Goal: Task Accomplishment & Management: Use online tool/utility

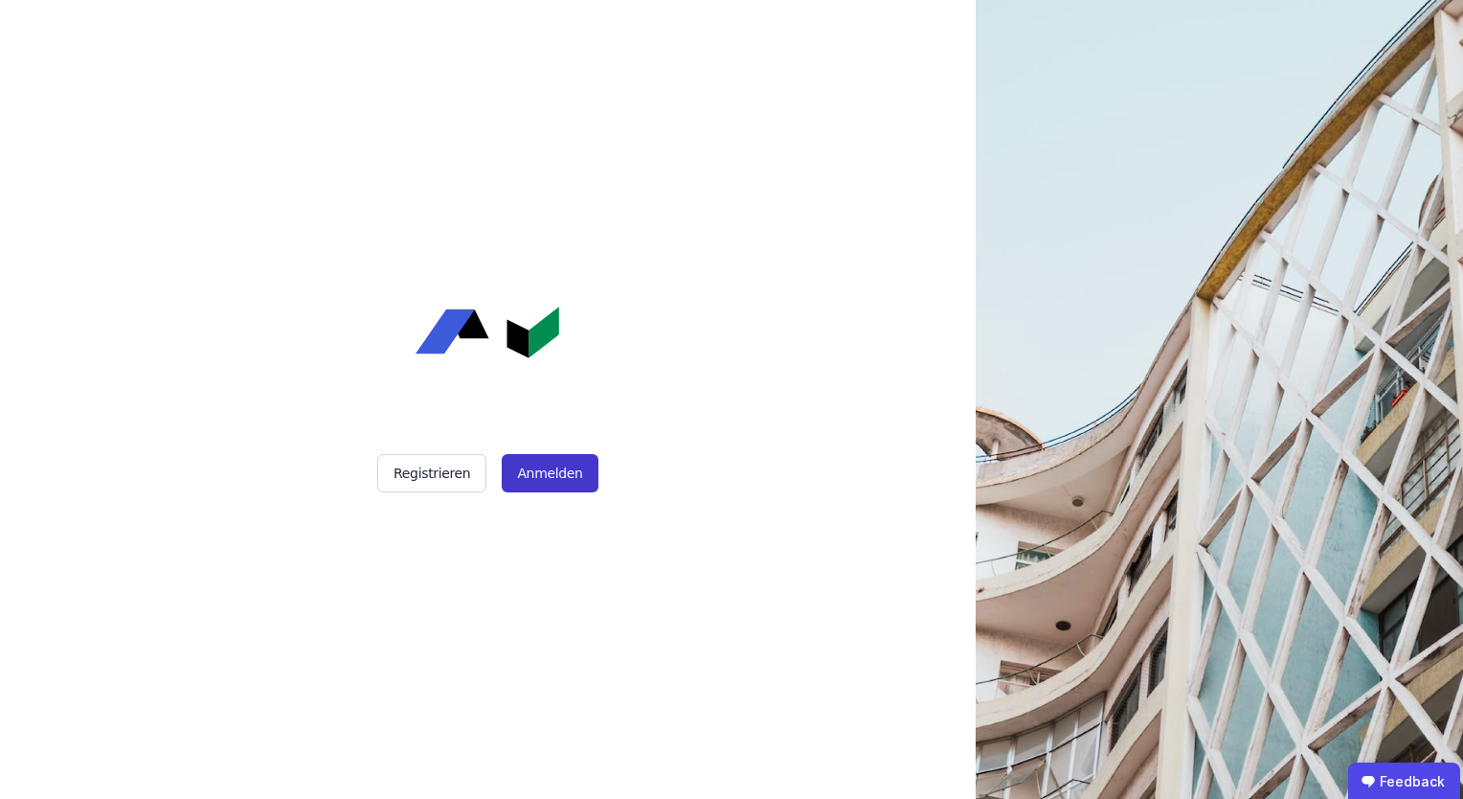
click at [529, 473] on button "Anmelden" at bounding box center [550, 473] width 96 height 38
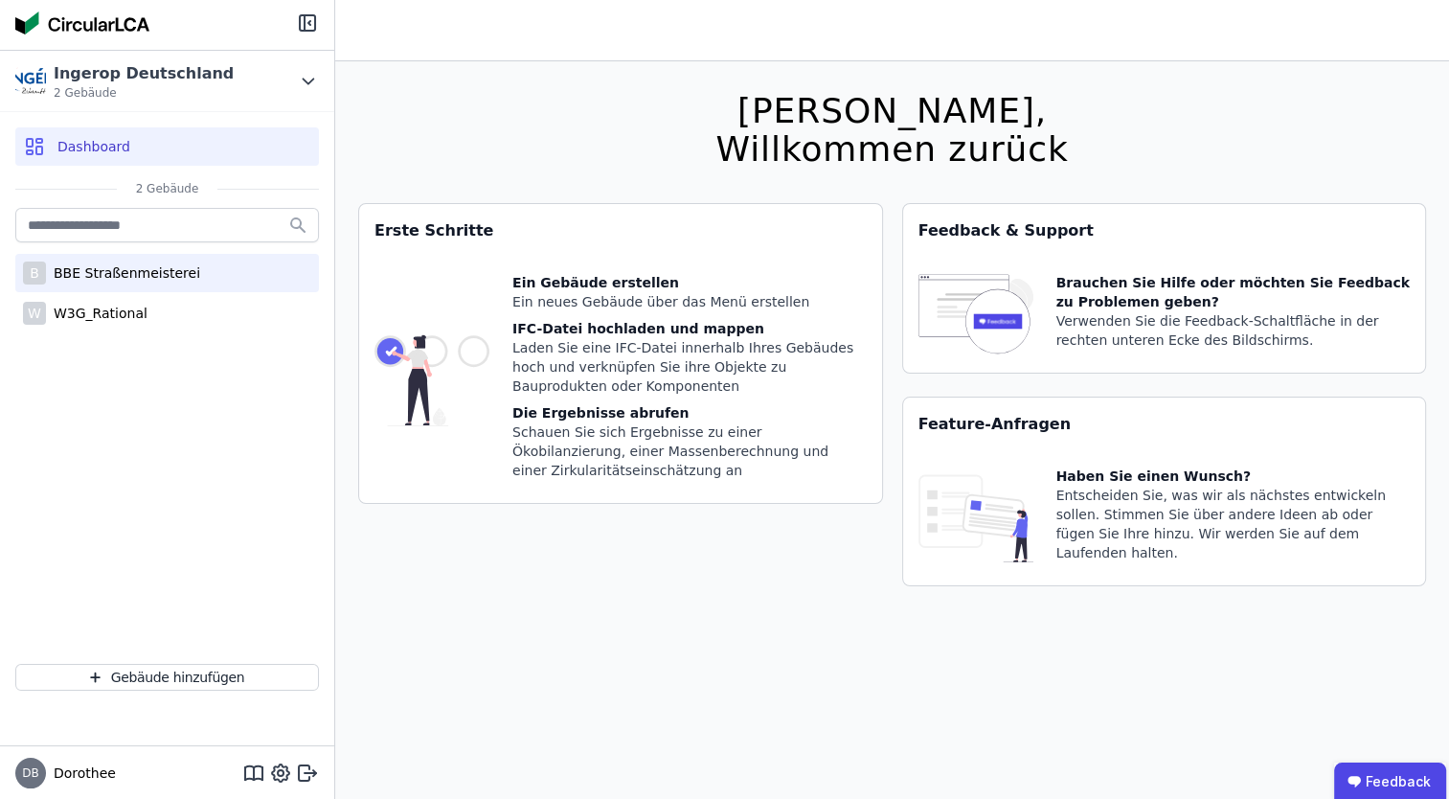
click at [152, 261] on div "B BBE Straßenmeisterei" at bounding box center [167, 273] width 304 height 38
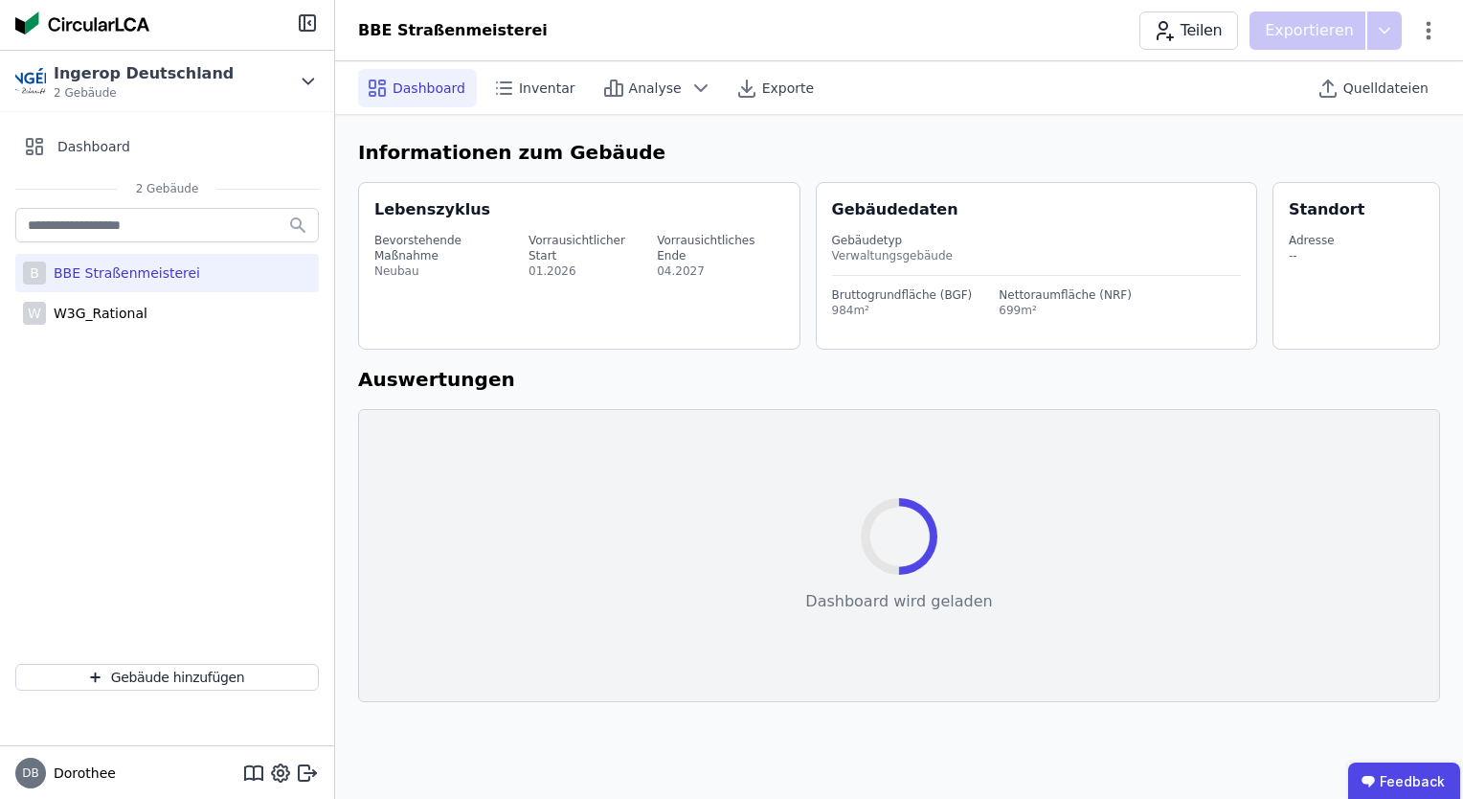
select select "*"
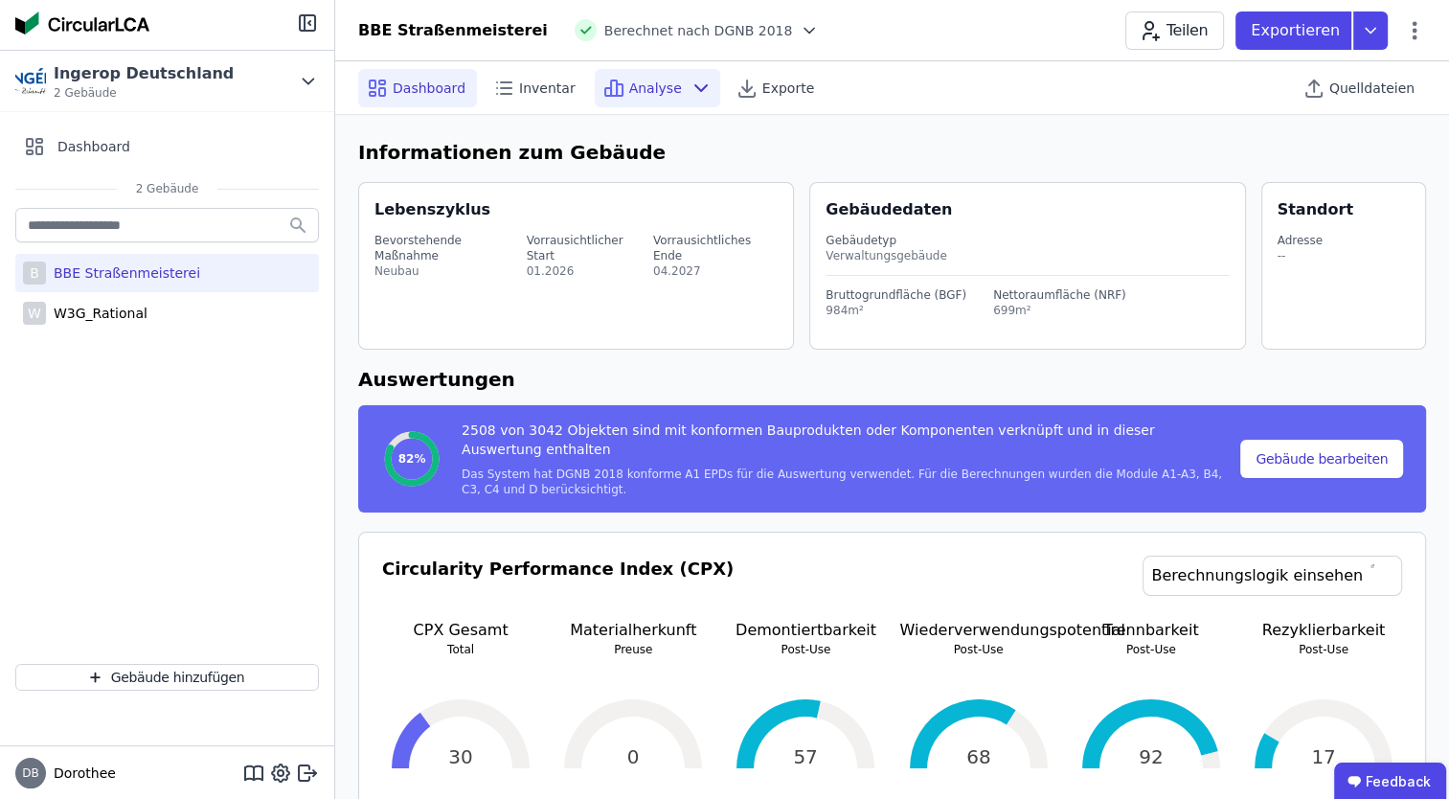
click at [681, 99] on div "Analyse" at bounding box center [657, 88] width 125 height 38
click at [552, 89] on span "Inventar" at bounding box center [547, 88] width 57 height 19
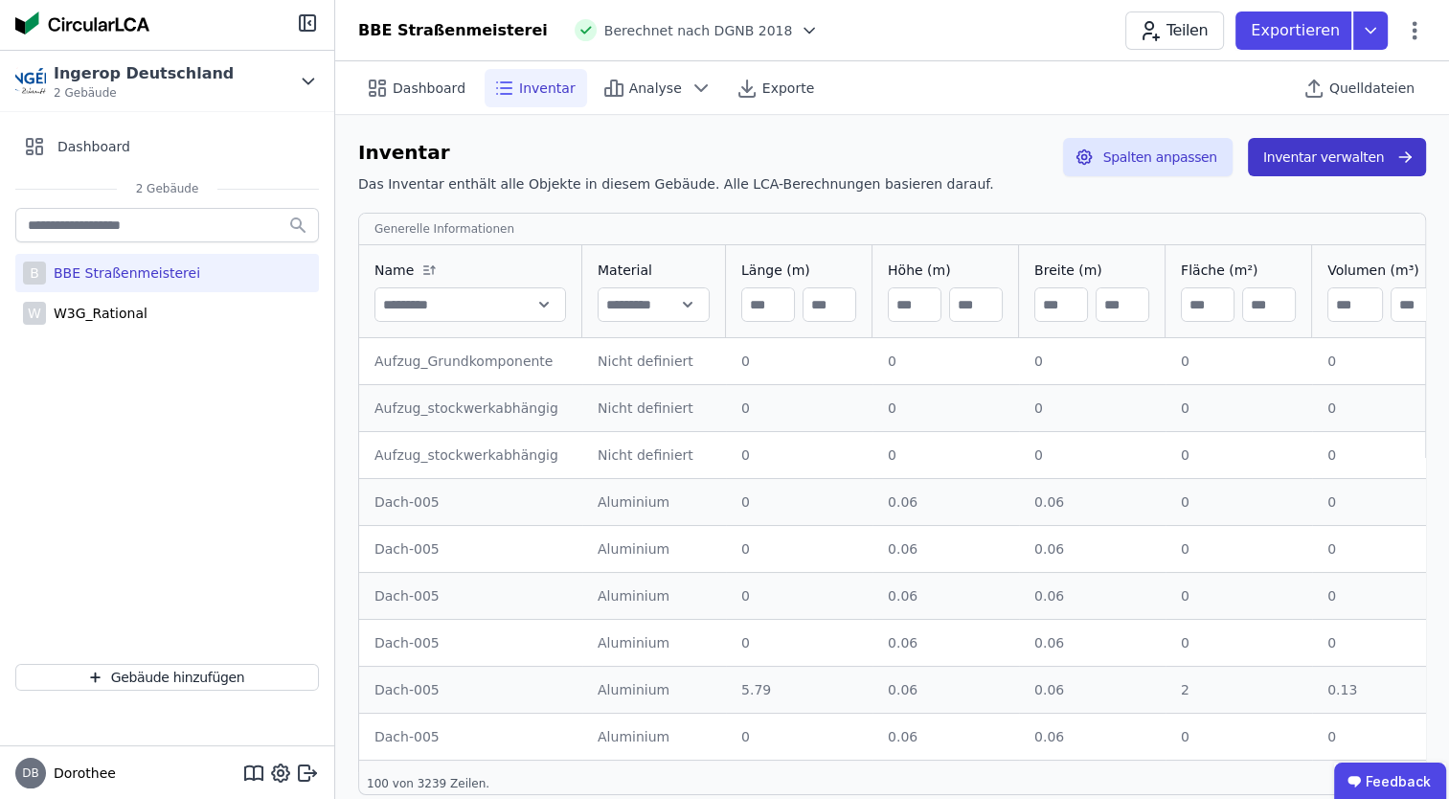
click at [1342, 151] on button "Inventar verwalten" at bounding box center [1337, 157] width 178 height 38
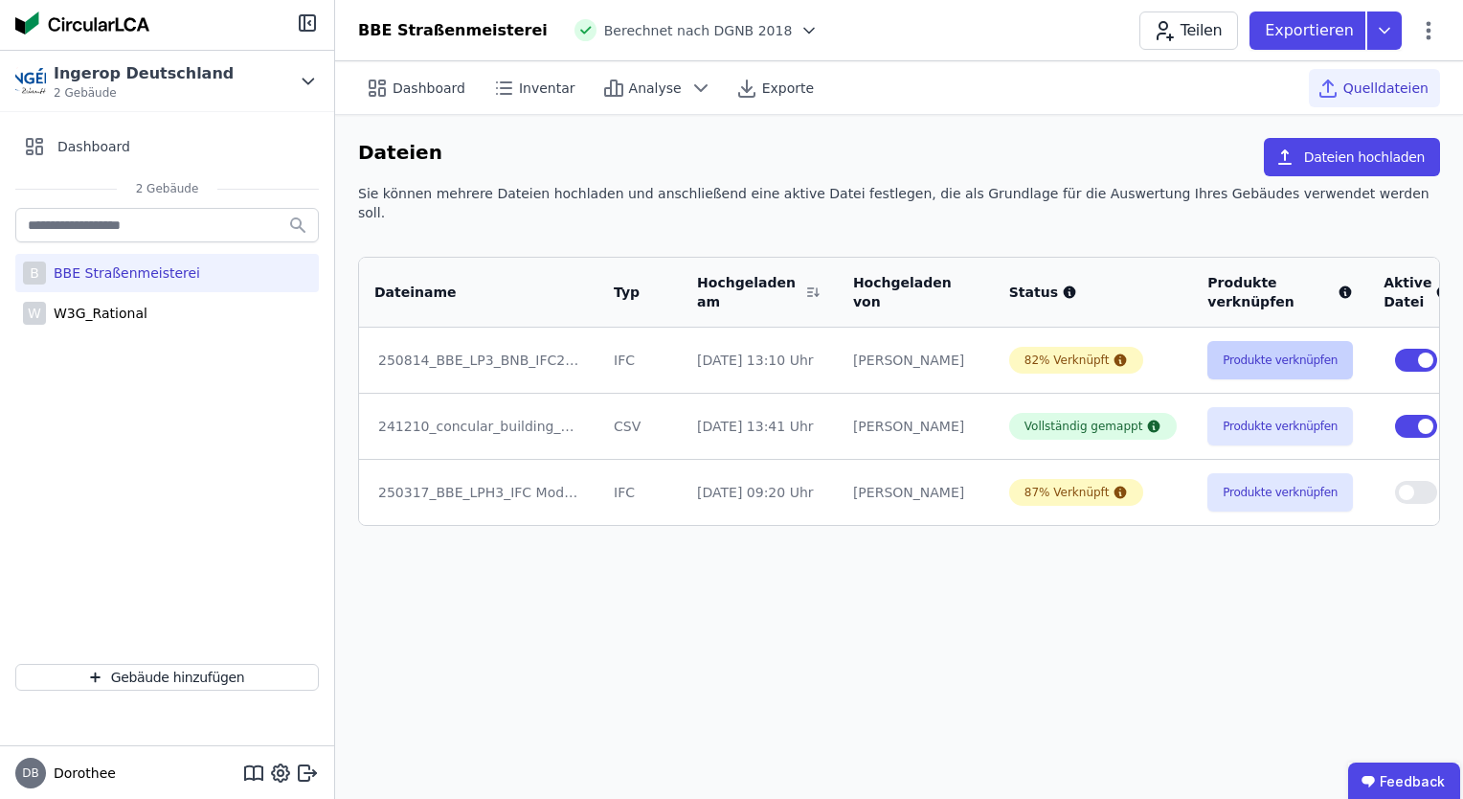
click at [1208, 345] on button "Produkte verknüpfen" at bounding box center [1281, 360] width 146 height 38
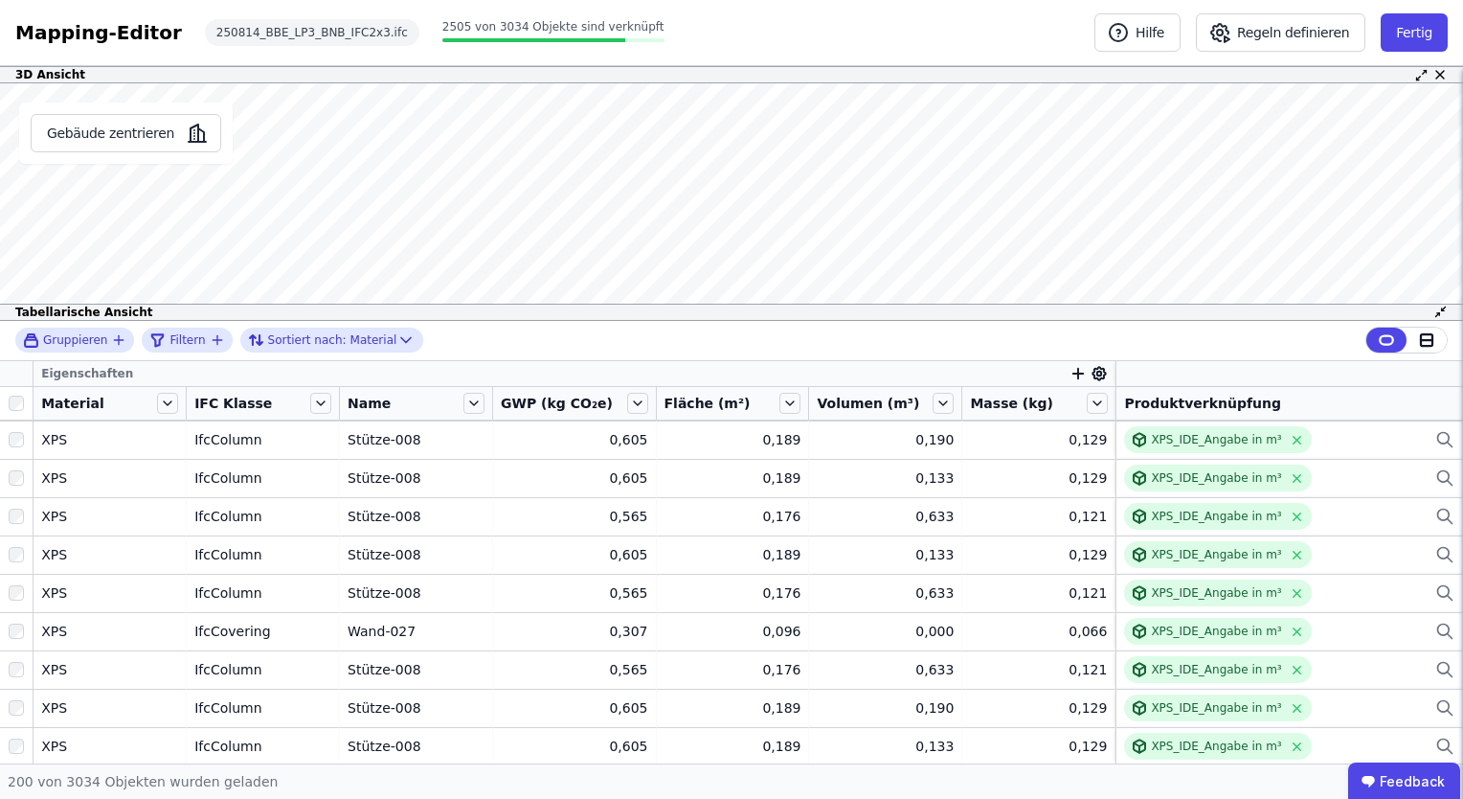
scroll to position [4046, 0]
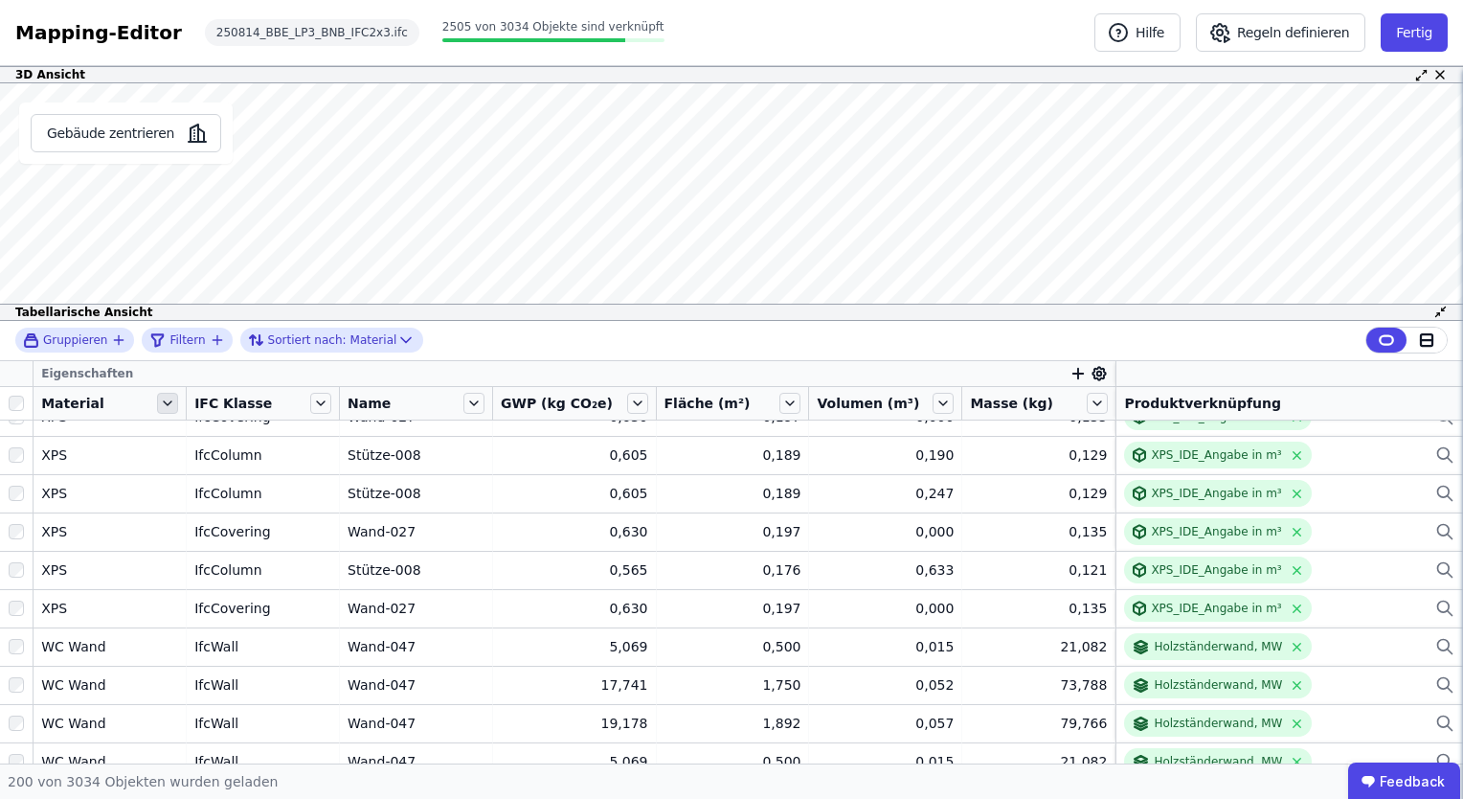
click at [172, 404] on icon at bounding box center [167, 403] width 21 height 21
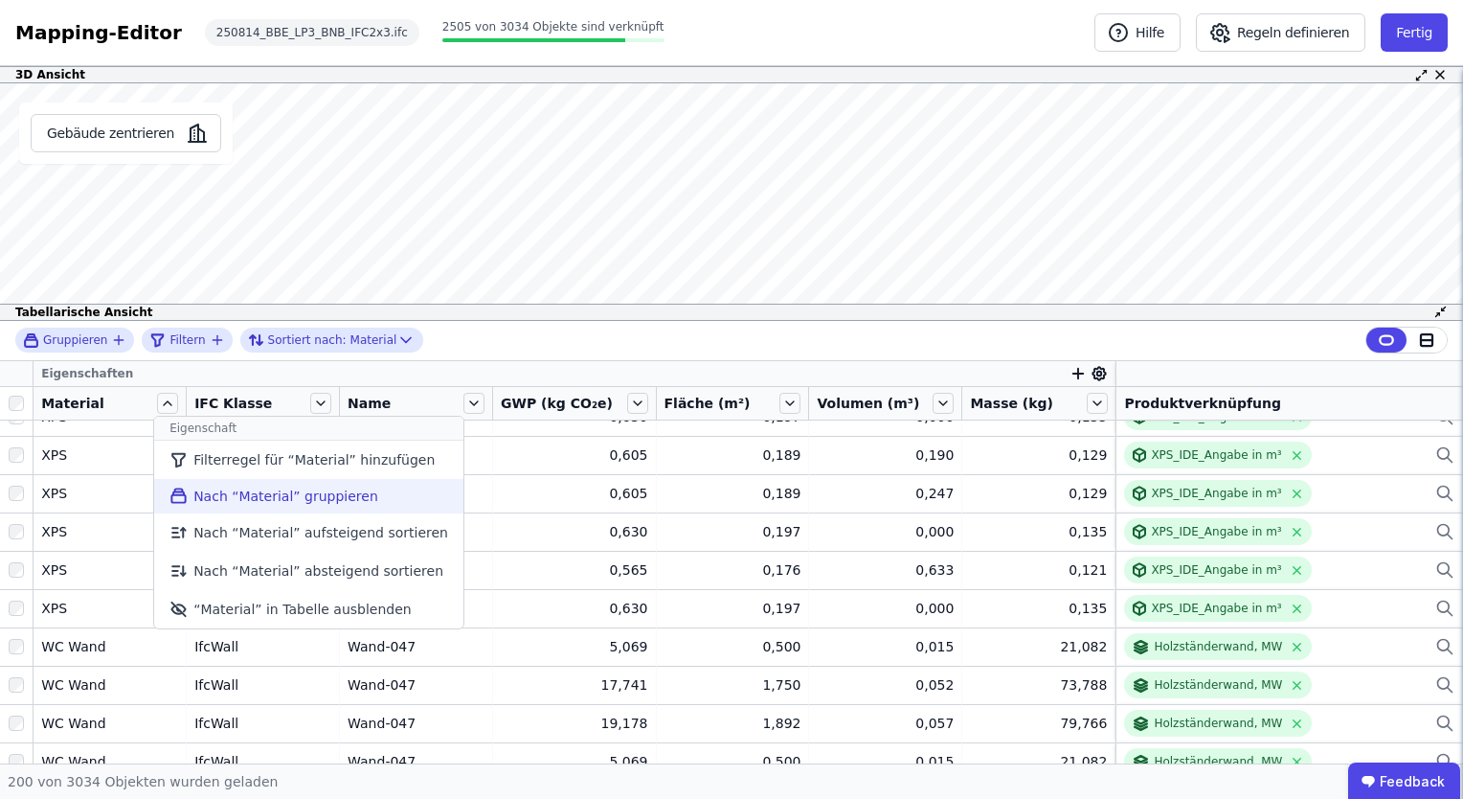
click at [292, 498] on li "Nach “Material” gruppieren" at bounding box center [308, 496] width 309 height 34
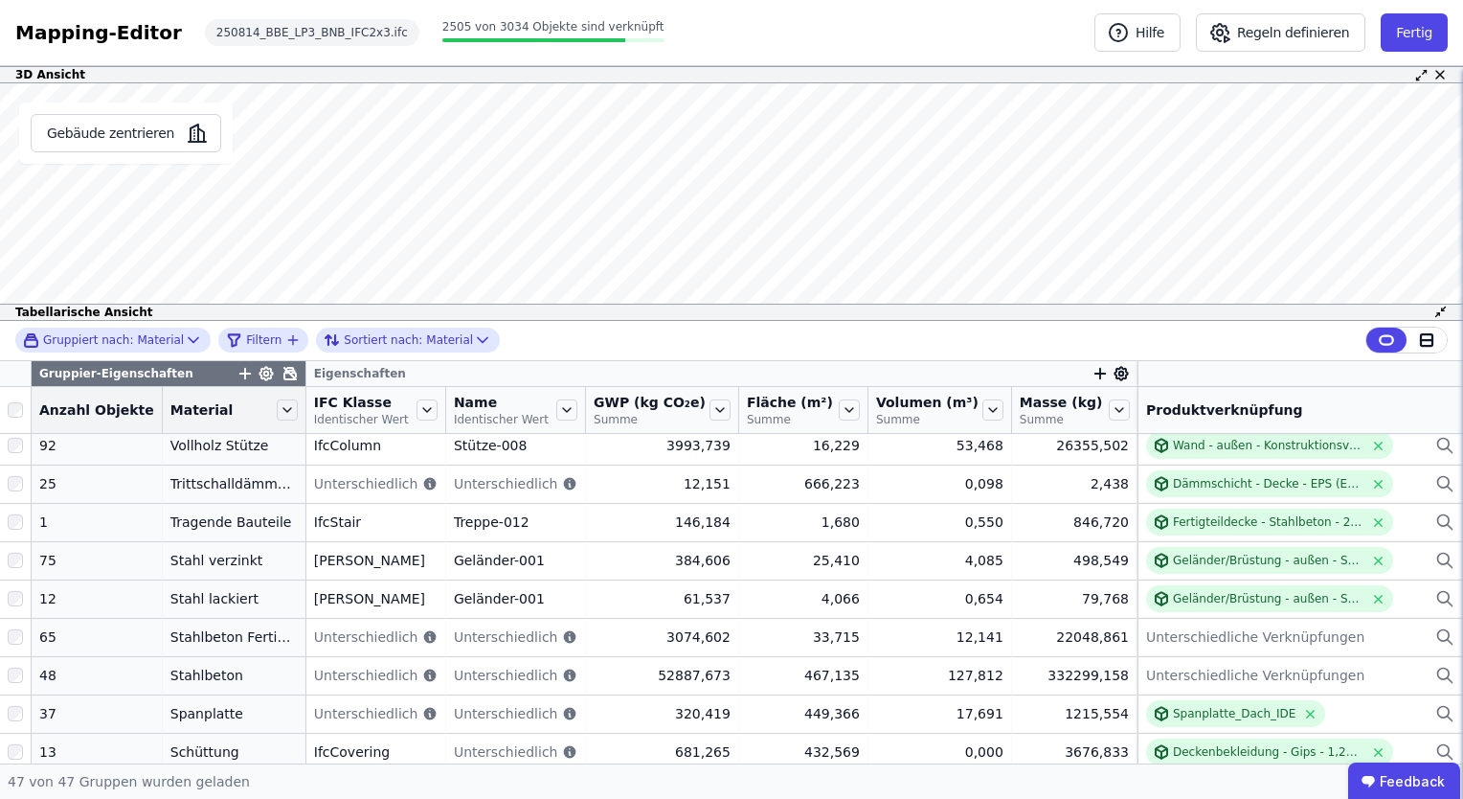
scroll to position [0, 0]
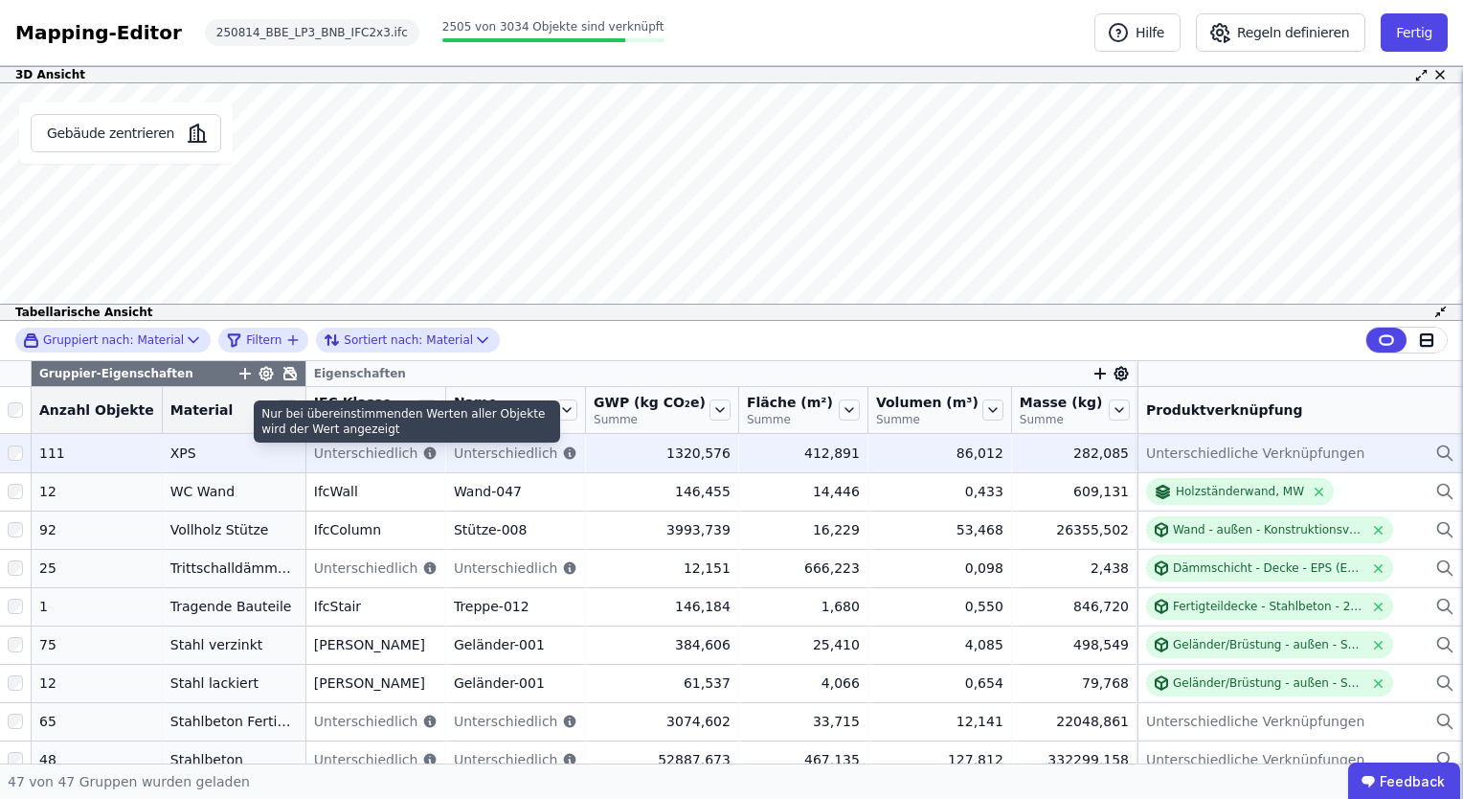
click at [423, 454] on icon at bounding box center [429, 452] width 12 height 12
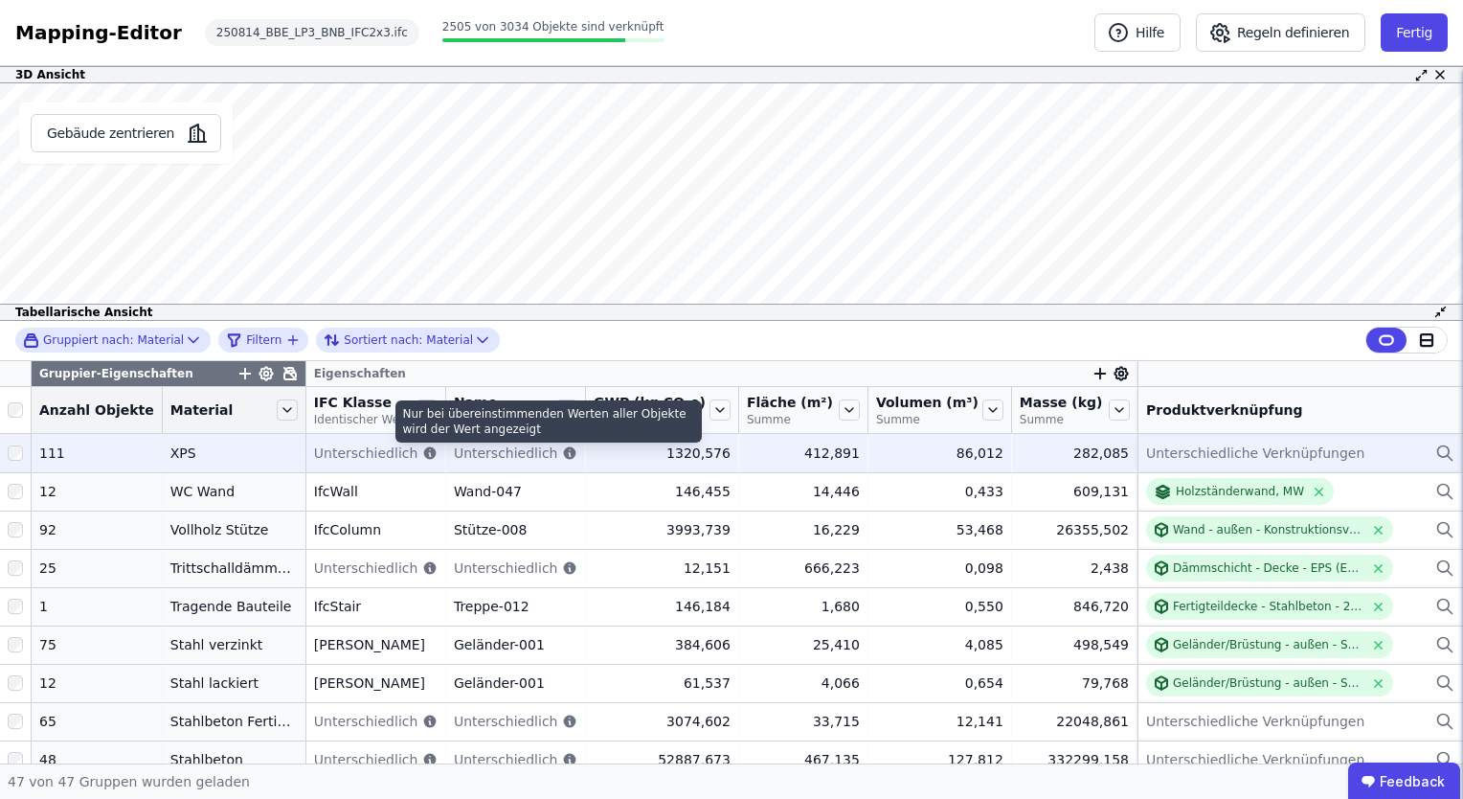
click at [564, 450] on icon at bounding box center [570, 452] width 12 height 12
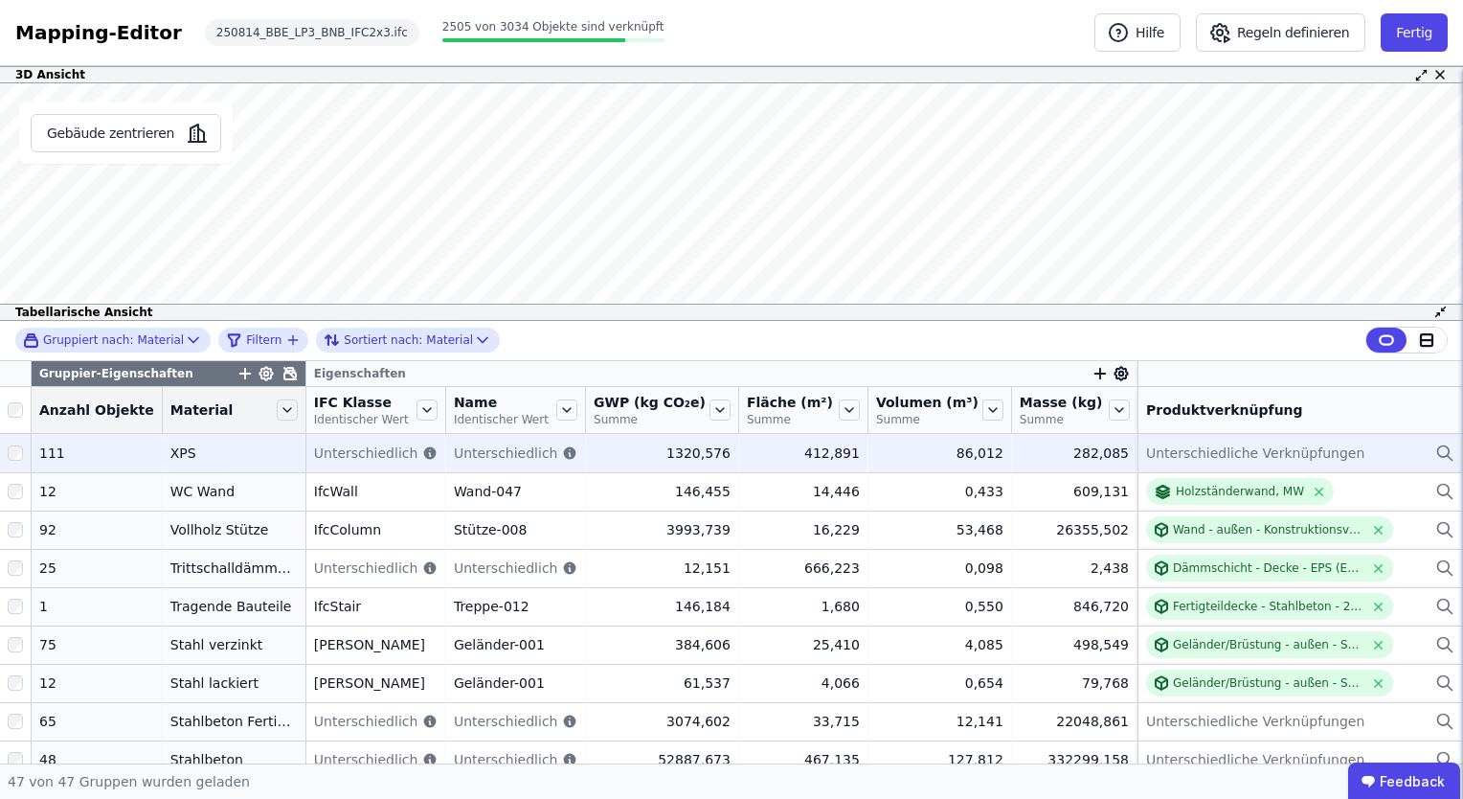
click at [1181, 448] on span "Unterschiedliche Verknüpfungen" at bounding box center [1255, 452] width 218 height 19
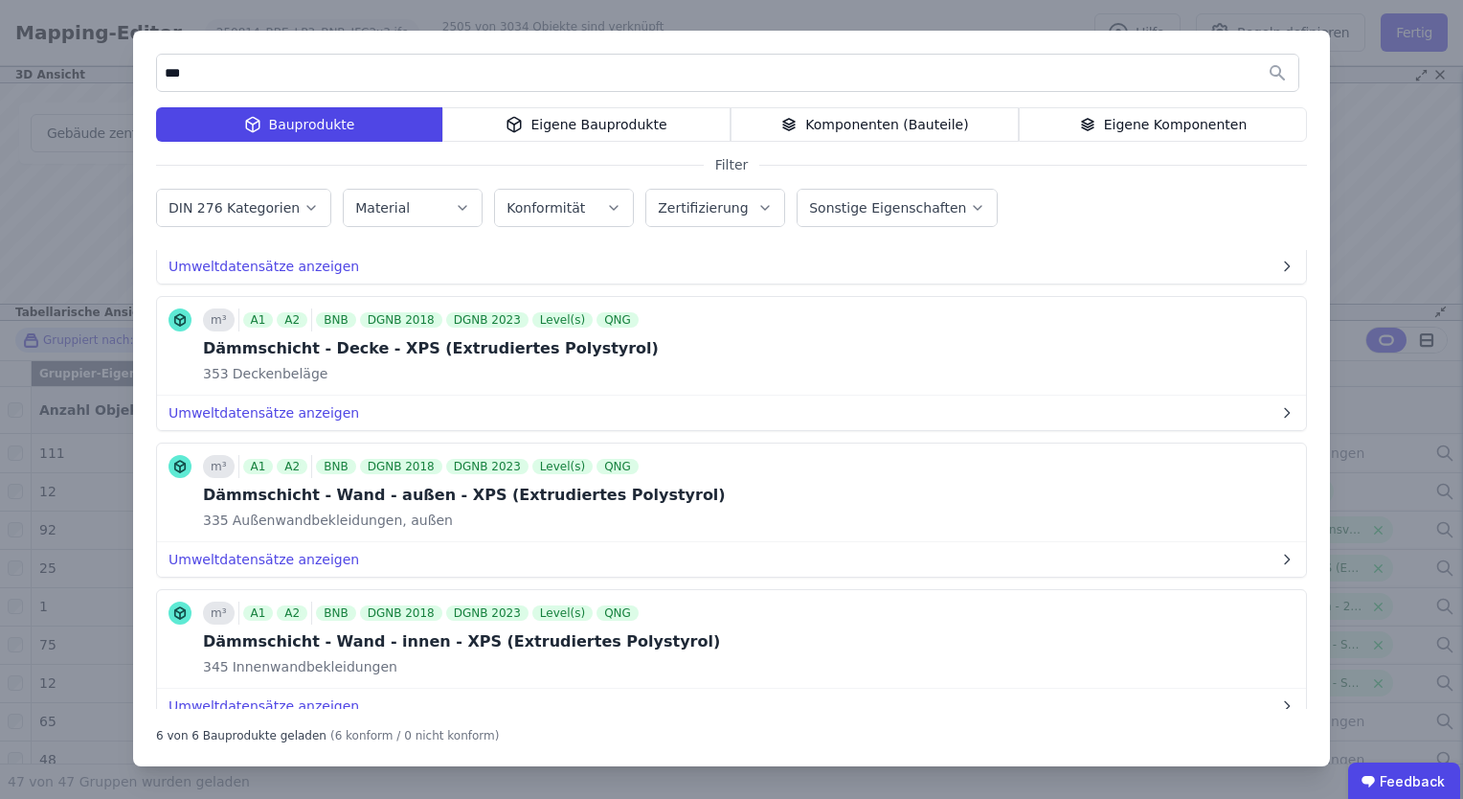
scroll to position [441, 0]
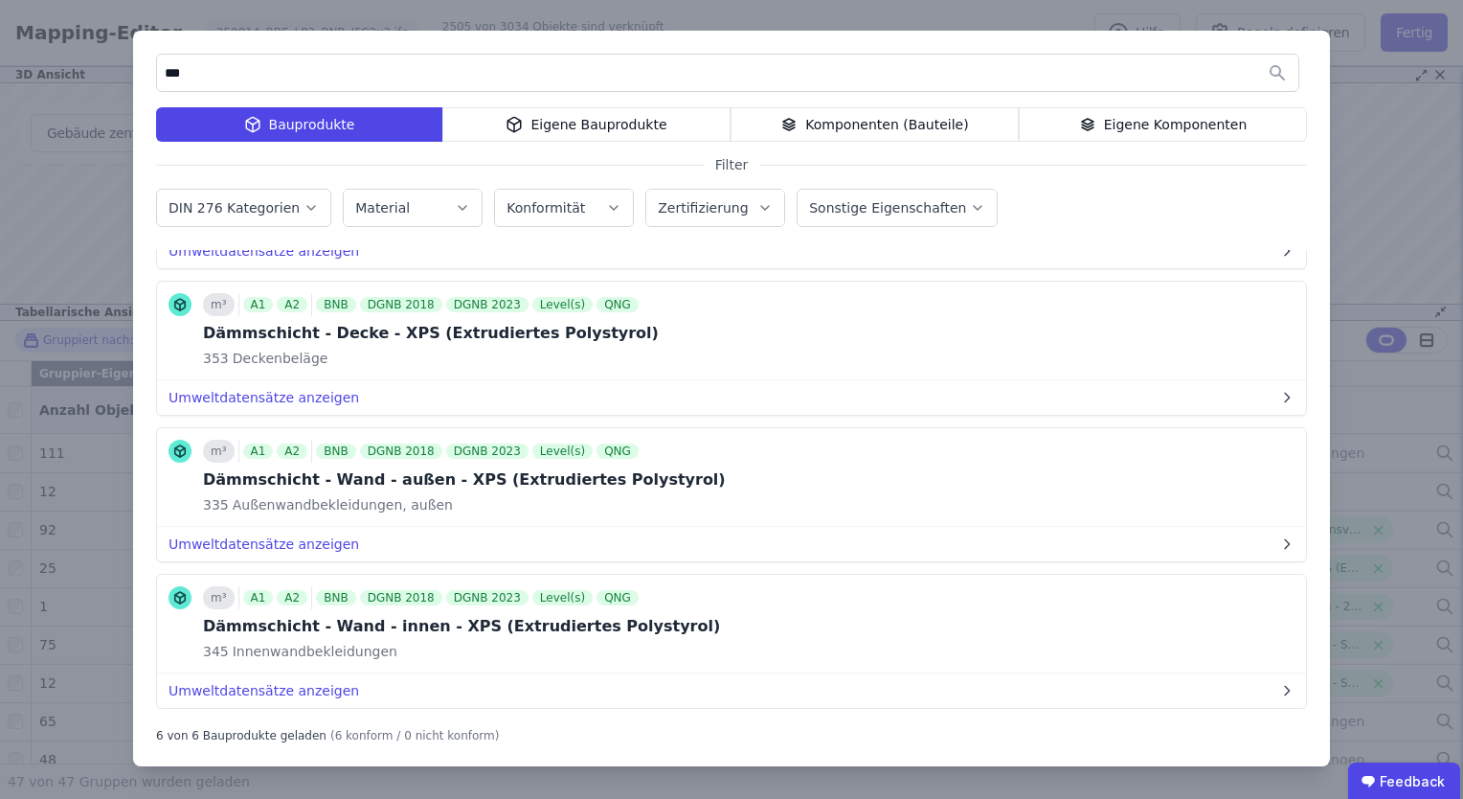
type input "***"
click at [613, 129] on div "Eigene Bauprodukte" at bounding box center [586, 124] width 288 height 34
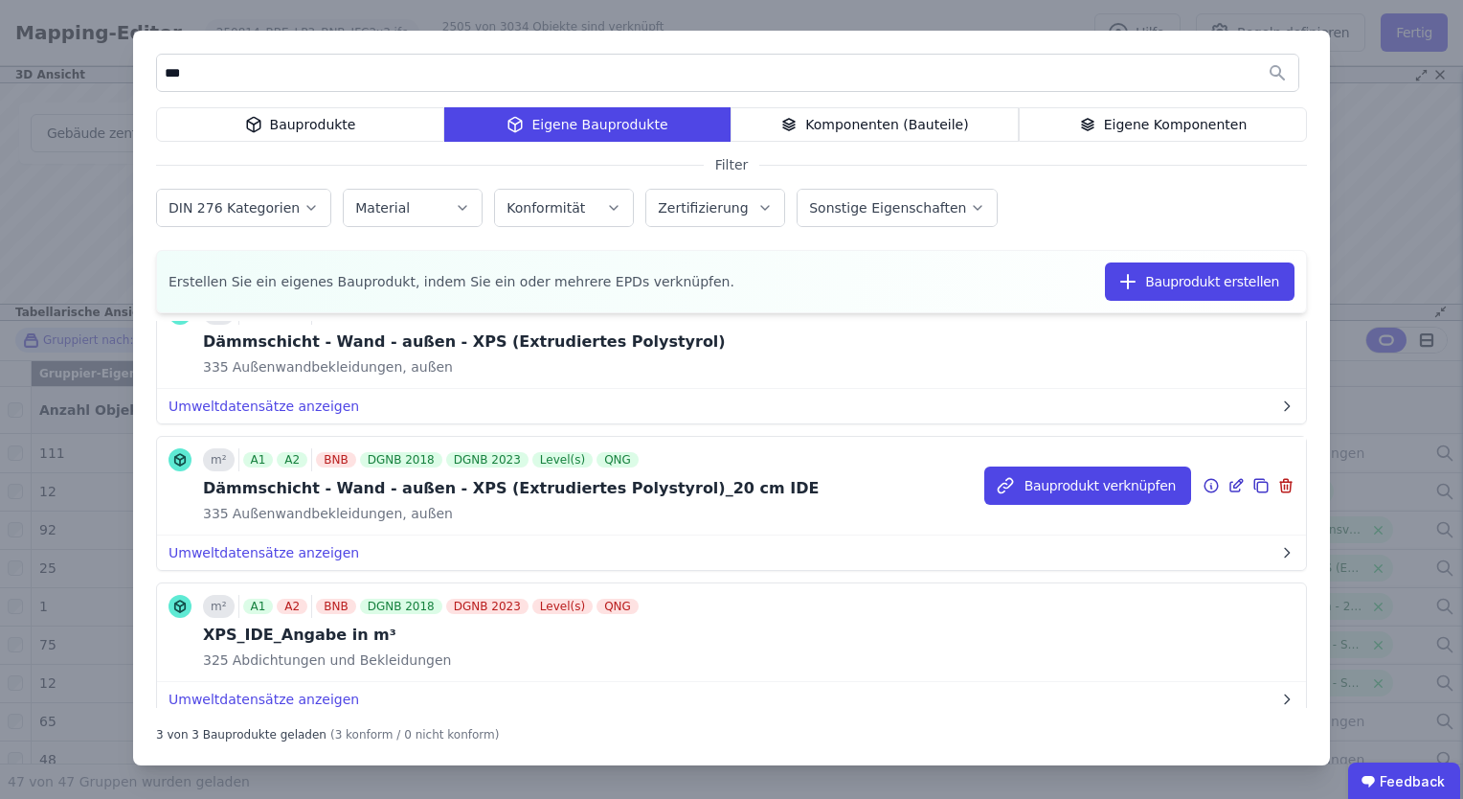
scroll to position [120, 0]
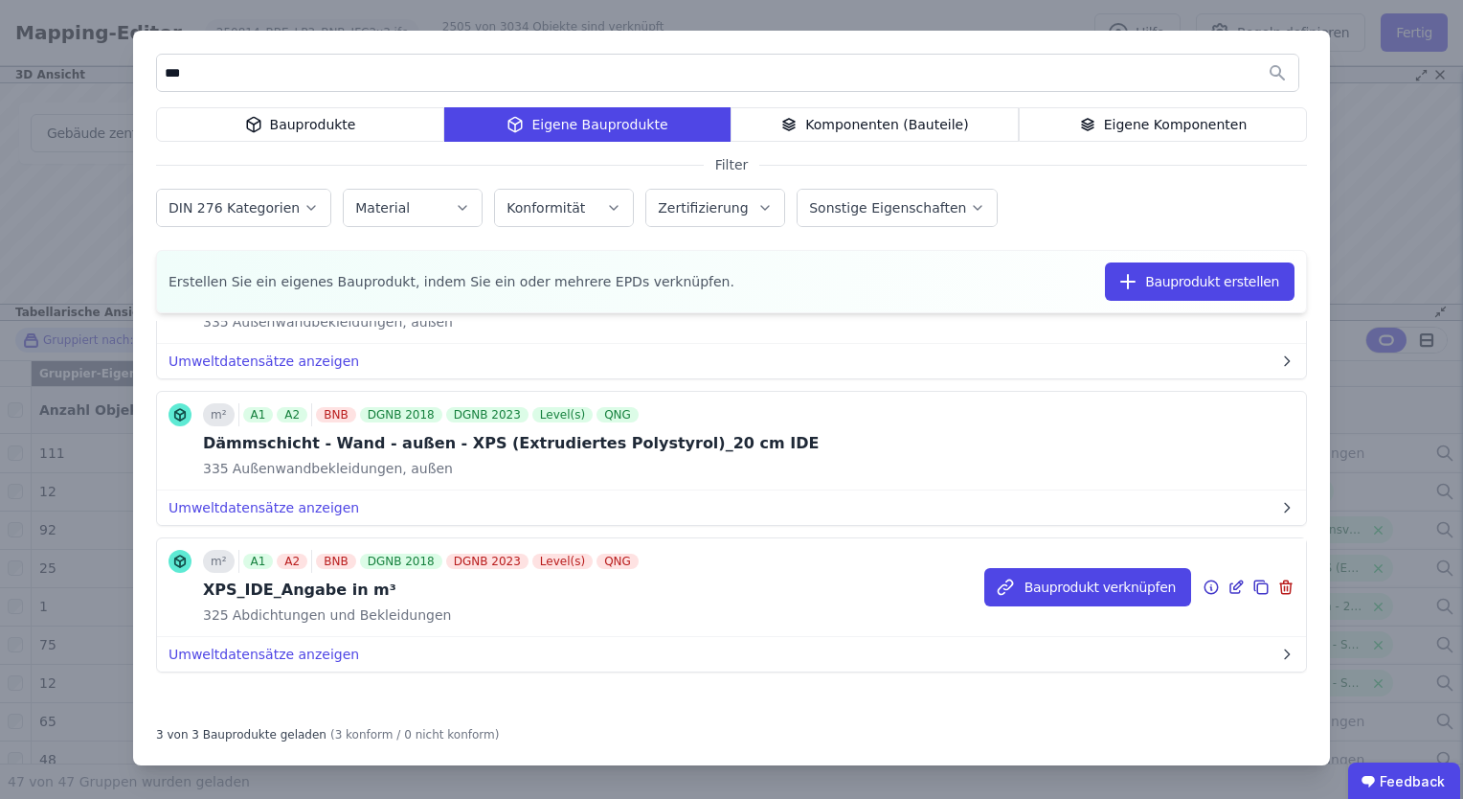
click at [619, 604] on div "m² A1 A2 BNB DGNB 2018 DGNB 2023 Level(s) QNG XPS_IDE_Angabe in m³ 325 Abdichtu…" at bounding box center [731, 587] width 1149 height 99
click at [1073, 584] on button "Bauprodukt verknüpfen" at bounding box center [1088, 587] width 207 height 38
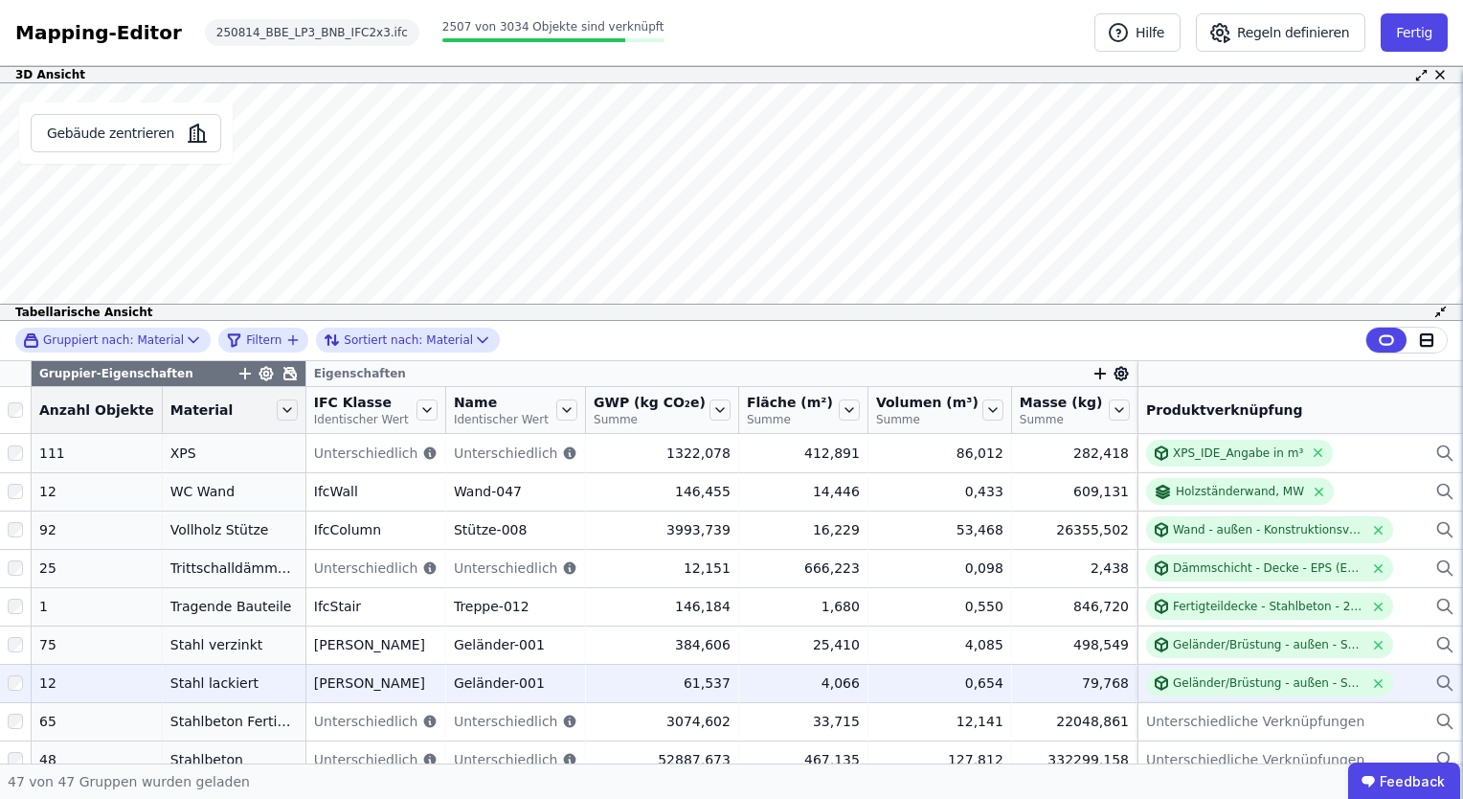
click at [176, 685] on div "Stahl lackiert" at bounding box center [233, 682] width 127 height 19
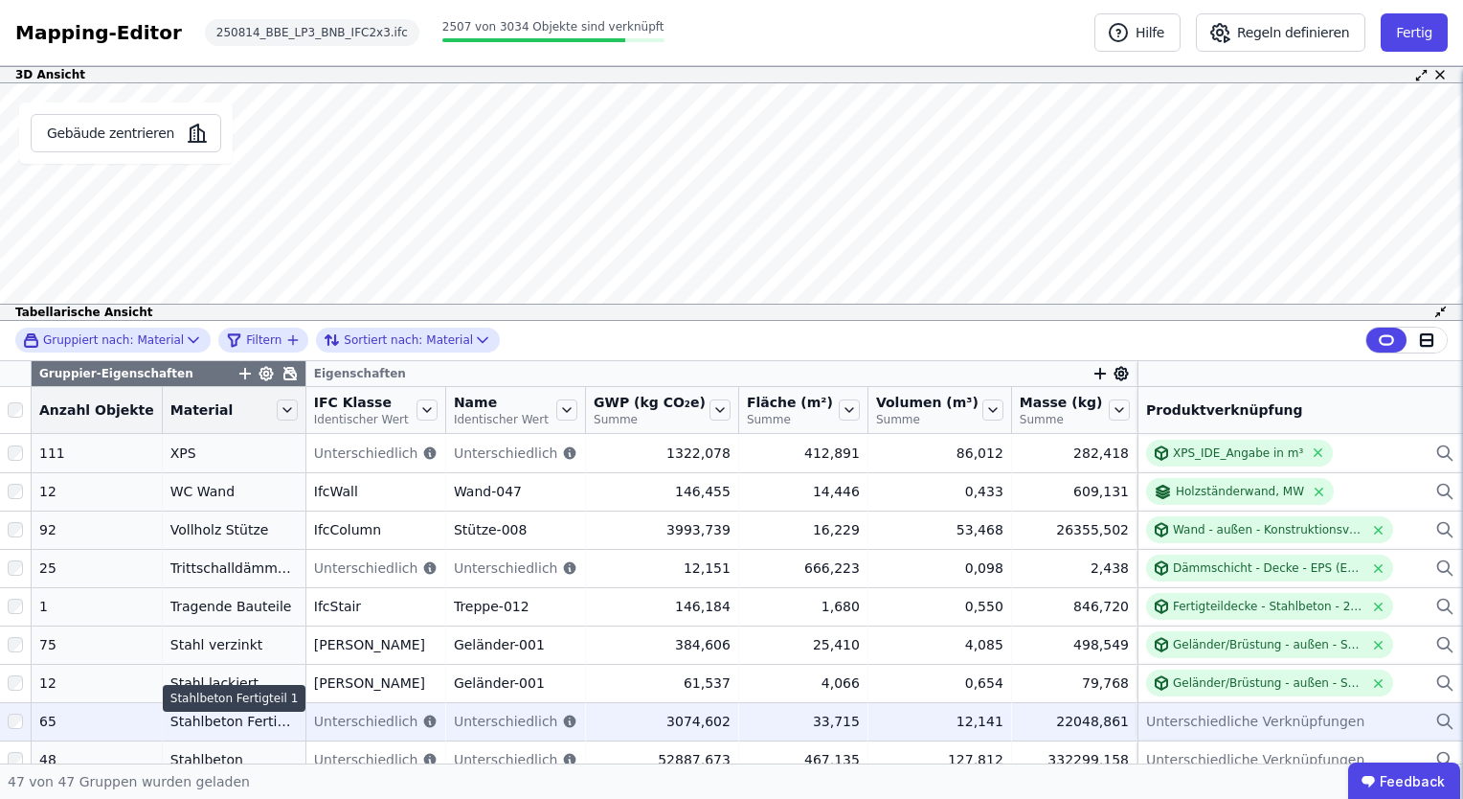
click at [172, 722] on div "Stahlbeton Fertigteil 1" at bounding box center [233, 721] width 127 height 19
click at [1178, 727] on span "Unterschiedliche Verknüpfungen" at bounding box center [1255, 721] width 218 height 19
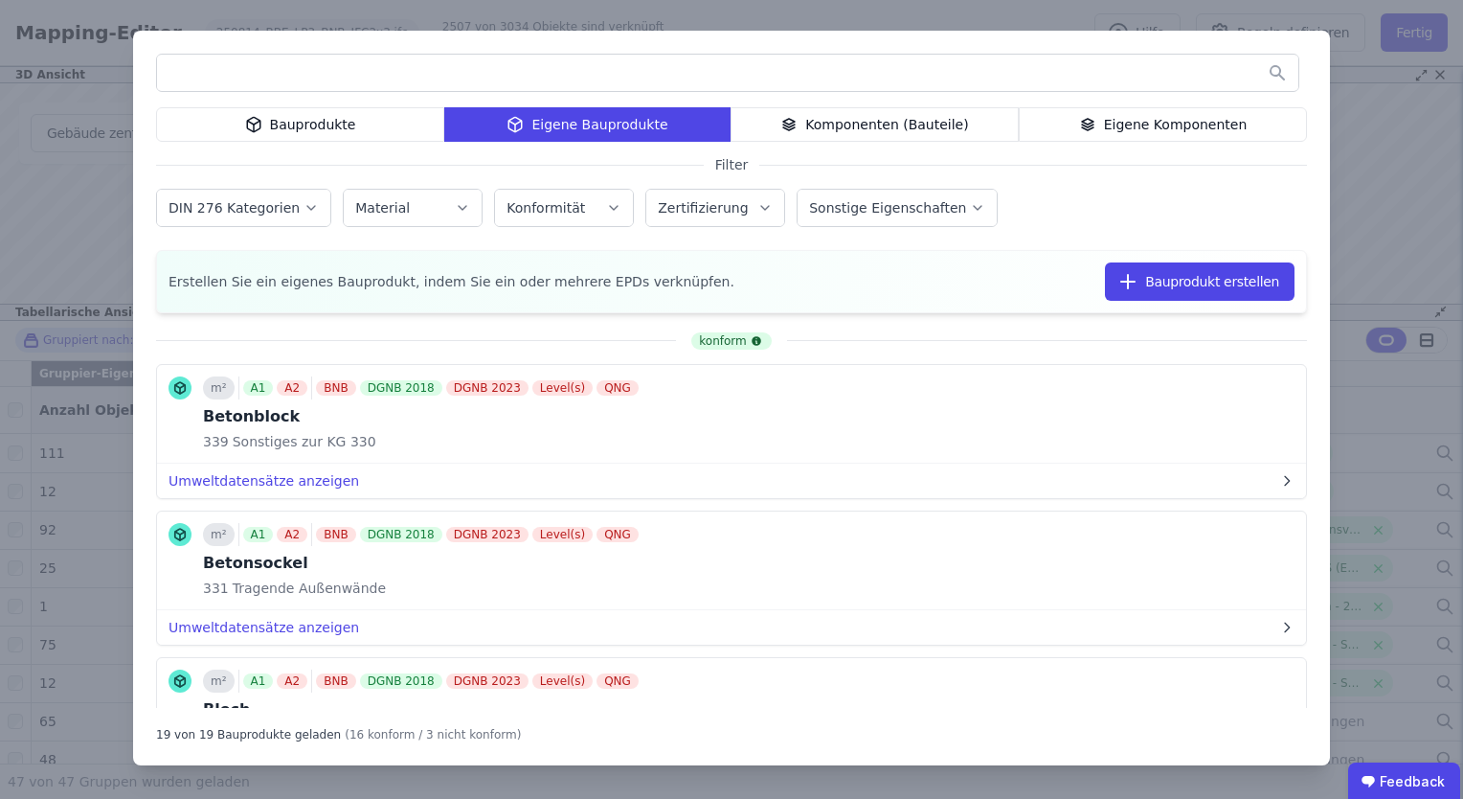
click at [311, 133] on div "Bauprodukte" at bounding box center [300, 124] width 288 height 34
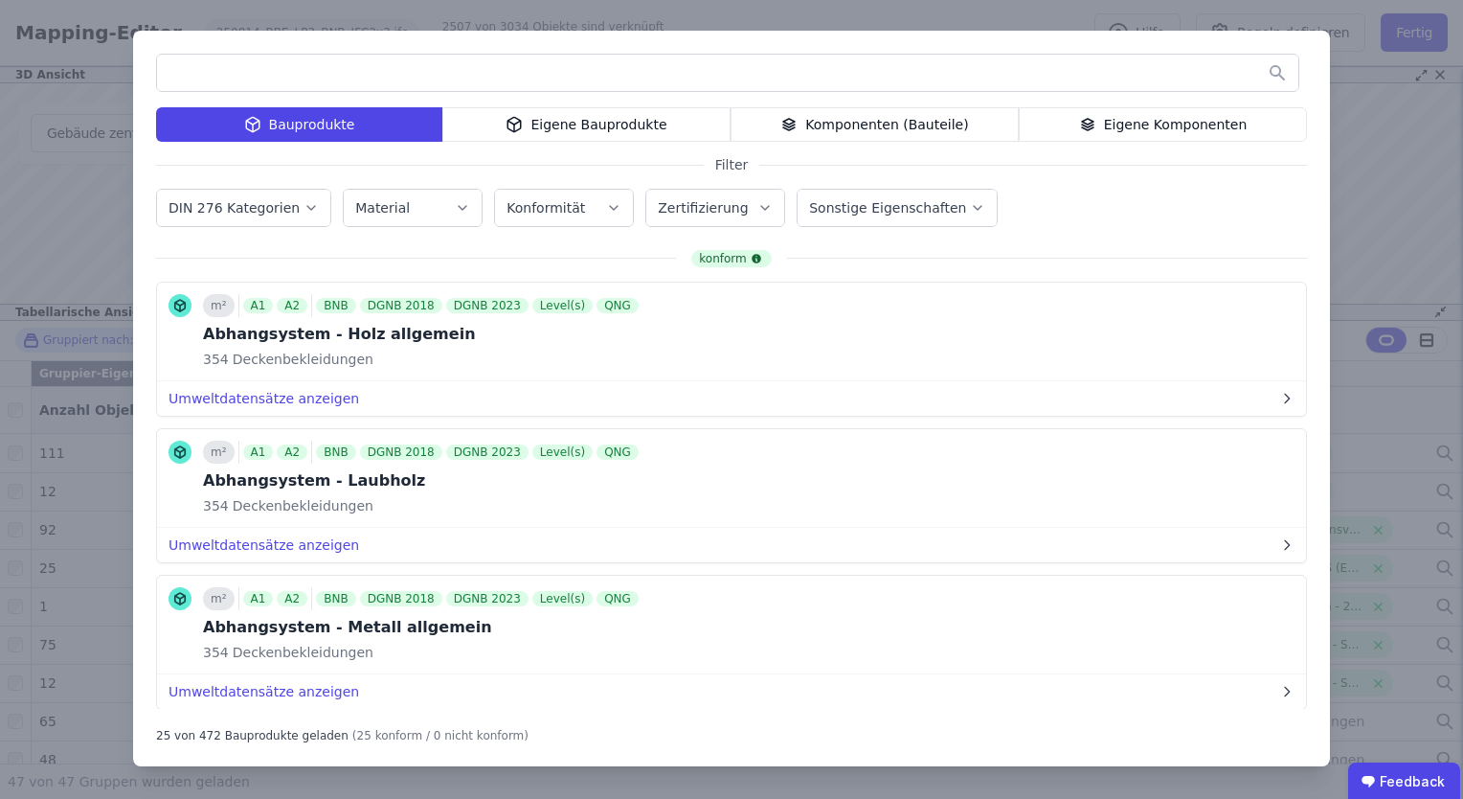
click at [525, 63] on input "text" at bounding box center [728, 73] width 1142 height 34
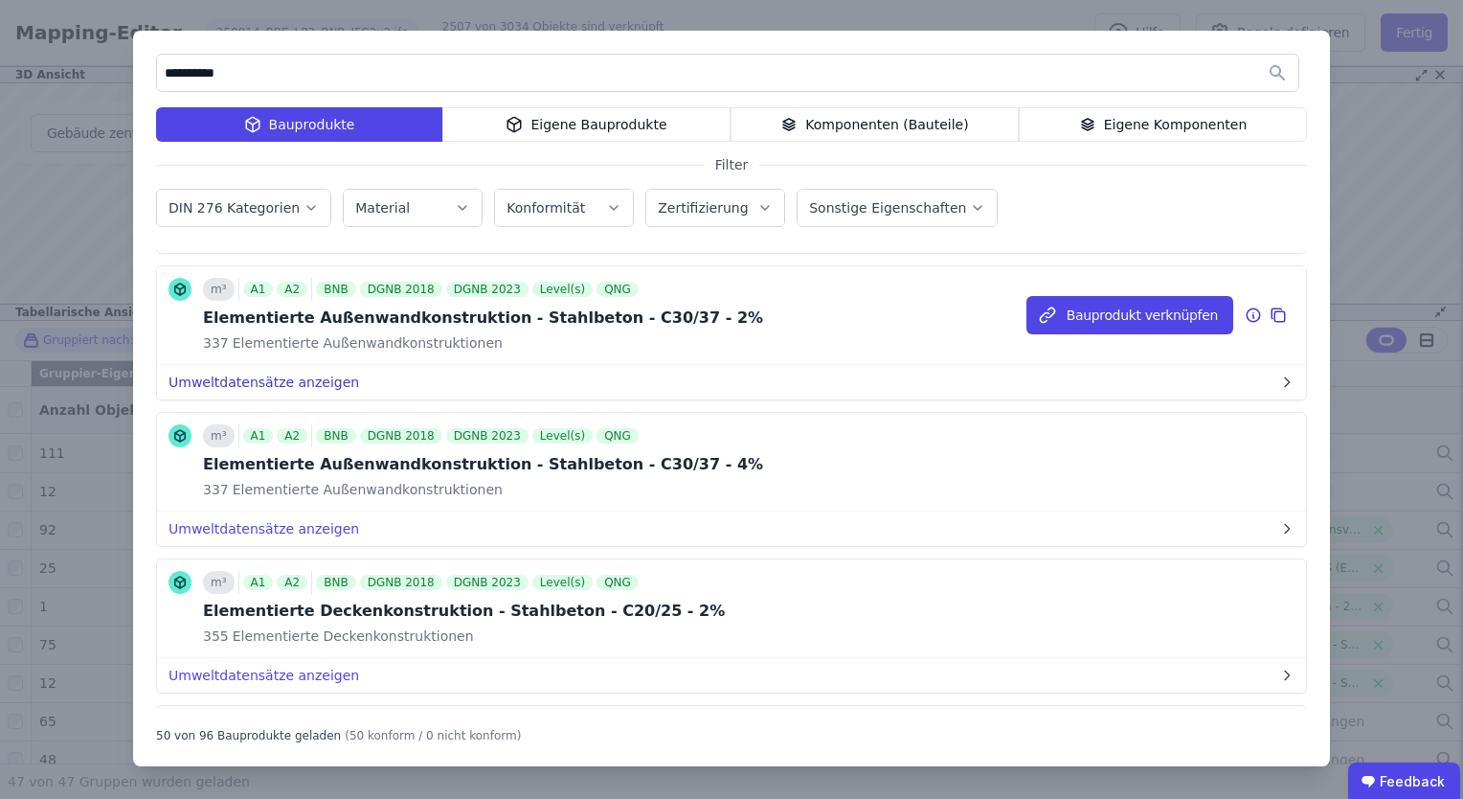
scroll to position [455, 0]
type input "**********"
click at [1085, 306] on button "Bauprodukt verknüpfen" at bounding box center [1130, 316] width 207 height 38
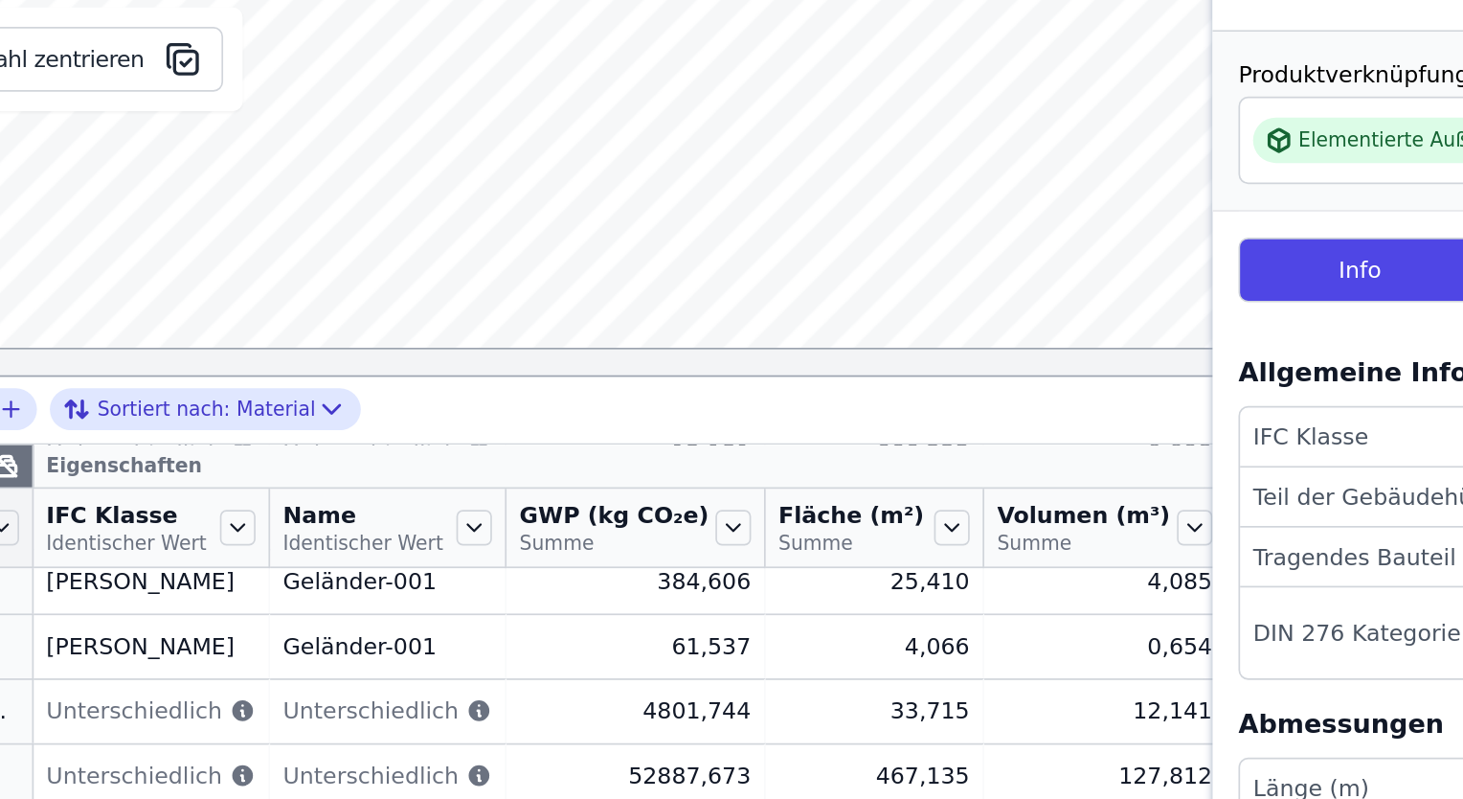
scroll to position [0, 0]
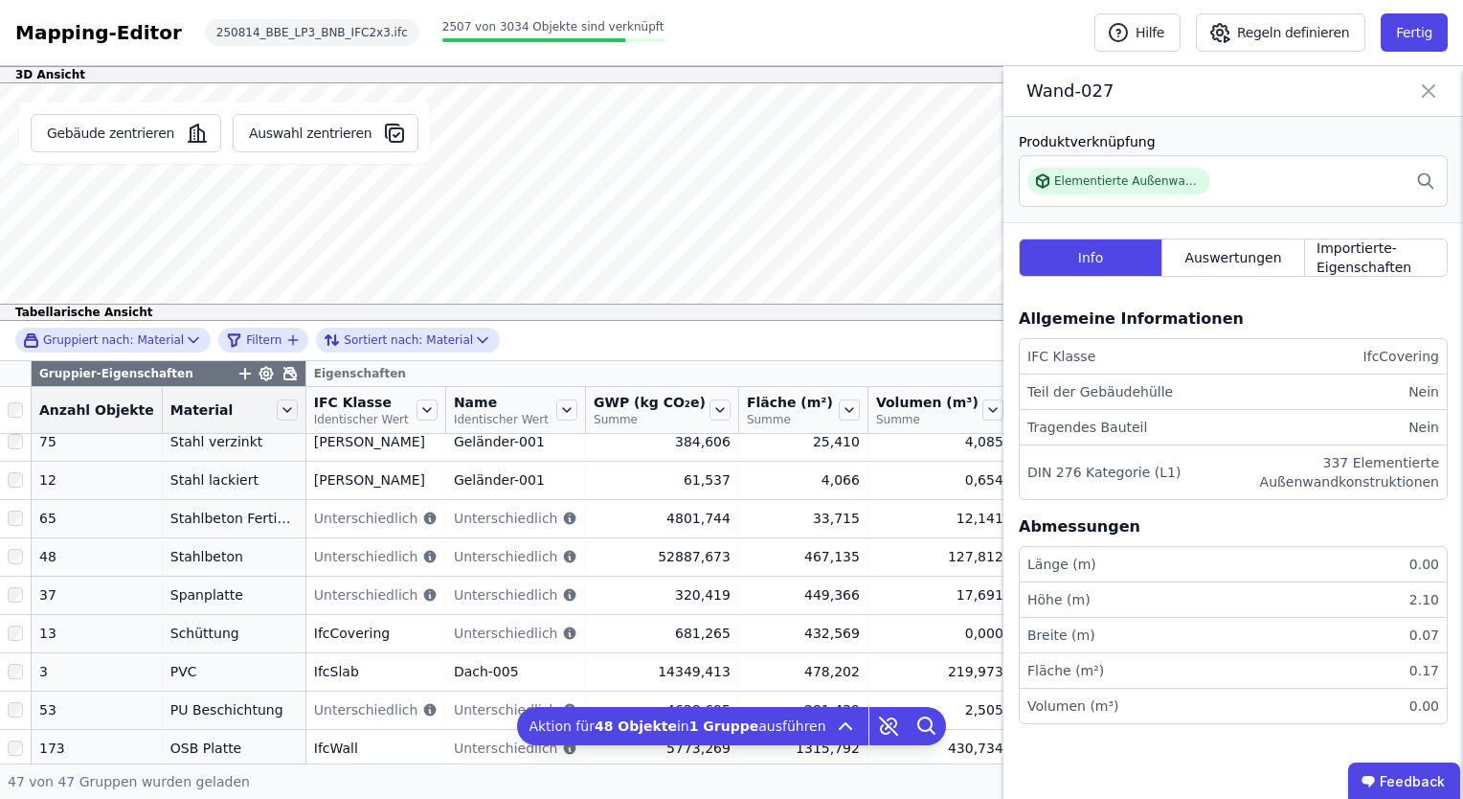
click at [1433, 86] on icon at bounding box center [1428, 90] width 11 height 11
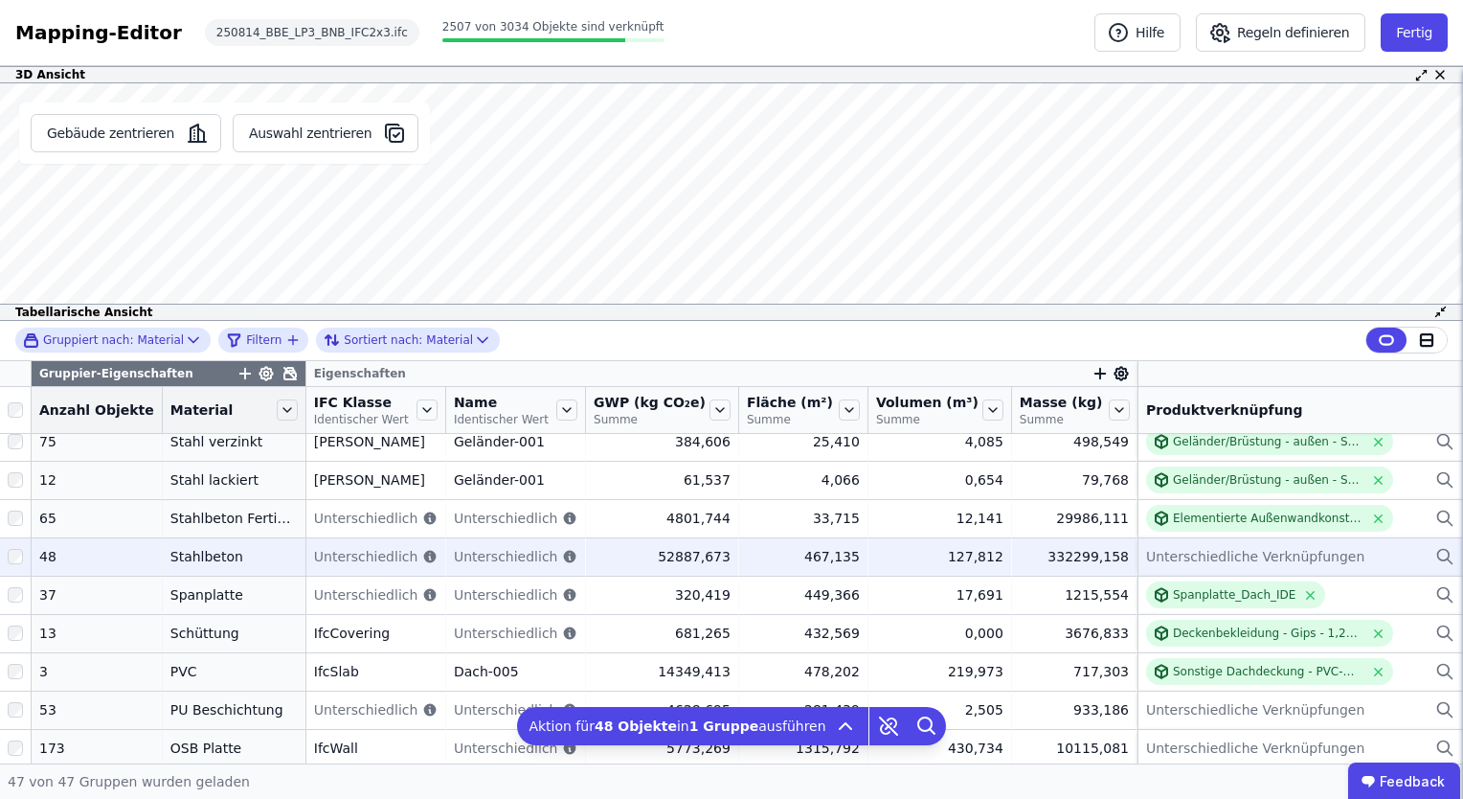
click at [1207, 554] on span "Unterschiedliche Verknüpfungen" at bounding box center [1255, 556] width 218 height 19
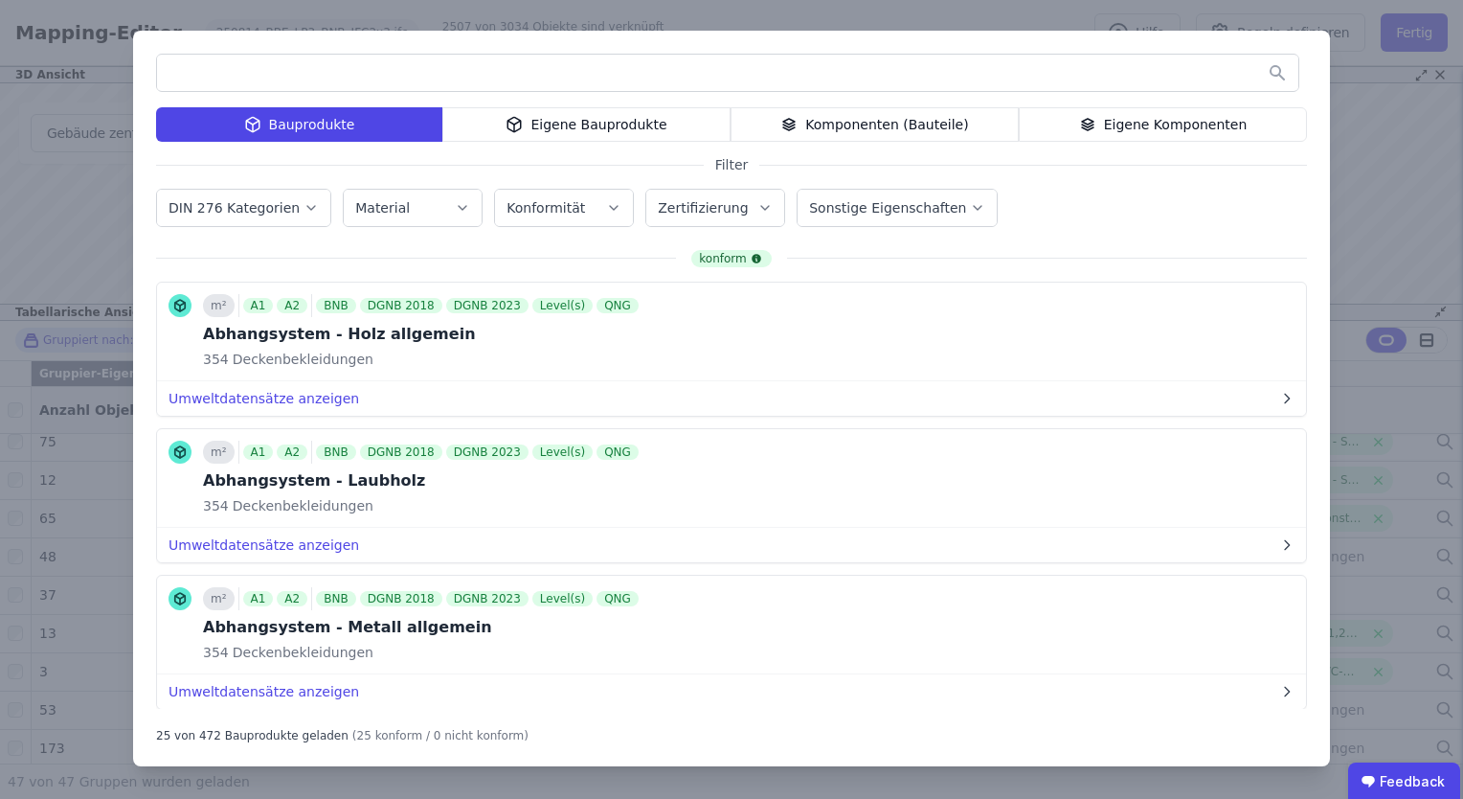
click at [422, 67] on input "text" at bounding box center [728, 73] width 1142 height 34
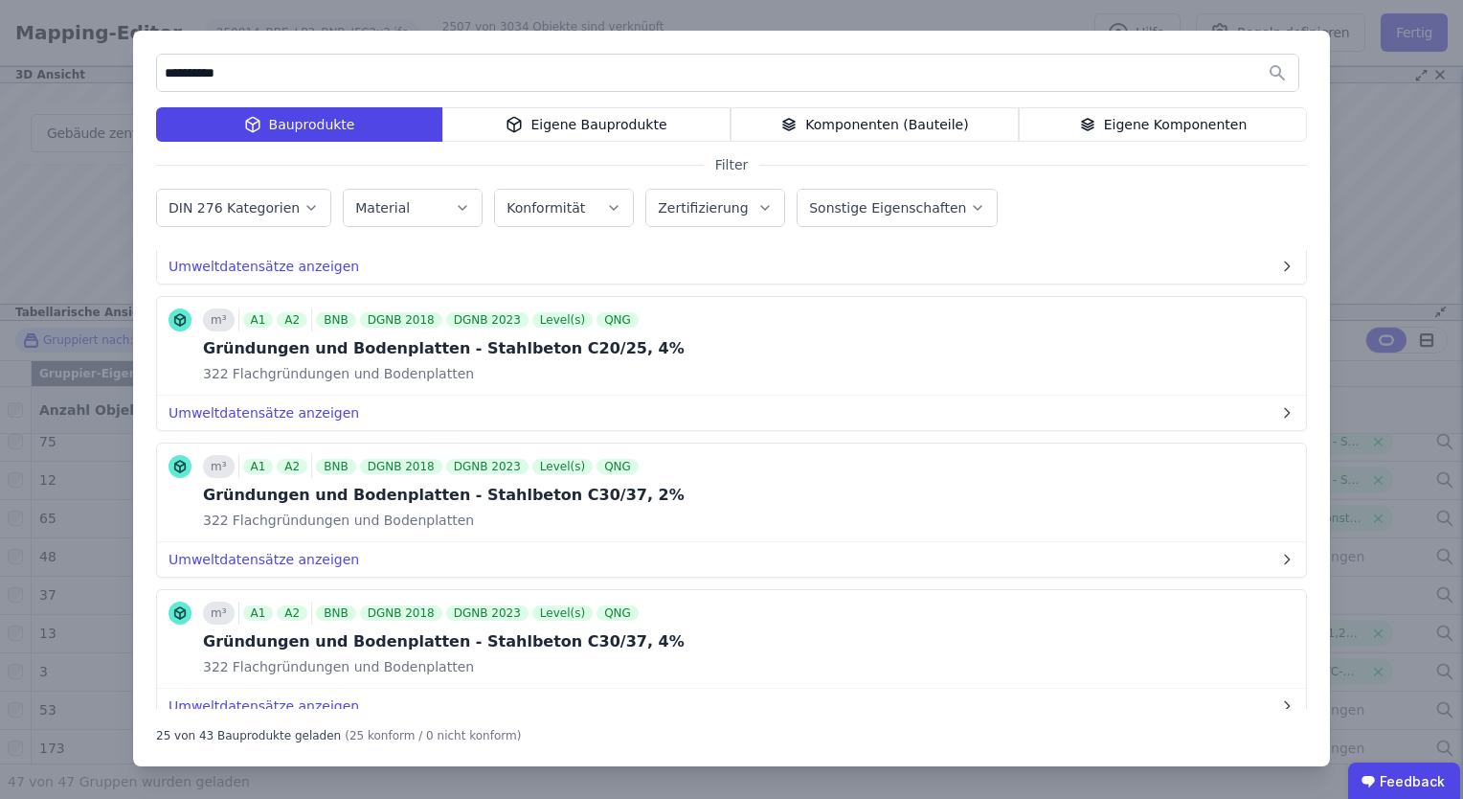
scroll to position [2189, 0]
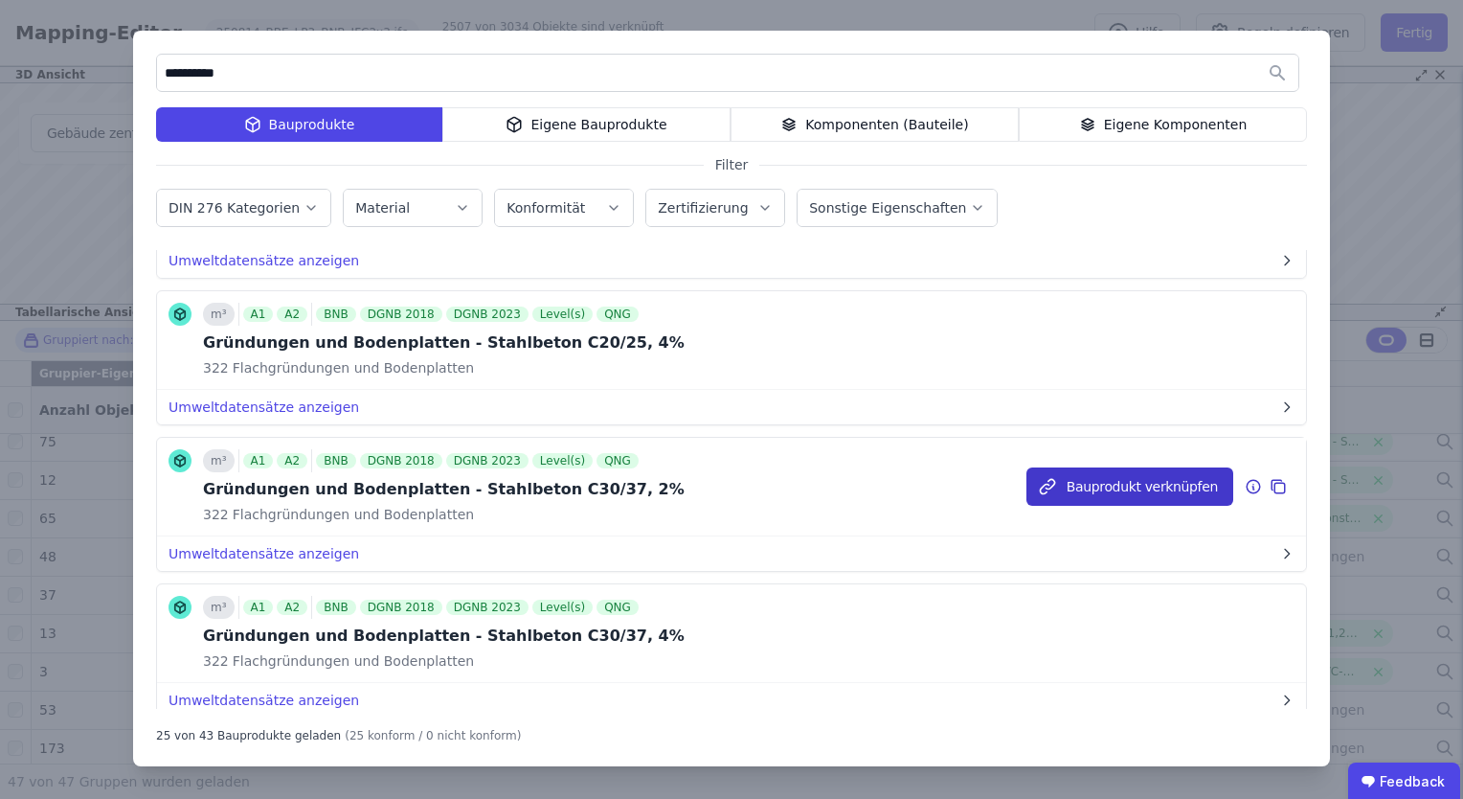
type input "**********"
click at [1107, 481] on button "Bauprodukt verknüpfen" at bounding box center [1130, 486] width 207 height 38
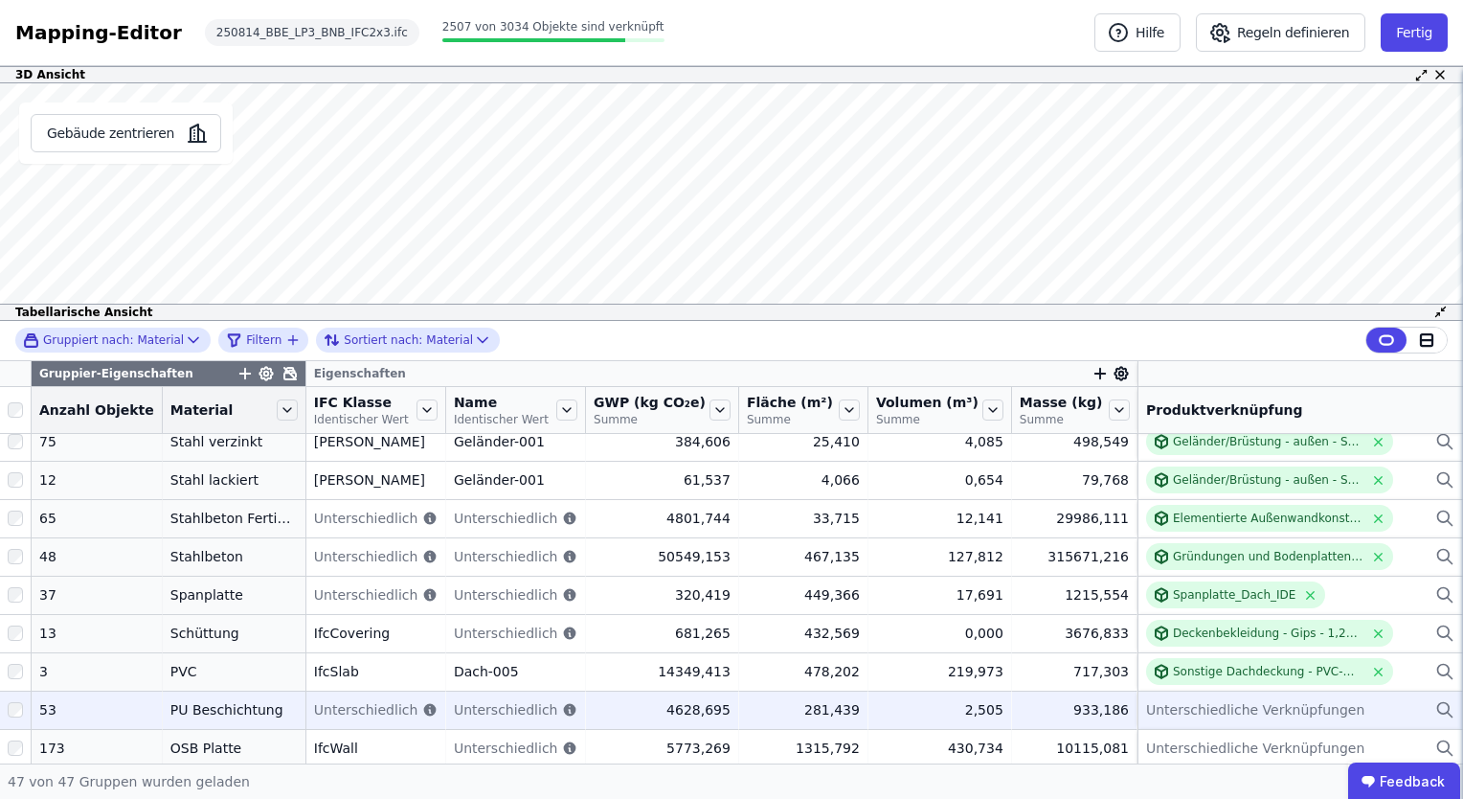
click at [318, 707] on span "Unterschiedlich" at bounding box center [366, 709] width 104 height 19
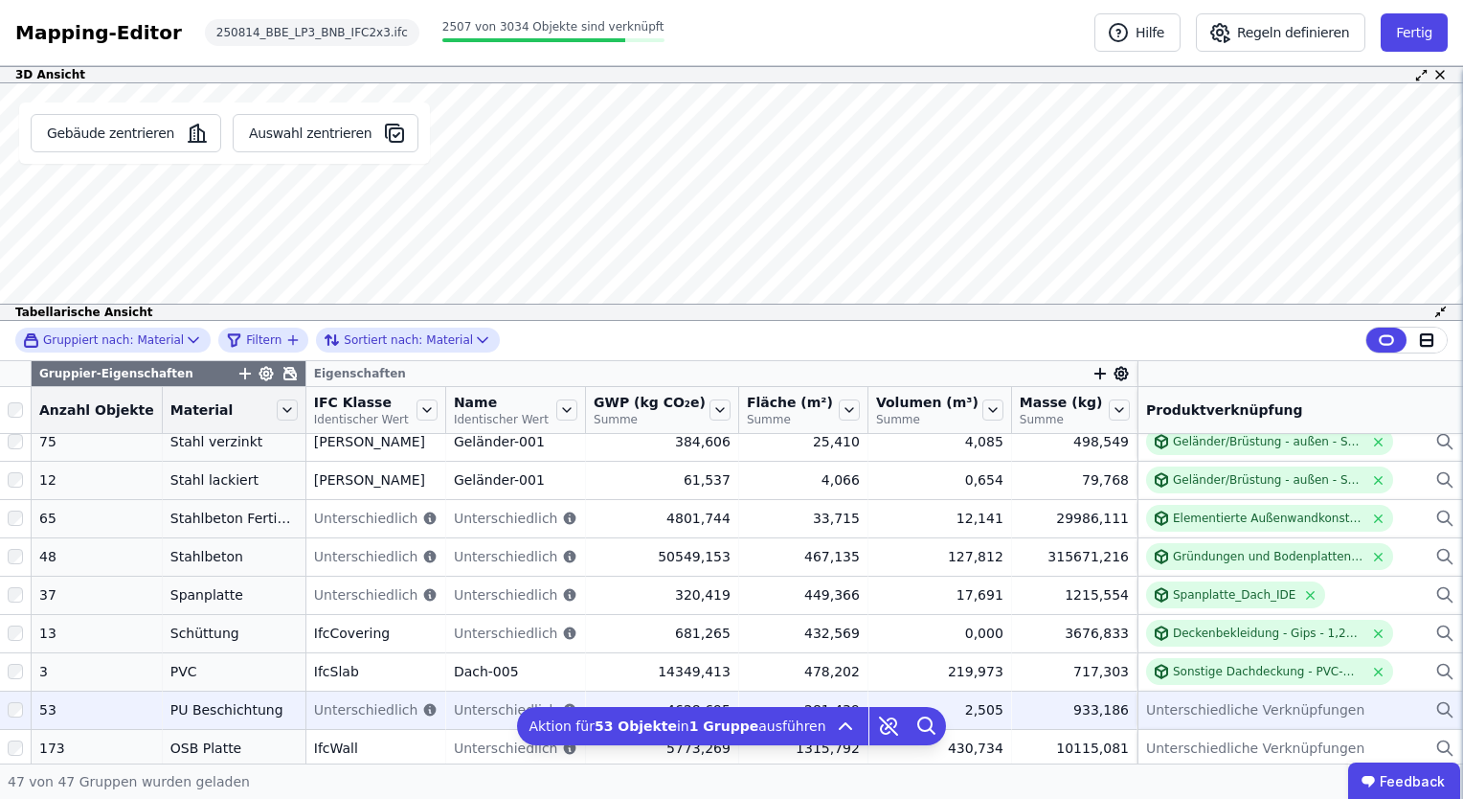
click at [1204, 706] on span "Unterschiedliche Verknüpfungen" at bounding box center [1255, 709] width 218 height 19
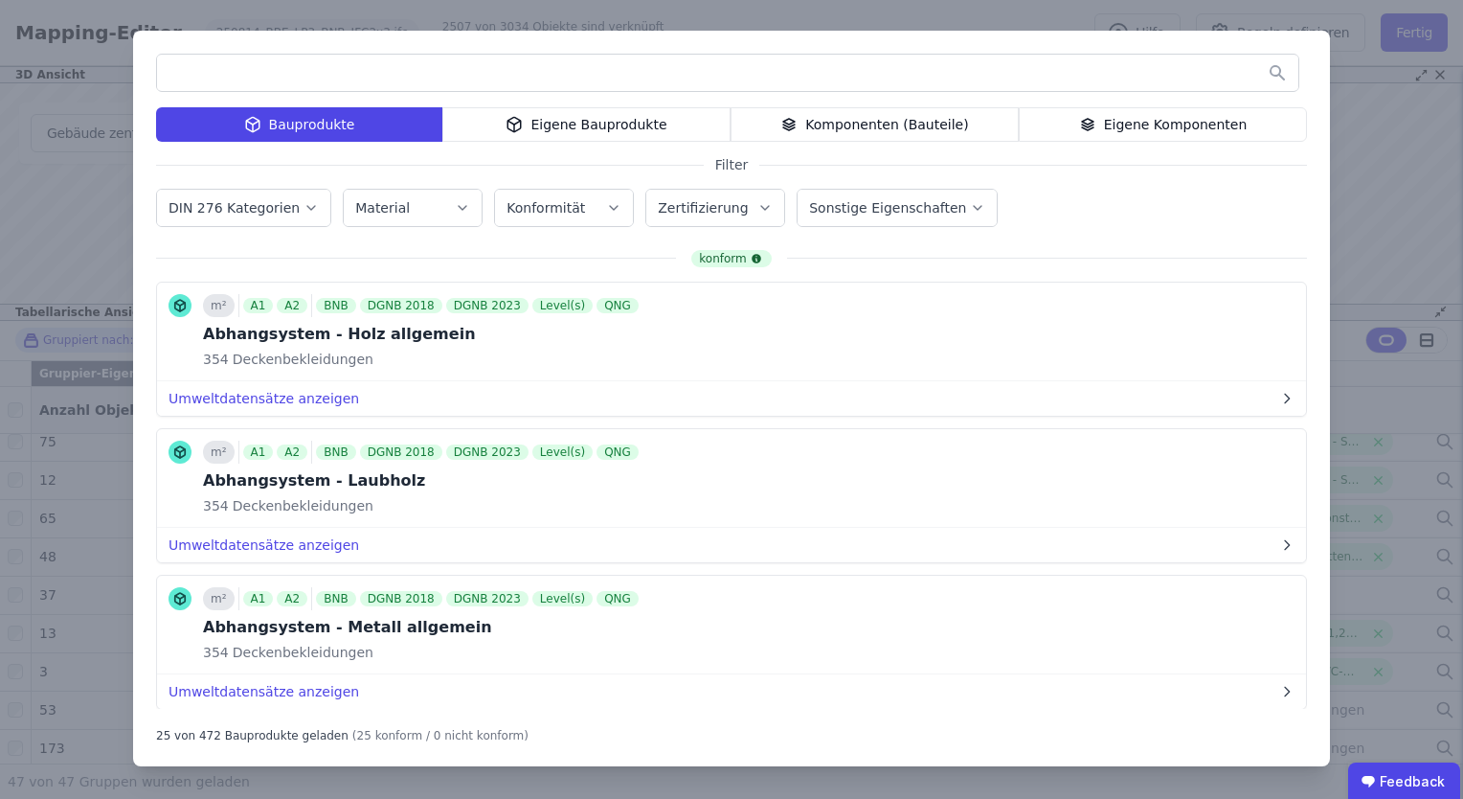
click at [458, 68] on input "text" at bounding box center [728, 73] width 1142 height 34
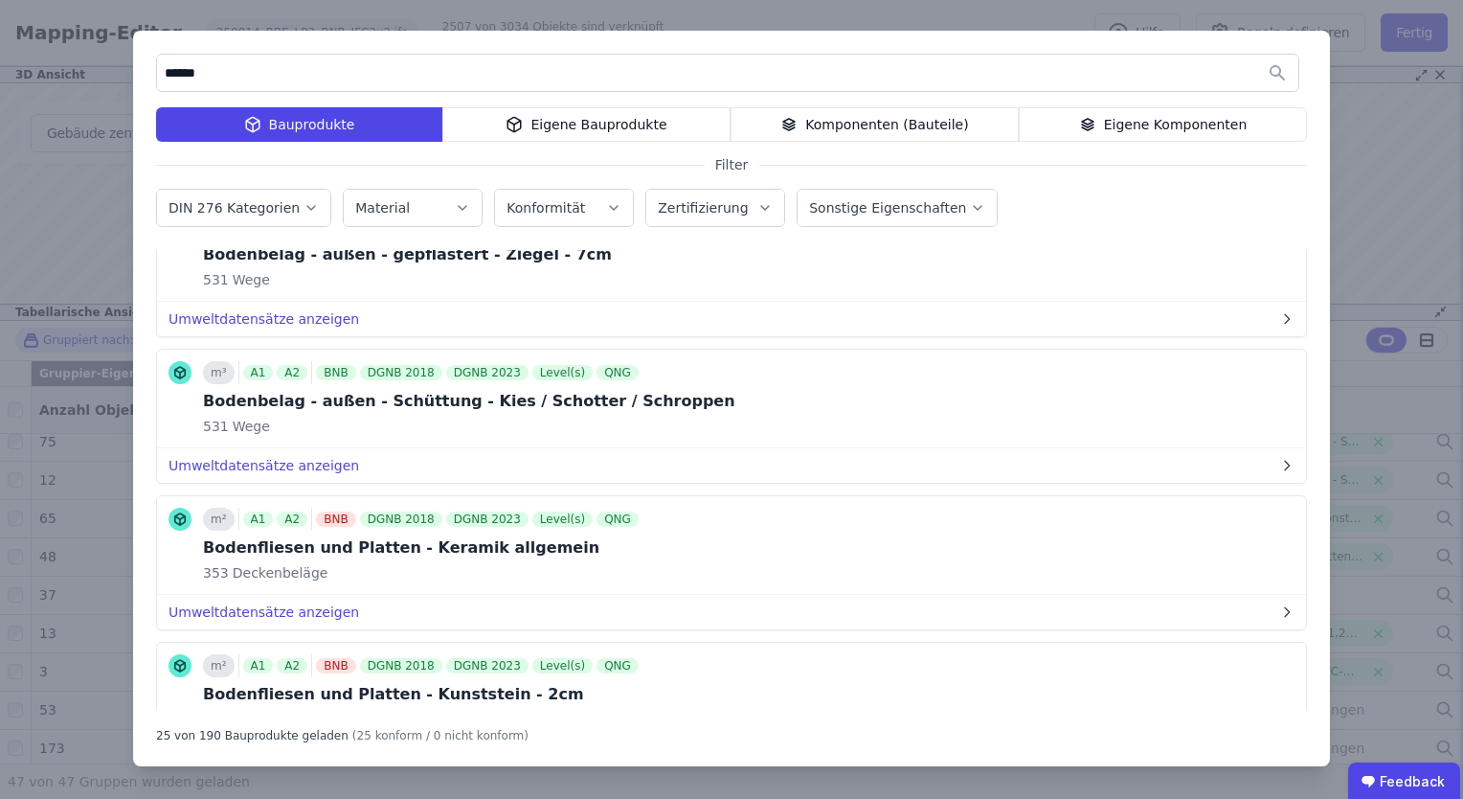
scroll to position [2573, 0]
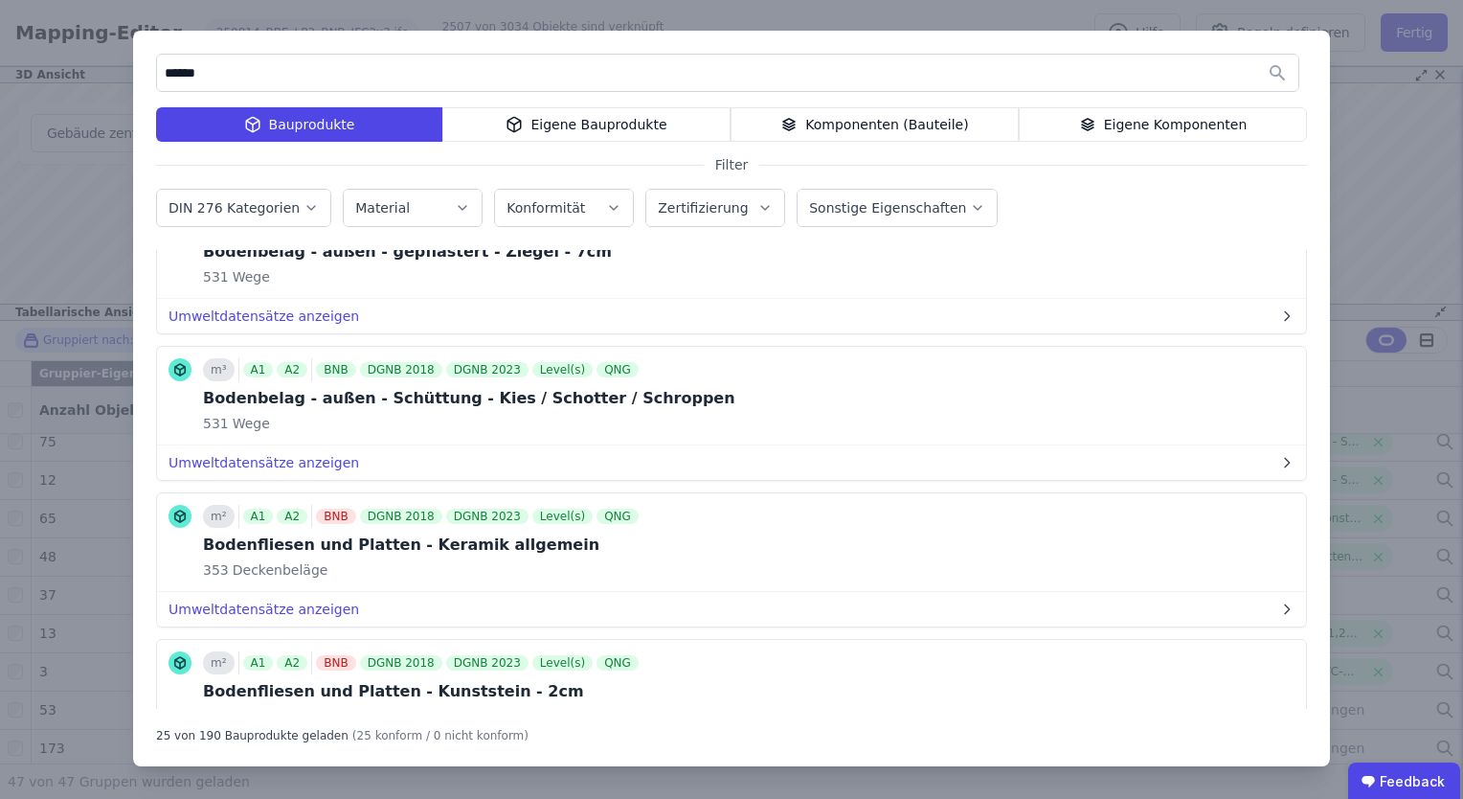
type input "******"
click at [455, 203] on icon "button" at bounding box center [462, 207] width 15 height 19
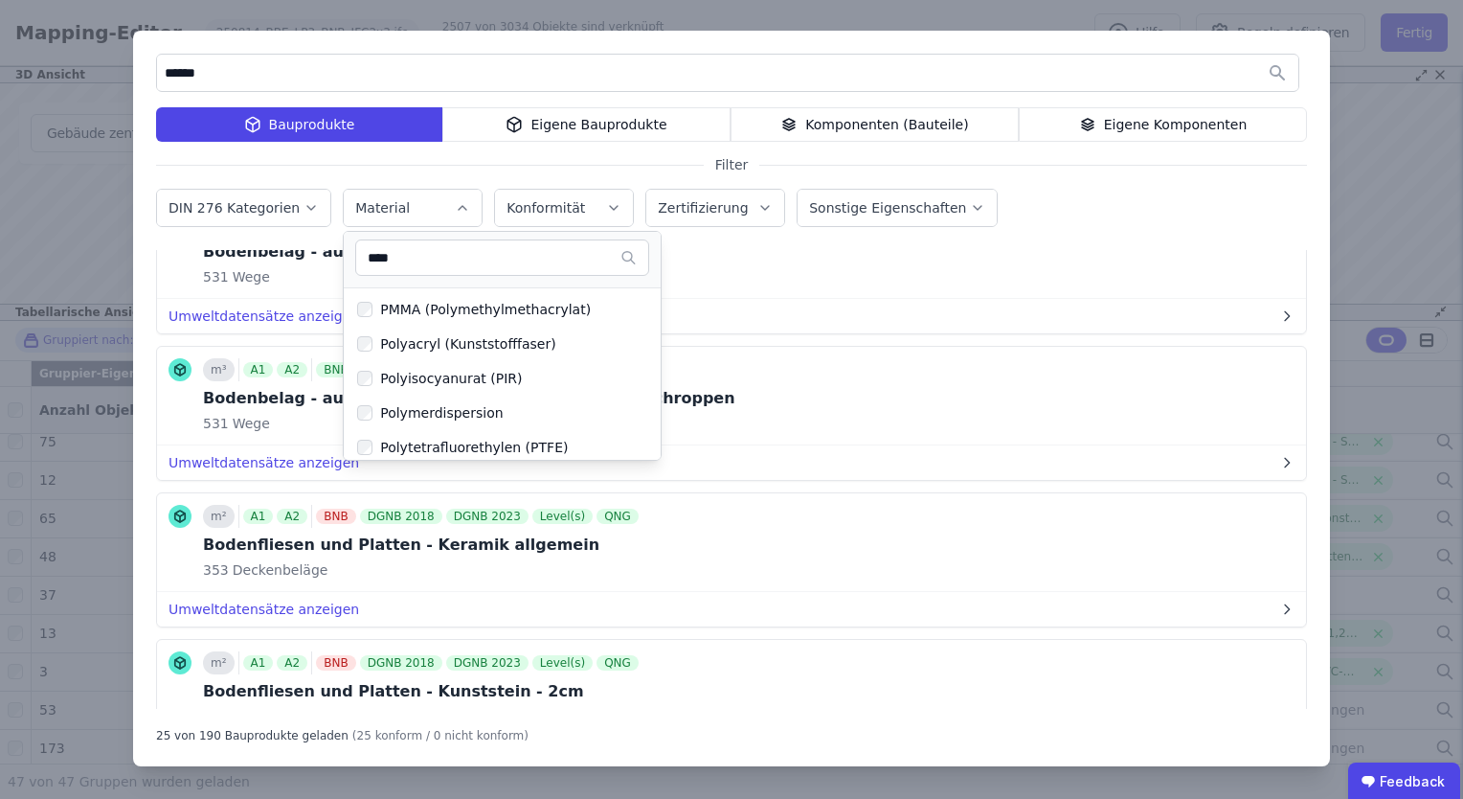
scroll to position [345, 0]
type input "****"
click at [444, 448] on div "Polyurethan (PU)" at bounding box center [433, 443] width 121 height 19
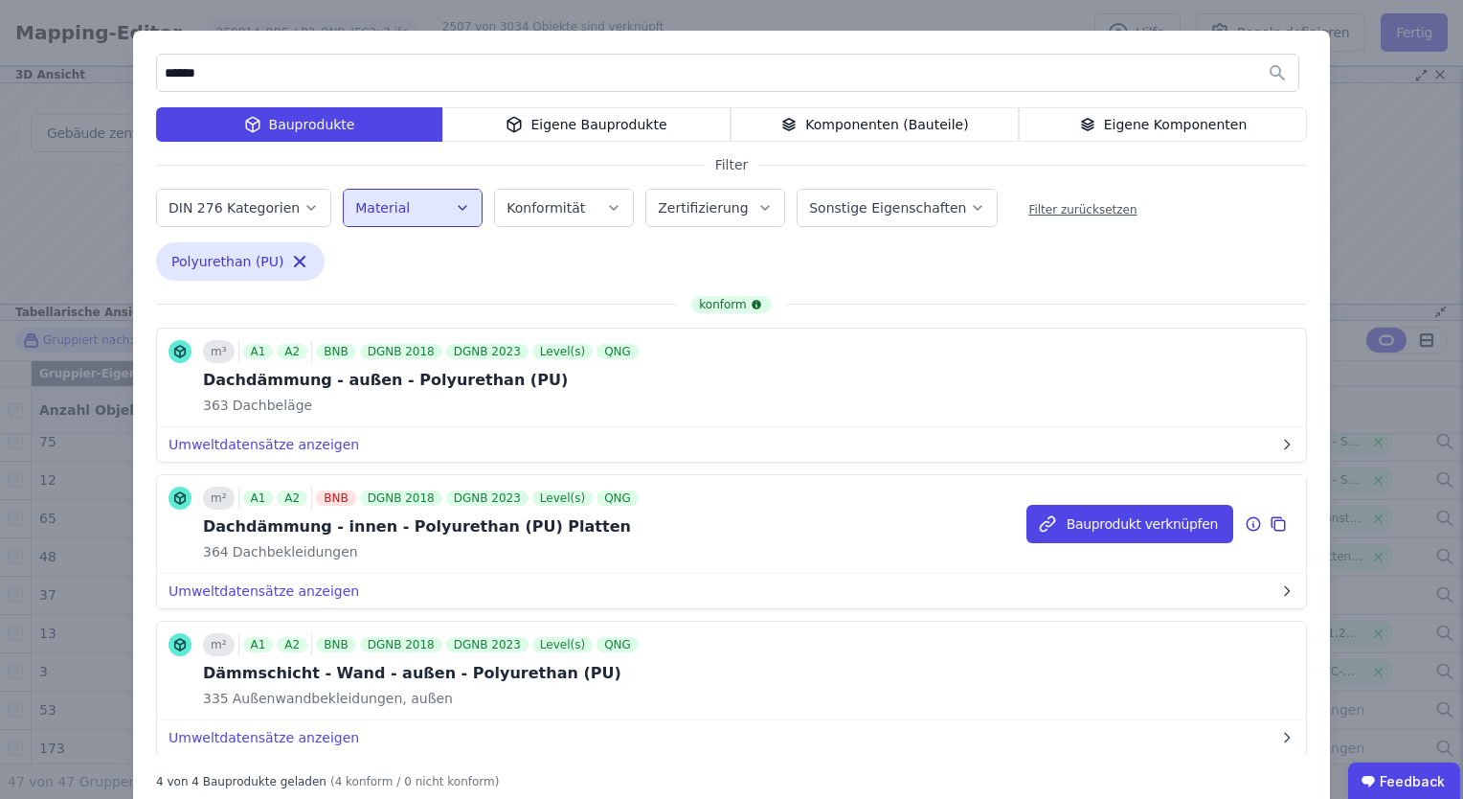
scroll to position [183, 0]
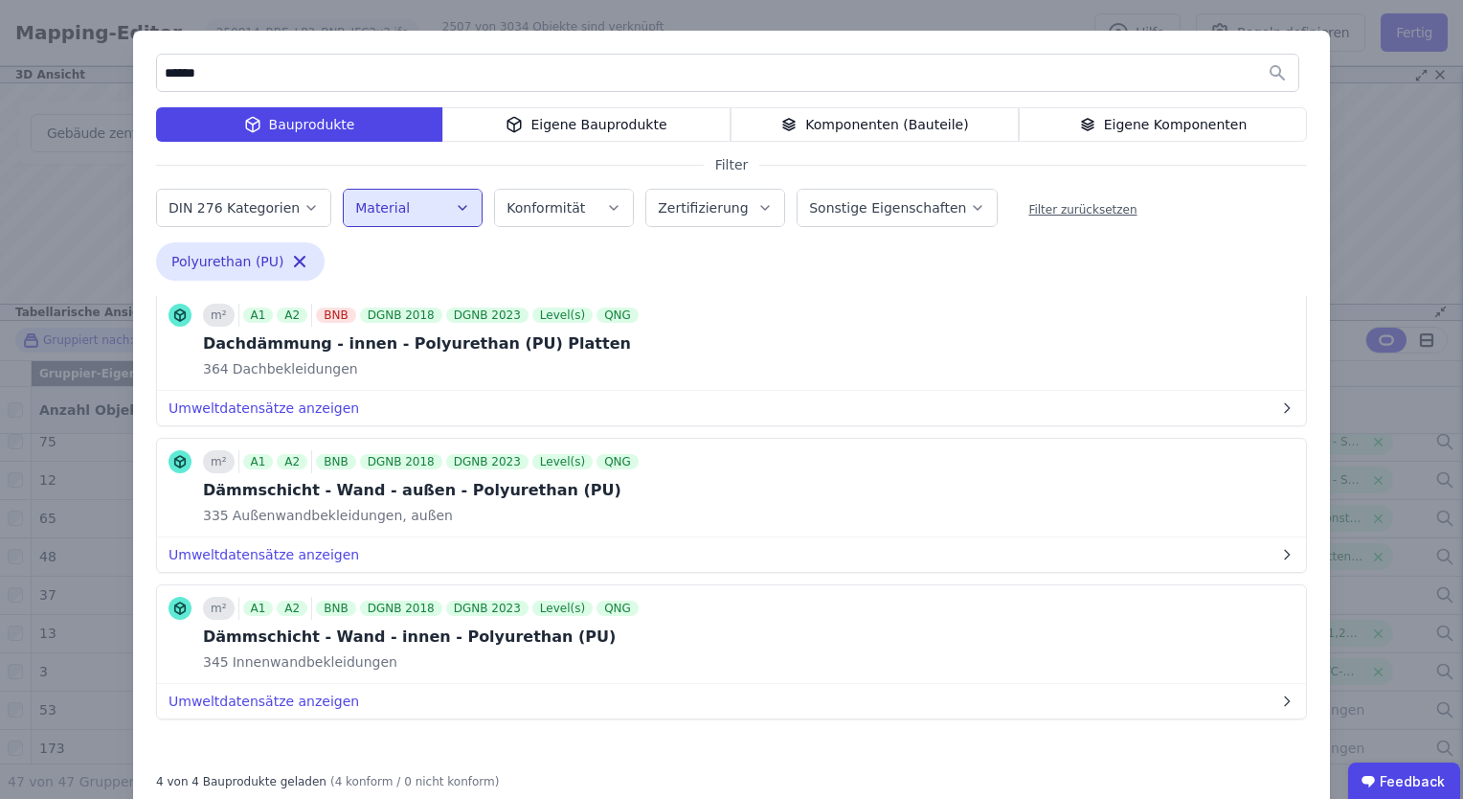
click at [455, 204] on icon "button" at bounding box center [462, 207] width 15 height 19
click at [303, 66] on input "******" at bounding box center [728, 73] width 1142 height 34
type input "*"
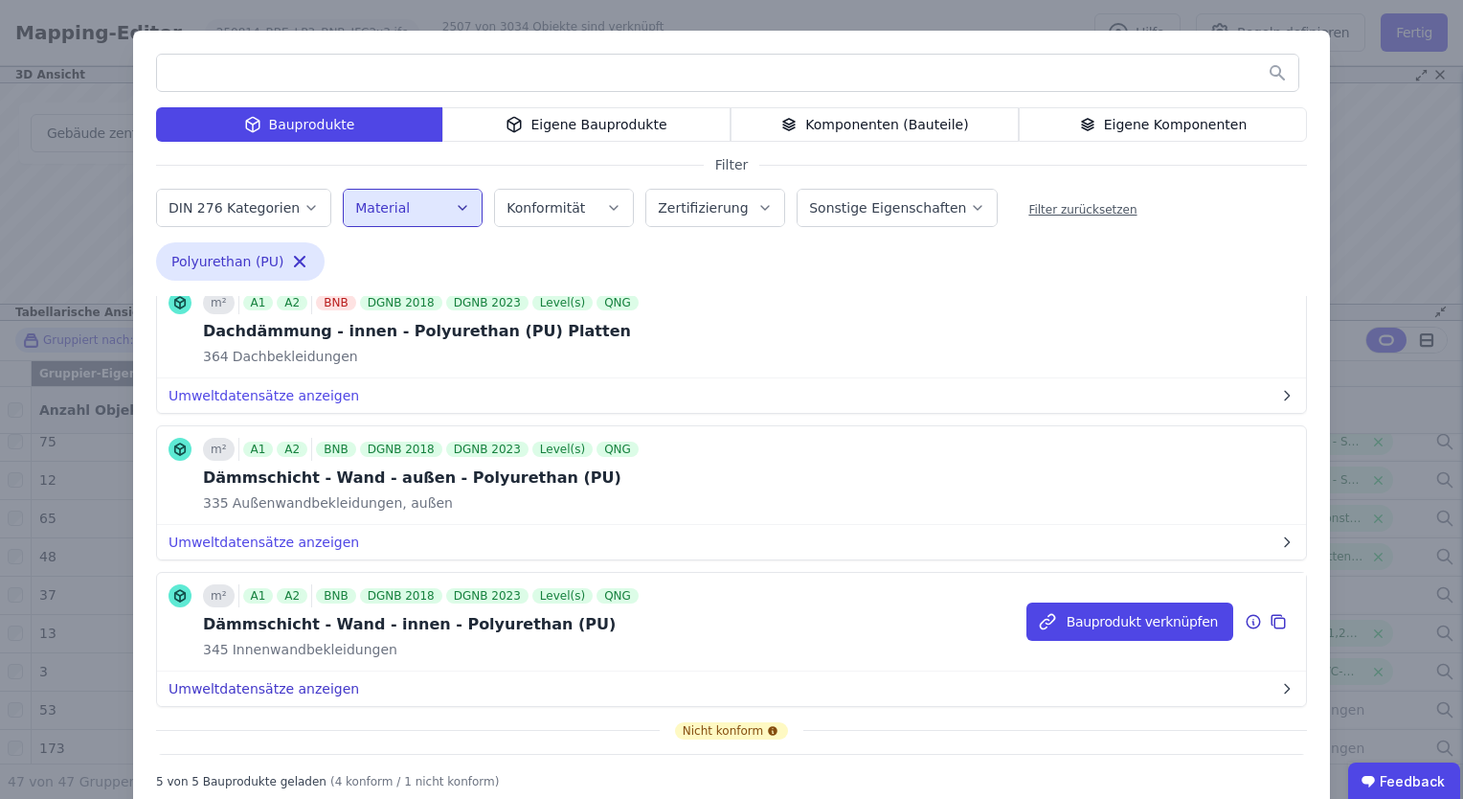
scroll to position [194, 0]
click at [237, 687] on button "Umweltdatensätze anzeigen" at bounding box center [731, 689] width 1149 height 34
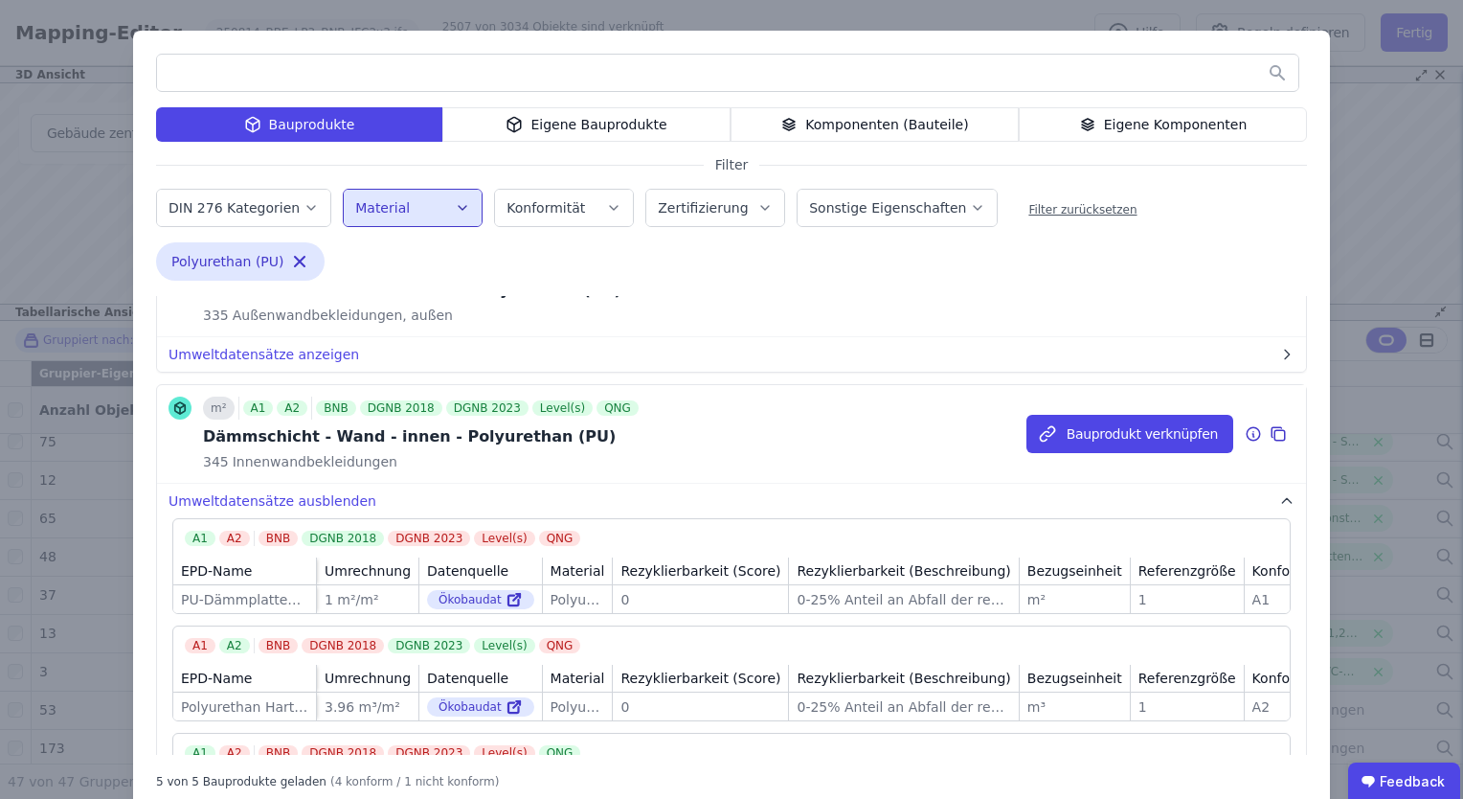
scroll to position [387, 0]
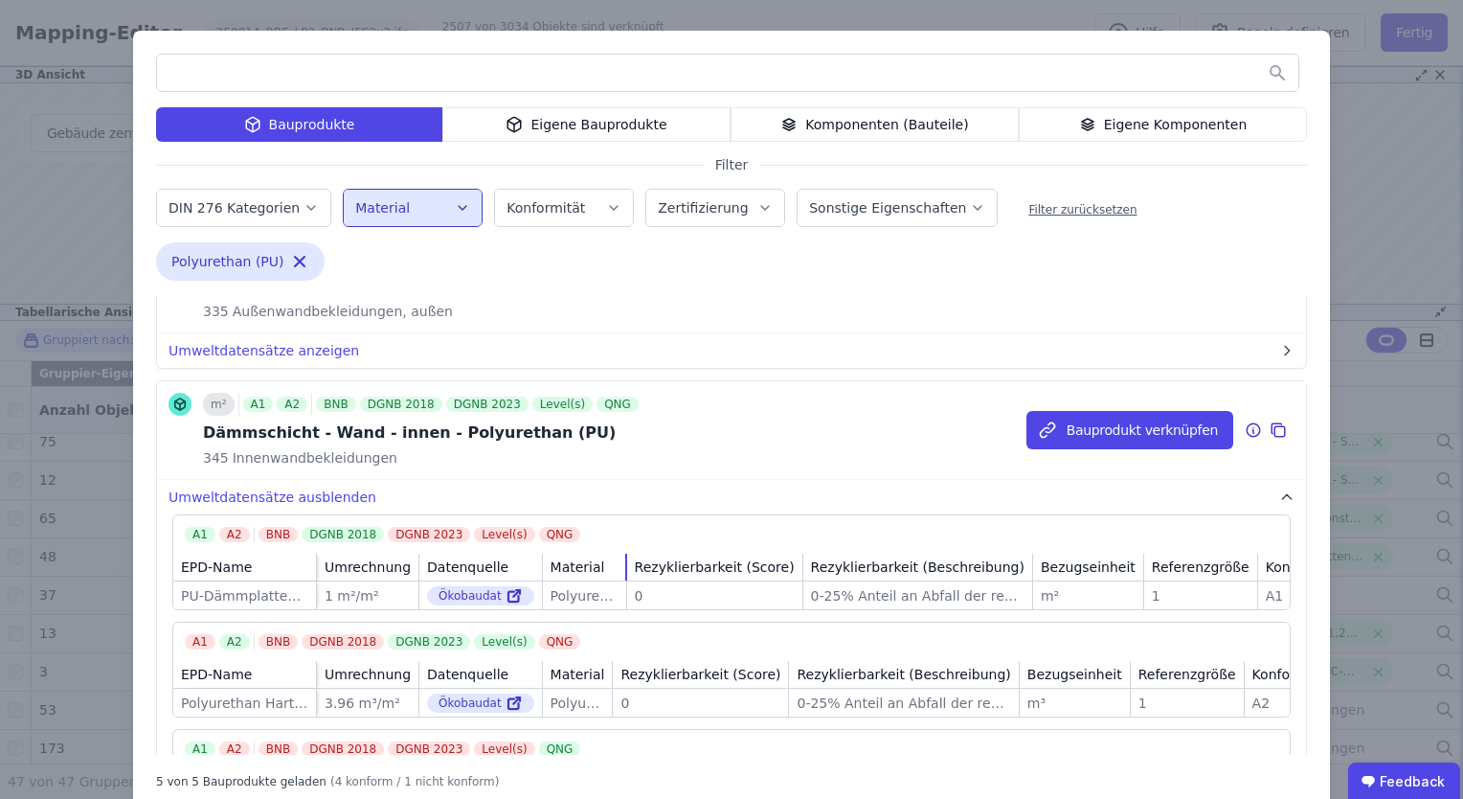
drag, startPoint x: 586, startPoint y: 563, endPoint x: 659, endPoint y: 553, distance: 73.5
click at [659, 554] on tr "EPD-Name Umrechnung Datenquelle Material Rezyklierbarkeit (Score) Rezyklierbark…" at bounding box center [843, 568] width 1340 height 28
drag, startPoint x: 613, startPoint y: 566, endPoint x: 723, endPoint y: 602, distance: 116.0
click at [723, 602] on table "EPD-Name Umrechnung Datenquelle Material Rezyklierbarkeit (Score) Rezyklierbark…" at bounding box center [847, 582] width 1348 height 56
drag, startPoint x: 723, startPoint y: 602, endPoint x: 620, endPoint y: 561, distance: 111.3
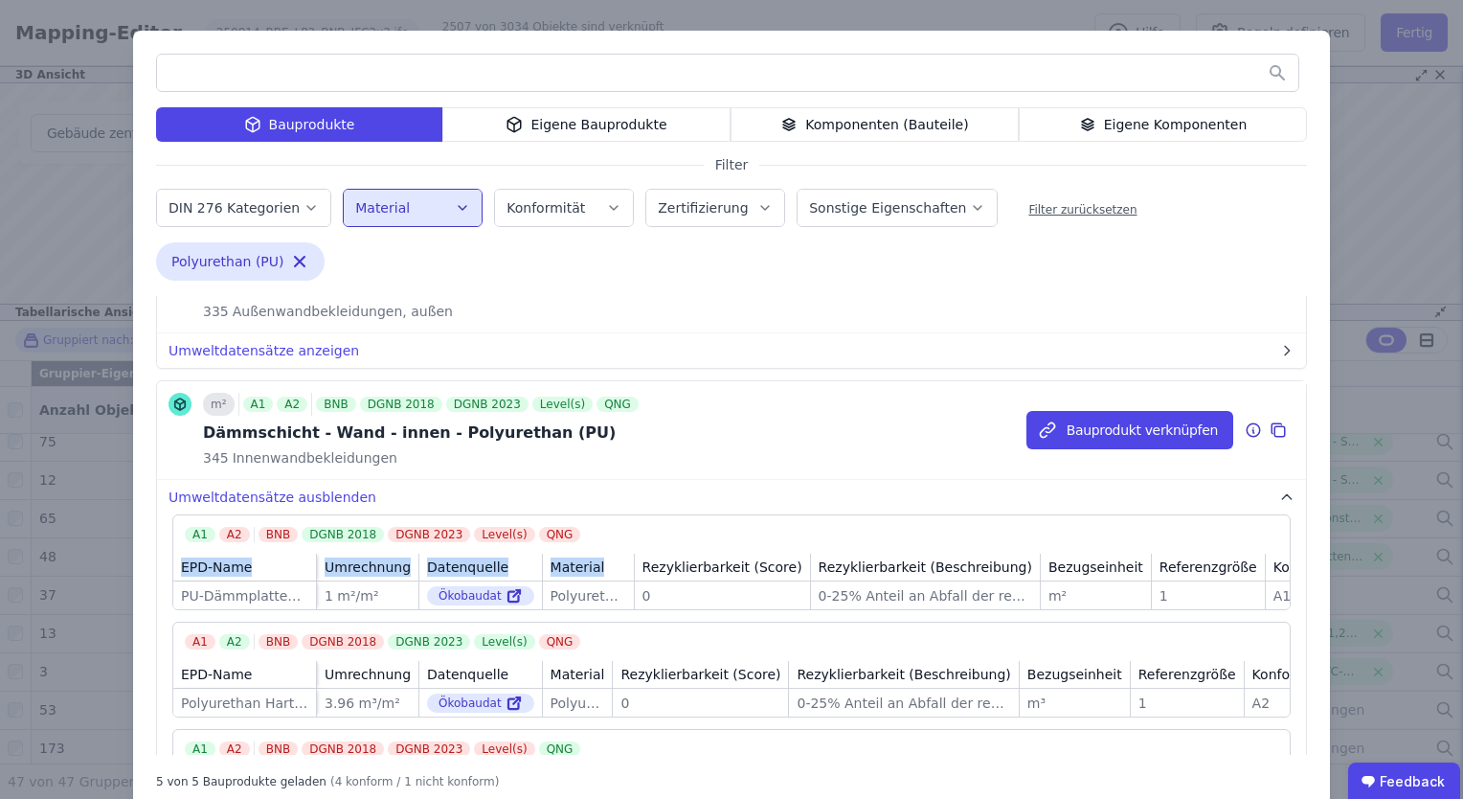
click at [635, 561] on div "Rezyklierbarkeit (Score)" at bounding box center [722, 567] width 175 height 27
click at [611, 563] on div "Material" at bounding box center [588, 567] width 91 height 27
drag, startPoint x: 613, startPoint y: 563, endPoint x: 754, endPoint y: 559, distance: 140.8
click at [754, 559] on div "Rezyklierbarkeit (Score)" at bounding box center [722, 567] width 175 height 27
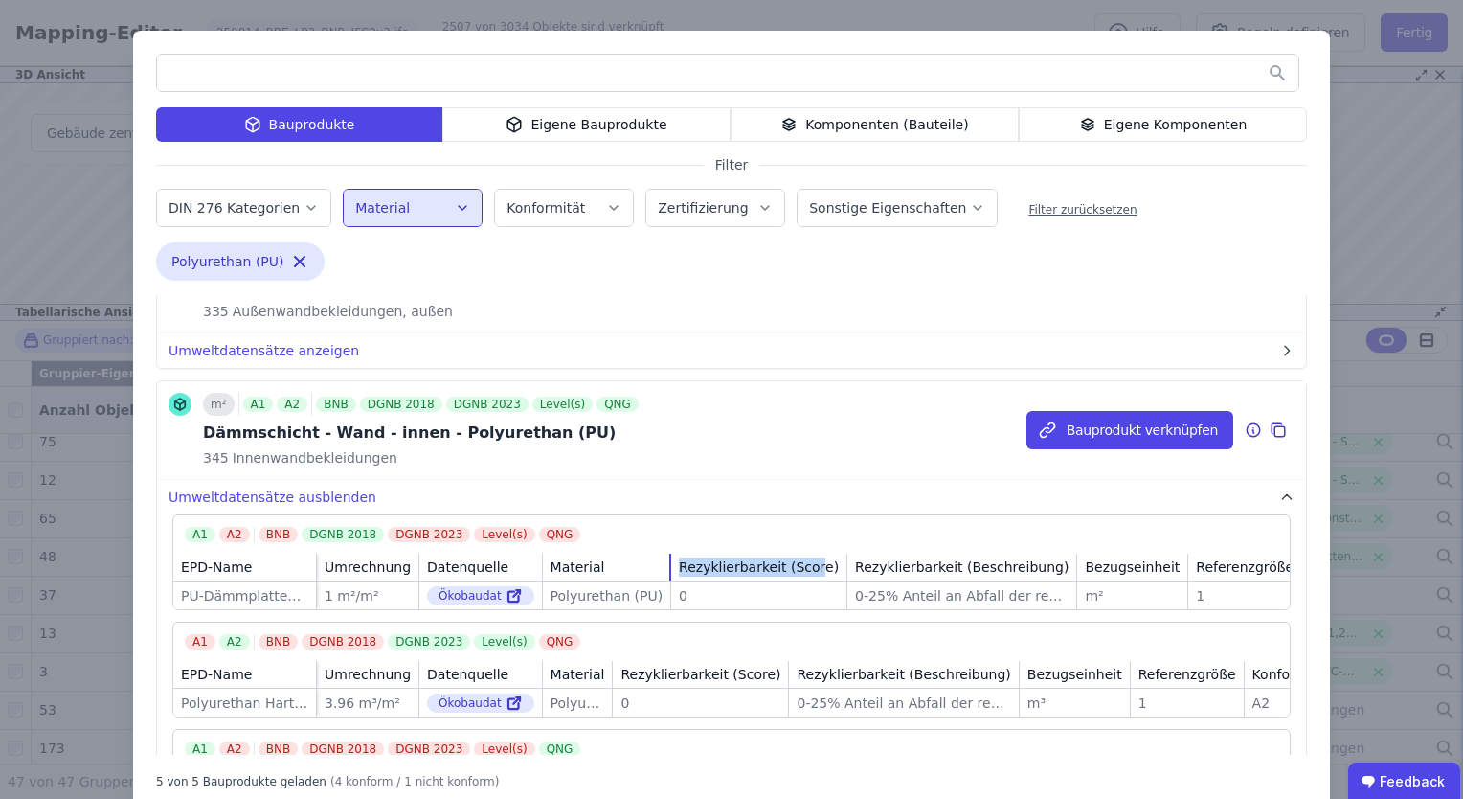
drag, startPoint x: 612, startPoint y: 565, endPoint x: 646, endPoint y: 576, distance: 35.1
click at [705, 548] on div "A1 A2 BNB DGNB 2018 DGNB 2023 Level(s) QNG EPD-Name Umrechnung Datenquelle Mate…" at bounding box center [731, 562] width 1119 height 96
click at [594, 595] on div "Polyurethan (PU)" at bounding box center [607, 595] width 113 height 19
click at [1071, 429] on button "Bauprodukt verknüpfen" at bounding box center [1130, 430] width 207 height 38
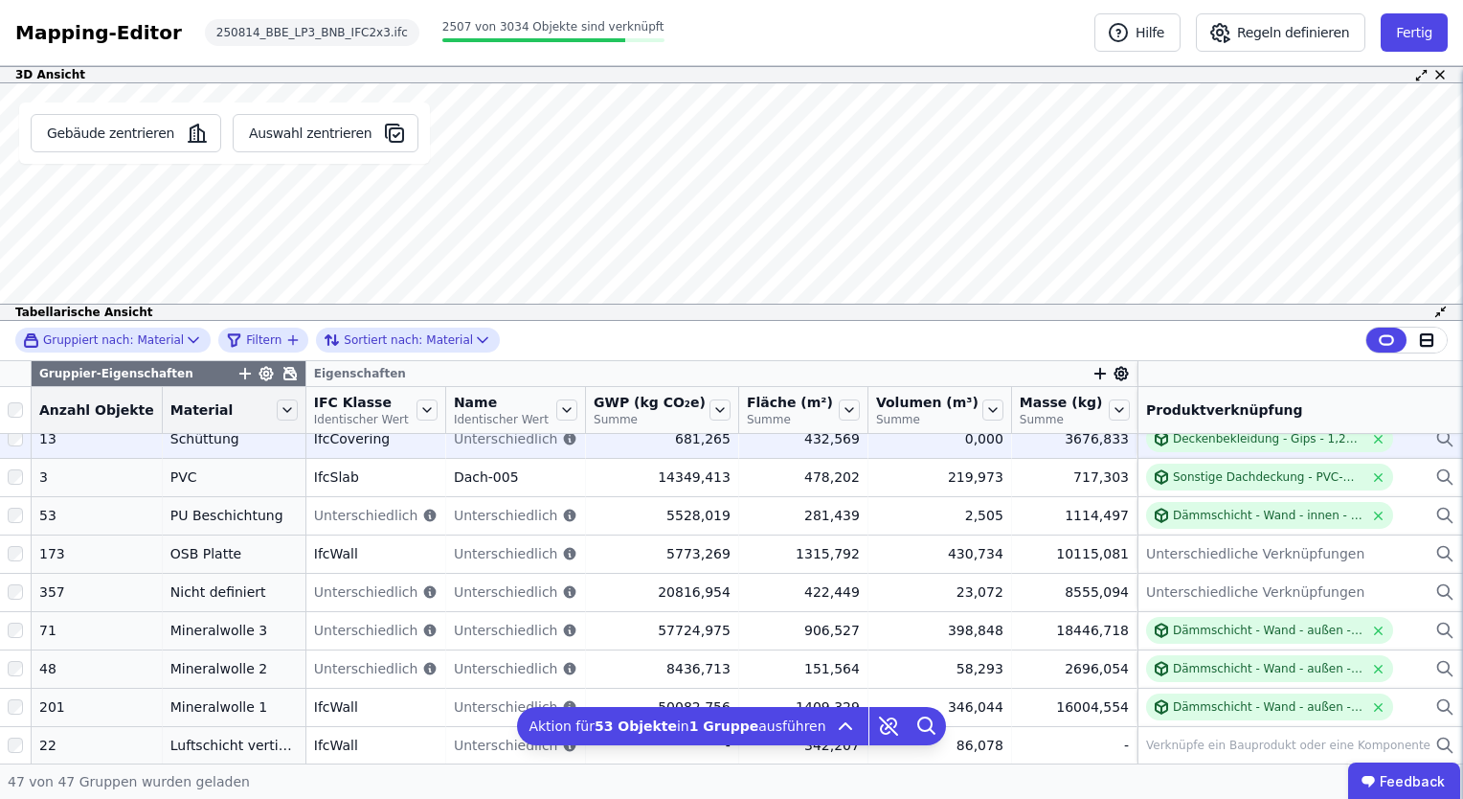
scroll to position [398, 0]
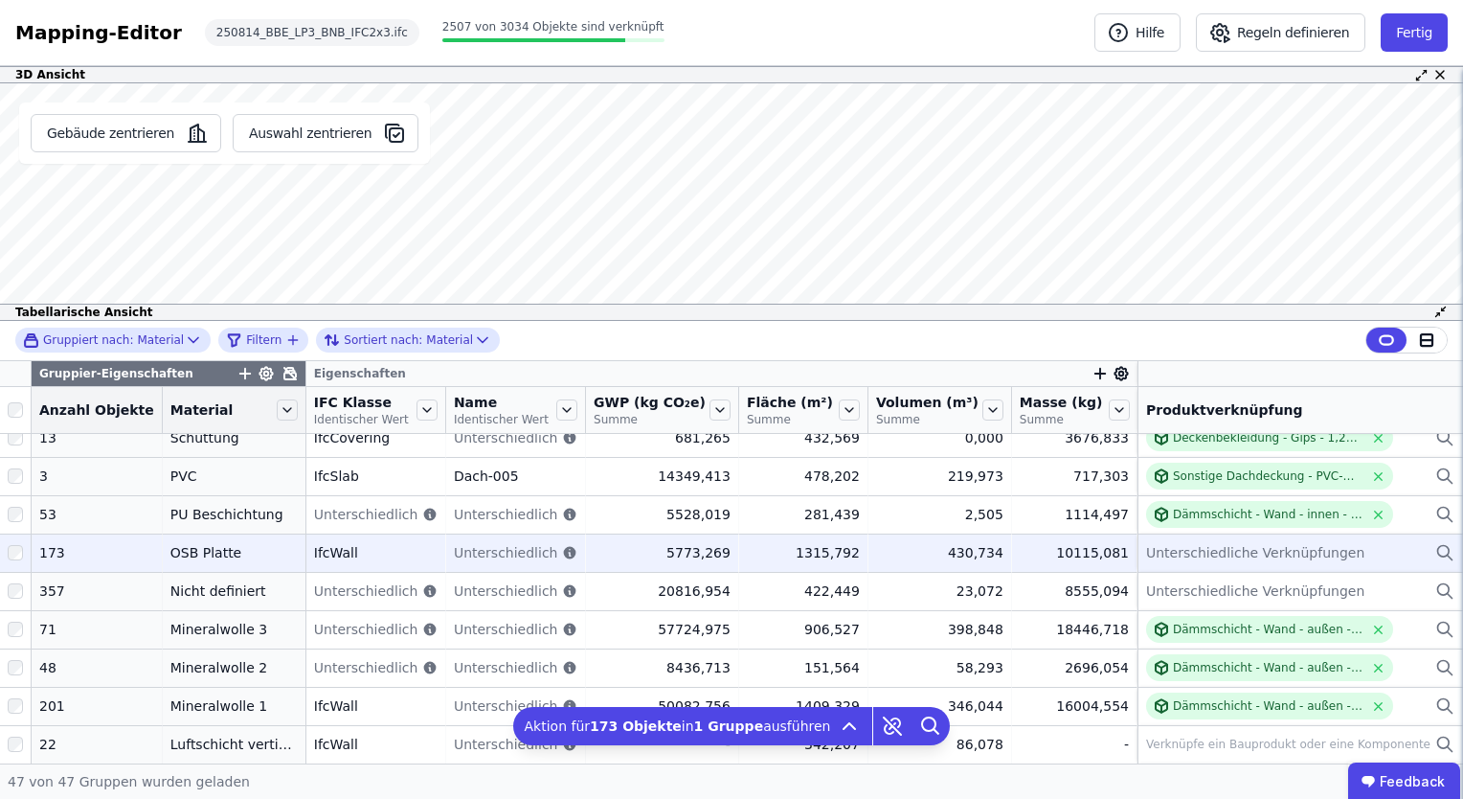
click at [1204, 548] on span "Unterschiedliche Verknüpfungen" at bounding box center [1255, 552] width 218 height 19
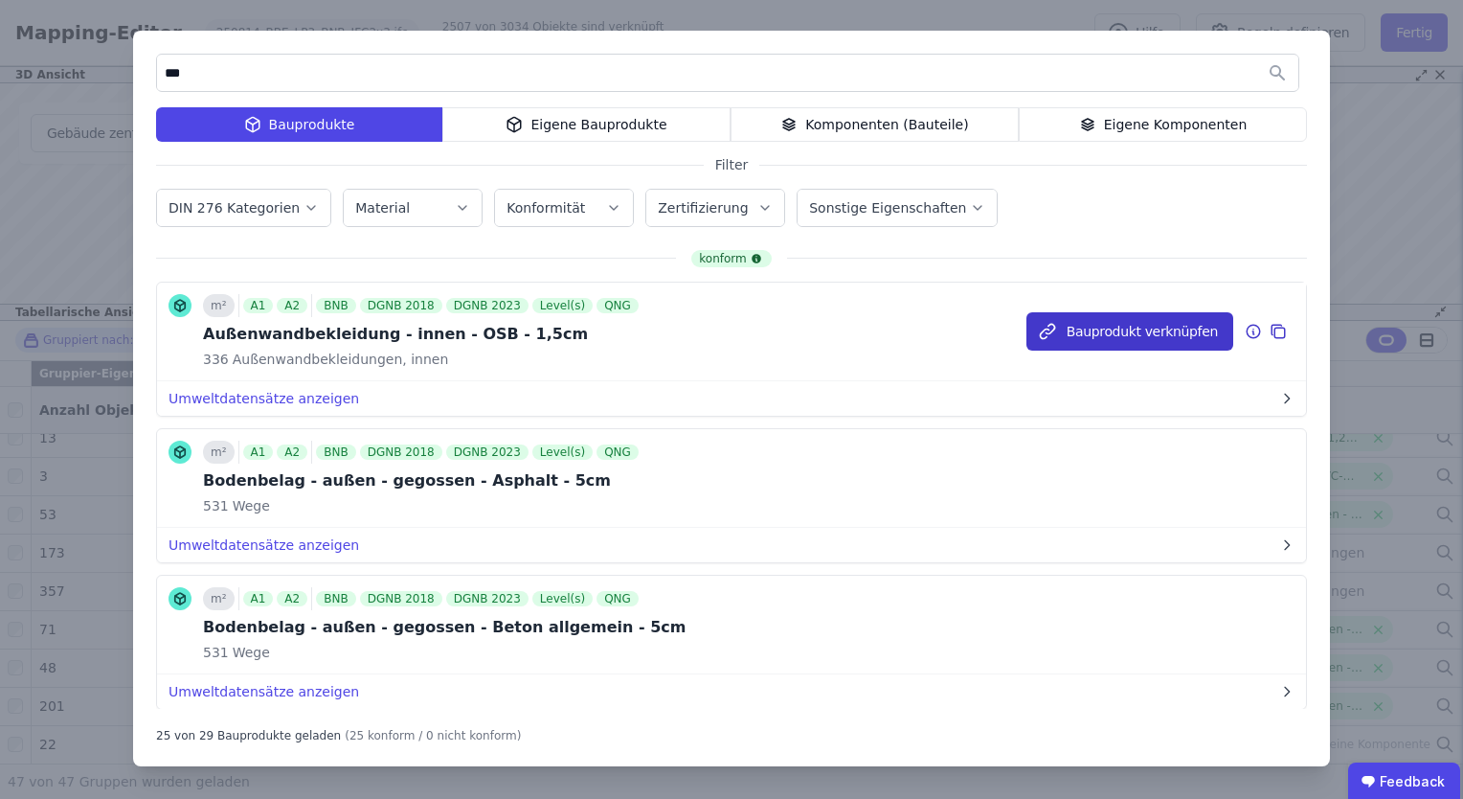
type input "***"
click at [1121, 328] on button "Bauprodukt verknüpfen" at bounding box center [1130, 331] width 207 height 38
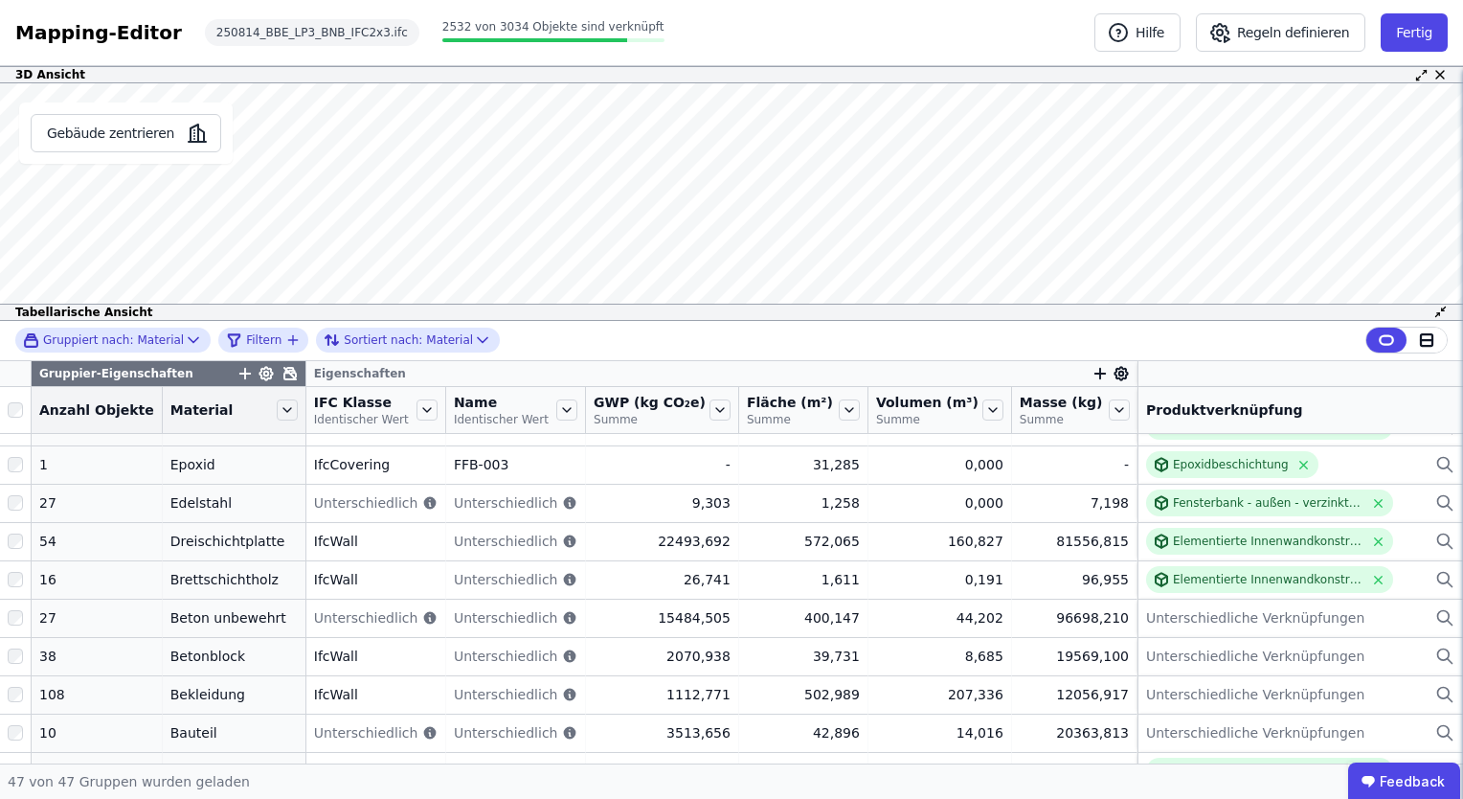
scroll to position [1180, 0]
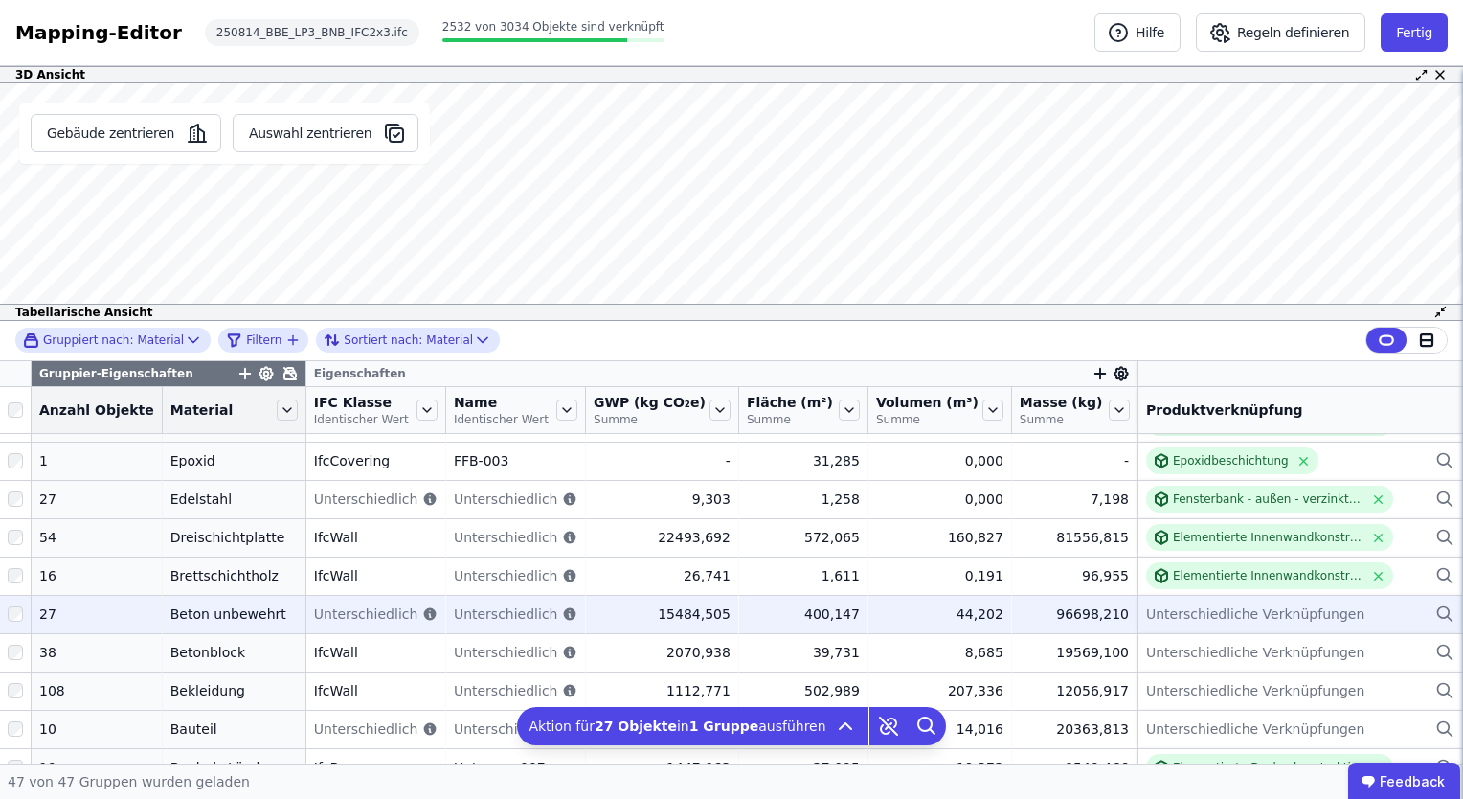
click at [1179, 609] on span "Unterschiedliche Verknüpfungen" at bounding box center [1255, 613] width 218 height 19
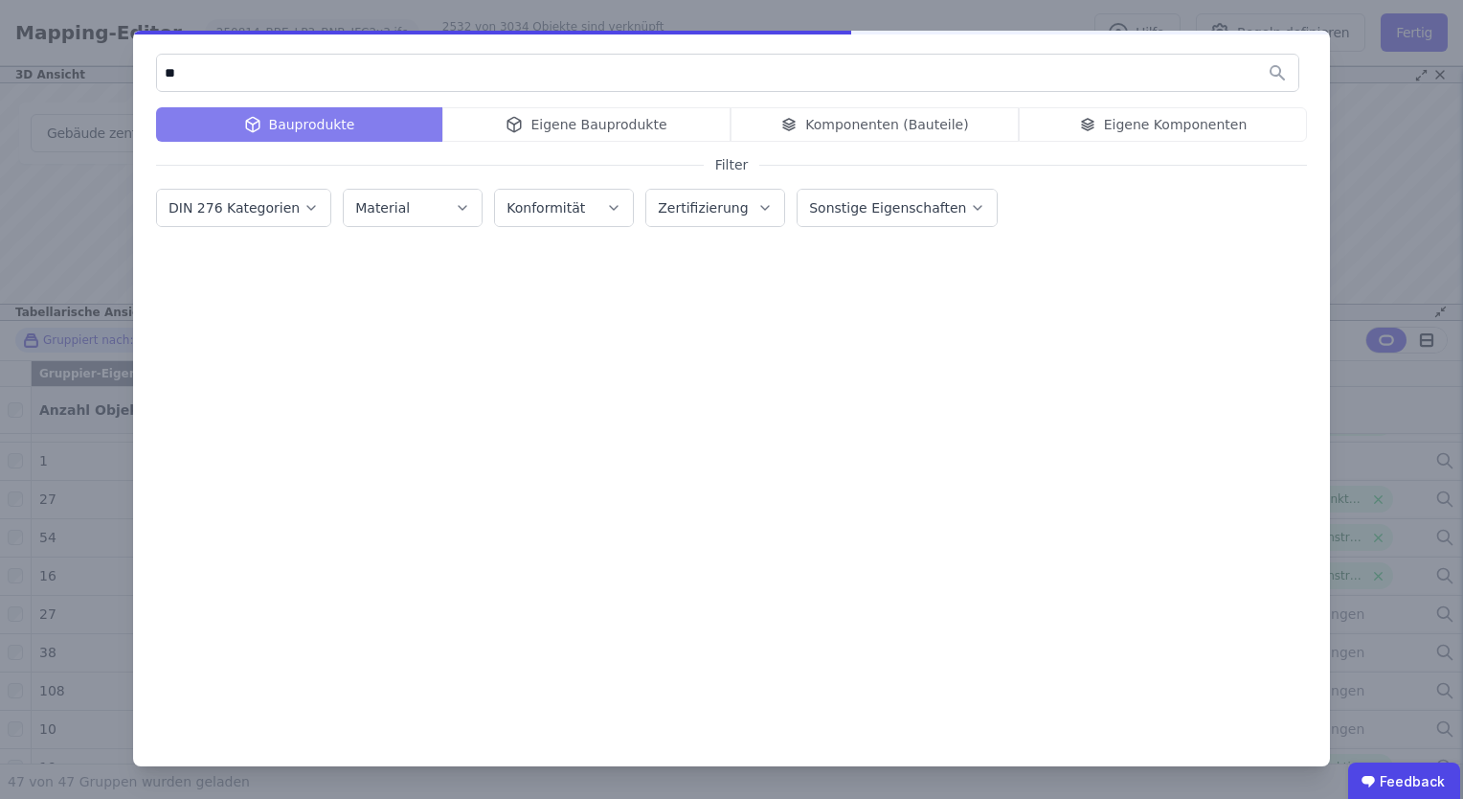
type input "*"
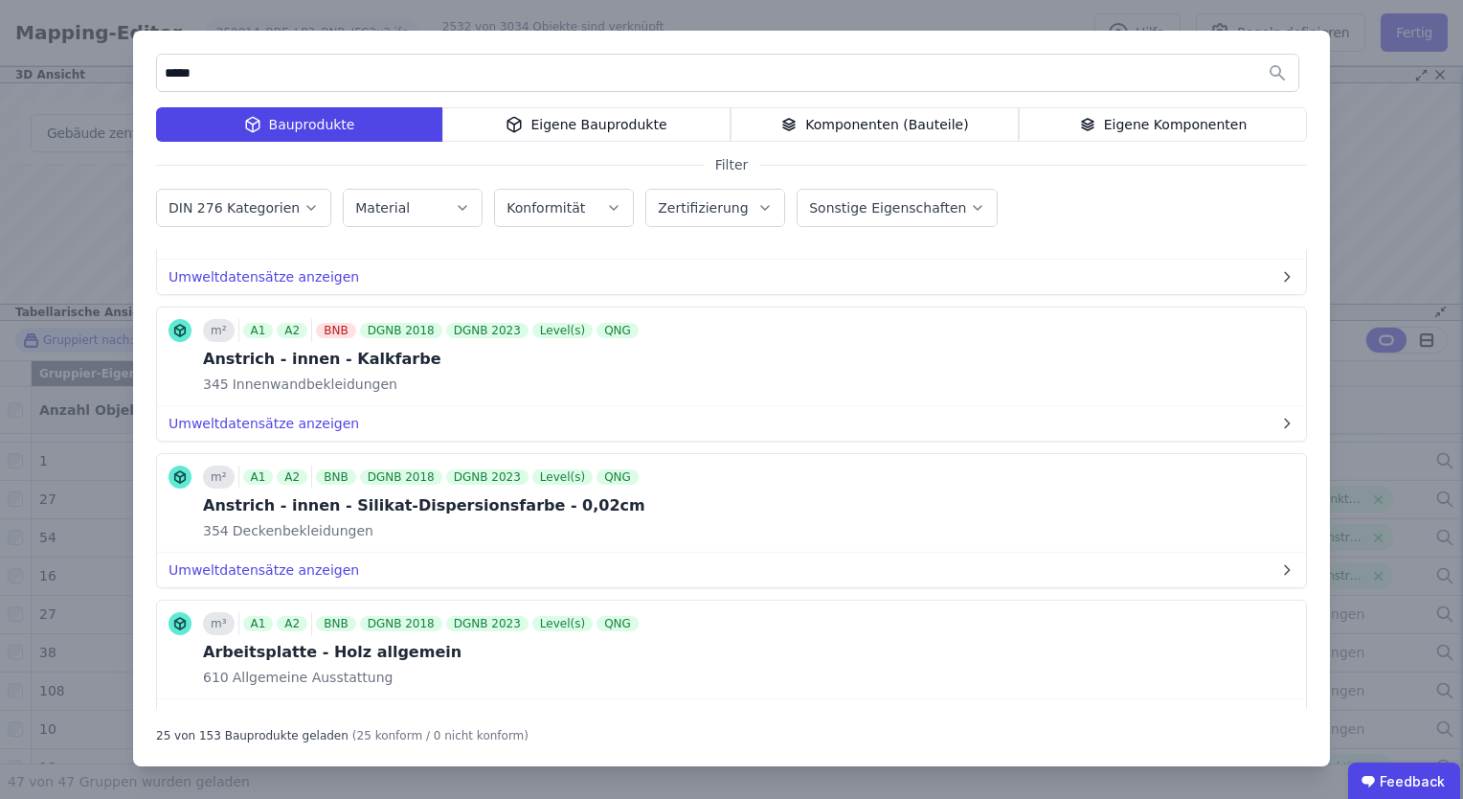
scroll to position [1440, 0]
type input "*****"
click at [455, 203] on icon "button" at bounding box center [462, 207] width 15 height 19
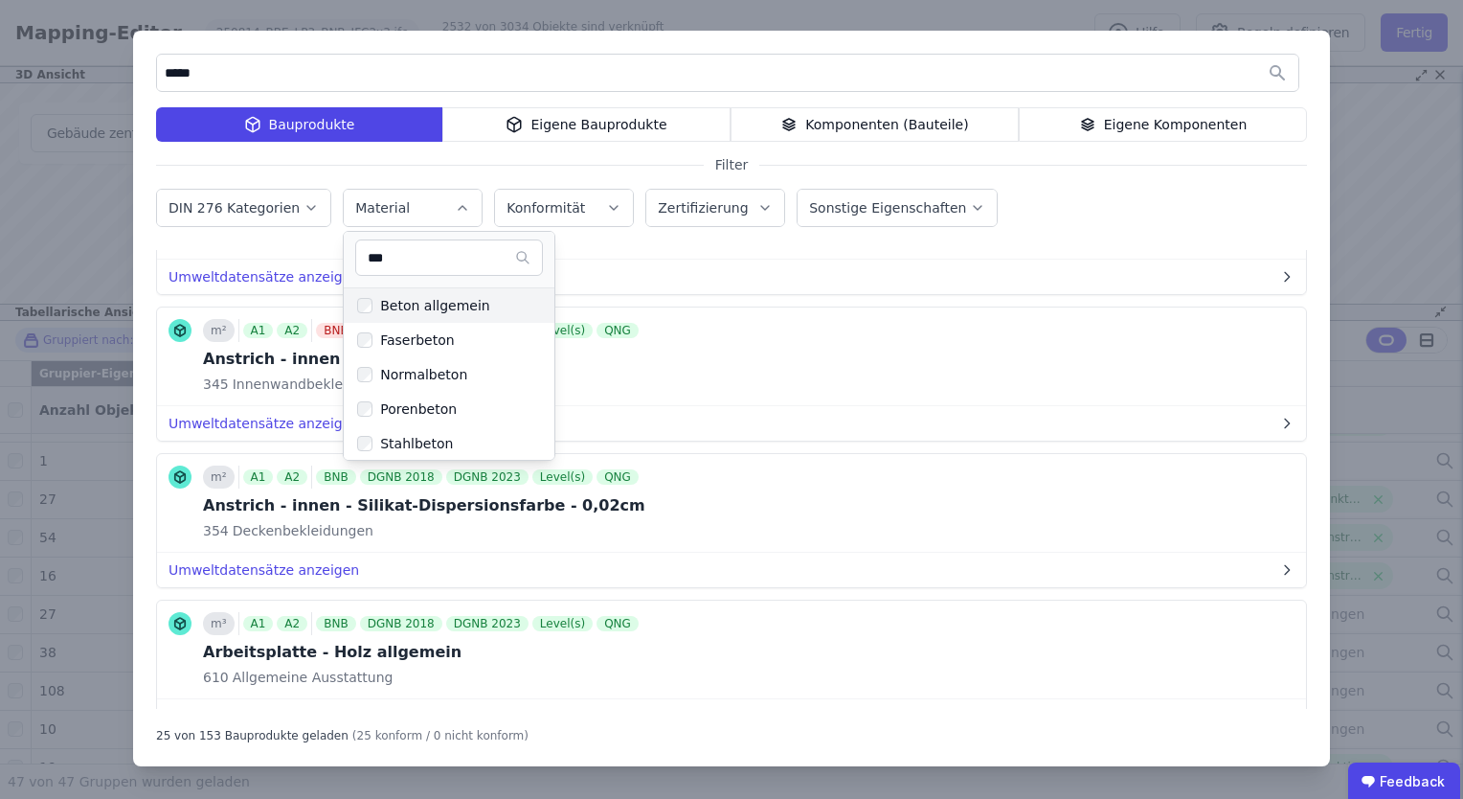
type input "***"
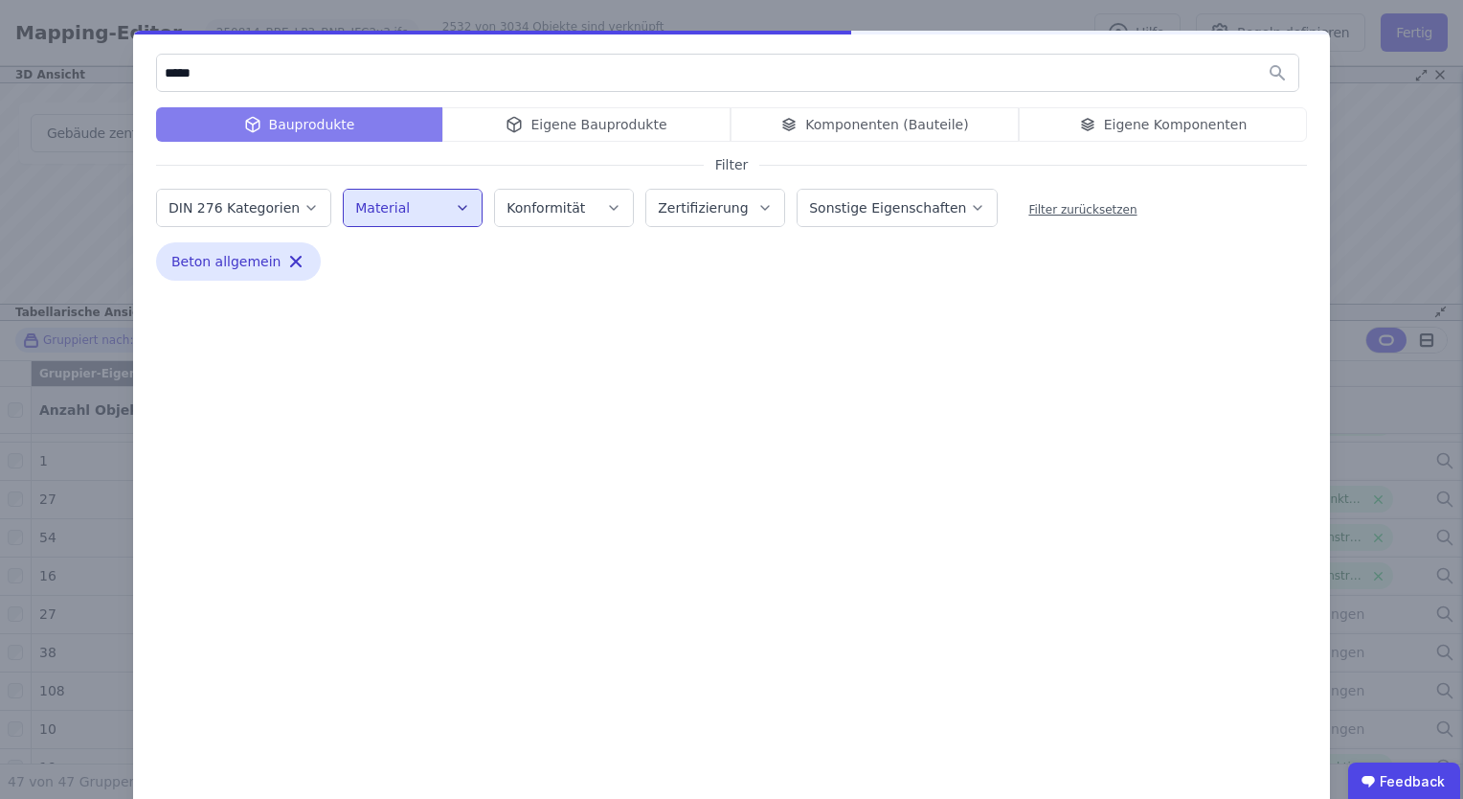
scroll to position [0, 0]
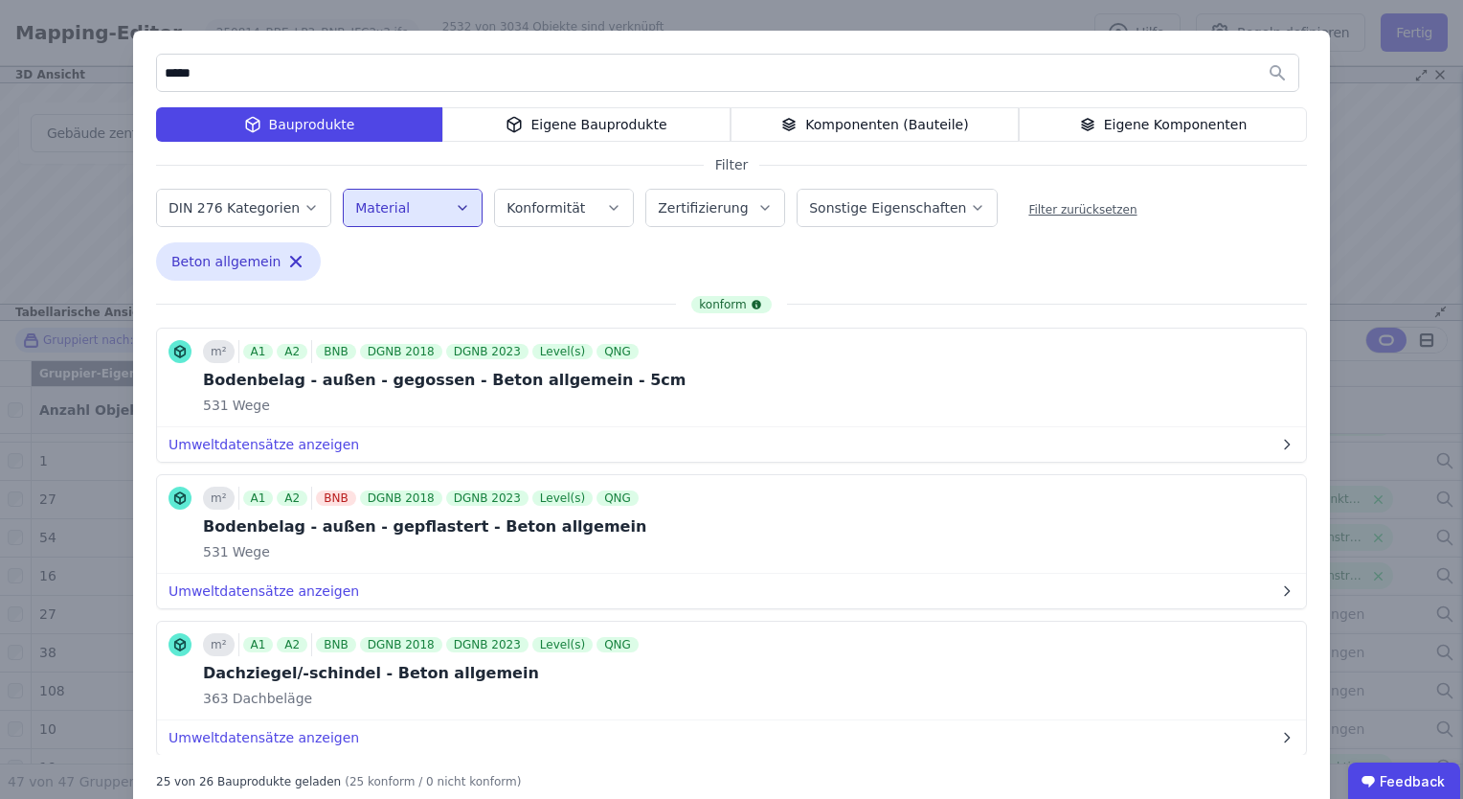
click at [455, 205] on icon "button" at bounding box center [462, 207] width 15 height 19
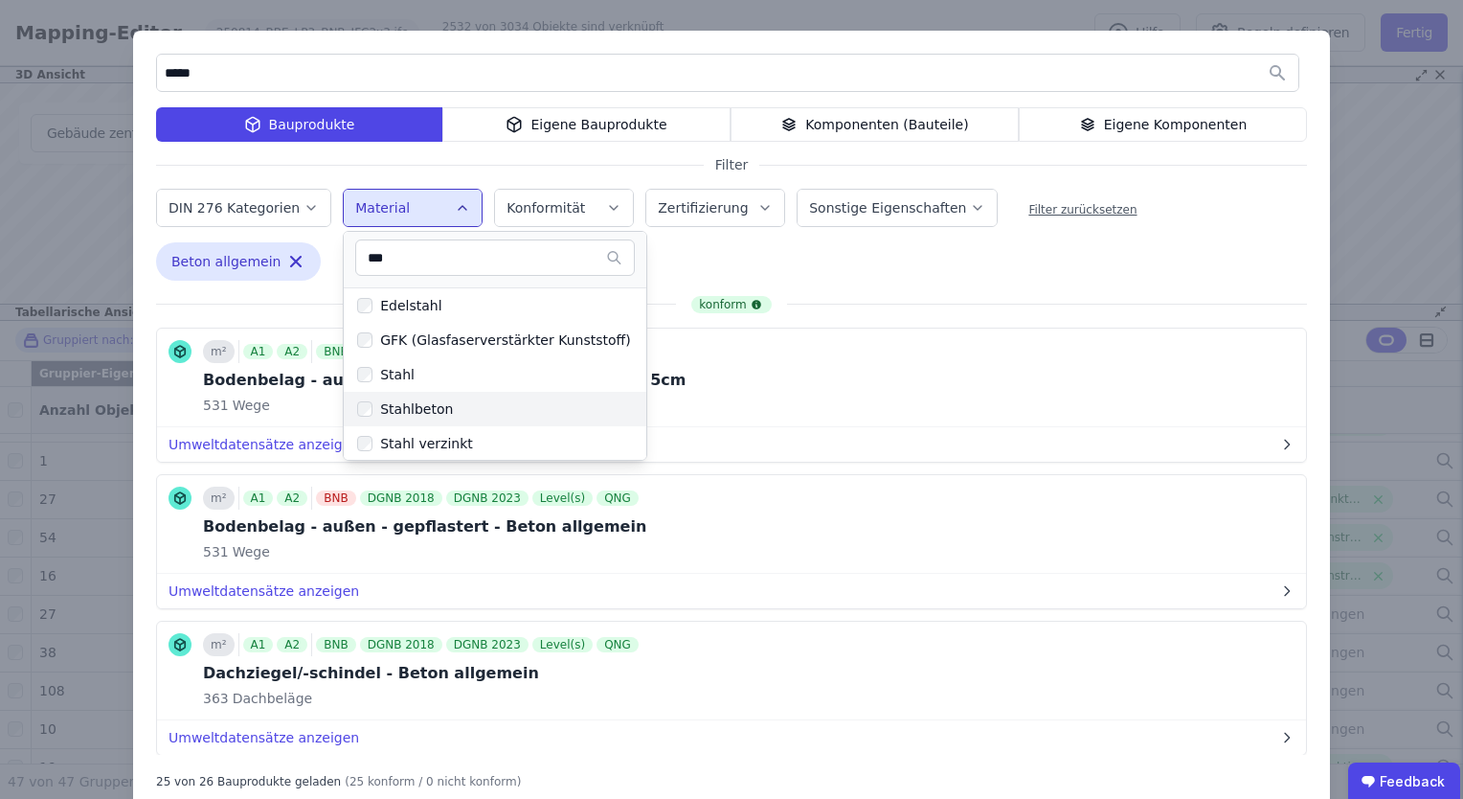
type input "***"
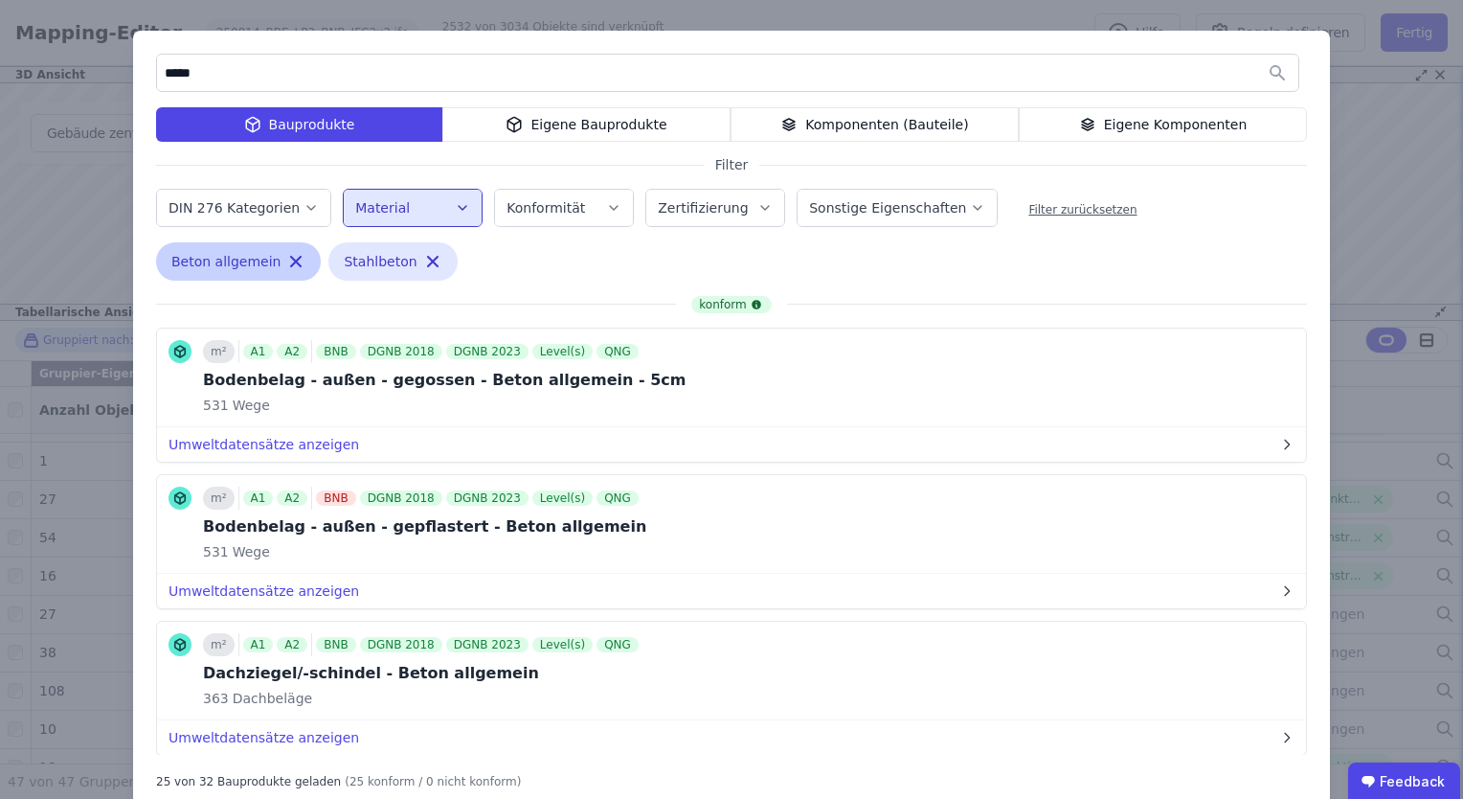
click at [286, 259] on icon "button" at bounding box center [295, 261] width 19 height 19
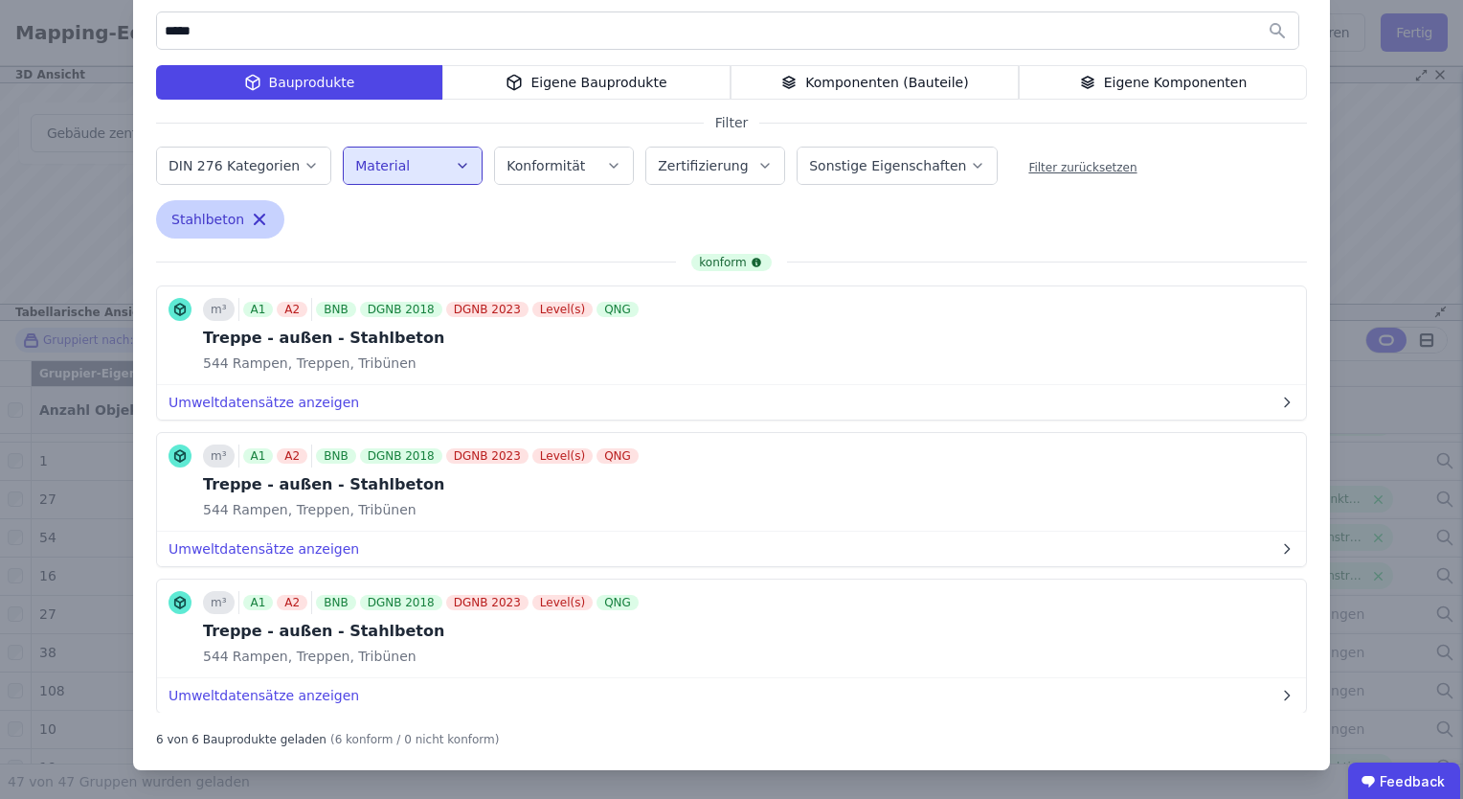
click at [250, 215] on icon "button" at bounding box center [259, 219] width 19 height 19
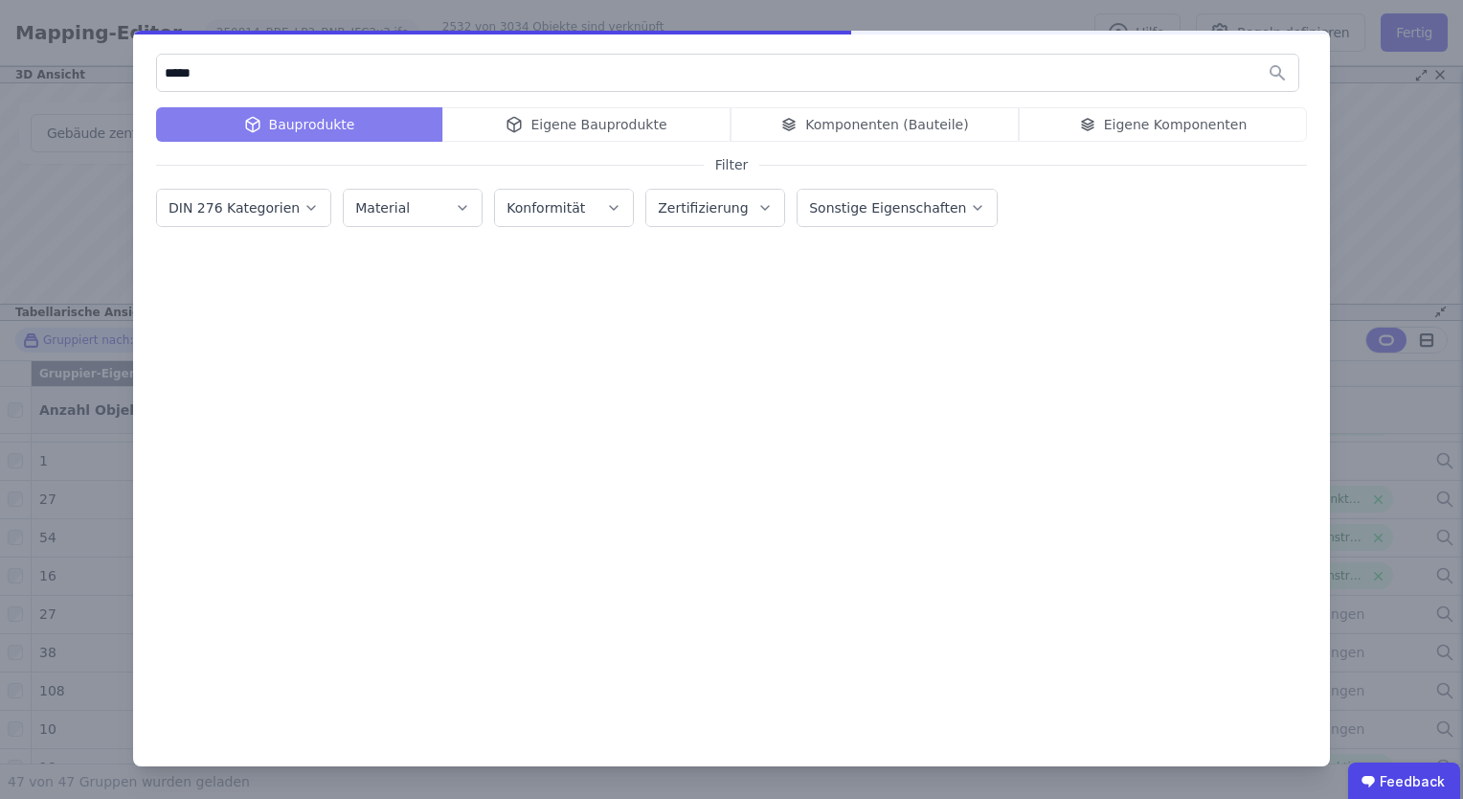
click at [437, 203] on div "Material" at bounding box center [412, 207] width 115 height 19
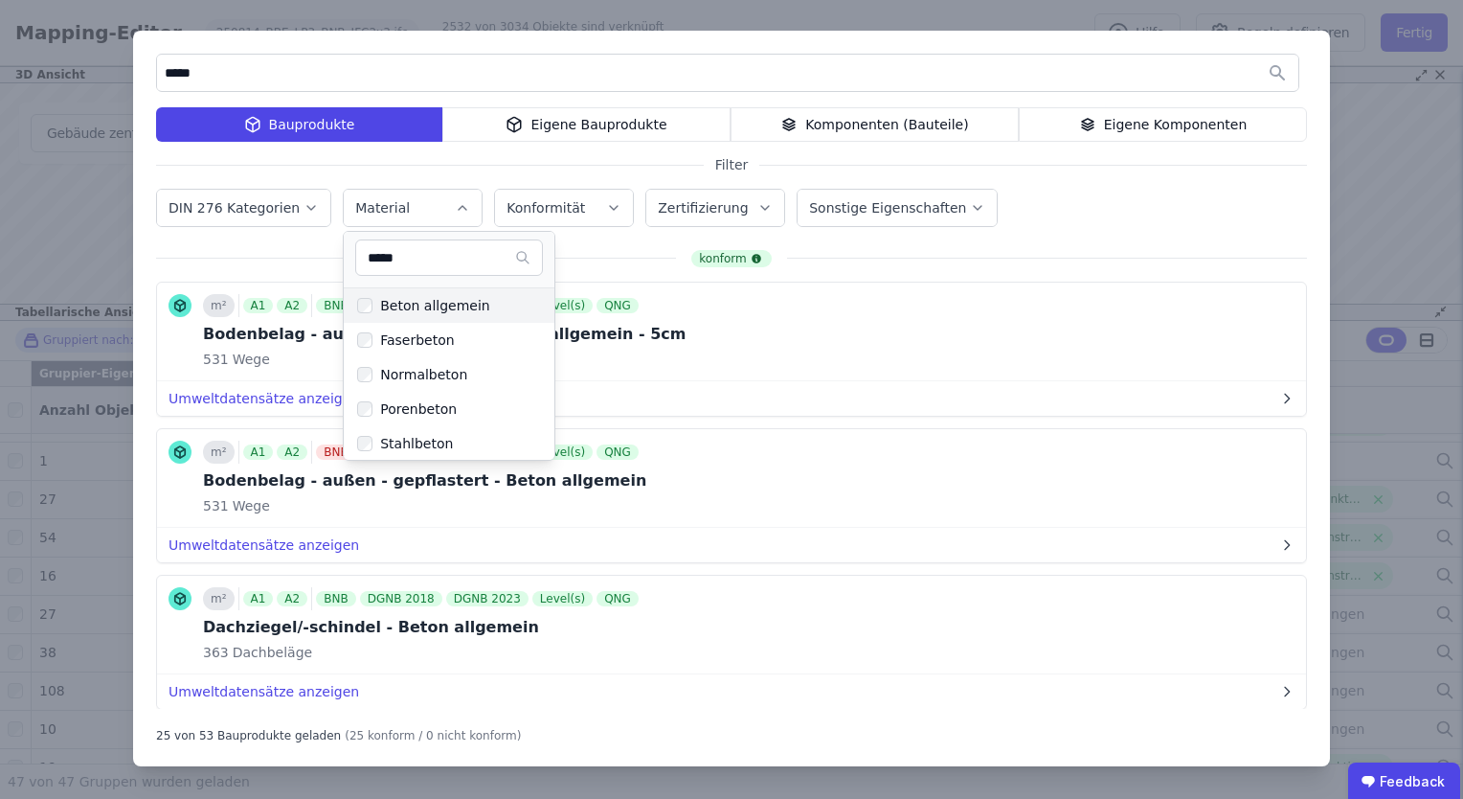
type input "*****"
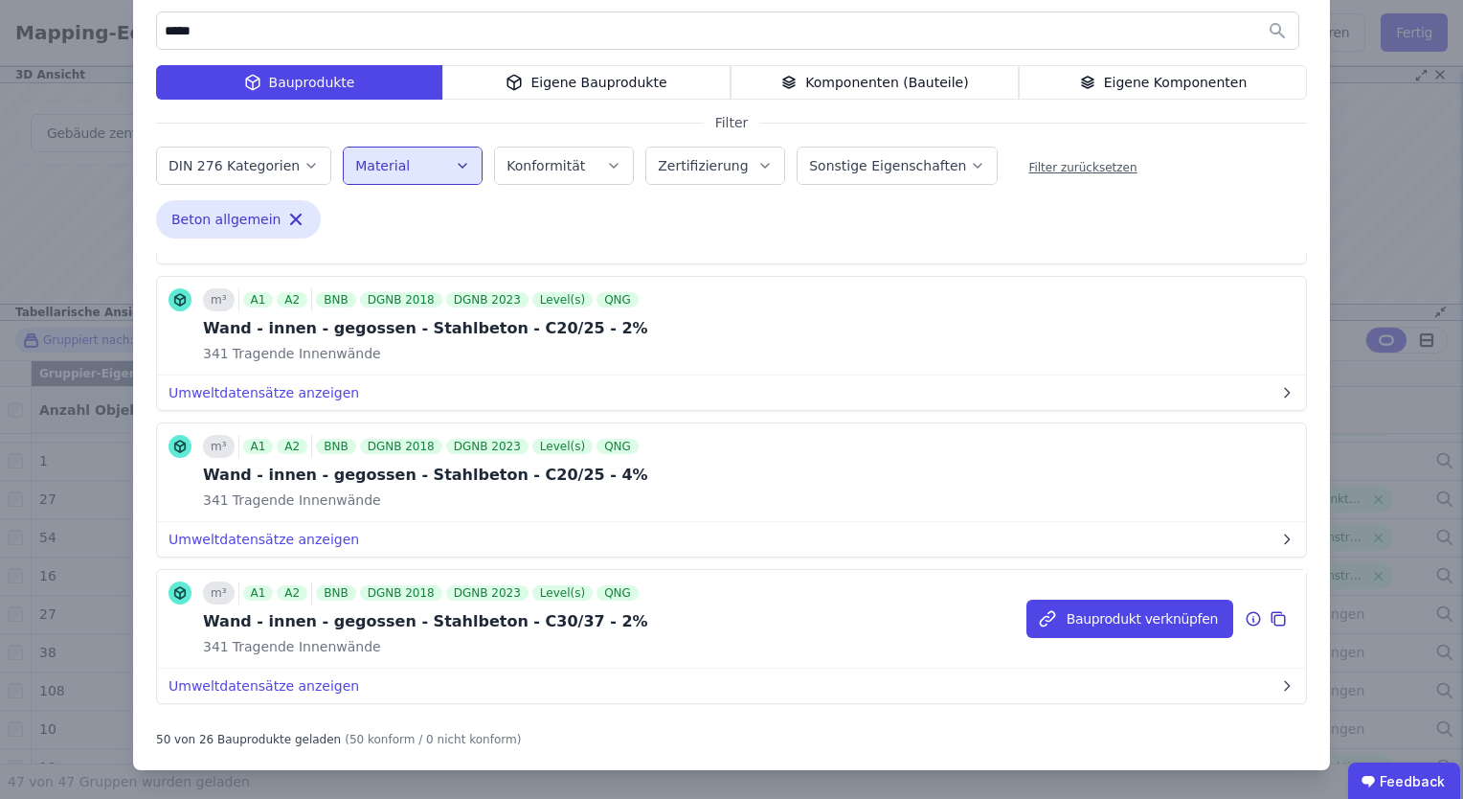
scroll to position [43, 0]
click at [441, 22] on input "*****" at bounding box center [728, 29] width 1142 height 34
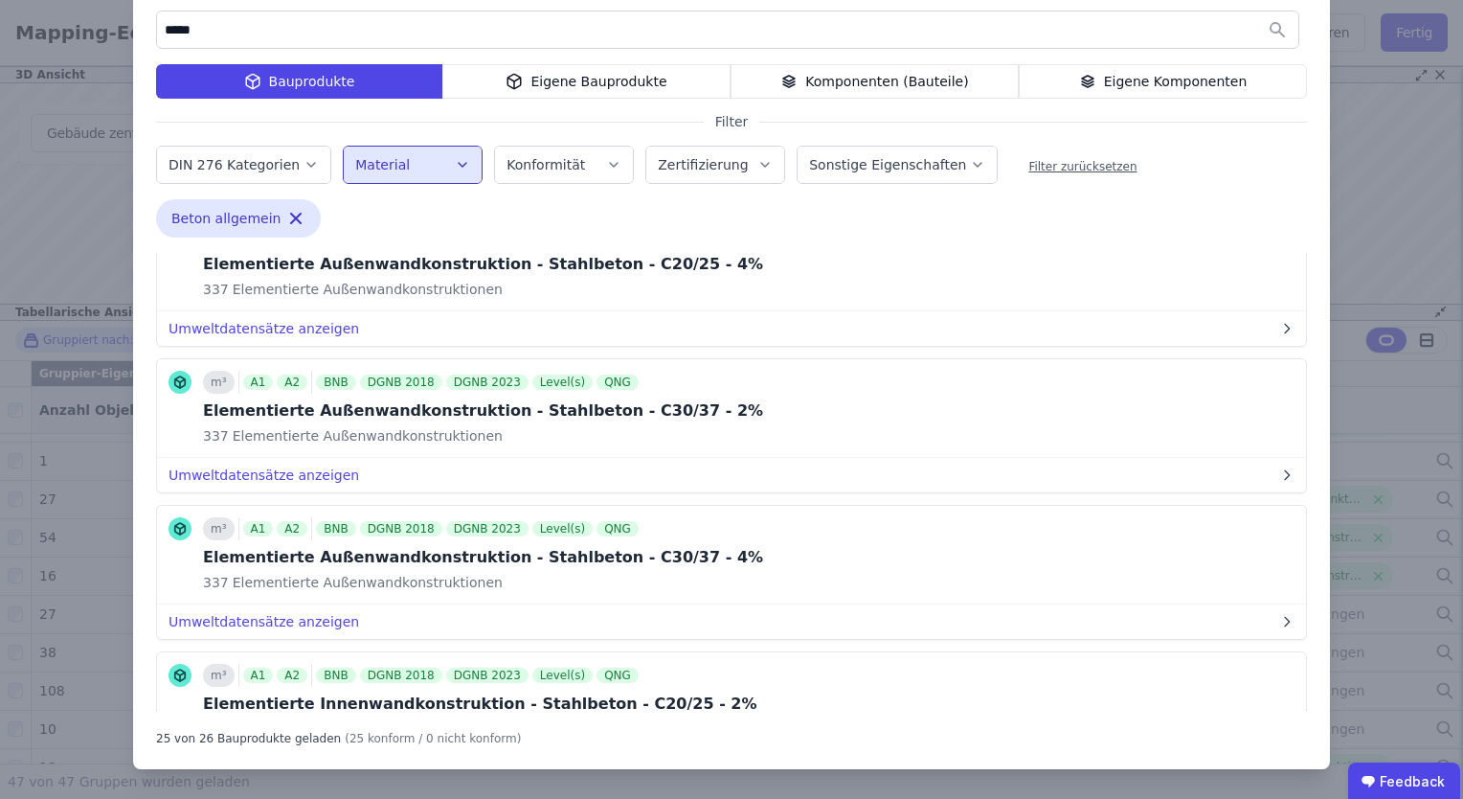
scroll to position [658, 0]
type input "*****"
click at [1089, 396] on button "Bauprodukt verknüpfen" at bounding box center [1130, 409] width 207 height 38
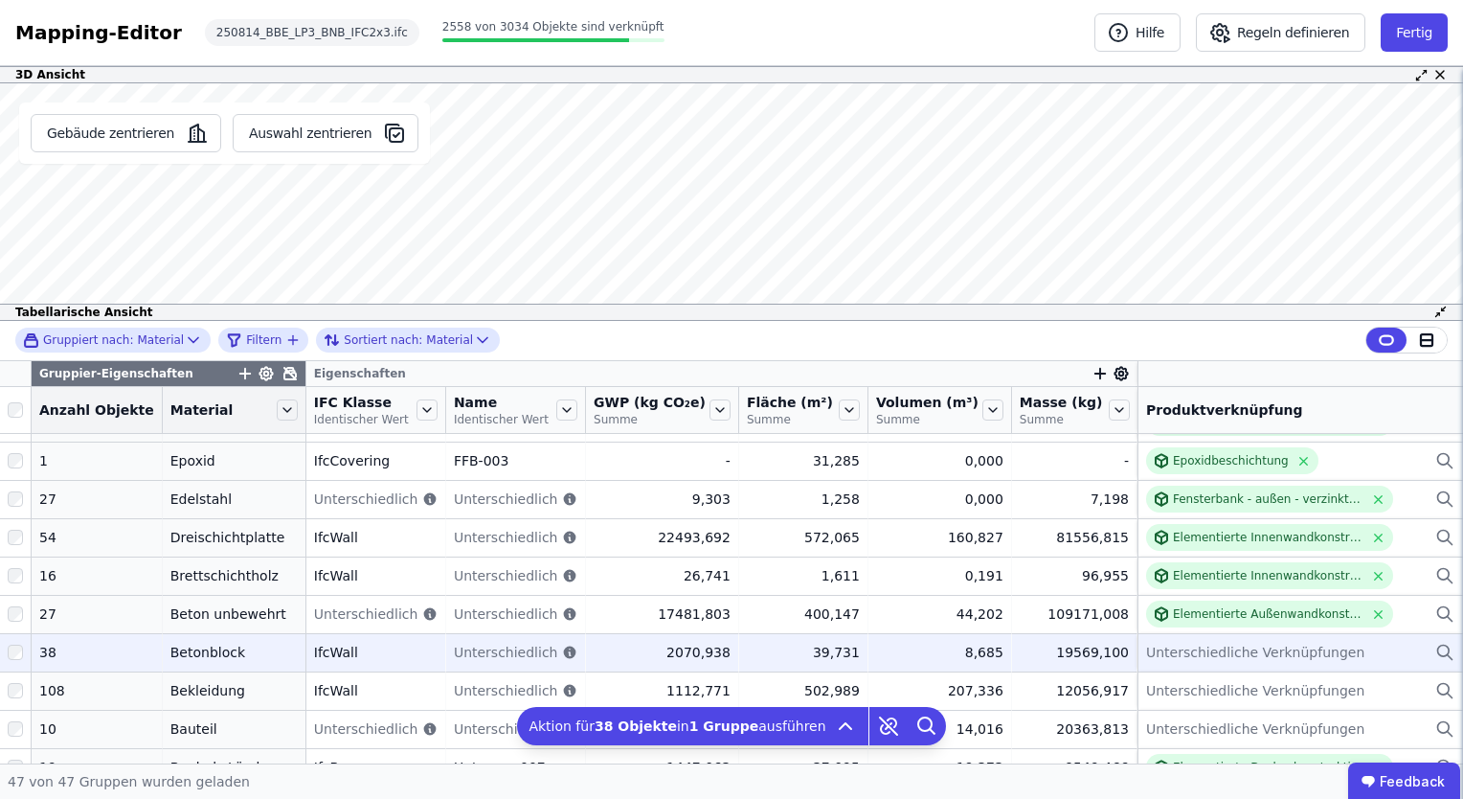
click at [1158, 650] on span "Unterschiedliche Verknüpfungen" at bounding box center [1255, 652] width 218 height 19
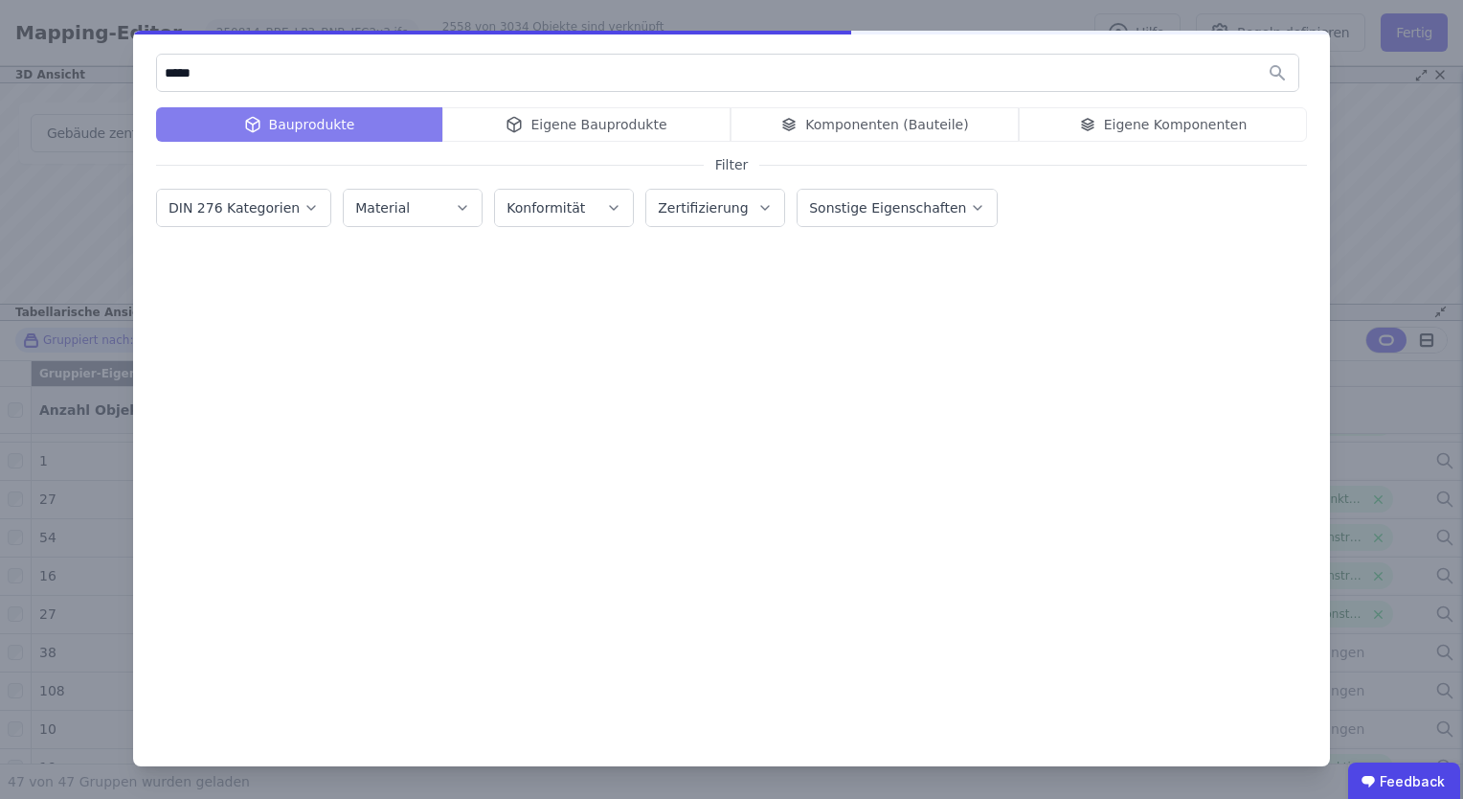
type input "*****"
click at [455, 212] on icon "button" at bounding box center [462, 207] width 15 height 19
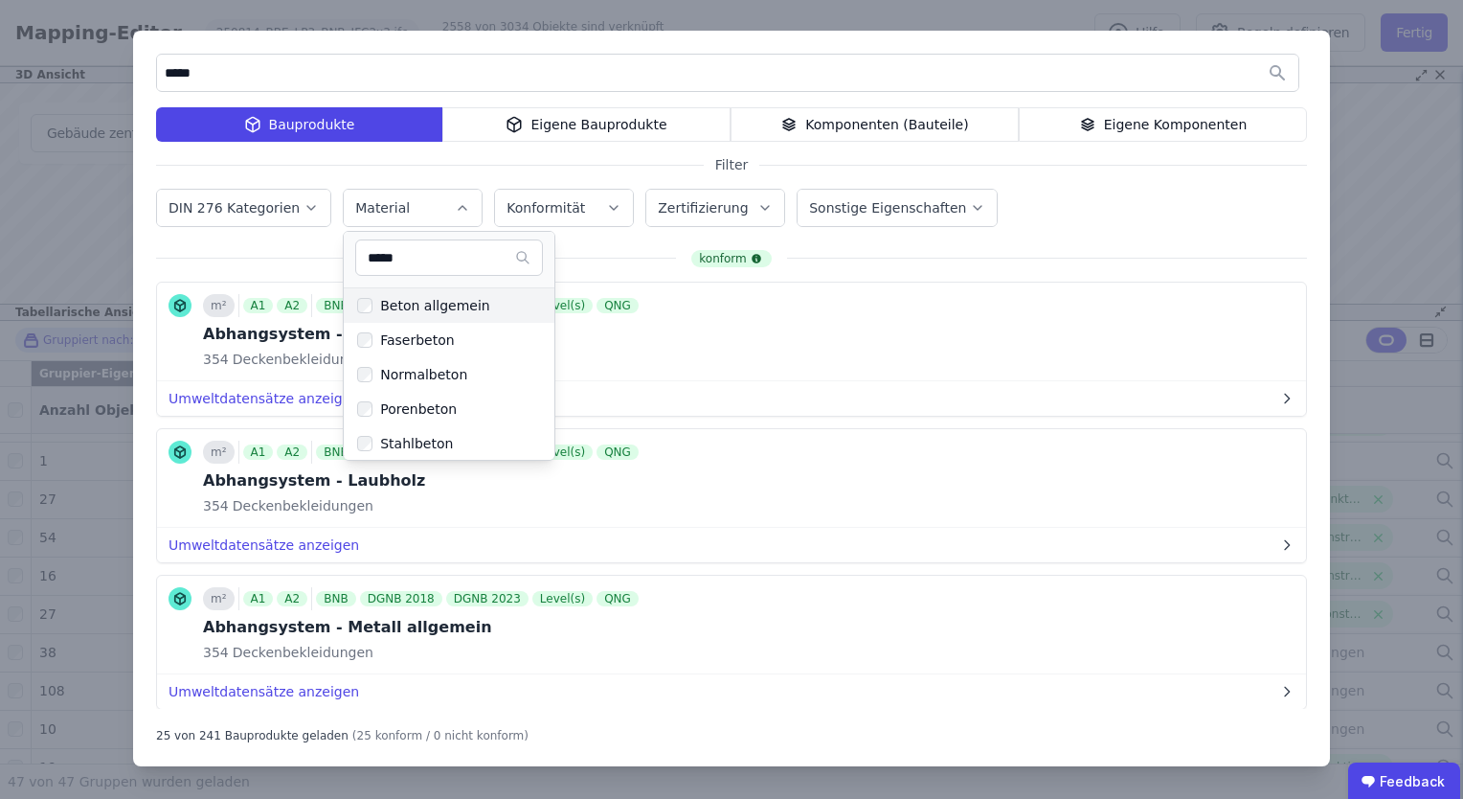
type input "*****"
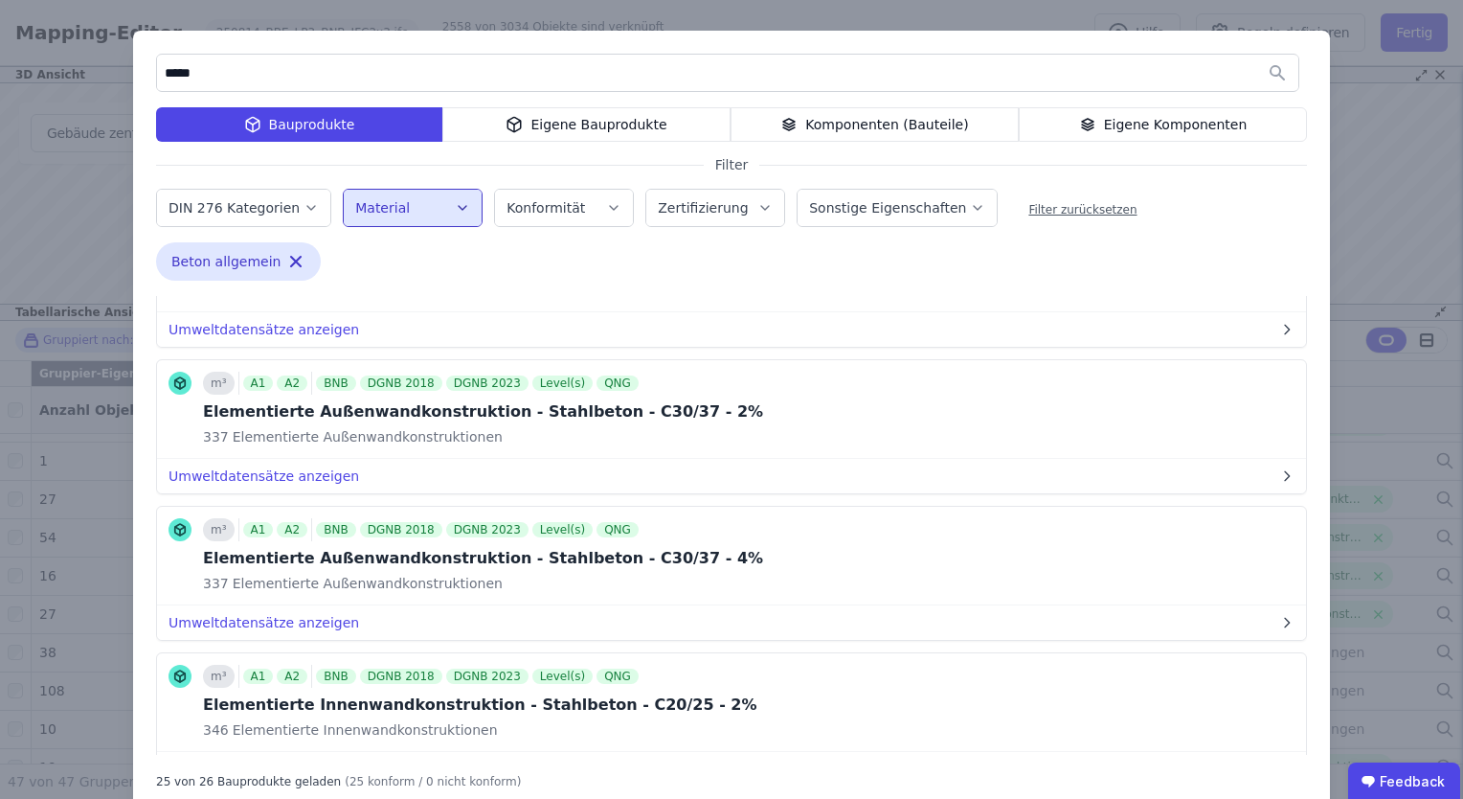
scroll to position [701, 0]
click at [1072, 400] on button "Bauprodukt verknüpfen" at bounding box center [1130, 409] width 207 height 38
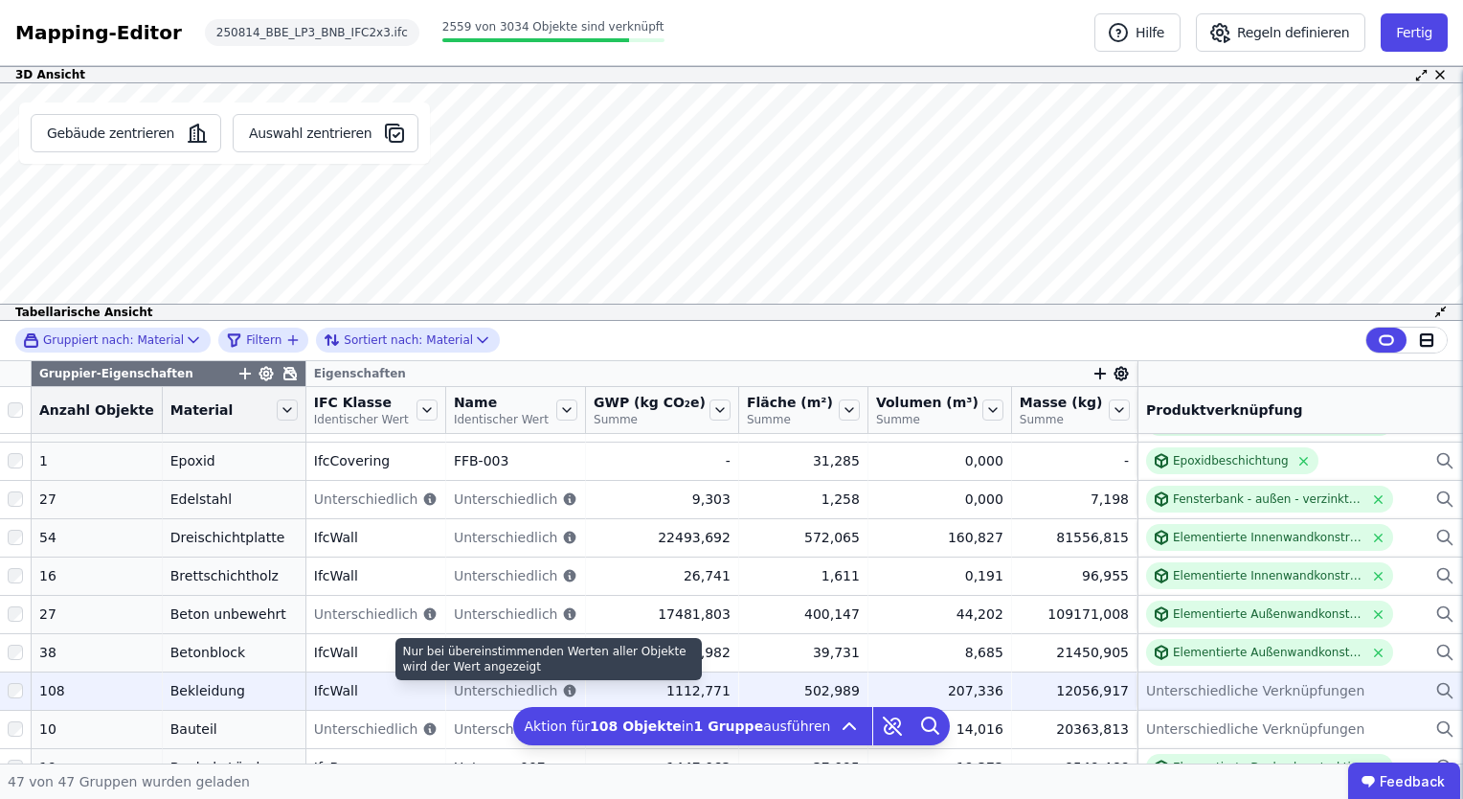
click at [564, 688] on icon at bounding box center [570, 691] width 12 height 12
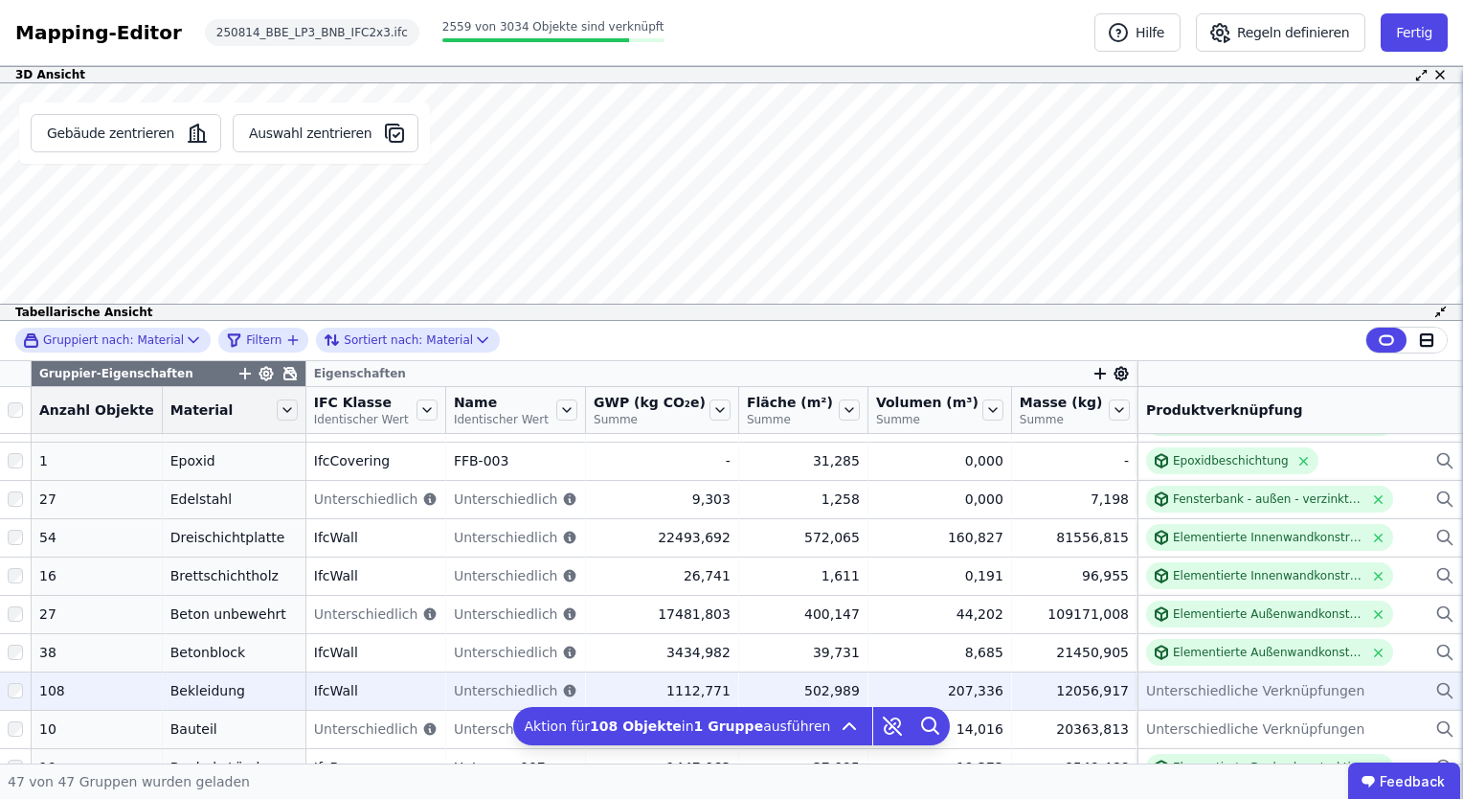
click at [1191, 691] on span "Unterschiedliche Verknüpfungen" at bounding box center [1255, 690] width 218 height 19
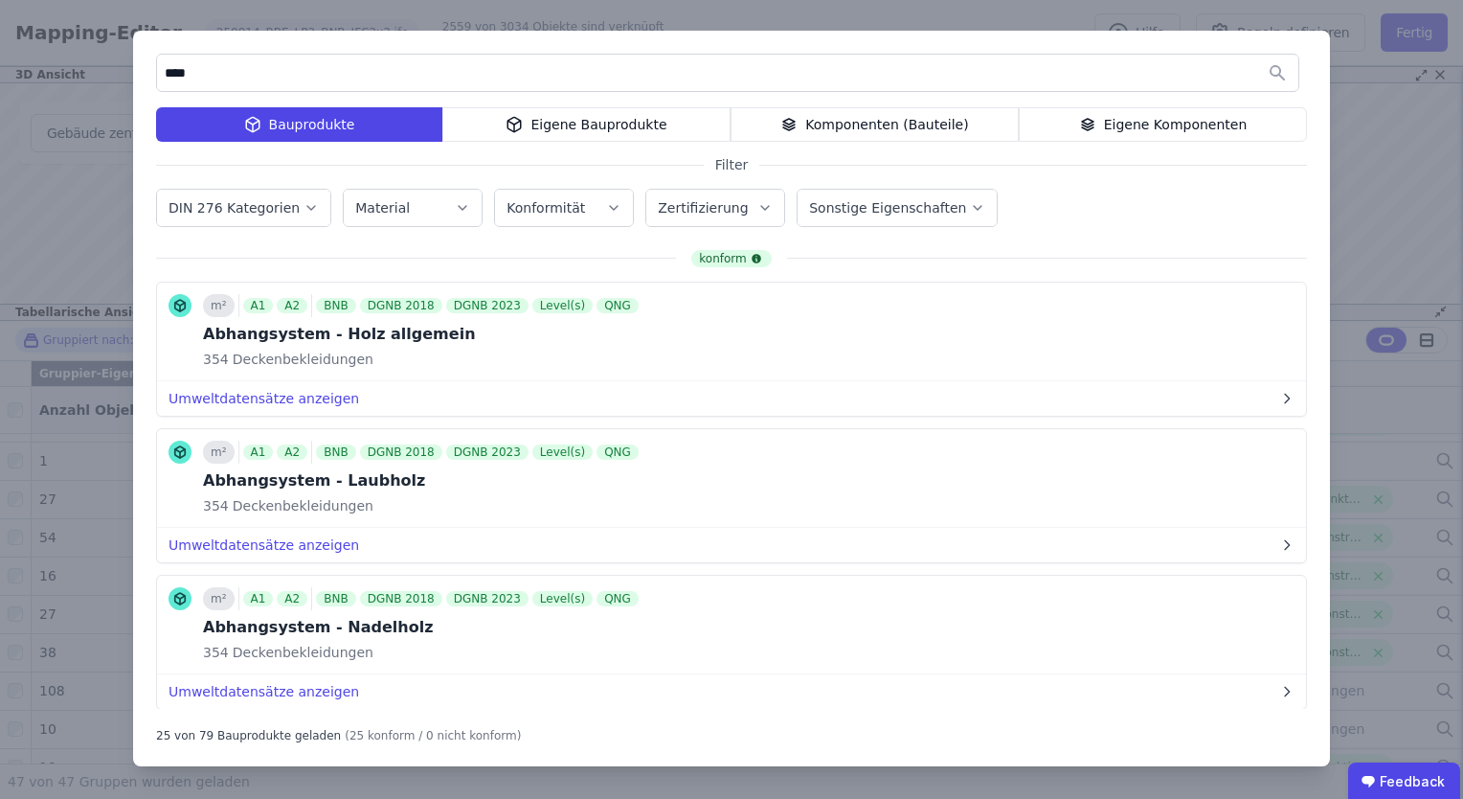
type input "****"
click at [455, 210] on icon "button" at bounding box center [462, 207] width 15 height 19
type input "*****"
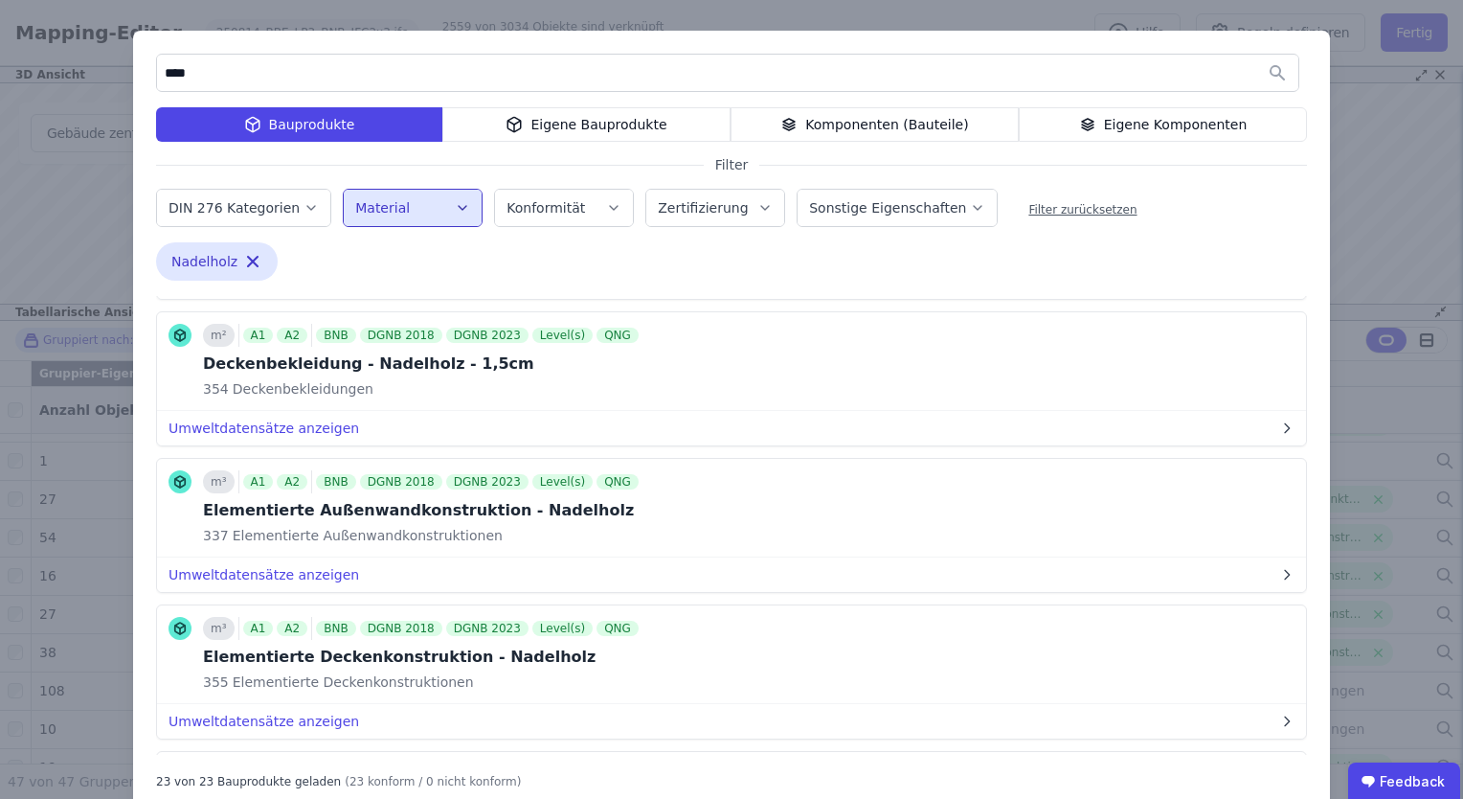
scroll to position [906, 0]
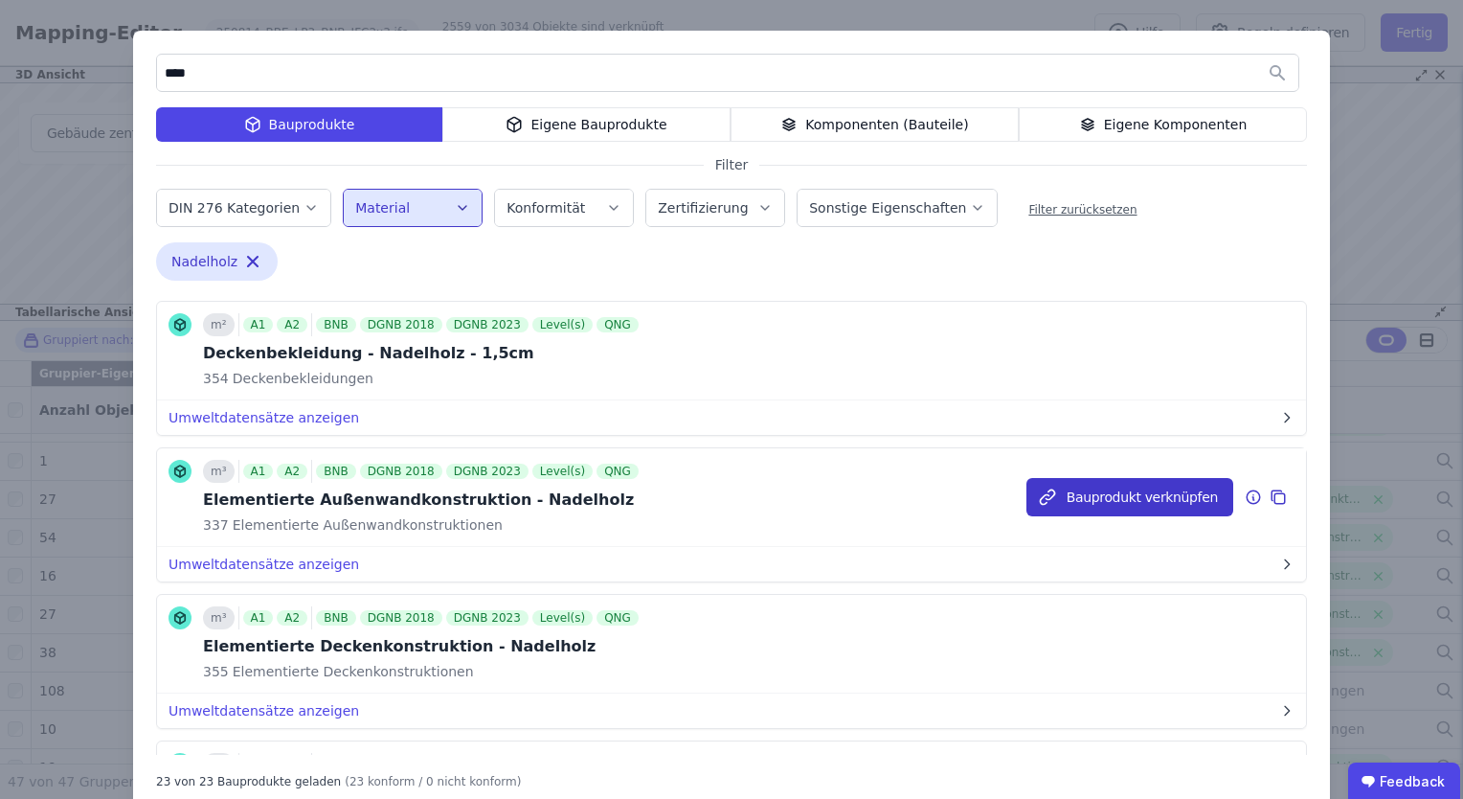
click at [1073, 495] on button "Bauprodukt verknüpfen" at bounding box center [1130, 497] width 207 height 38
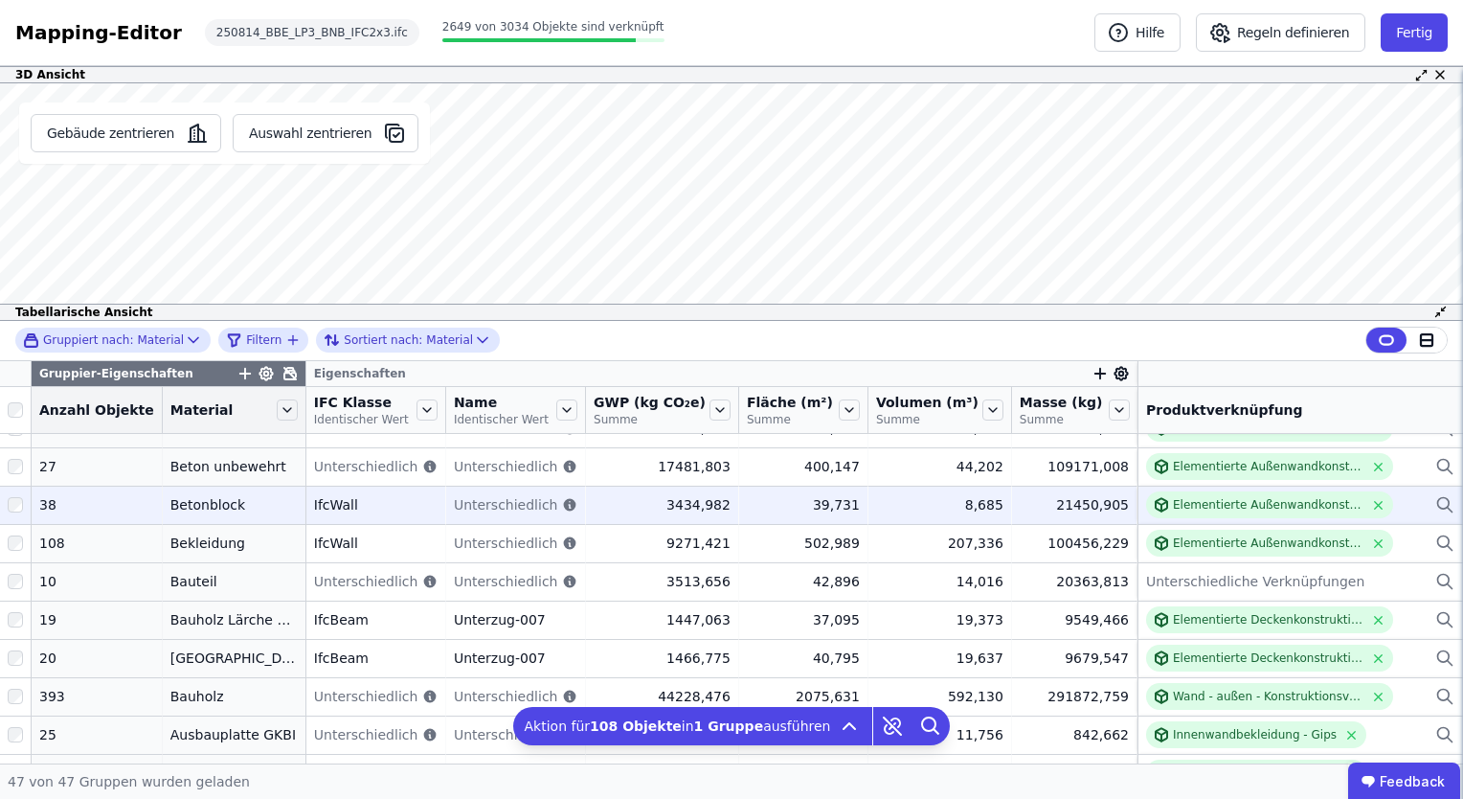
scroll to position [1371, 0]
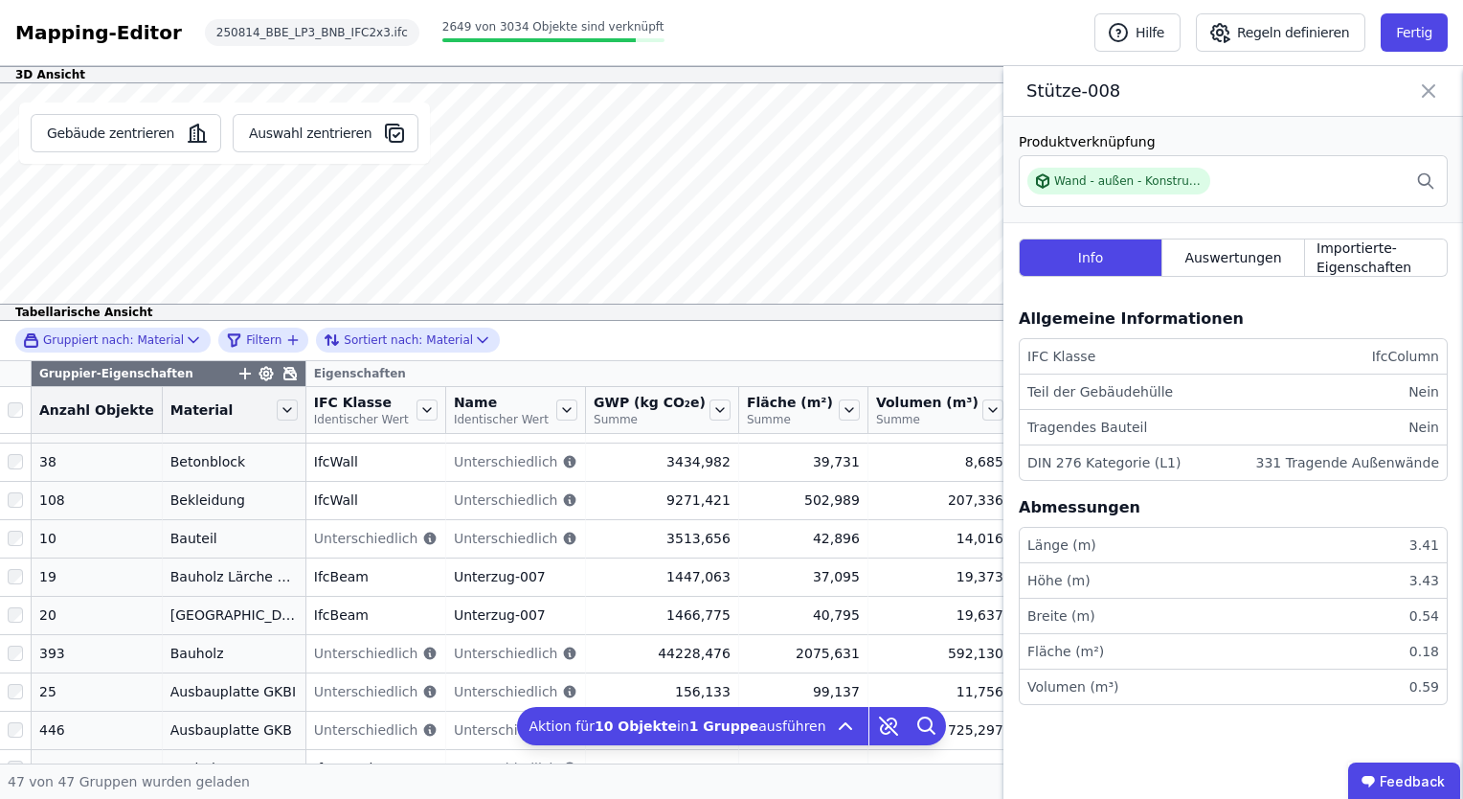
click at [1434, 88] on icon at bounding box center [1428, 91] width 23 height 27
click at [1432, 83] on icon at bounding box center [1428, 91] width 23 height 27
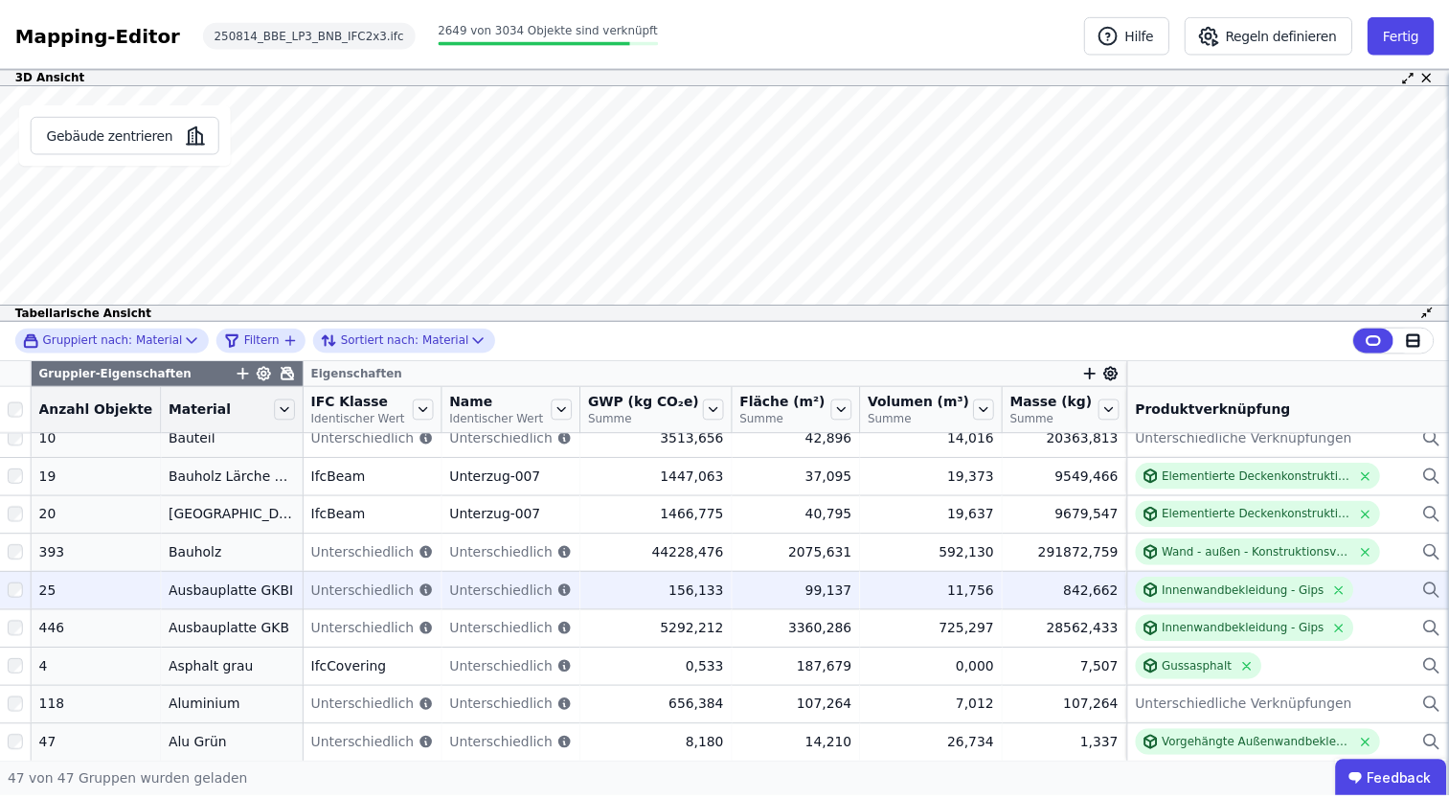
scroll to position [1470, 0]
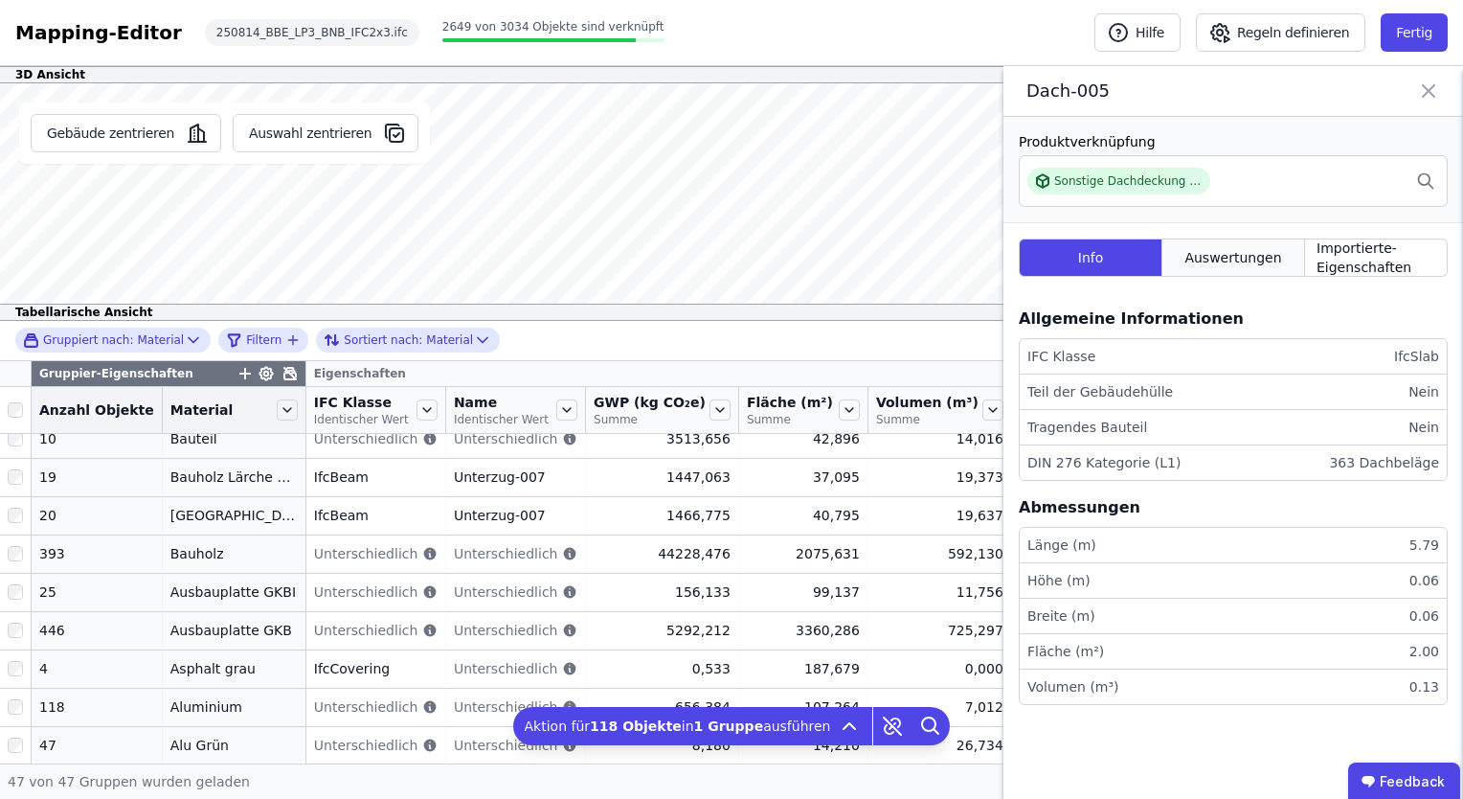
click at [1217, 253] on span "Auswertungen" at bounding box center [1233, 257] width 97 height 19
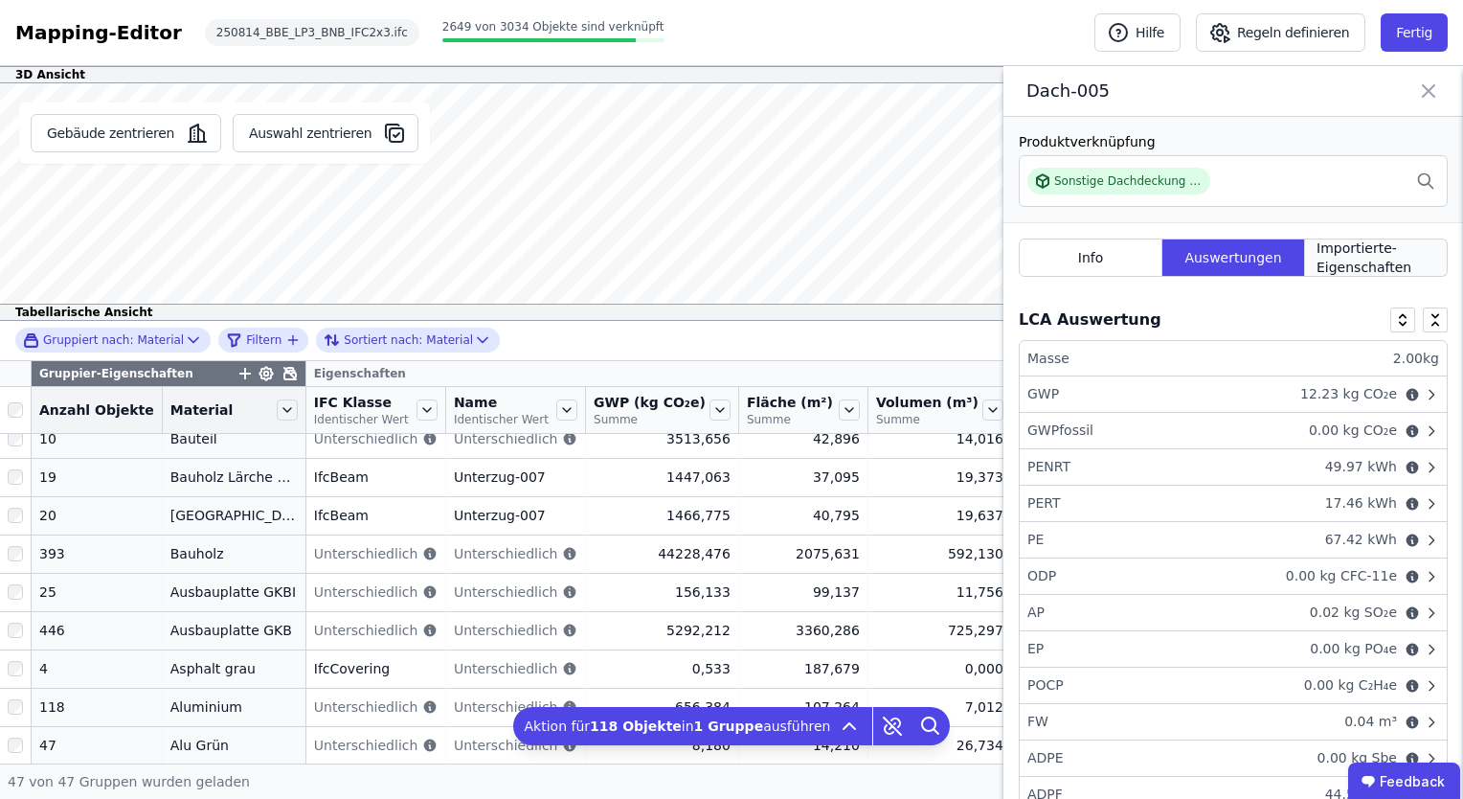
click at [1366, 259] on span "Importierte-Eigenschaften" at bounding box center [1376, 257] width 119 height 38
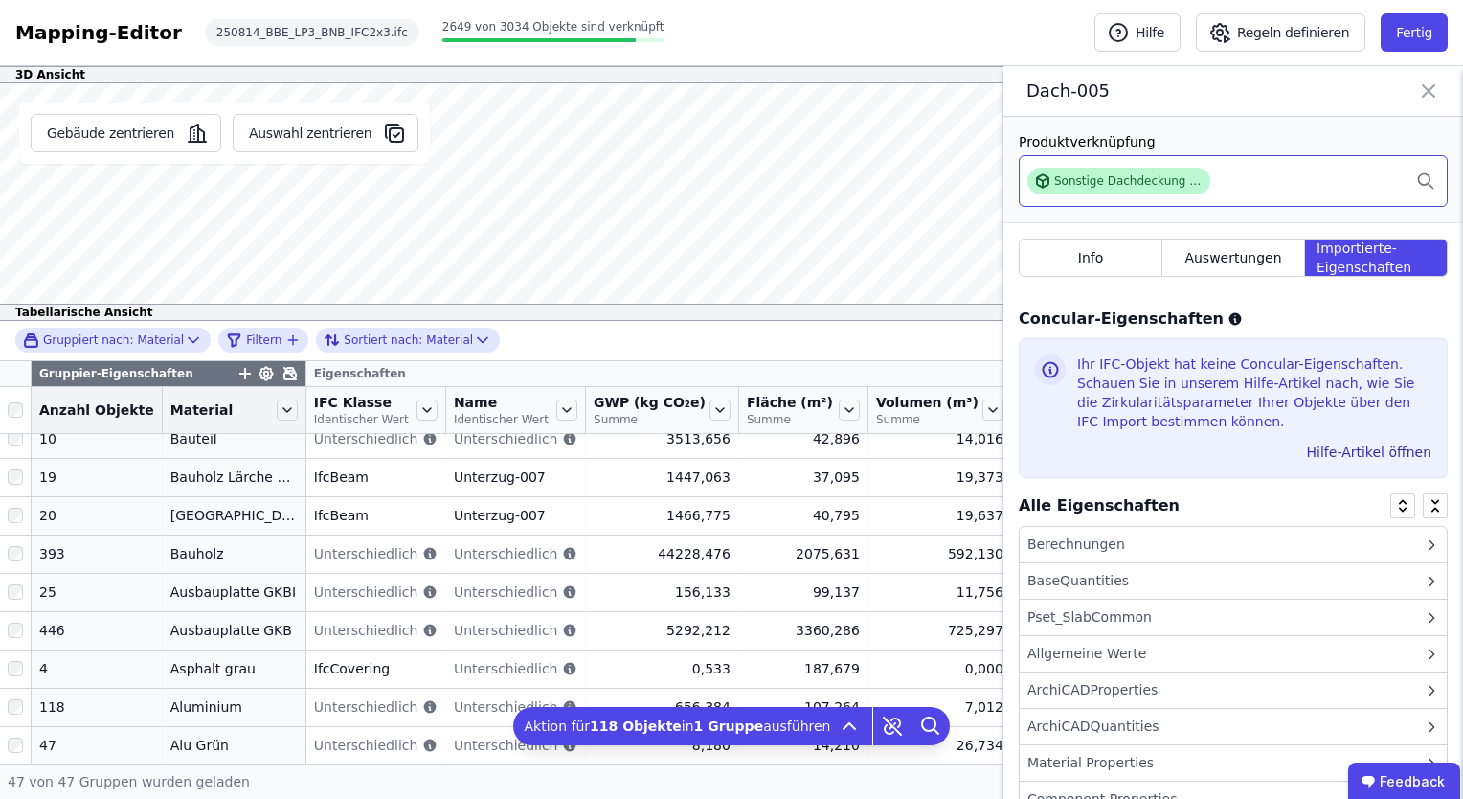
click at [1128, 182] on div "Sonstige Dachdeckung - Aluminium" at bounding box center [1128, 180] width 148 height 15
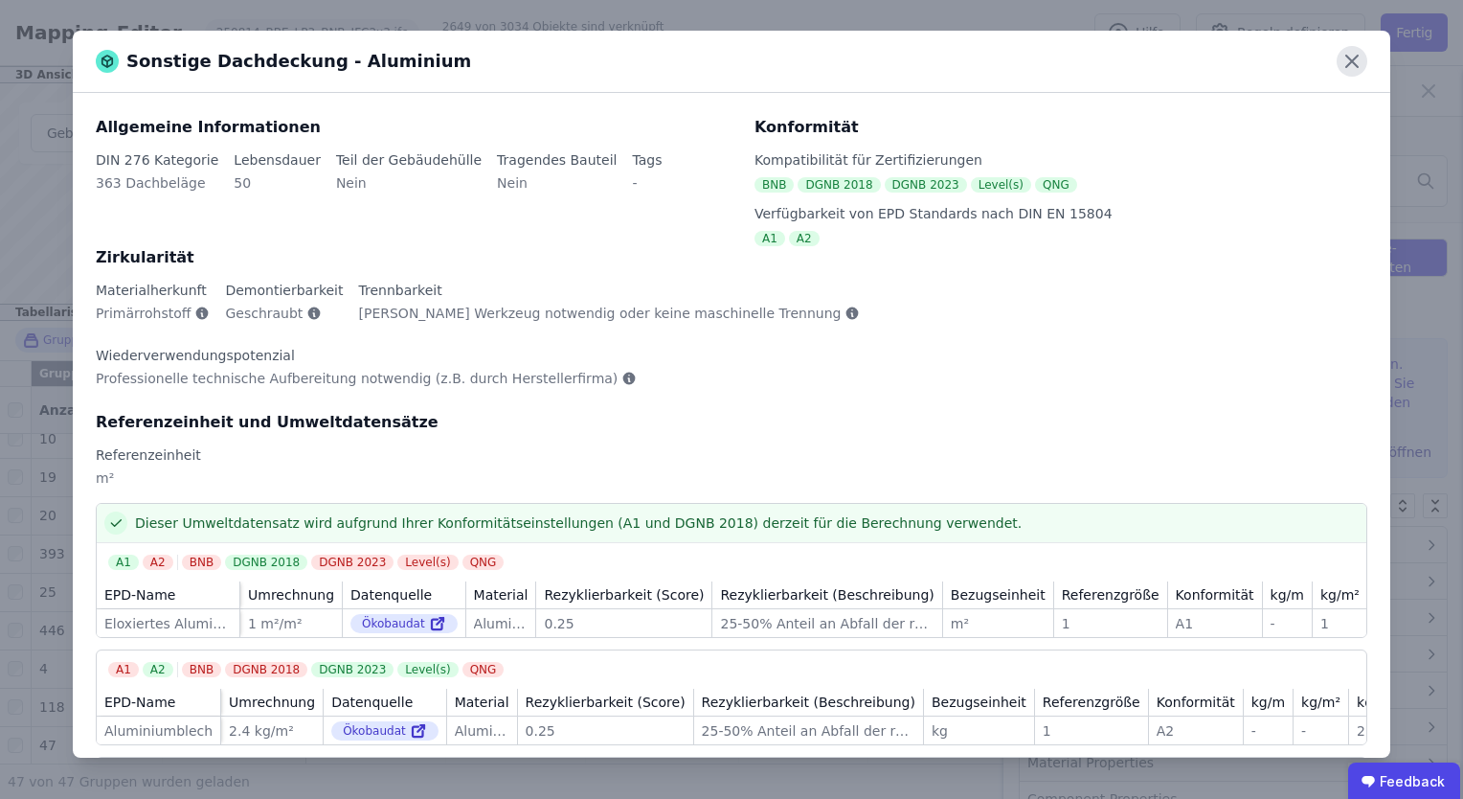
click at [1351, 60] on icon at bounding box center [1352, 61] width 11 height 11
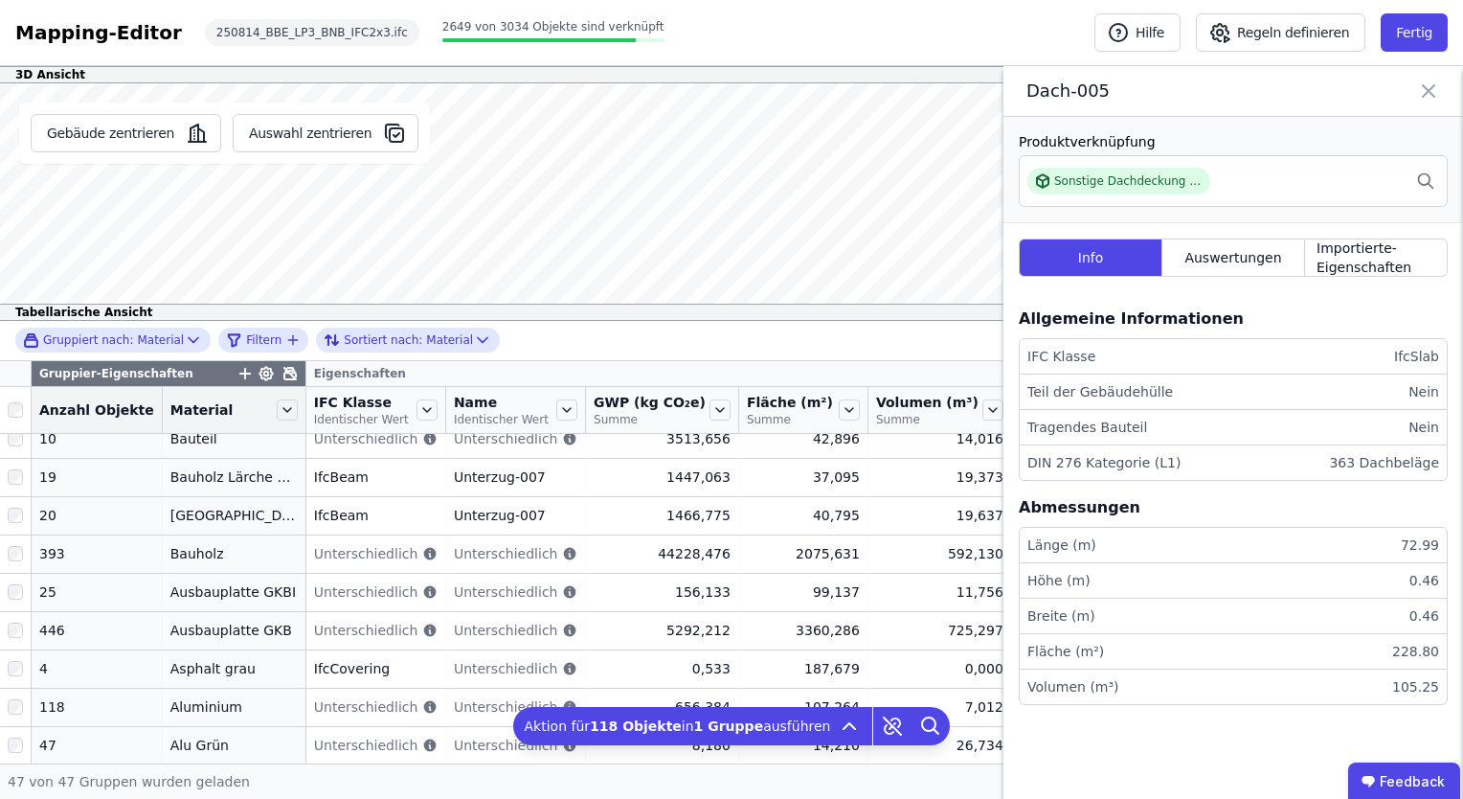
click at [1422, 95] on icon at bounding box center [1428, 91] width 23 height 27
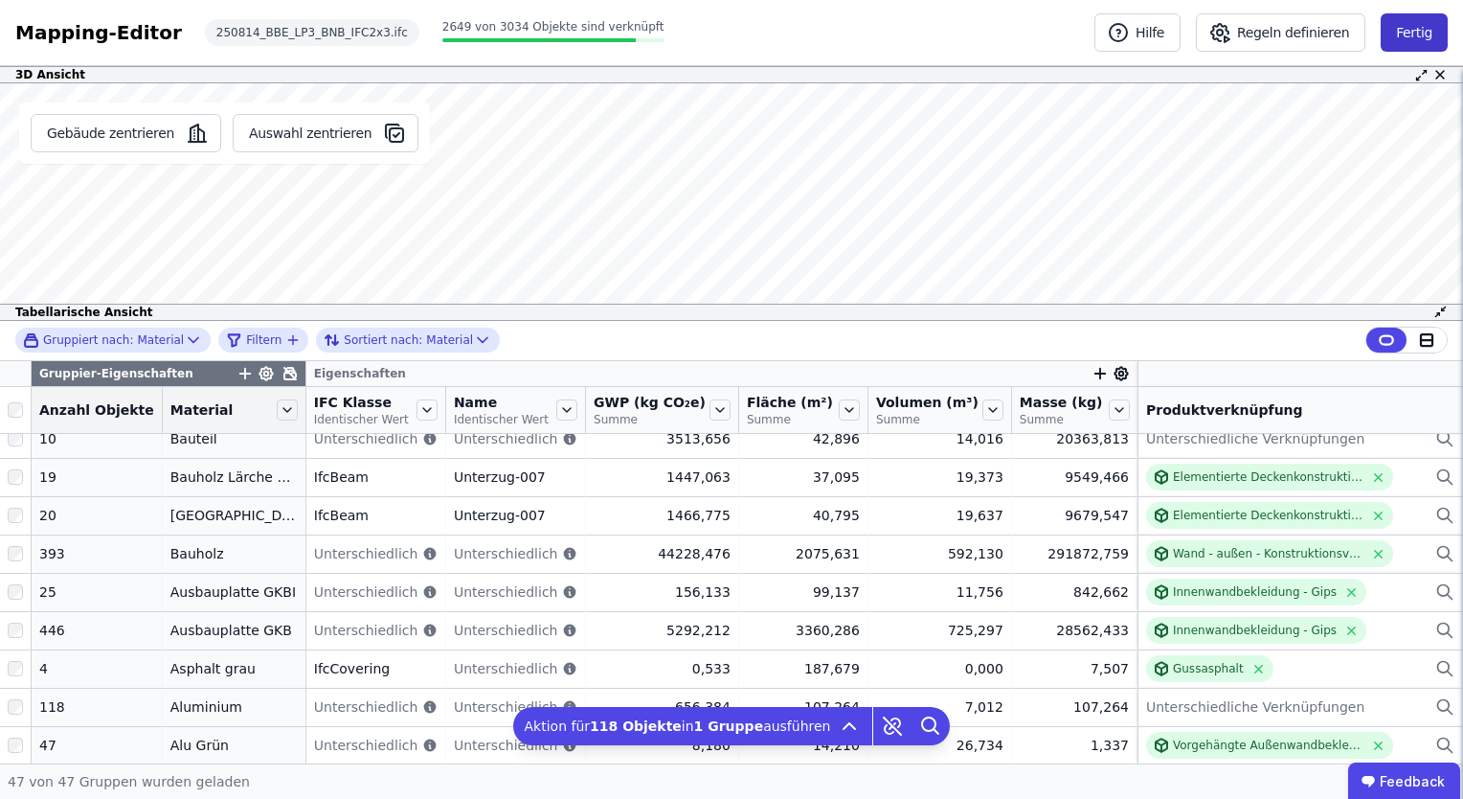
click at [1424, 38] on button "Fertig" at bounding box center [1414, 32] width 67 height 38
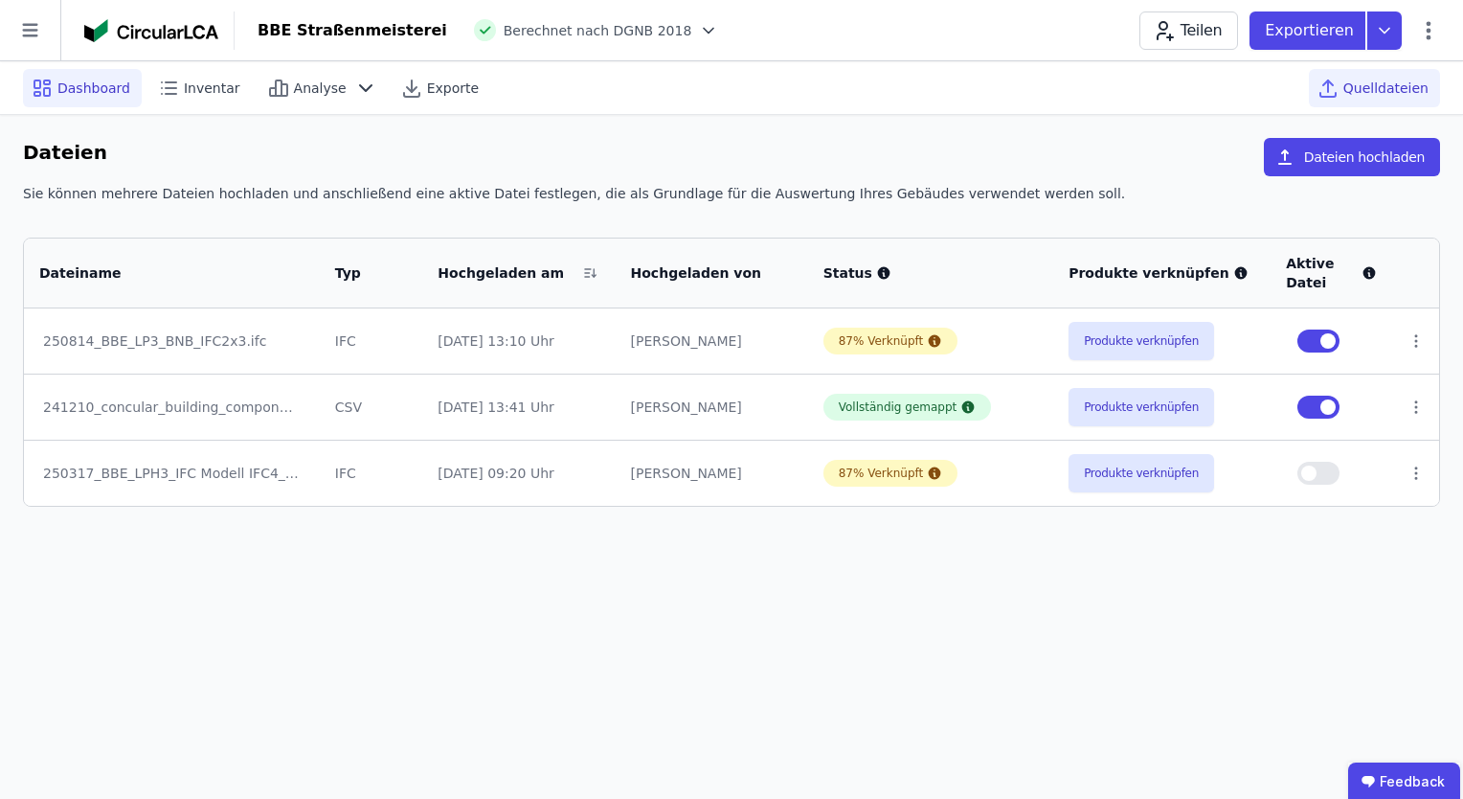
click at [87, 98] on div "Dashboard" at bounding box center [82, 88] width 119 height 38
select select "*"
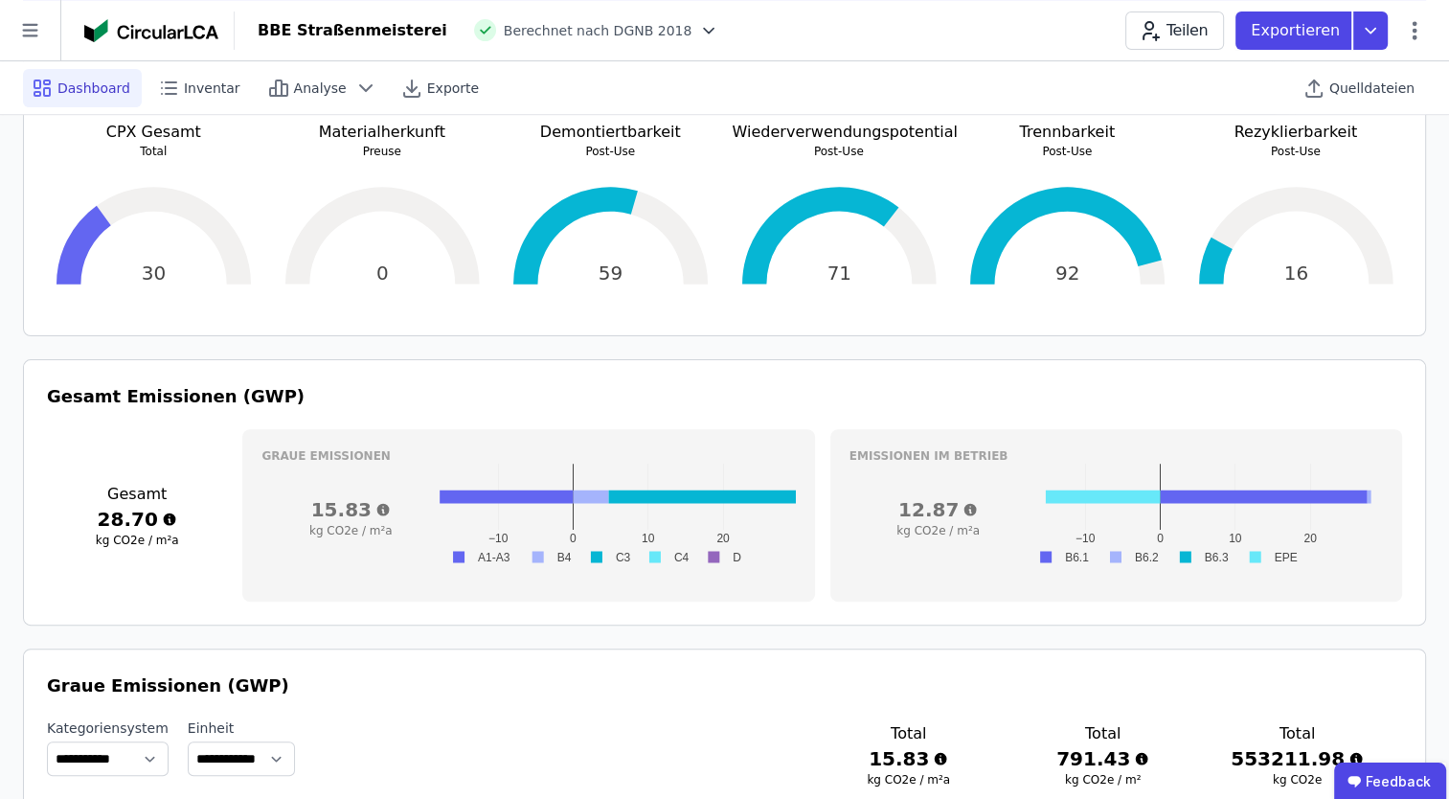
scroll to position [493, 0]
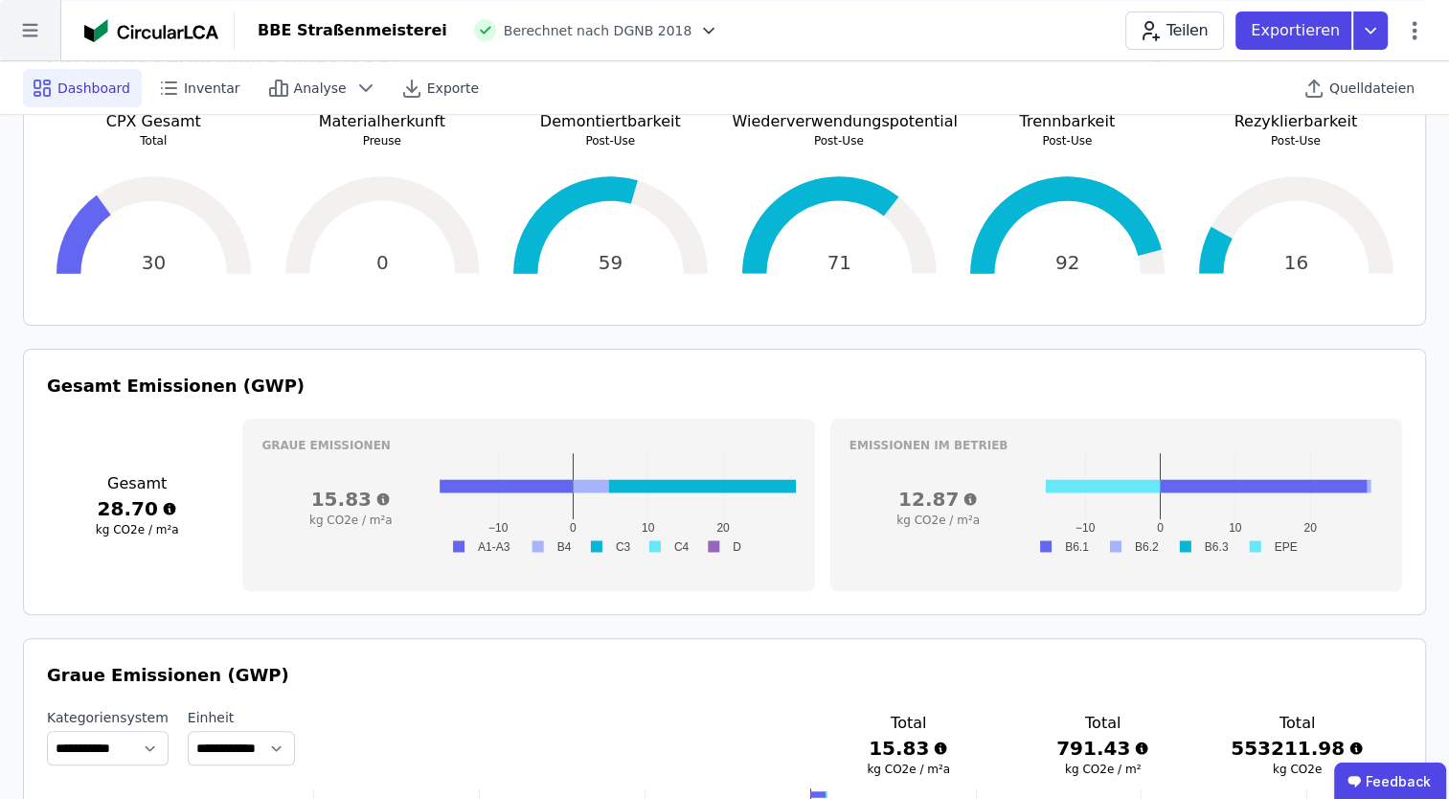
click at [33, 39] on icon at bounding box center [30, 30] width 60 height 60
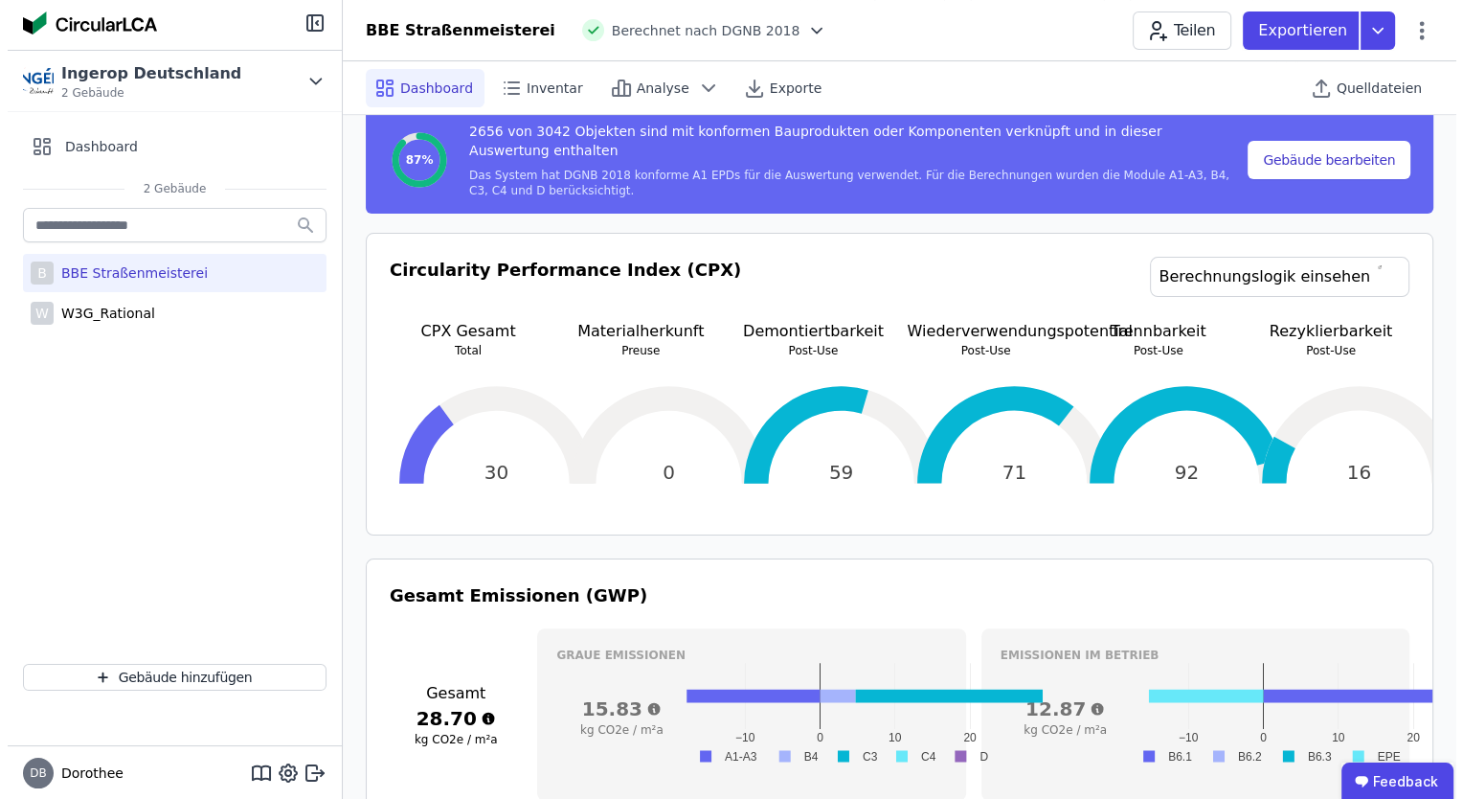
scroll to position [289, 0]
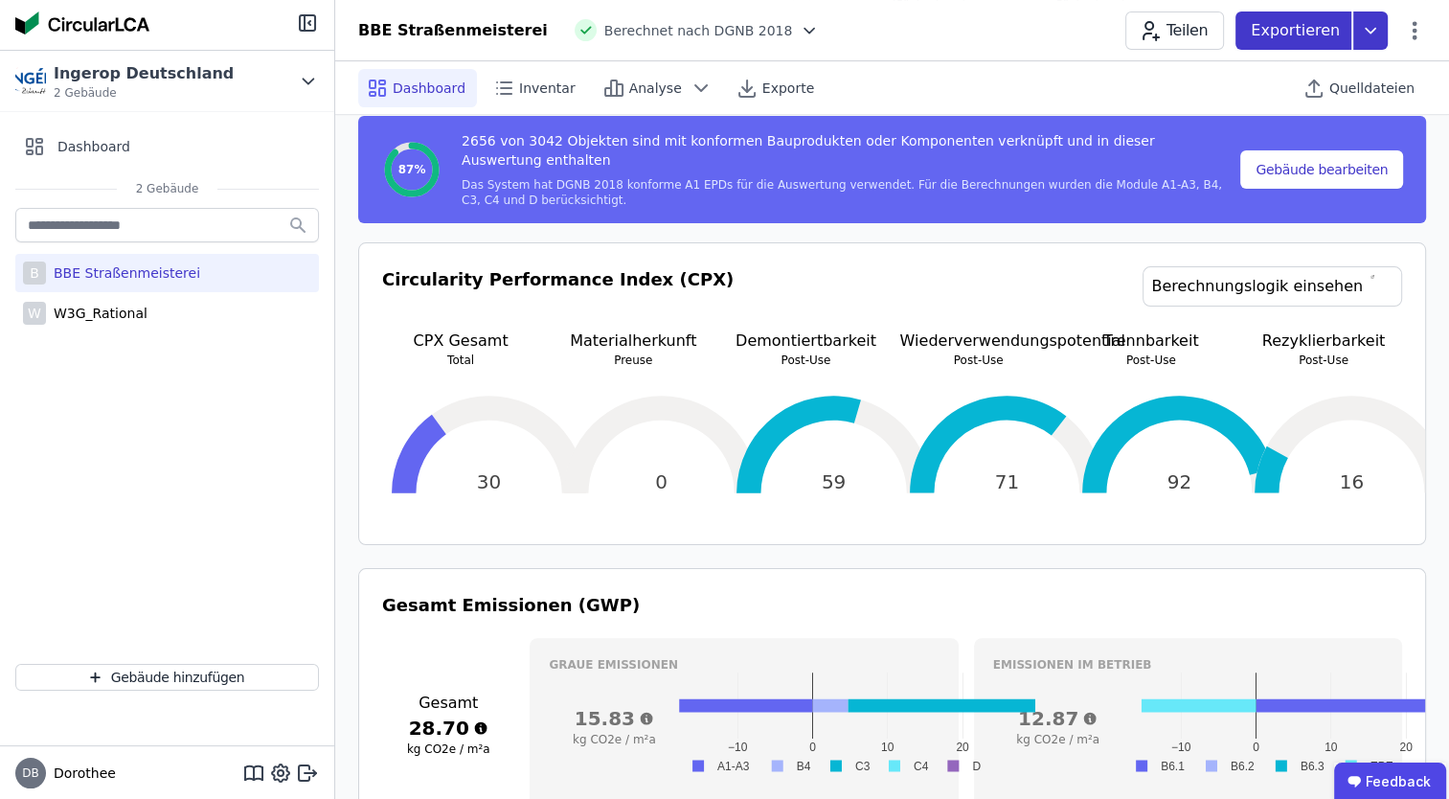
click at [1322, 31] on p "Exportieren" at bounding box center [1297, 30] width 93 height 23
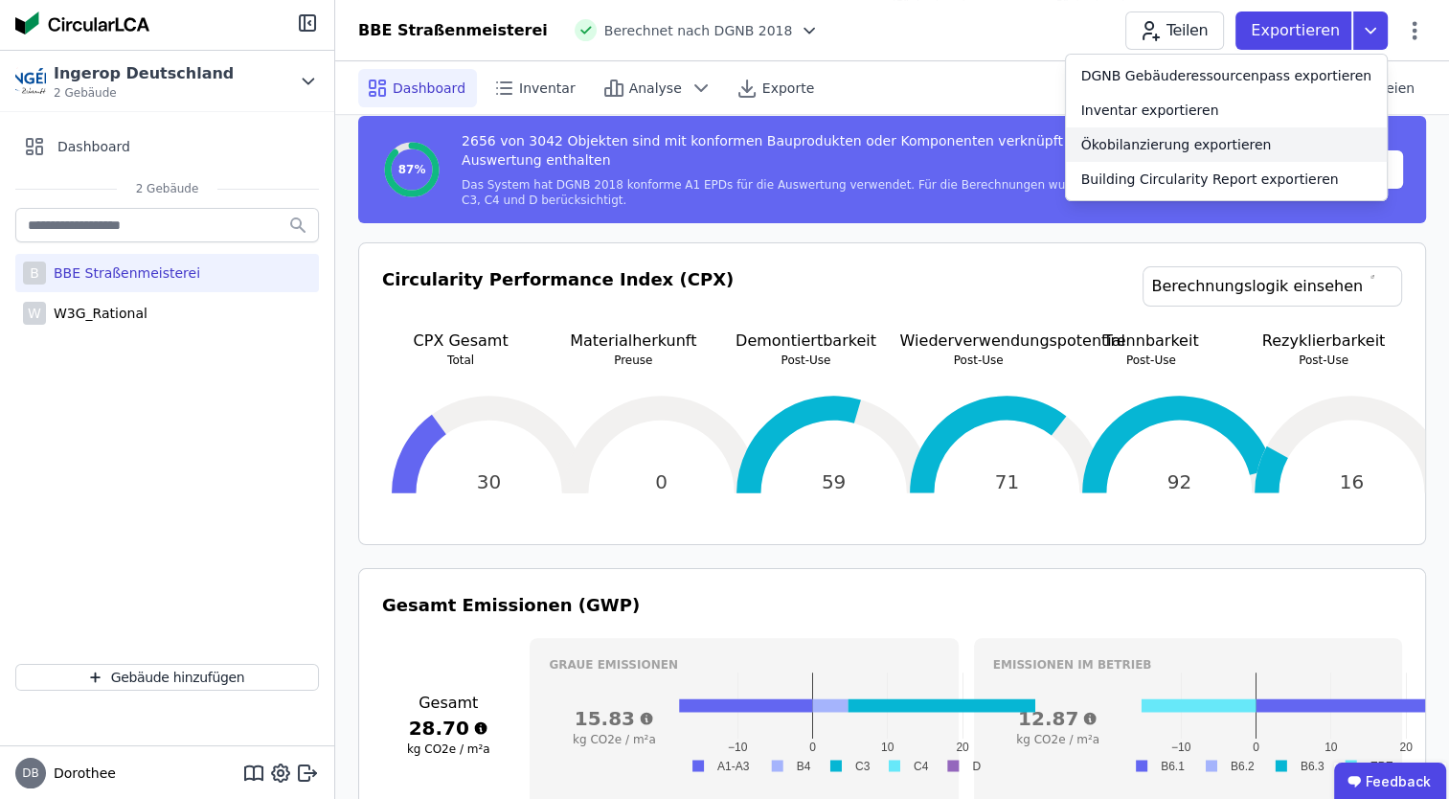
click at [1195, 139] on div "Ökobilanzierung exportieren" at bounding box center [1176, 144] width 191 height 19
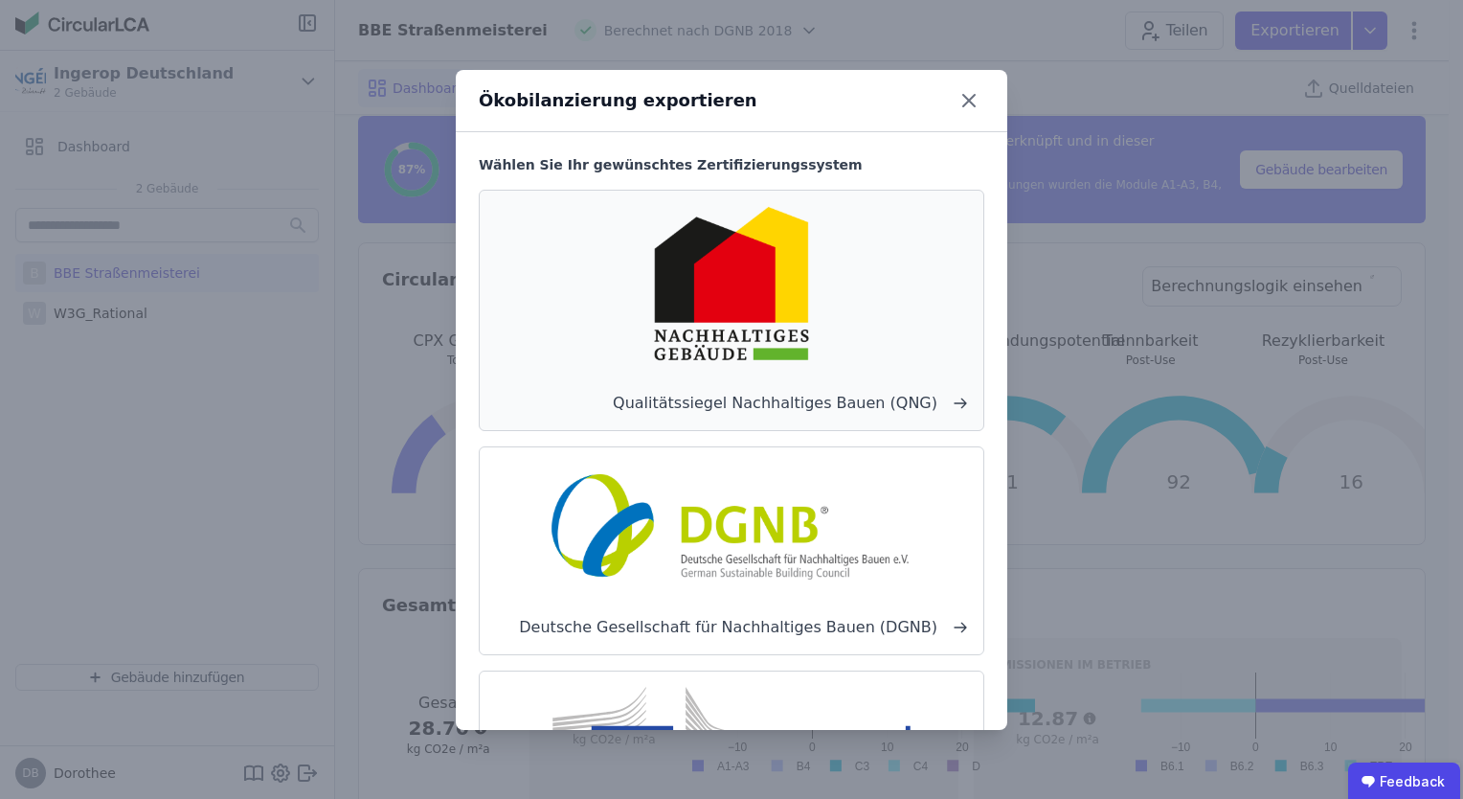
scroll to position [138, 0]
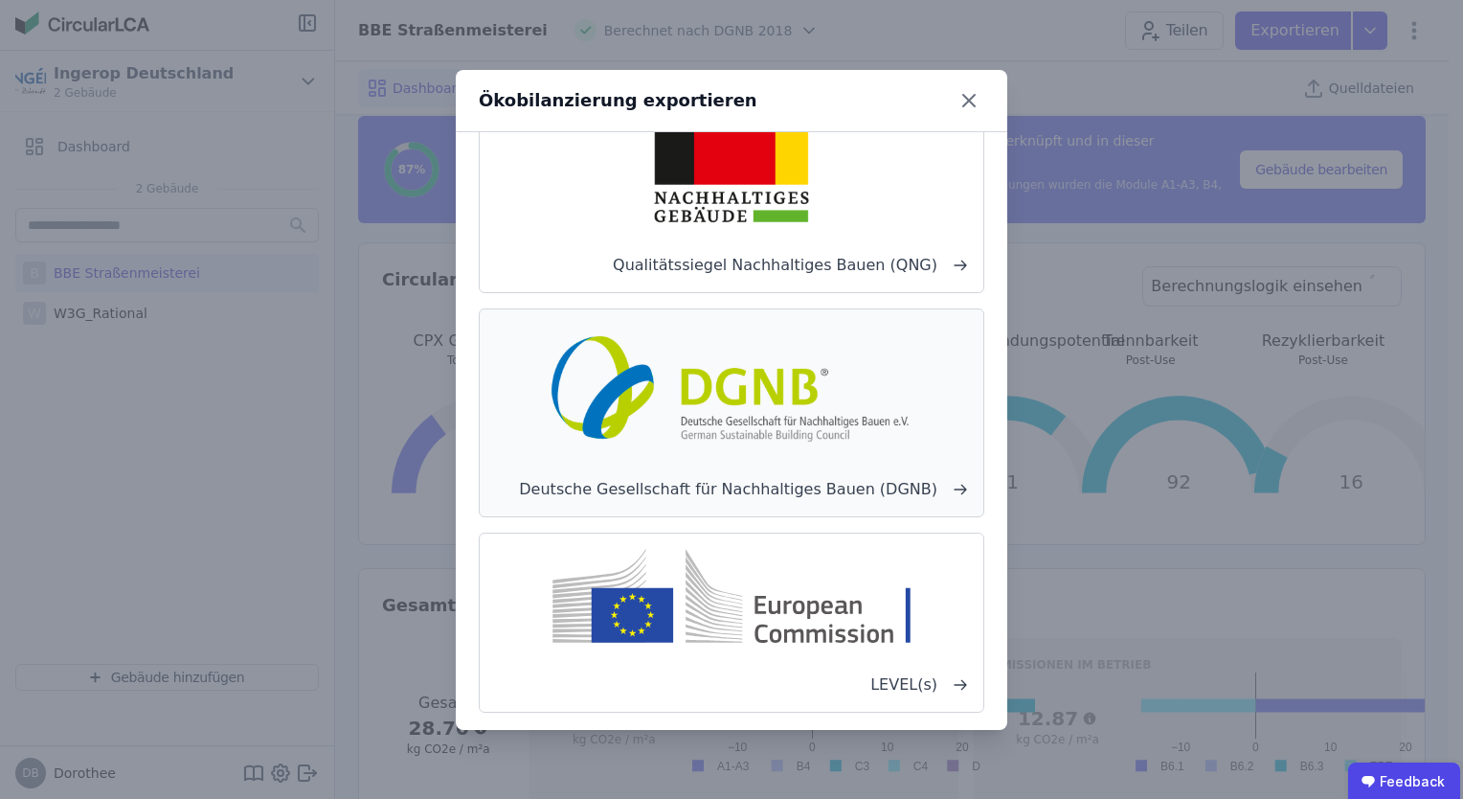
click at [738, 478] on span "Deutsche Gesellschaft für Nachhaltiges Bauen (DGNB)" at bounding box center [731, 489] width 473 height 23
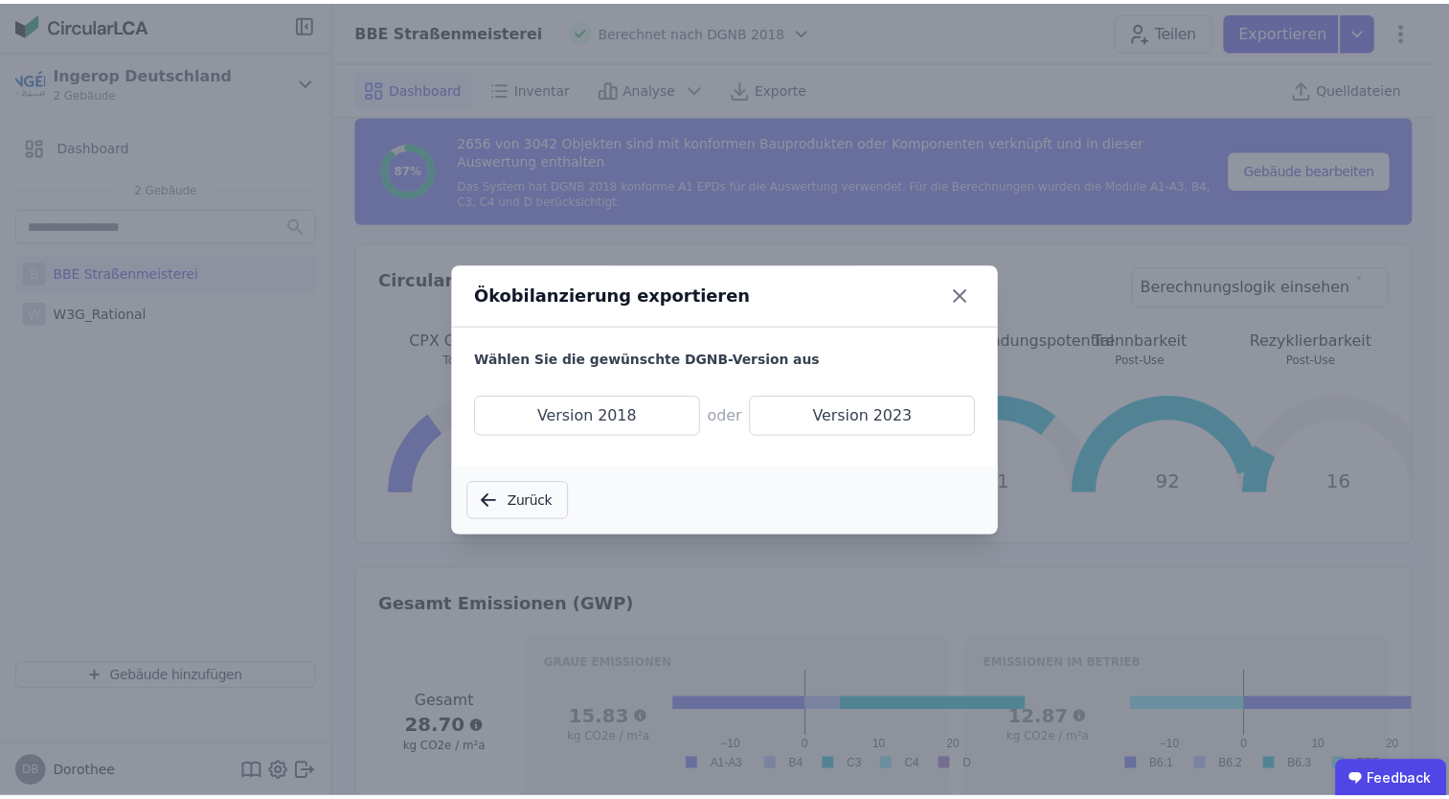
scroll to position [0, 0]
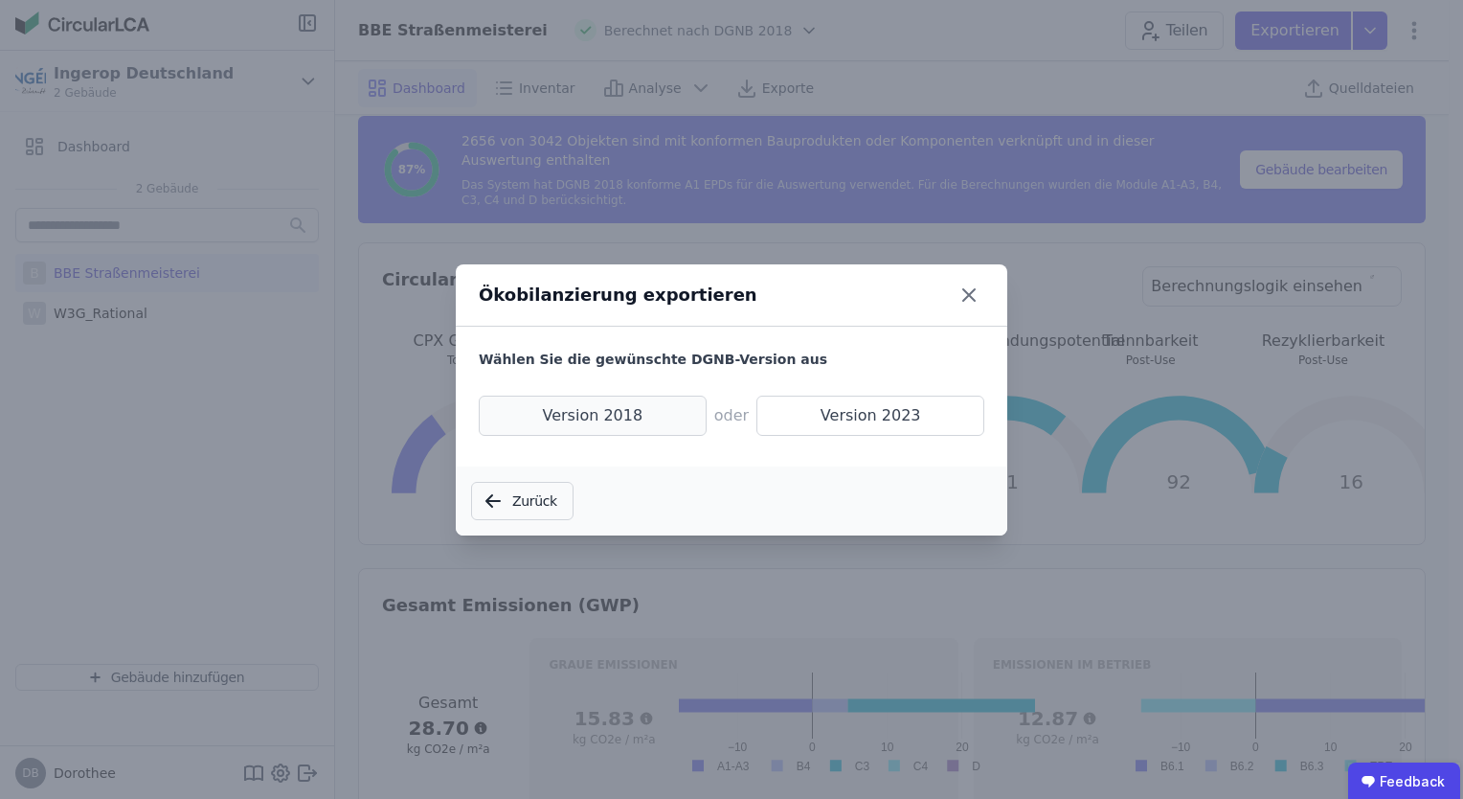
click at [638, 406] on span "Version 2018" at bounding box center [593, 416] width 228 height 40
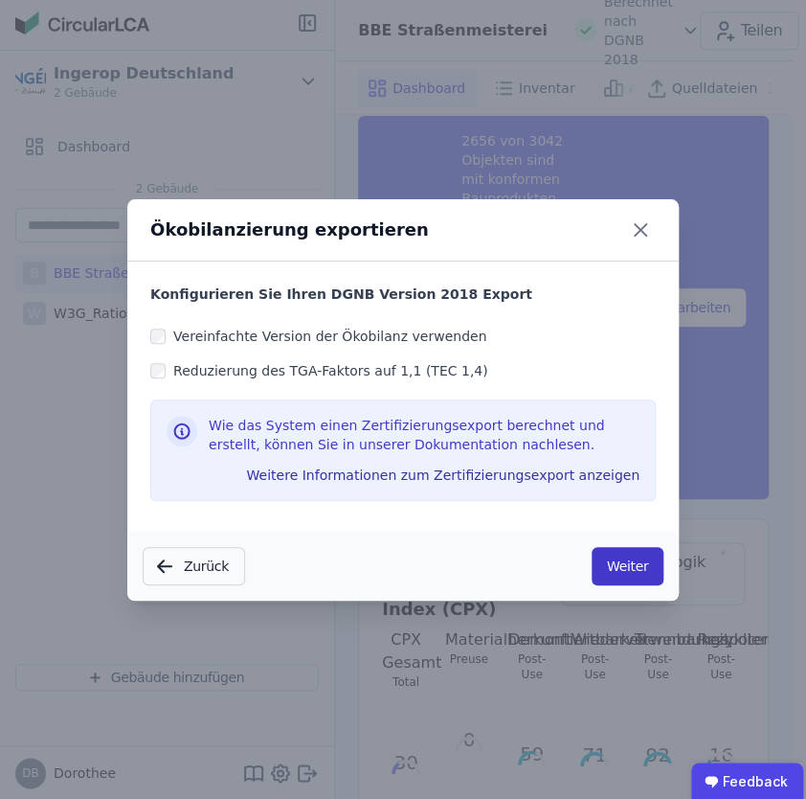
click at [624, 565] on button "Weiter" at bounding box center [628, 566] width 72 height 38
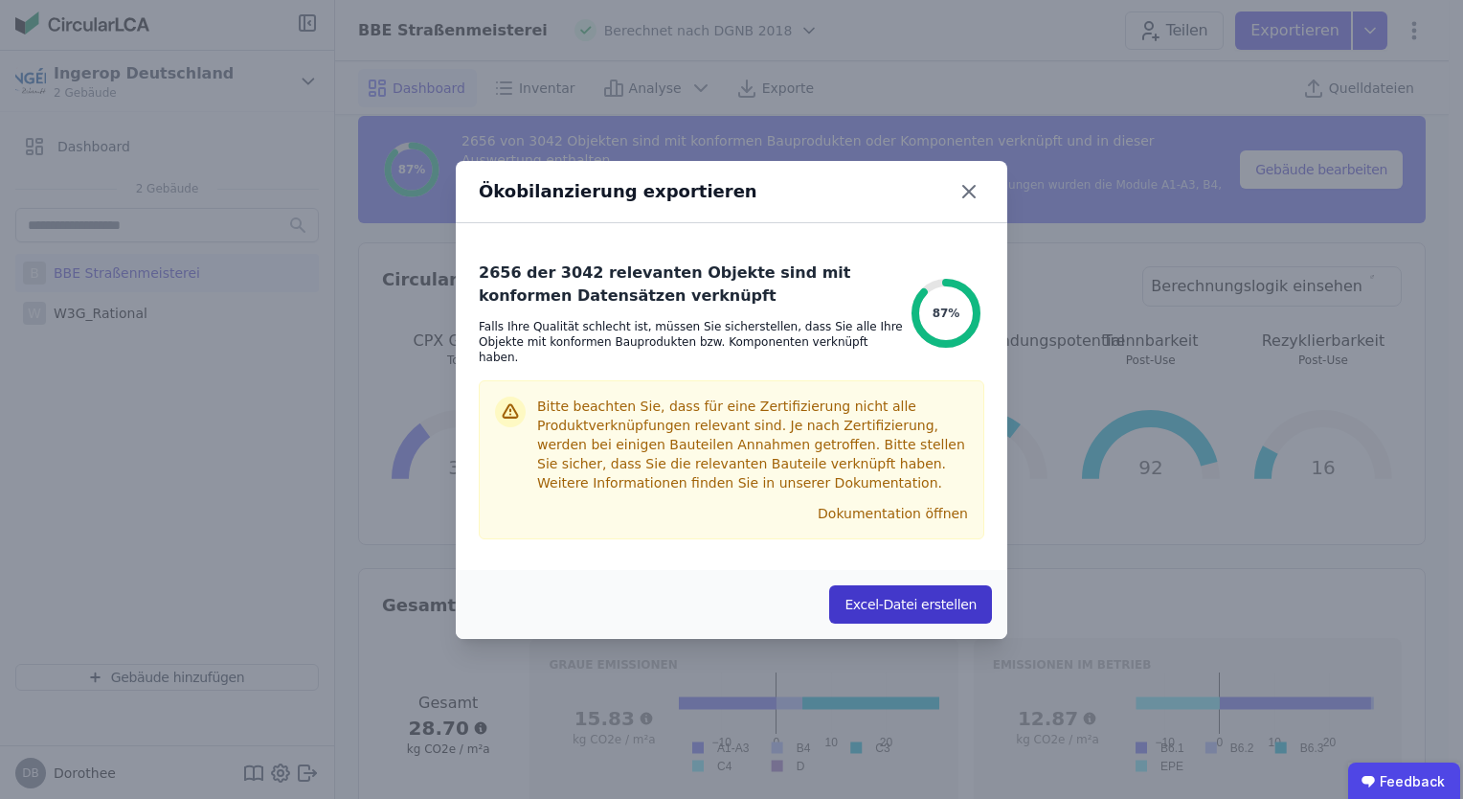
click at [890, 600] on button "Excel-Datei erstellen" at bounding box center [910, 604] width 163 height 38
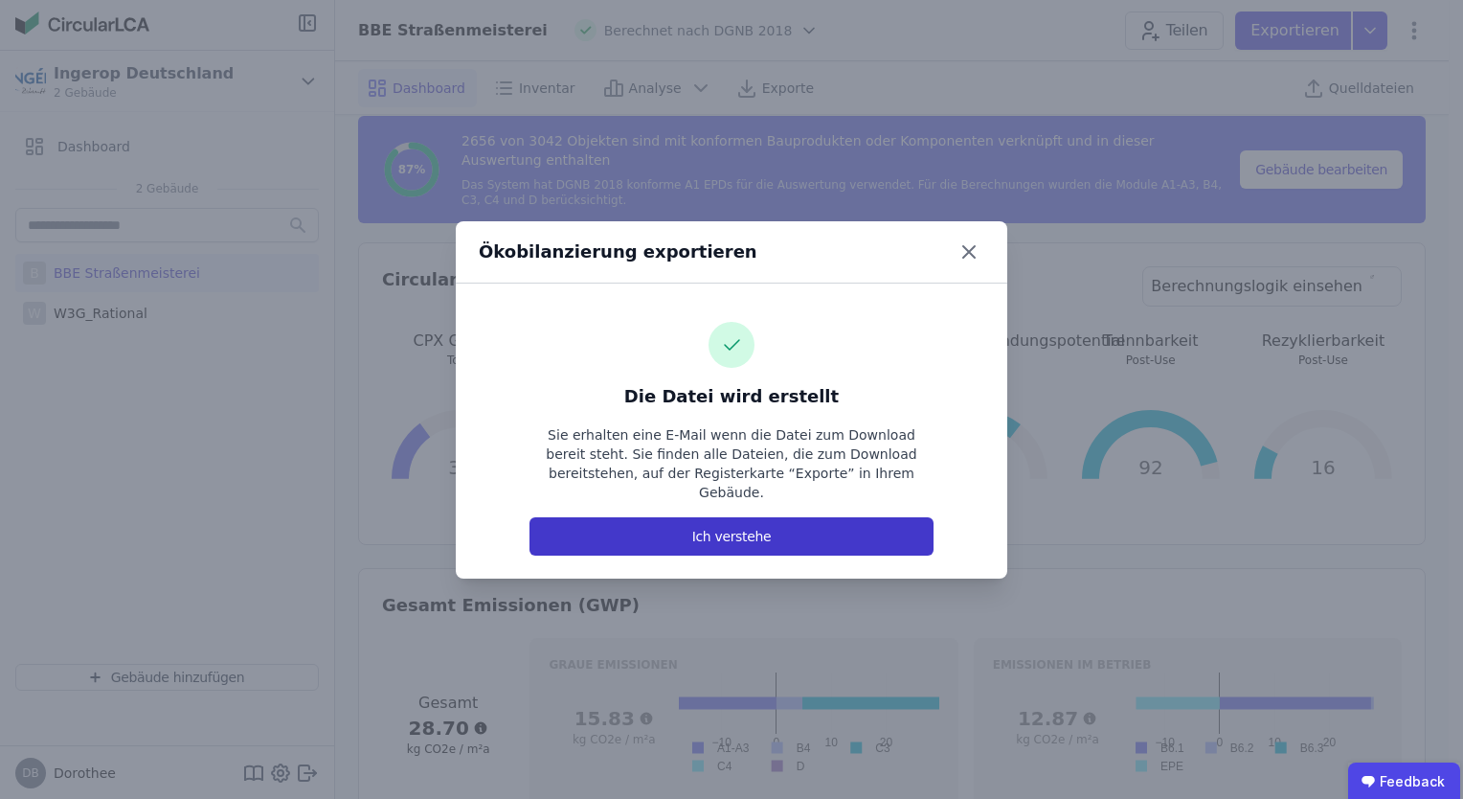
click at [800, 533] on button "Ich verstehe" at bounding box center [732, 536] width 404 height 38
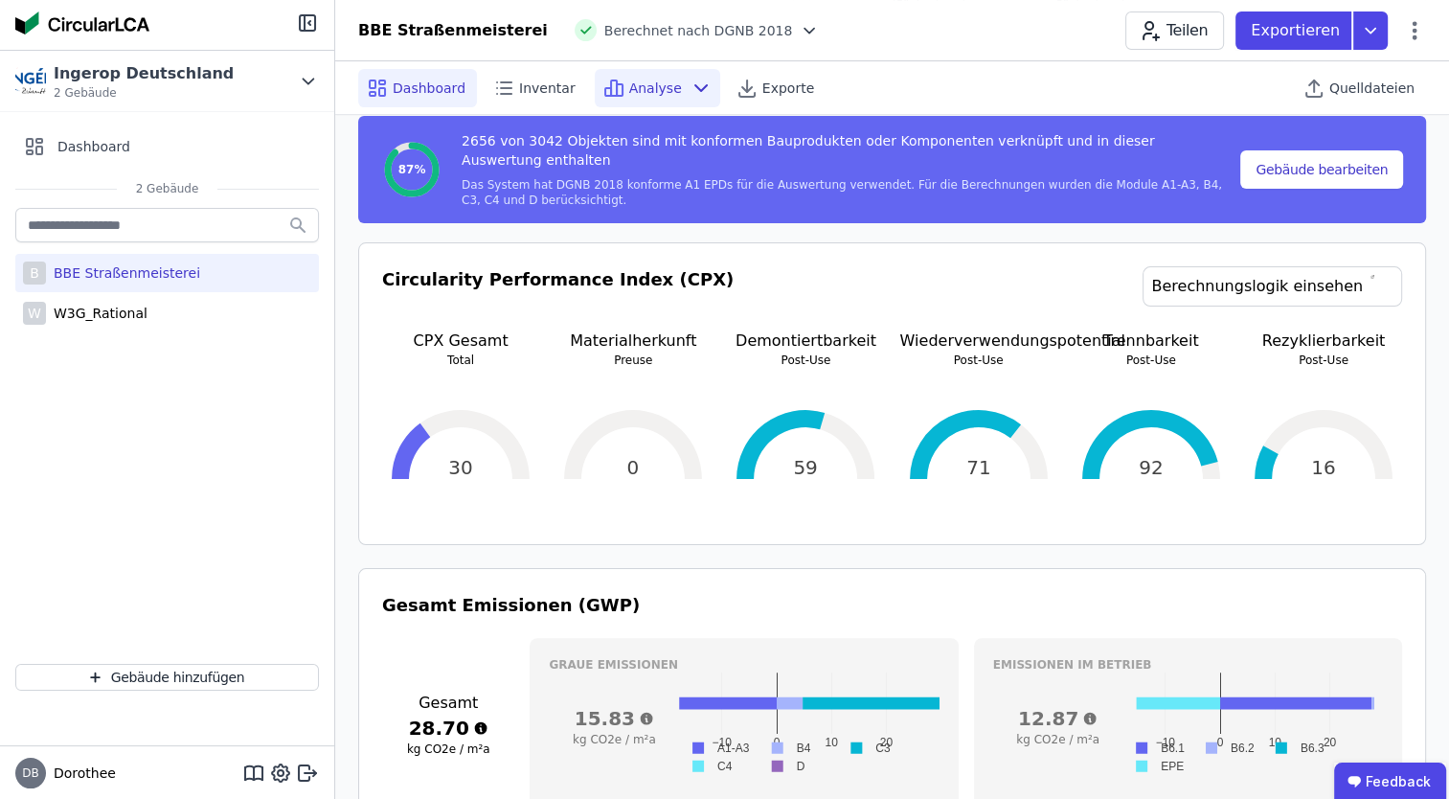
click at [690, 94] on icon at bounding box center [701, 88] width 23 height 23
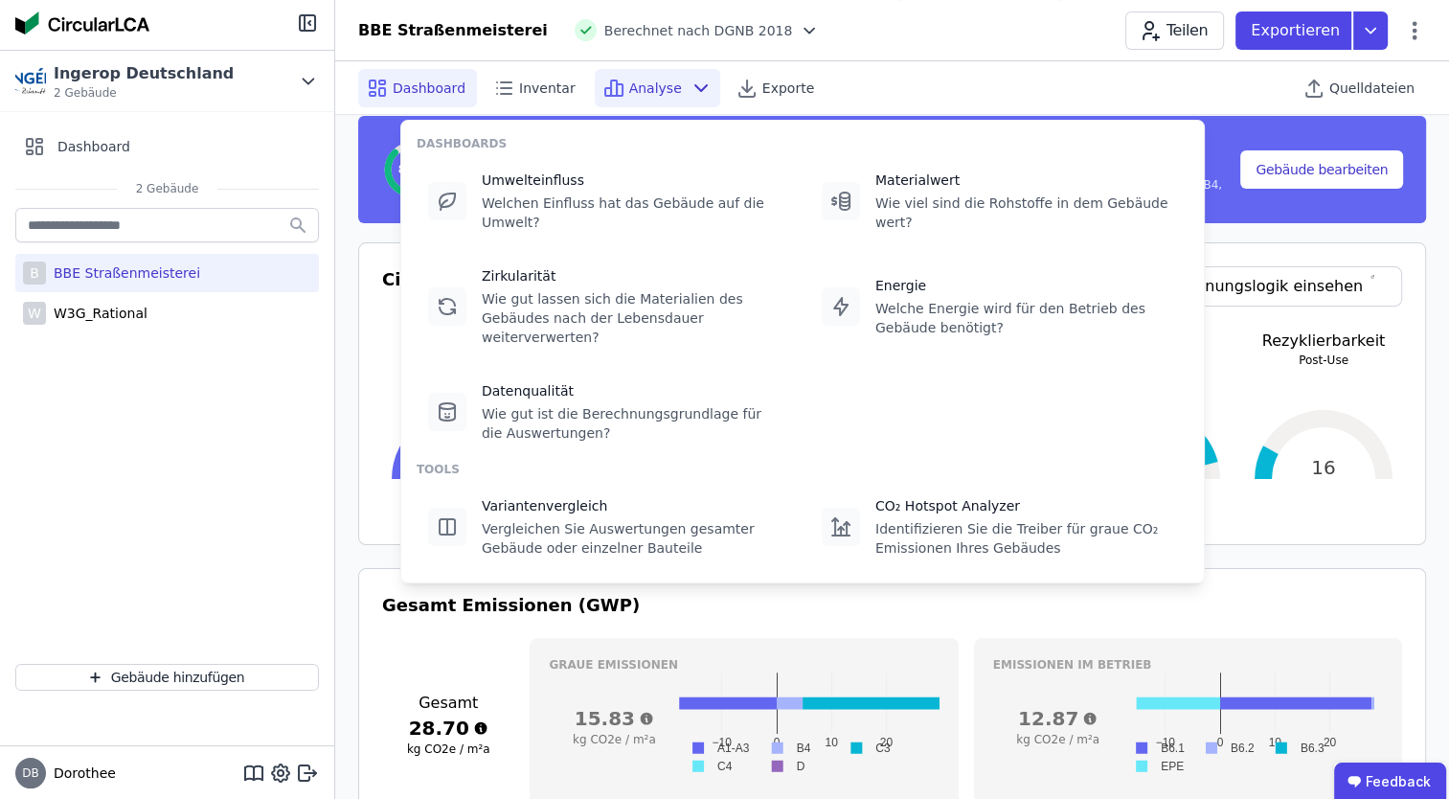
click at [690, 94] on icon at bounding box center [701, 88] width 23 height 23
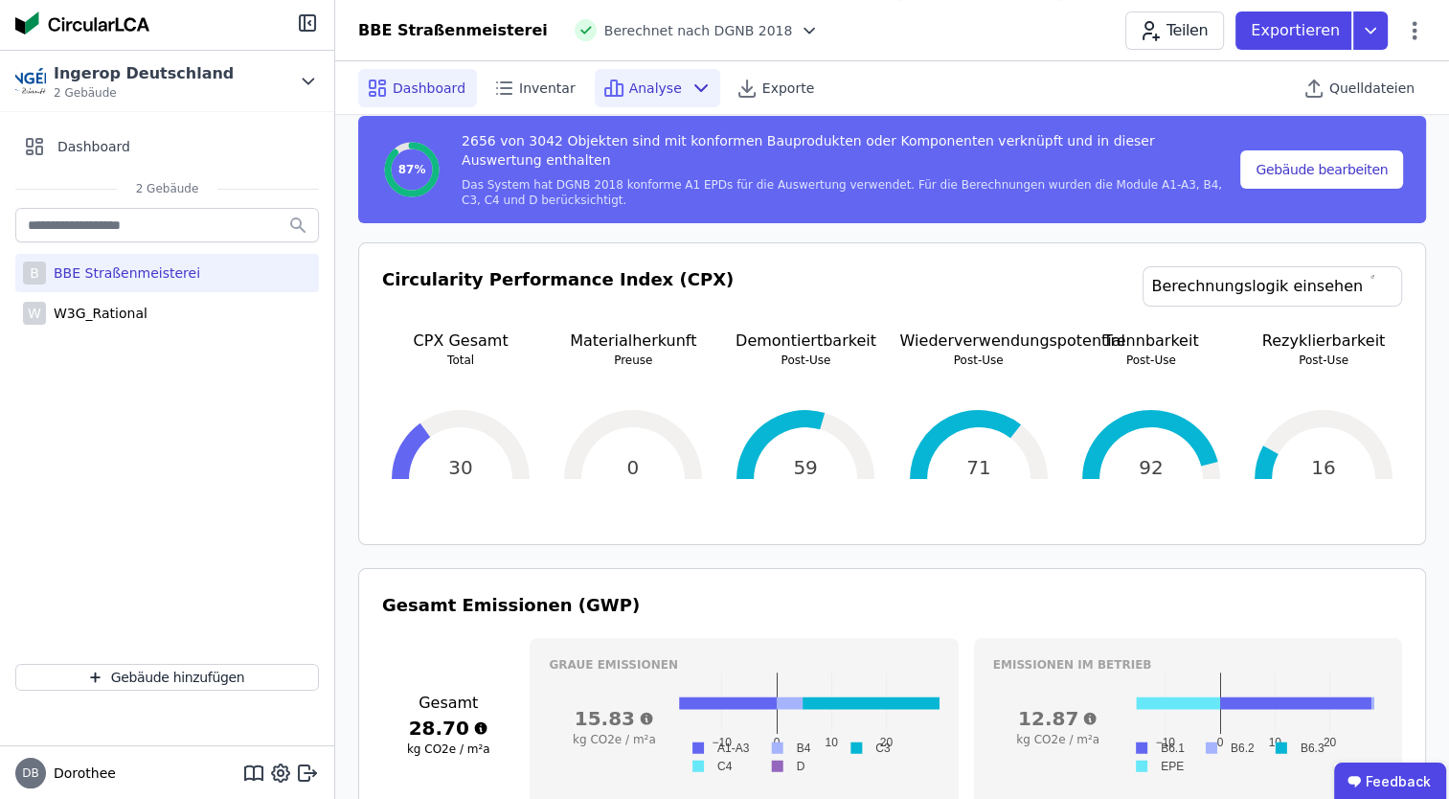
click at [690, 84] on icon at bounding box center [701, 88] width 23 height 23
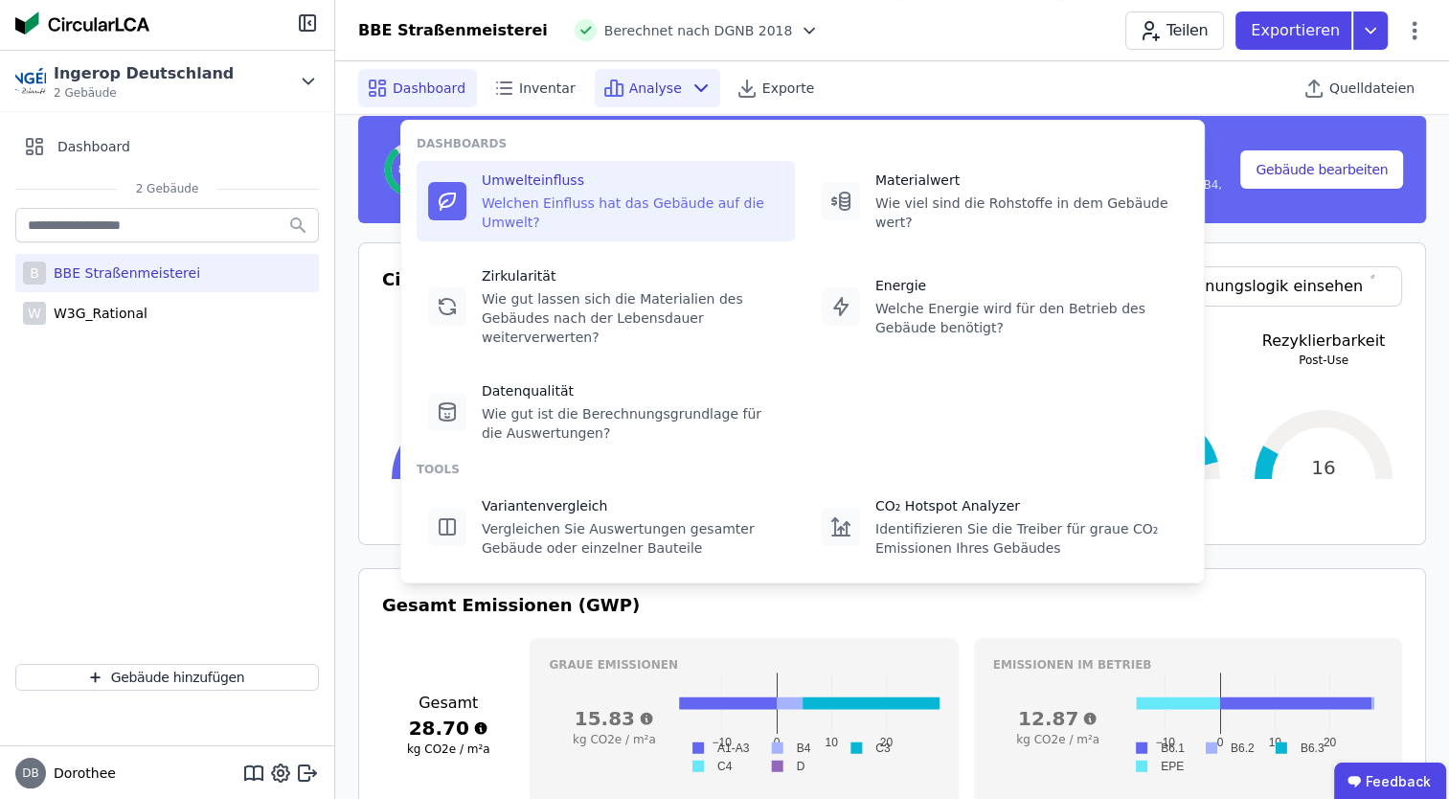
click at [578, 183] on div "Umwelteinfluss" at bounding box center [633, 179] width 302 height 19
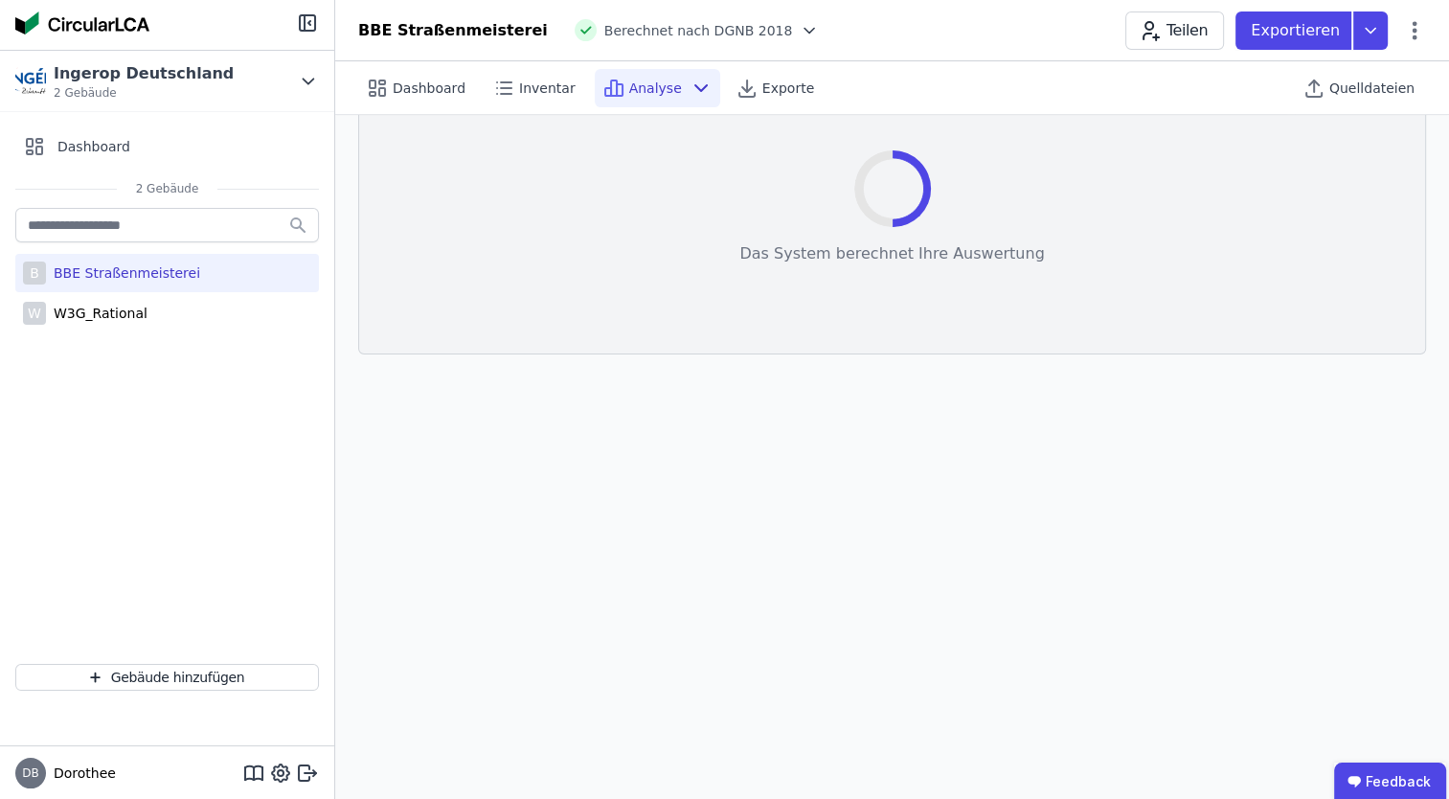
scroll to position [54, 0]
click at [690, 86] on icon at bounding box center [701, 88] width 23 height 23
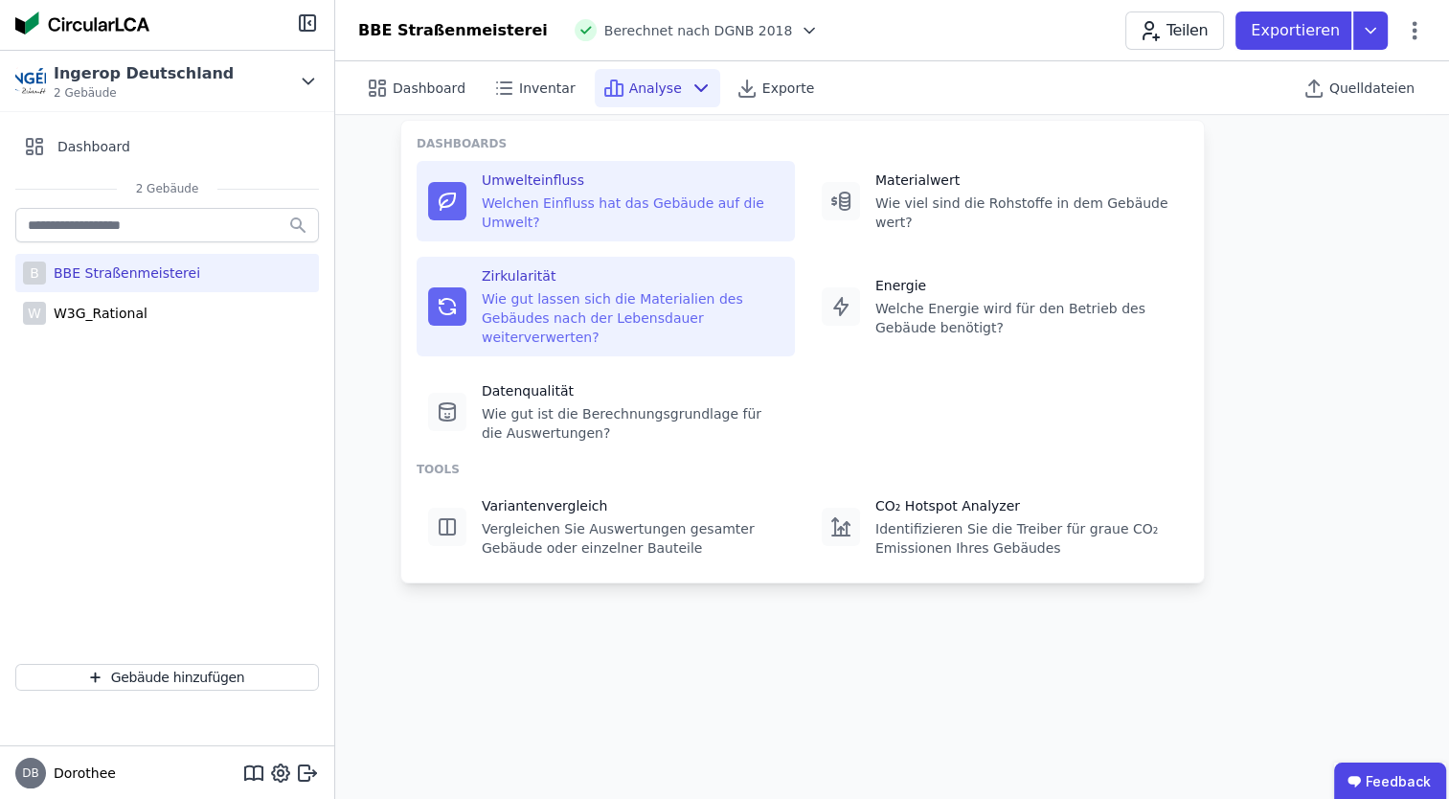
click at [609, 300] on div "Wie gut lassen sich die Materialien des Gebäudes nach der Lebensdauer weiterver…" at bounding box center [633, 317] width 302 height 57
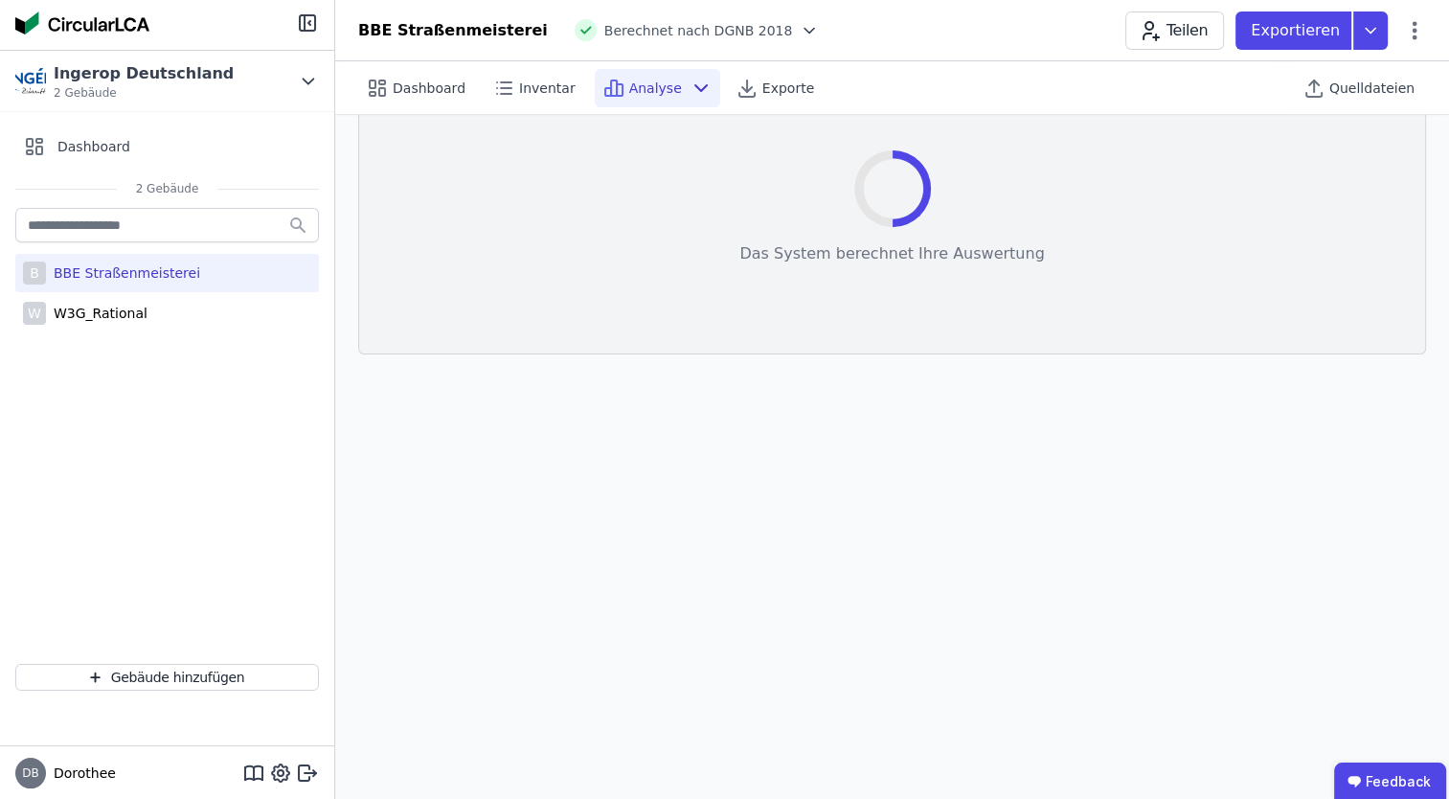
scroll to position [54, 0]
click at [690, 77] on icon at bounding box center [701, 88] width 23 height 23
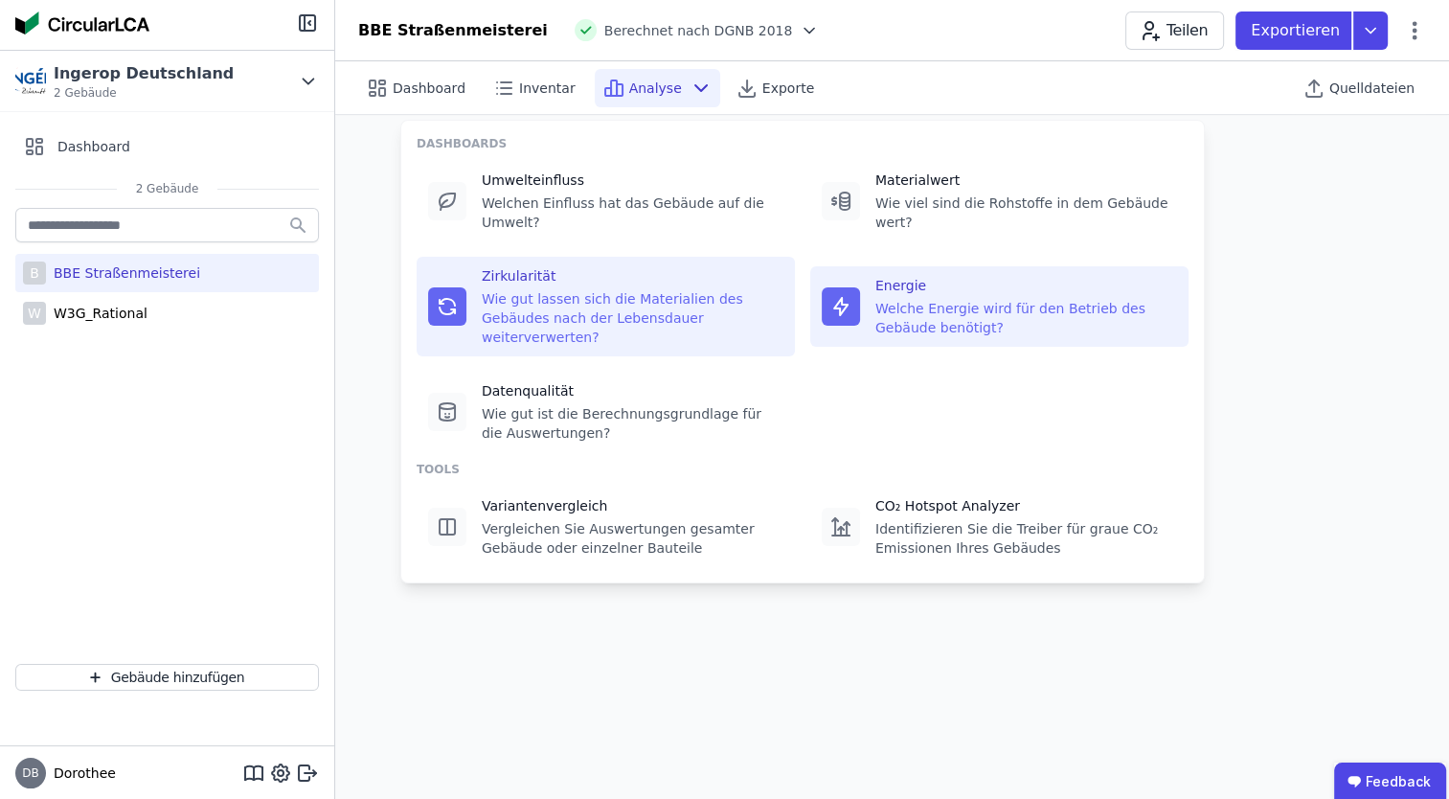
click at [893, 299] on div "Welche Energie wird für den Betrieb des Gebäude benötigt?" at bounding box center [1026, 318] width 302 height 38
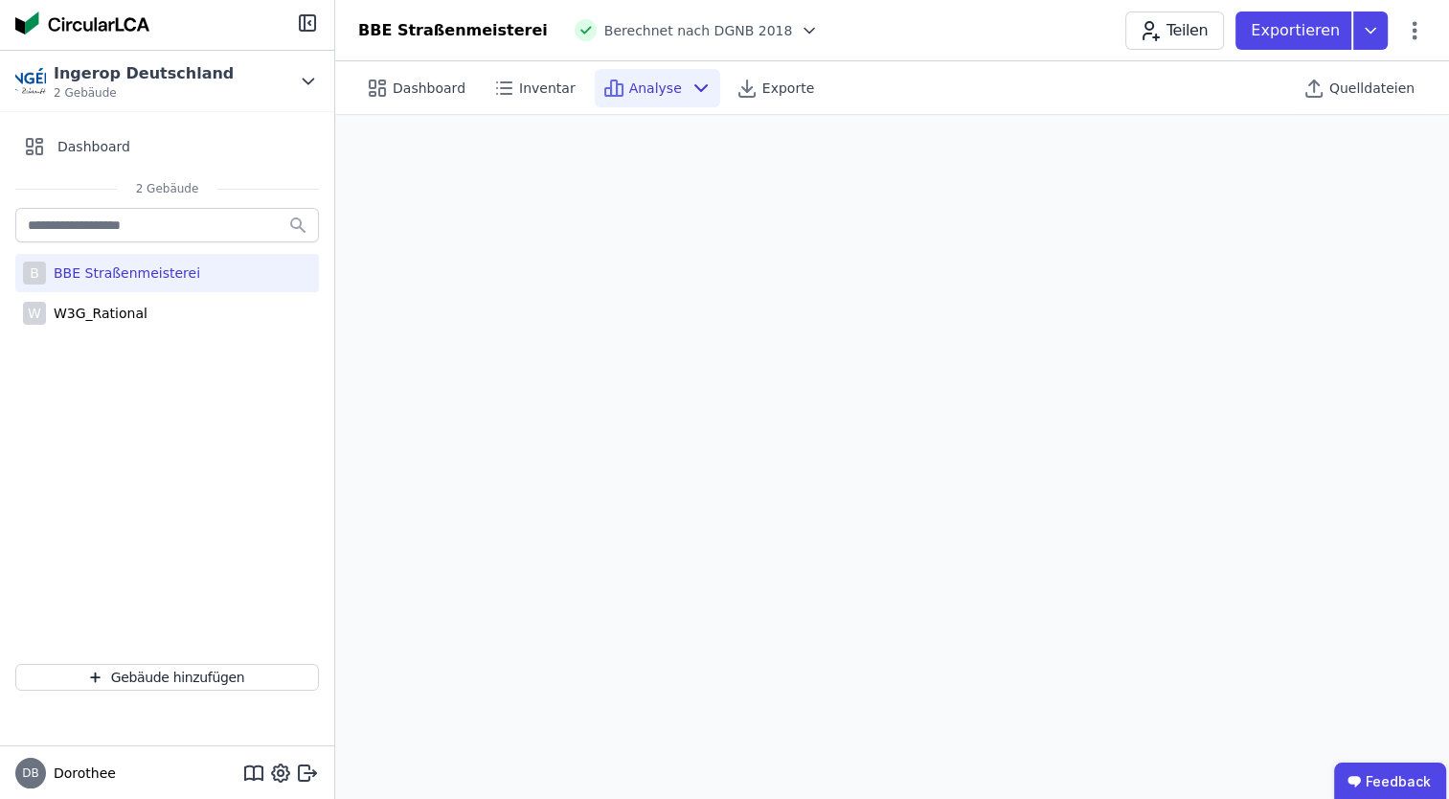
scroll to position [54, 0]
click at [690, 90] on icon at bounding box center [701, 88] width 23 height 23
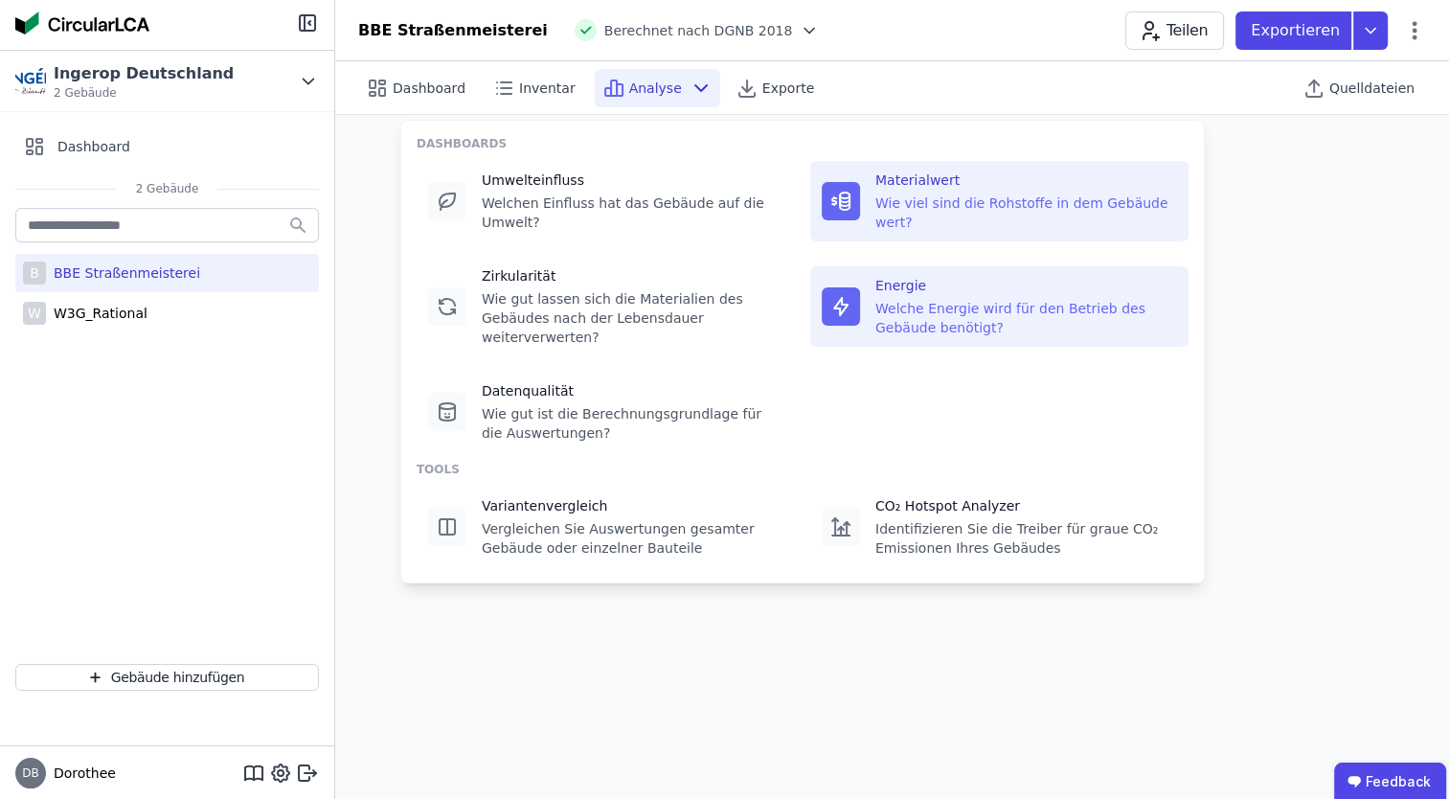
click at [861, 197] on div "Materialwert Wie viel sind die Rohstoffe in dem Gebäude wert?" at bounding box center [999, 201] width 378 height 80
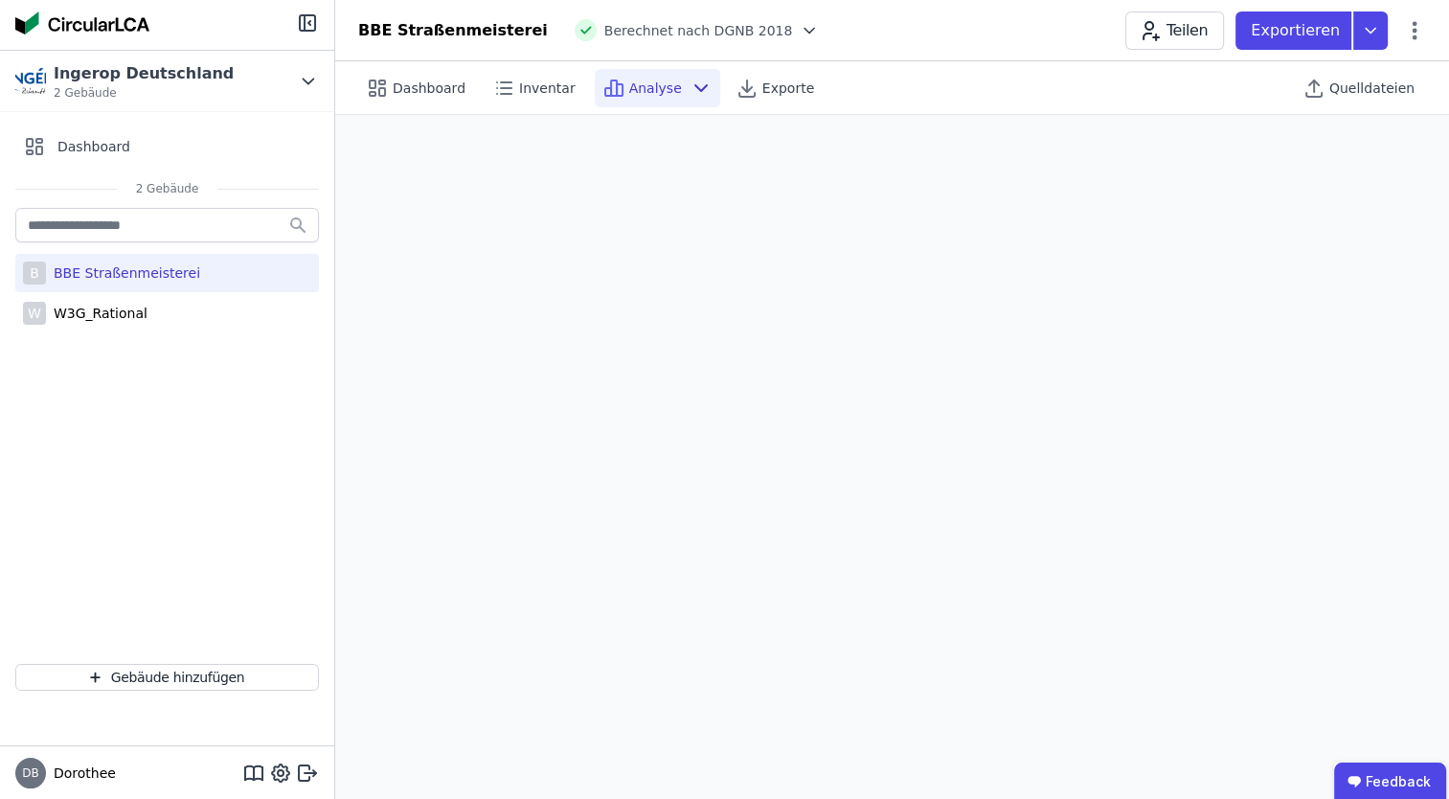
scroll to position [54, 0]
click at [632, 96] on span "Analyse" at bounding box center [655, 88] width 53 height 19
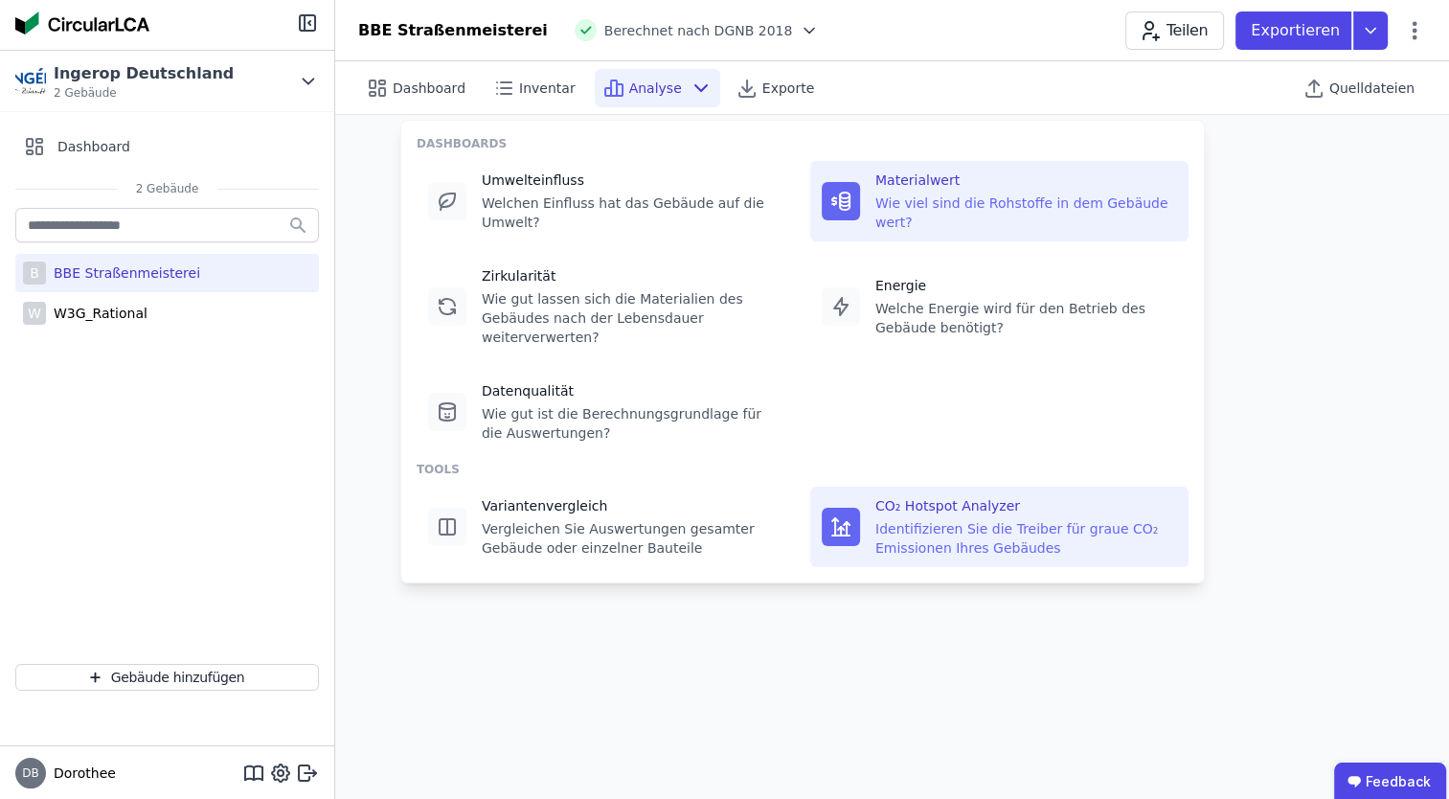
click at [946, 519] on div "Identifizieren Sie die Treiber für graue CO₂ Emissionen Ihres Gebäudes" at bounding box center [1026, 538] width 302 height 38
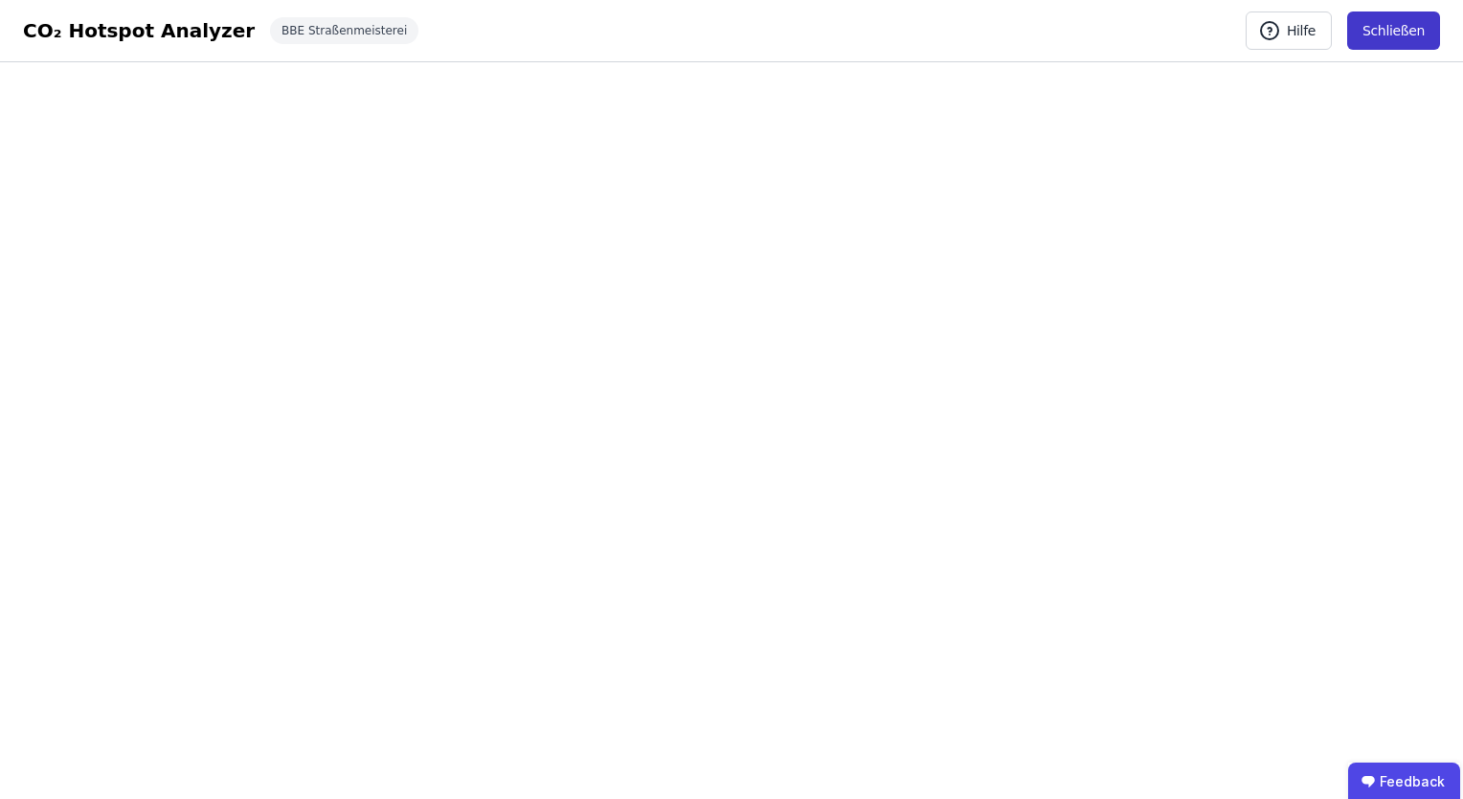
click at [1399, 25] on button "Schließen" at bounding box center [1394, 30] width 93 height 38
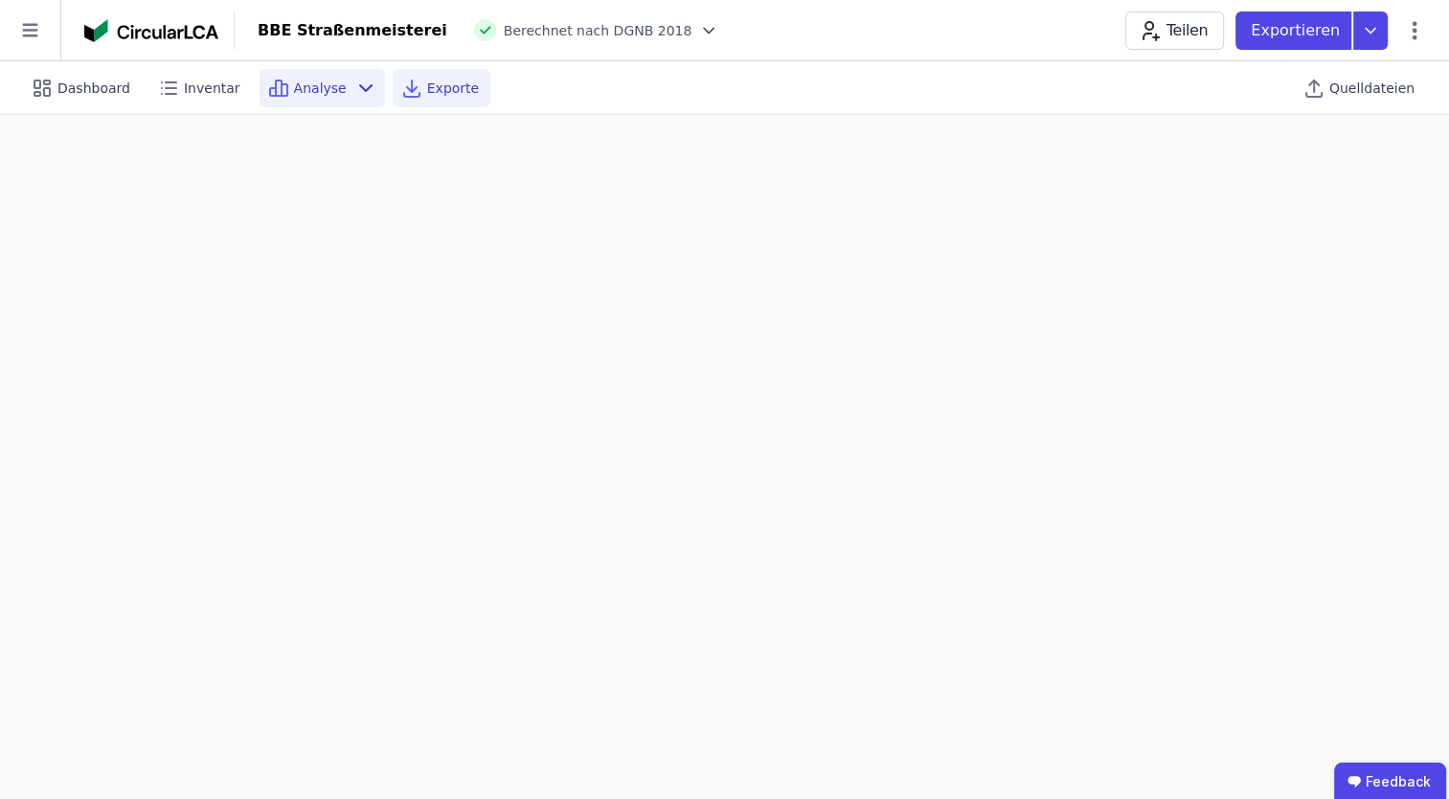
click at [423, 99] on div "Exporte" at bounding box center [442, 88] width 98 height 38
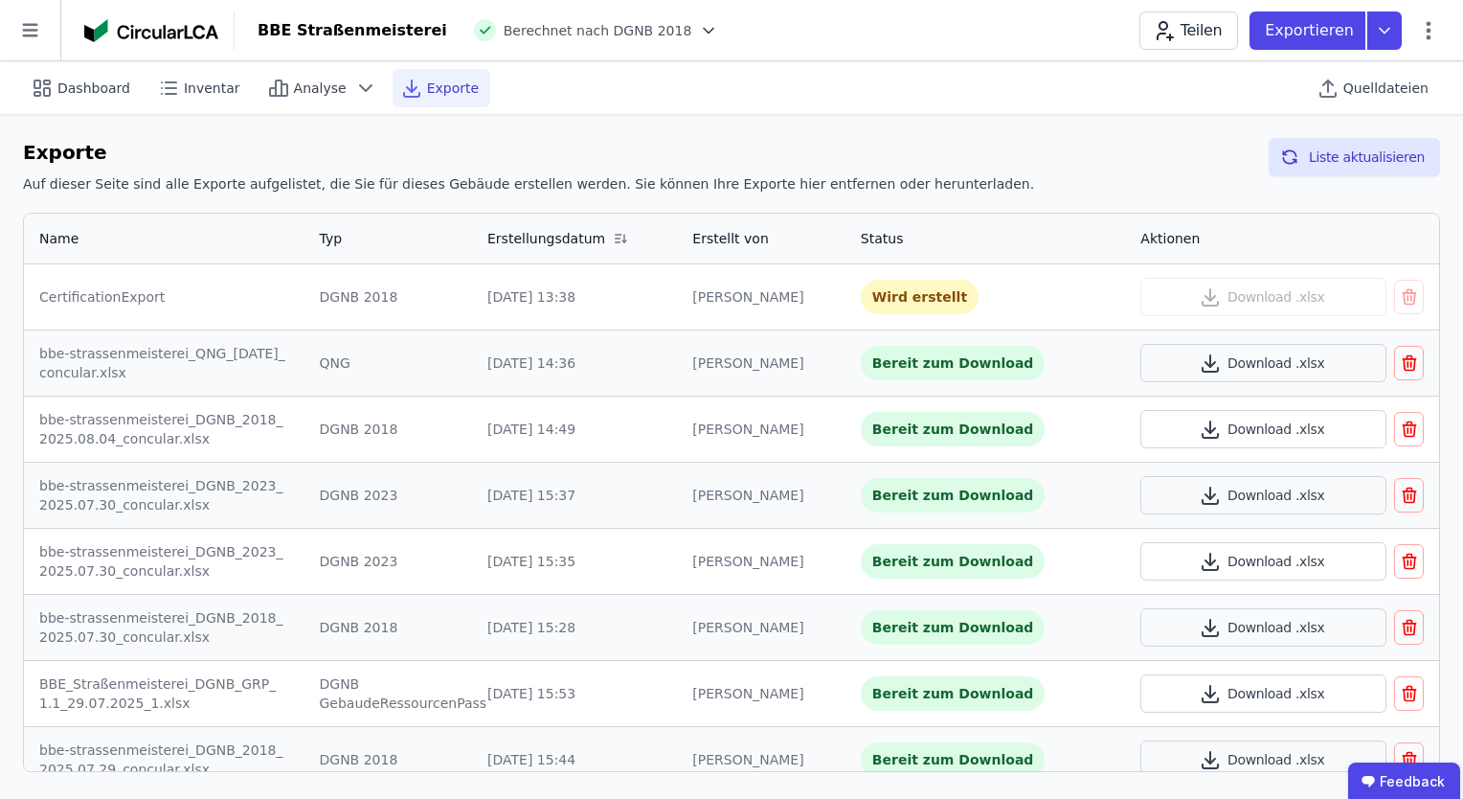
click at [895, 302] on div "Wird erstellt" at bounding box center [920, 297] width 118 height 34
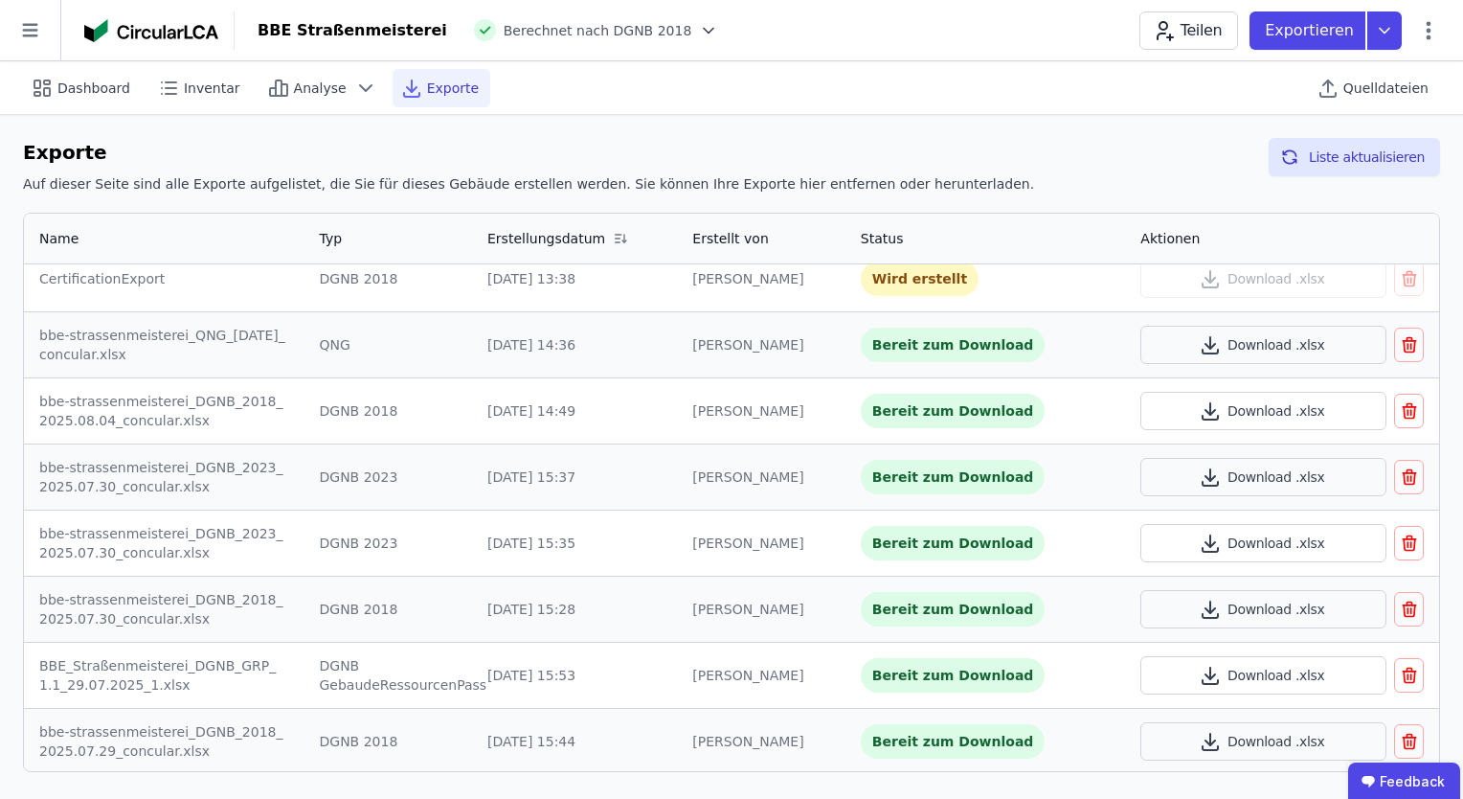
click at [1400, 737] on icon "button" at bounding box center [1409, 741] width 19 height 23
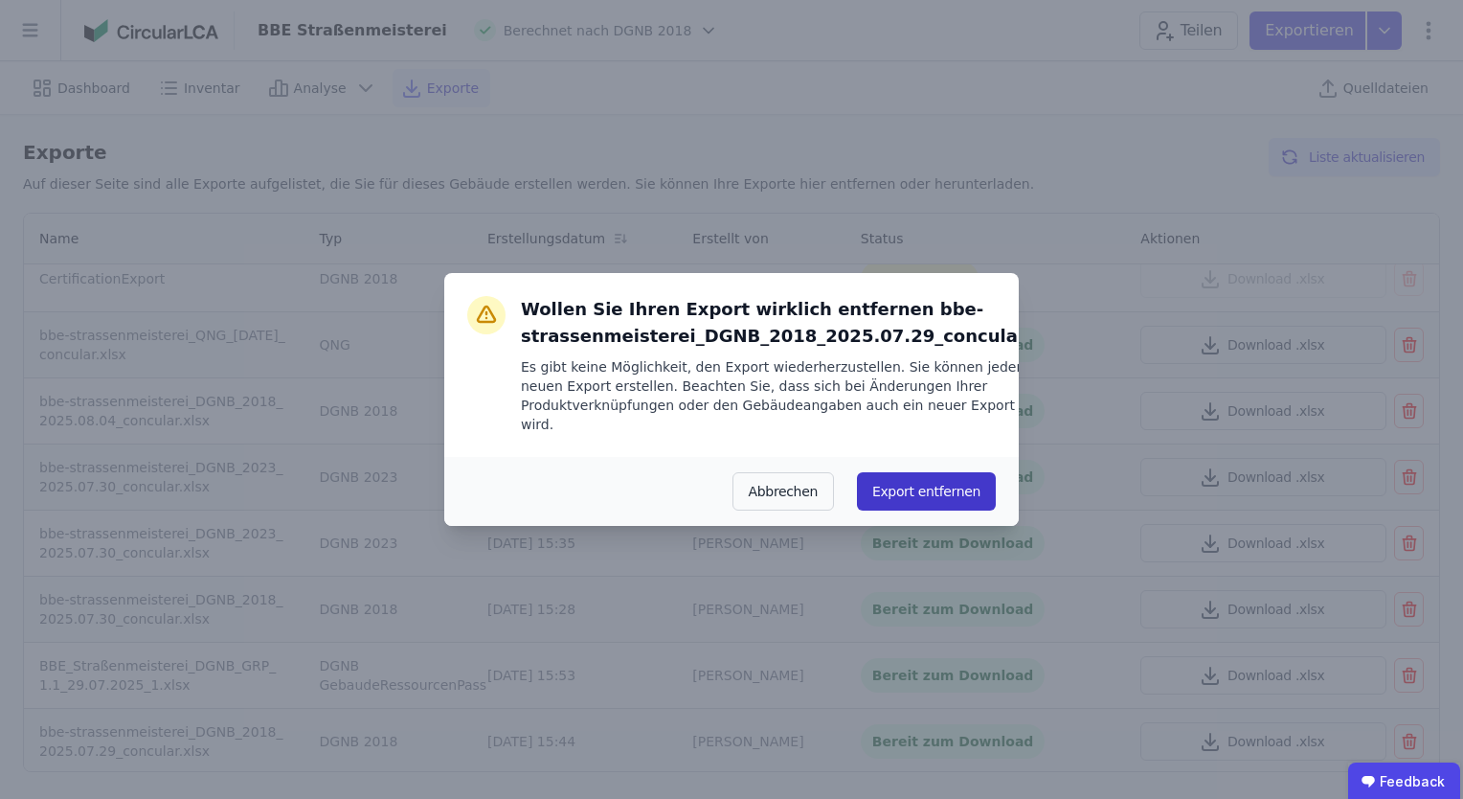
click at [916, 501] on button "Export entfernen" at bounding box center [926, 491] width 139 height 38
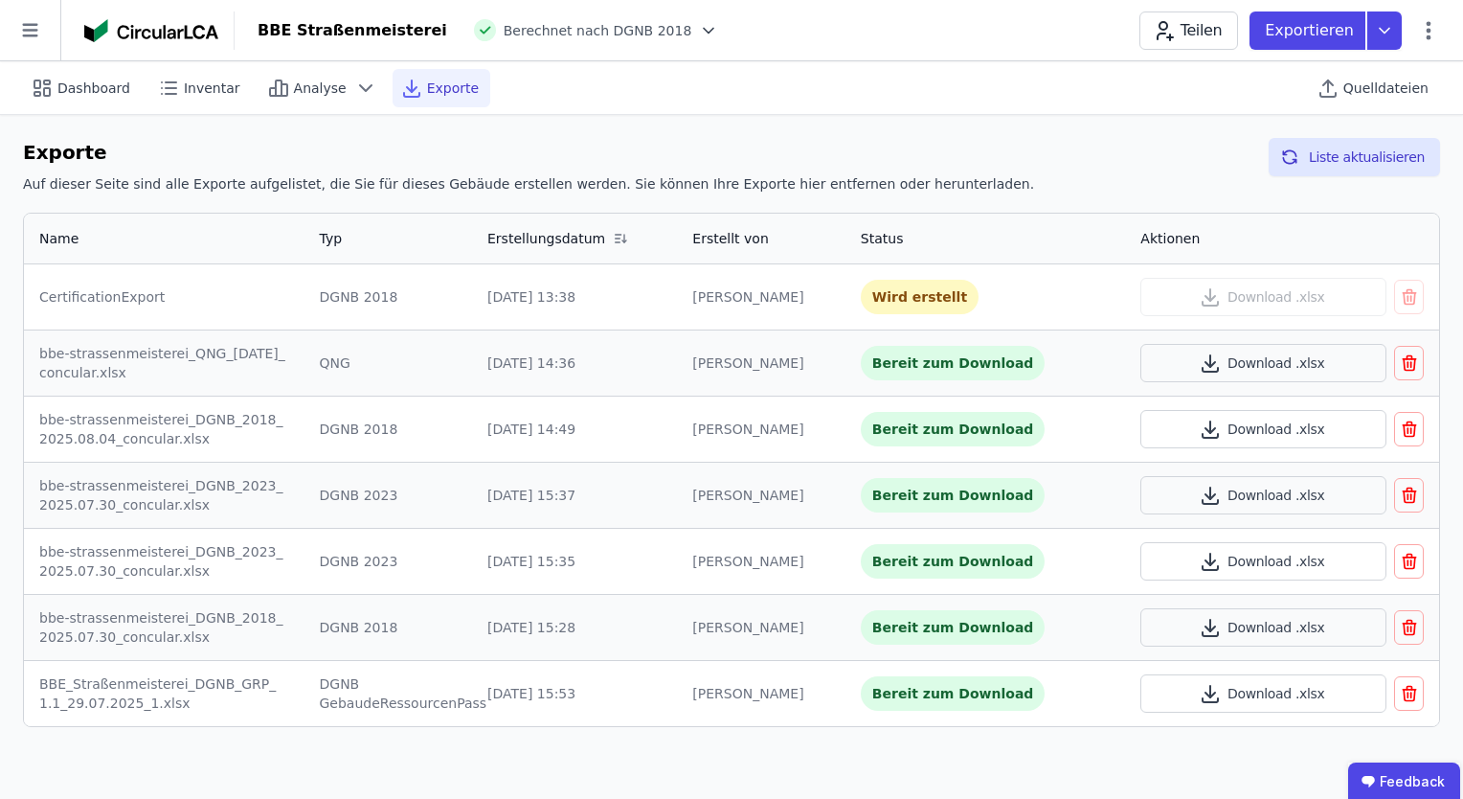
click at [1413, 561] on icon "button" at bounding box center [1409, 561] width 19 height 23
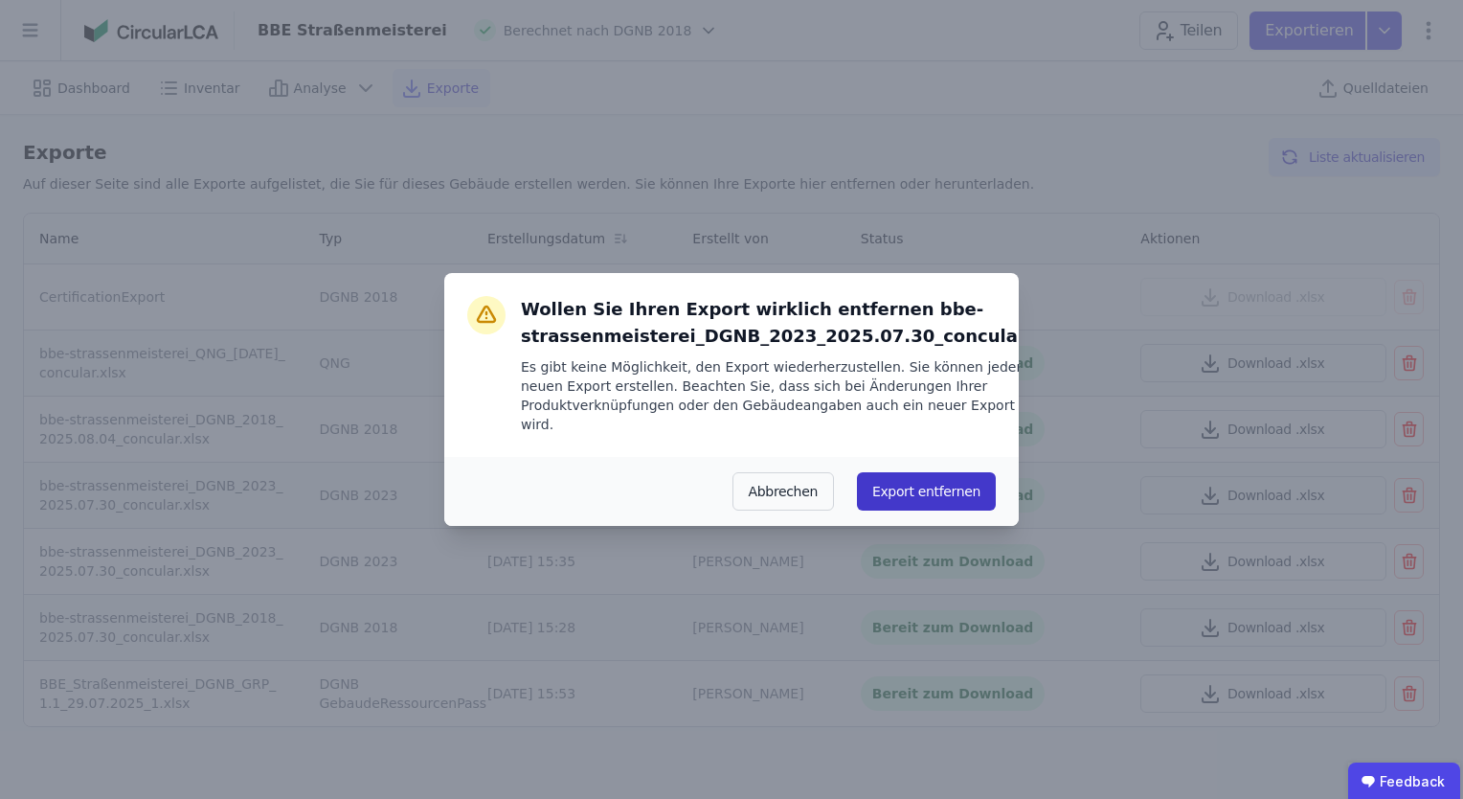
click at [935, 492] on button "Export entfernen" at bounding box center [926, 491] width 139 height 38
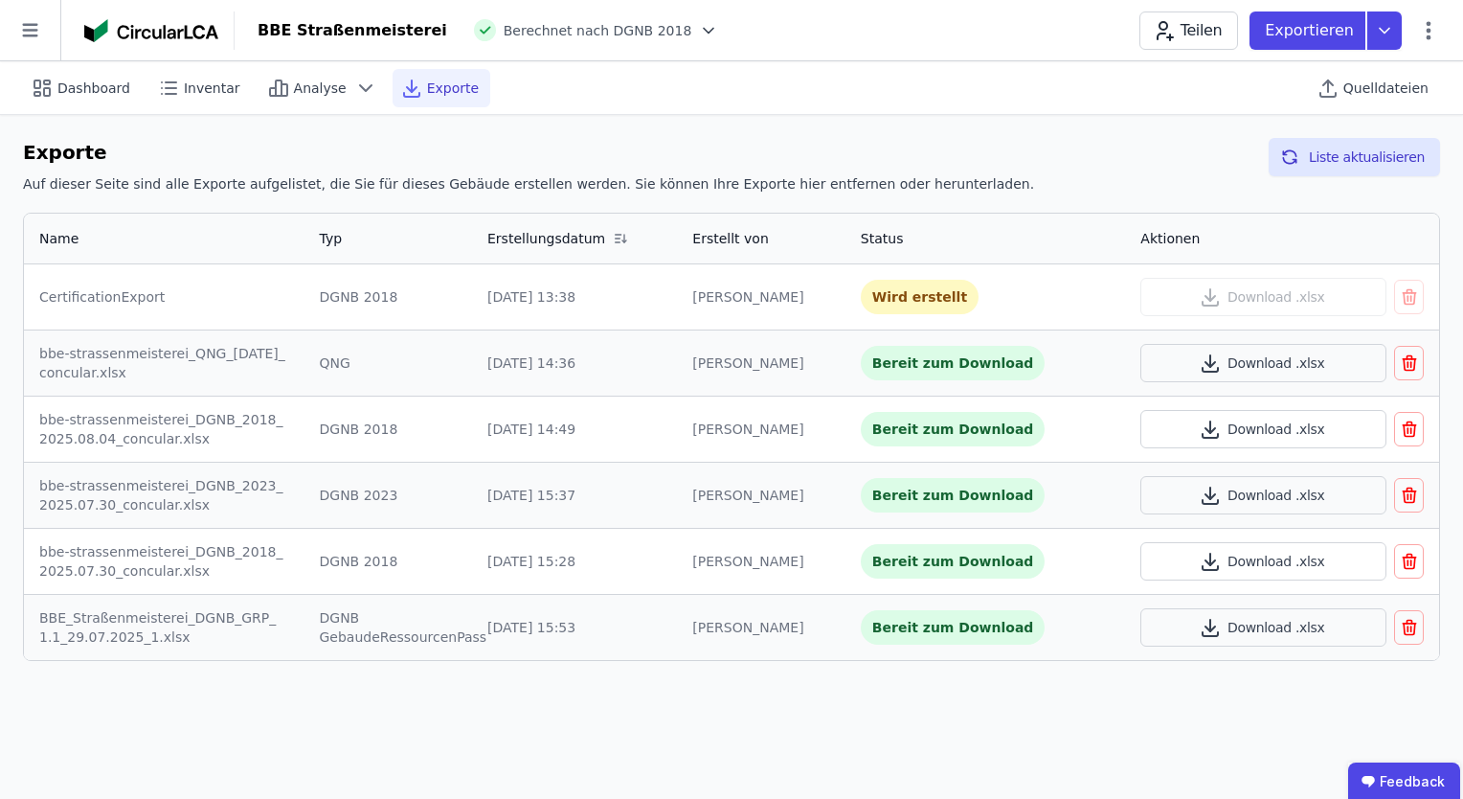
click at [1411, 494] on icon "button" at bounding box center [1411, 496] width 0 height 5
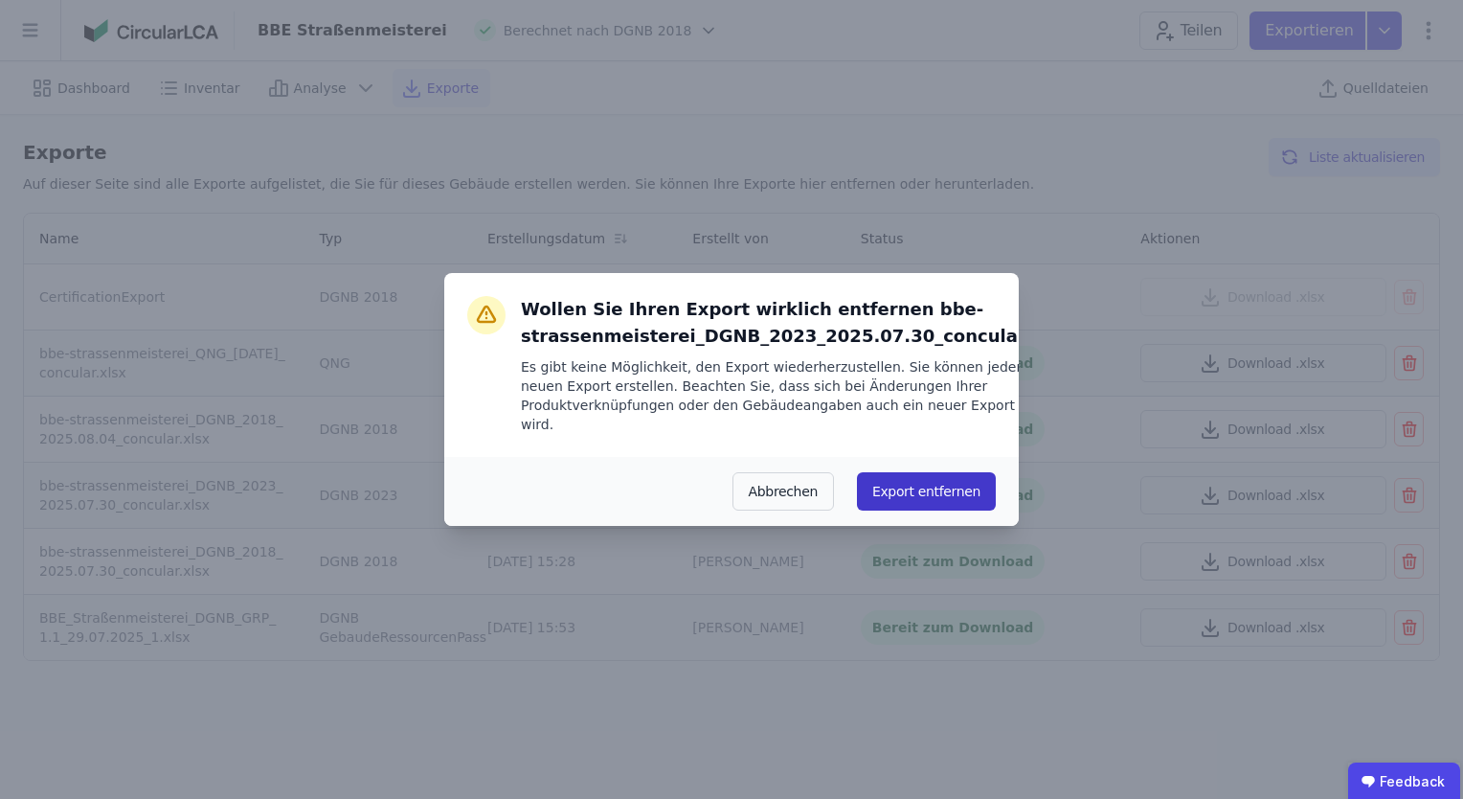
click at [950, 489] on button "Export entfernen" at bounding box center [926, 491] width 139 height 38
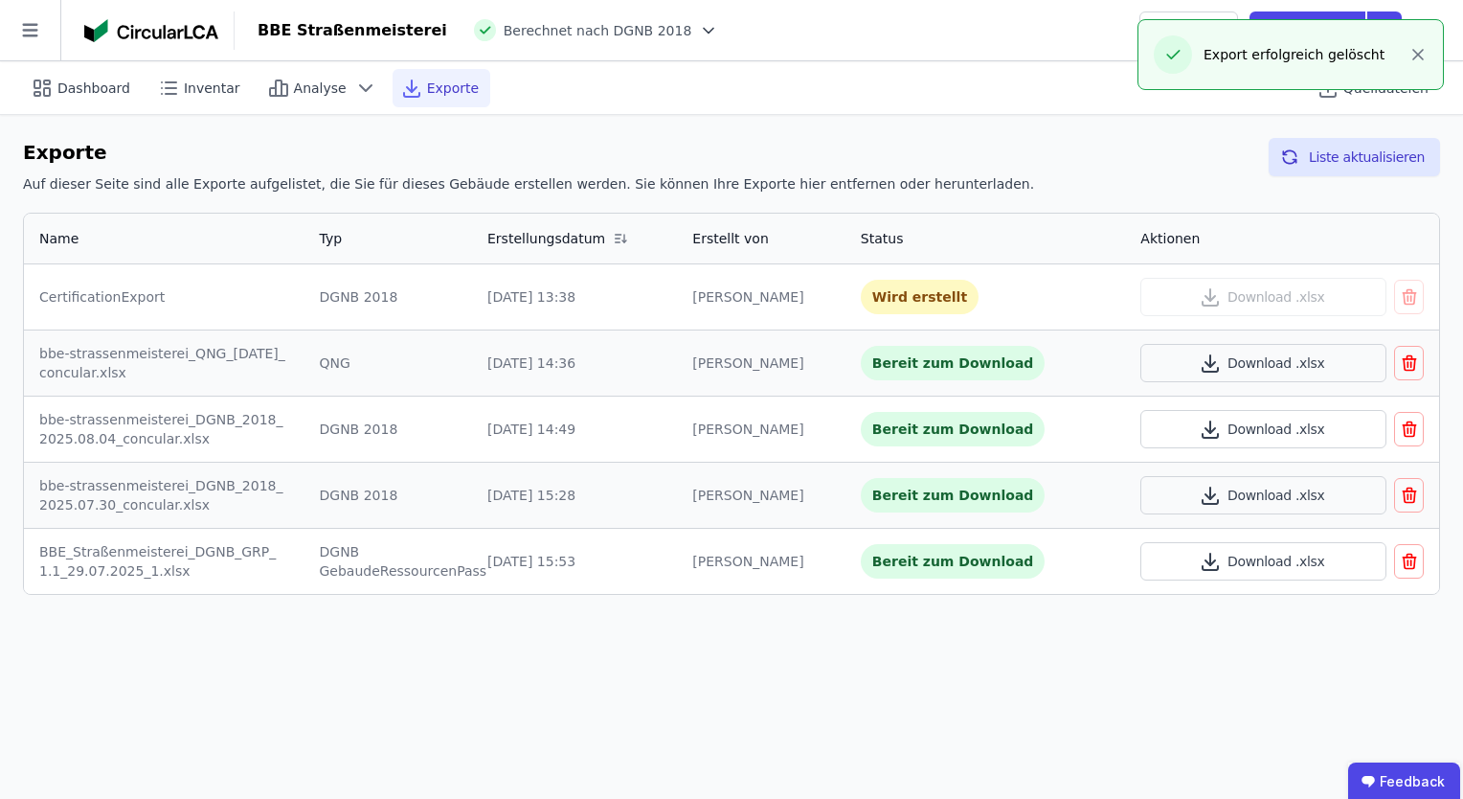
click at [1409, 565] on icon "button" at bounding box center [1409, 561] width 19 height 23
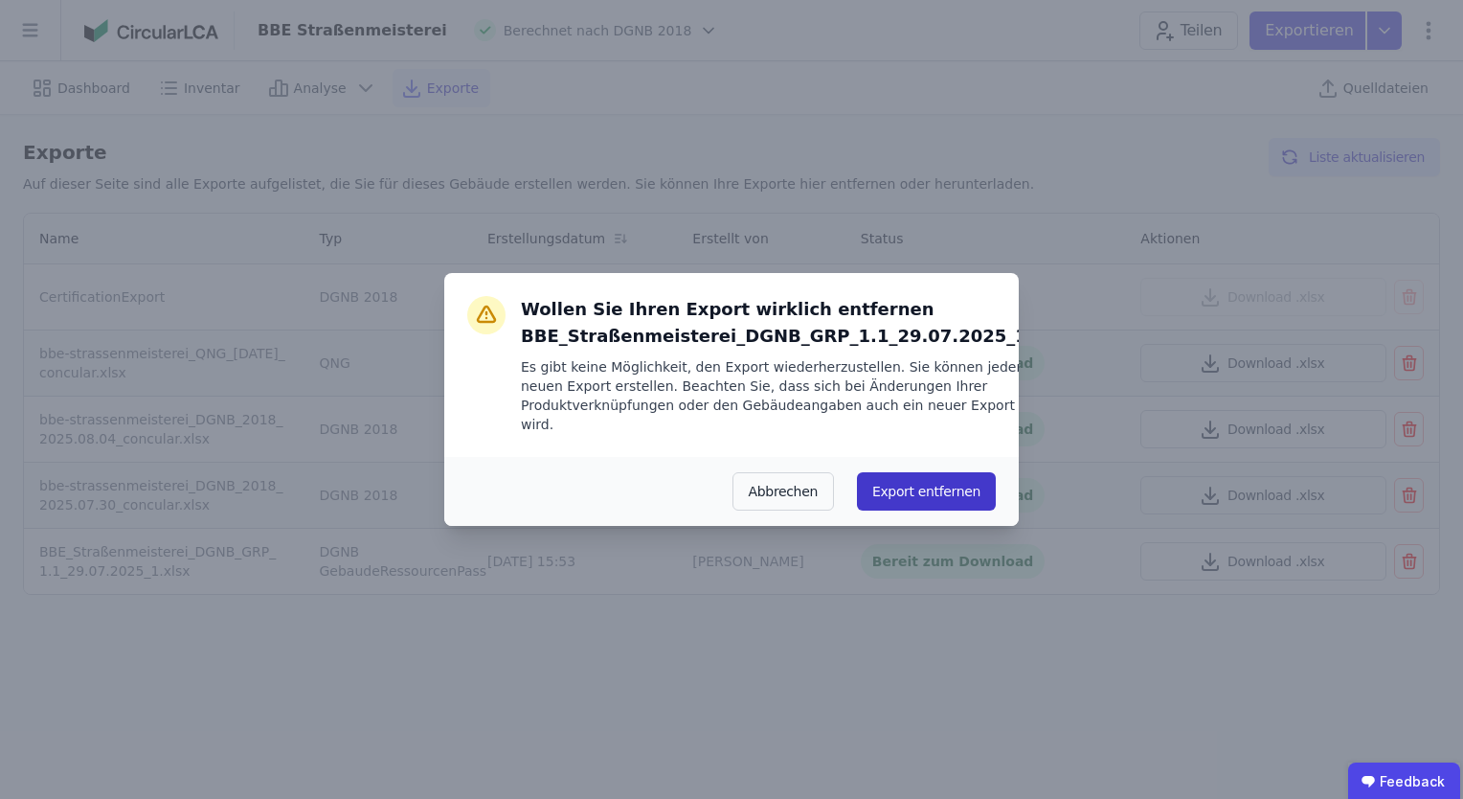
click at [992, 488] on button "Export entfernen" at bounding box center [926, 491] width 139 height 38
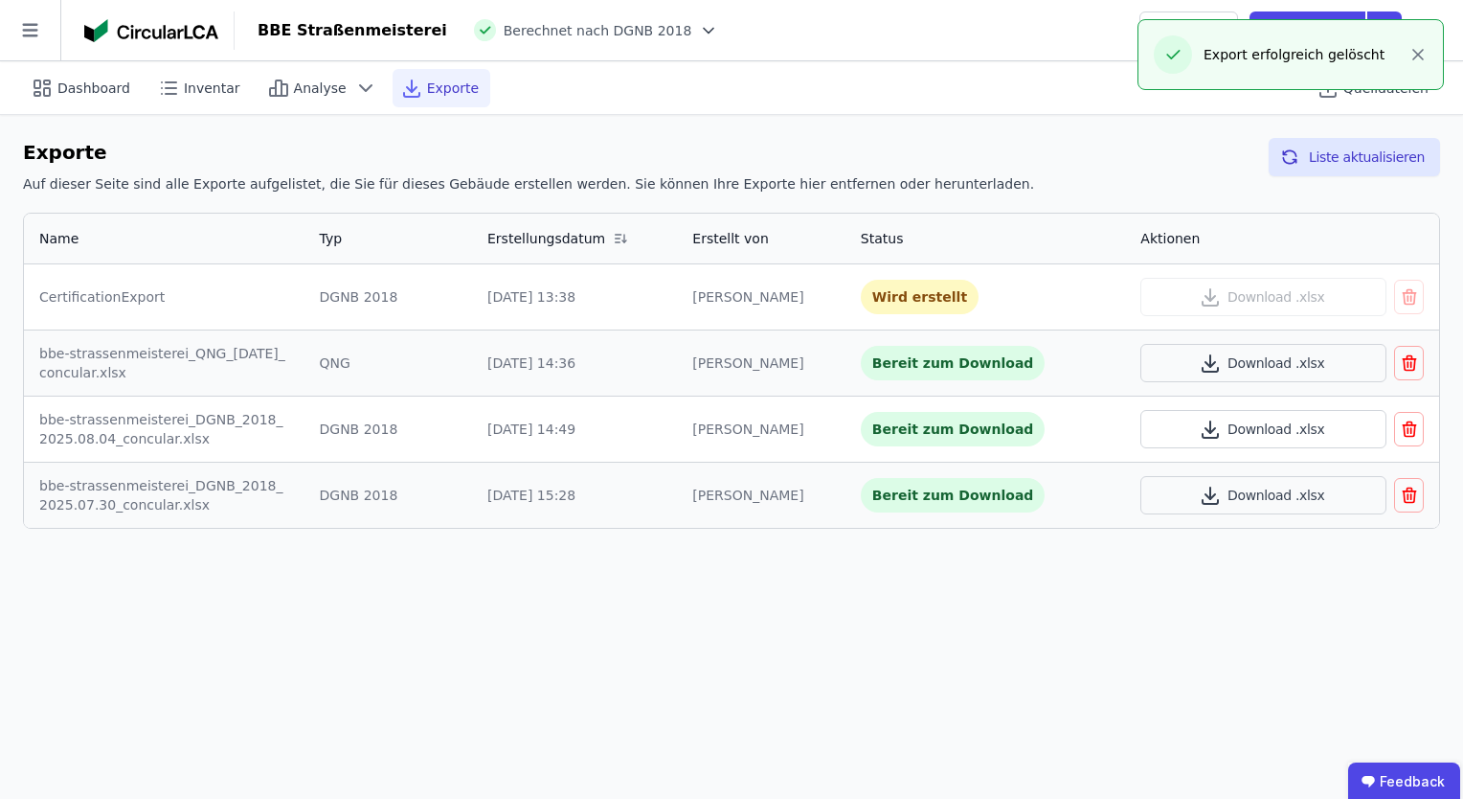
click at [1411, 494] on icon "button" at bounding box center [1411, 496] width 0 height 5
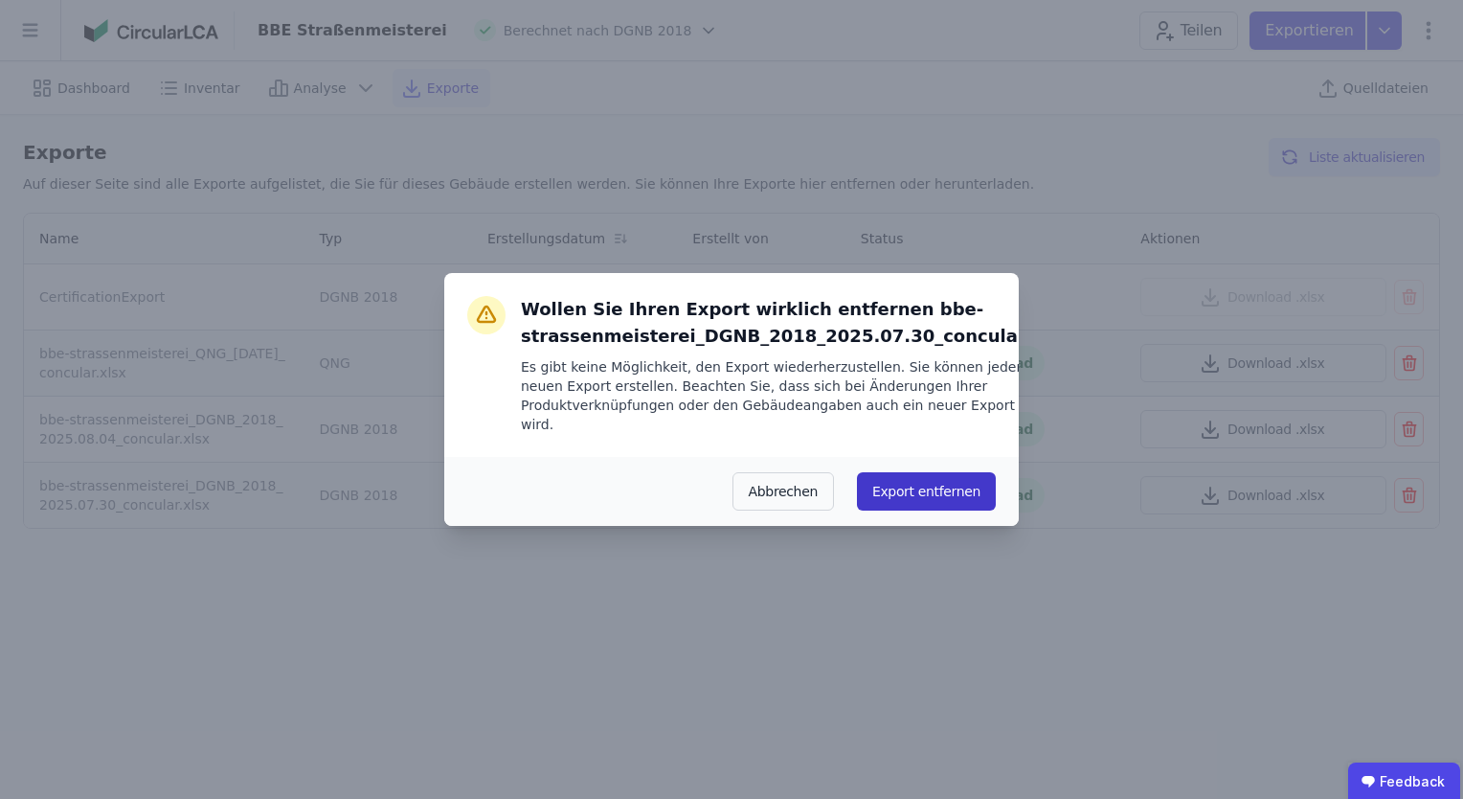
click at [905, 495] on button "Export entfernen" at bounding box center [926, 491] width 139 height 38
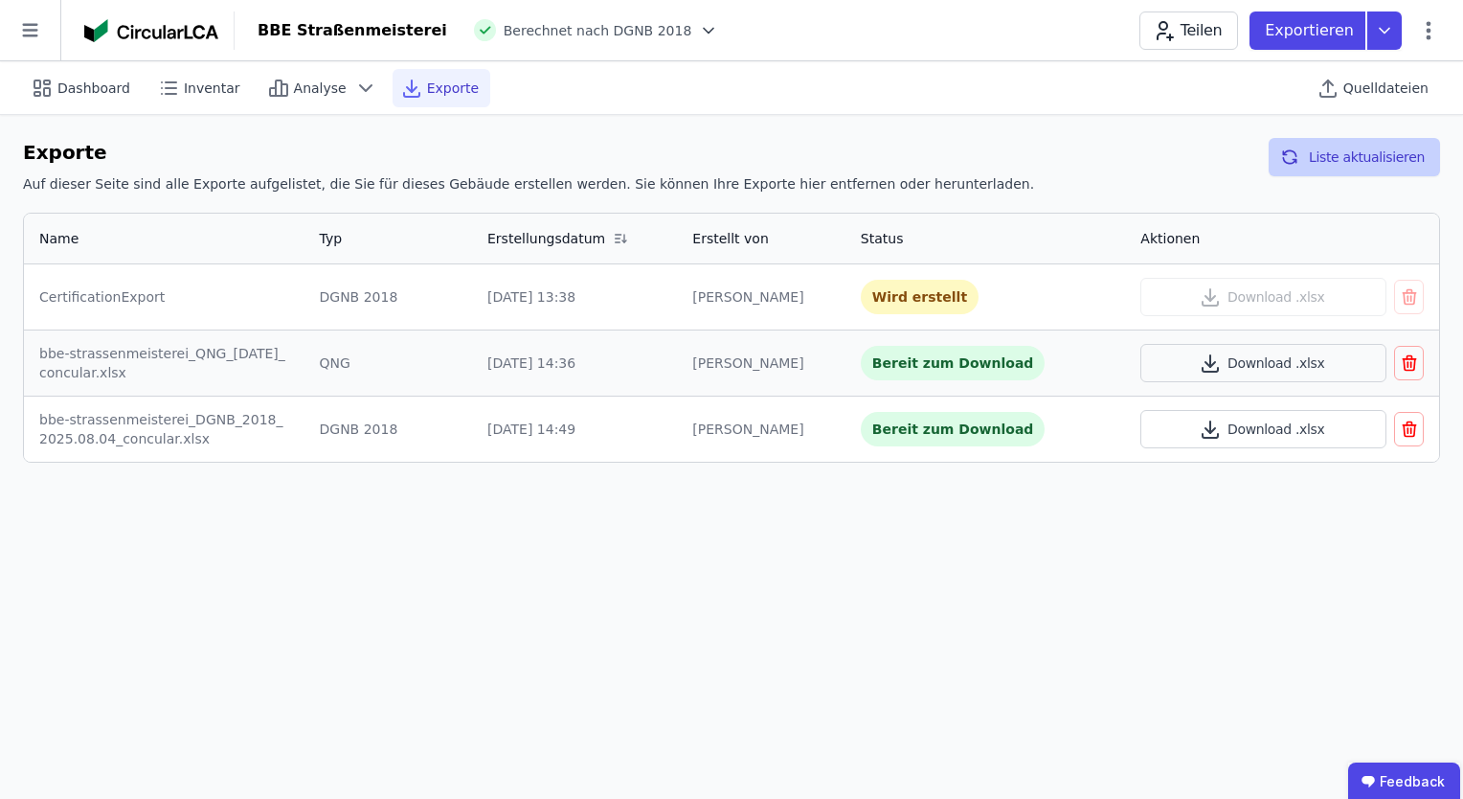
click at [1322, 167] on button "Liste aktualisieren" at bounding box center [1354, 157] width 171 height 38
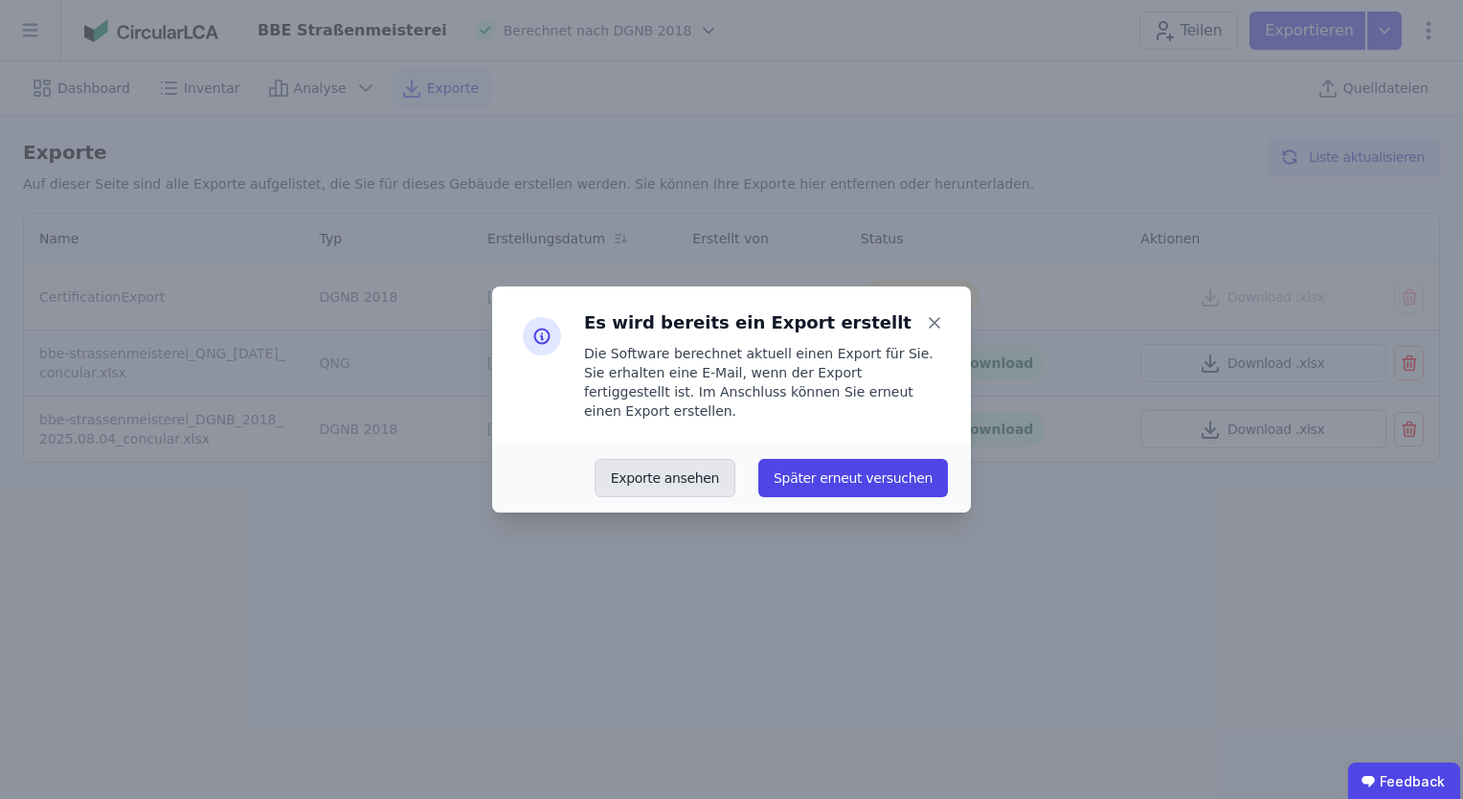
click at [717, 475] on button "Exporte ansehen" at bounding box center [665, 478] width 141 height 38
click at [672, 467] on button "Exporte ansehen" at bounding box center [665, 478] width 141 height 38
click at [932, 329] on icon at bounding box center [934, 322] width 27 height 27
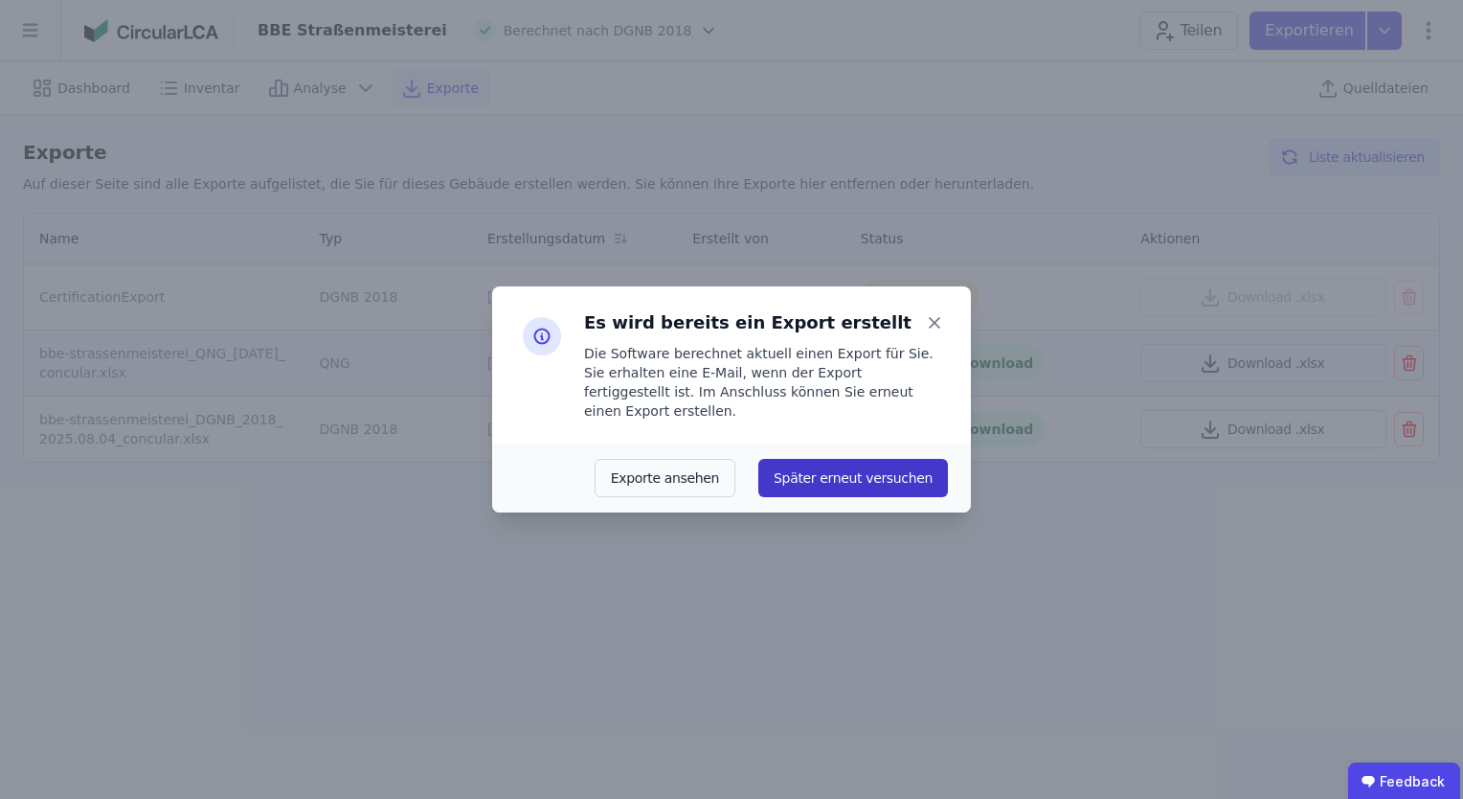
click at [882, 459] on button "Später erneut versuchen" at bounding box center [854, 478] width 190 height 38
click at [841, 481] on button "Später erneut versuchen" at bounding box center [854, 478] width 190 height 38
drag, startPoint x: 841, startPoint y: 481, endPoint x: 725, endPoint y: 472, distance: 116.2
click at [725, 472] on div "Exporte ansehen Später erneut versuchen" at bounding box center [731, 478] width 433 height 38
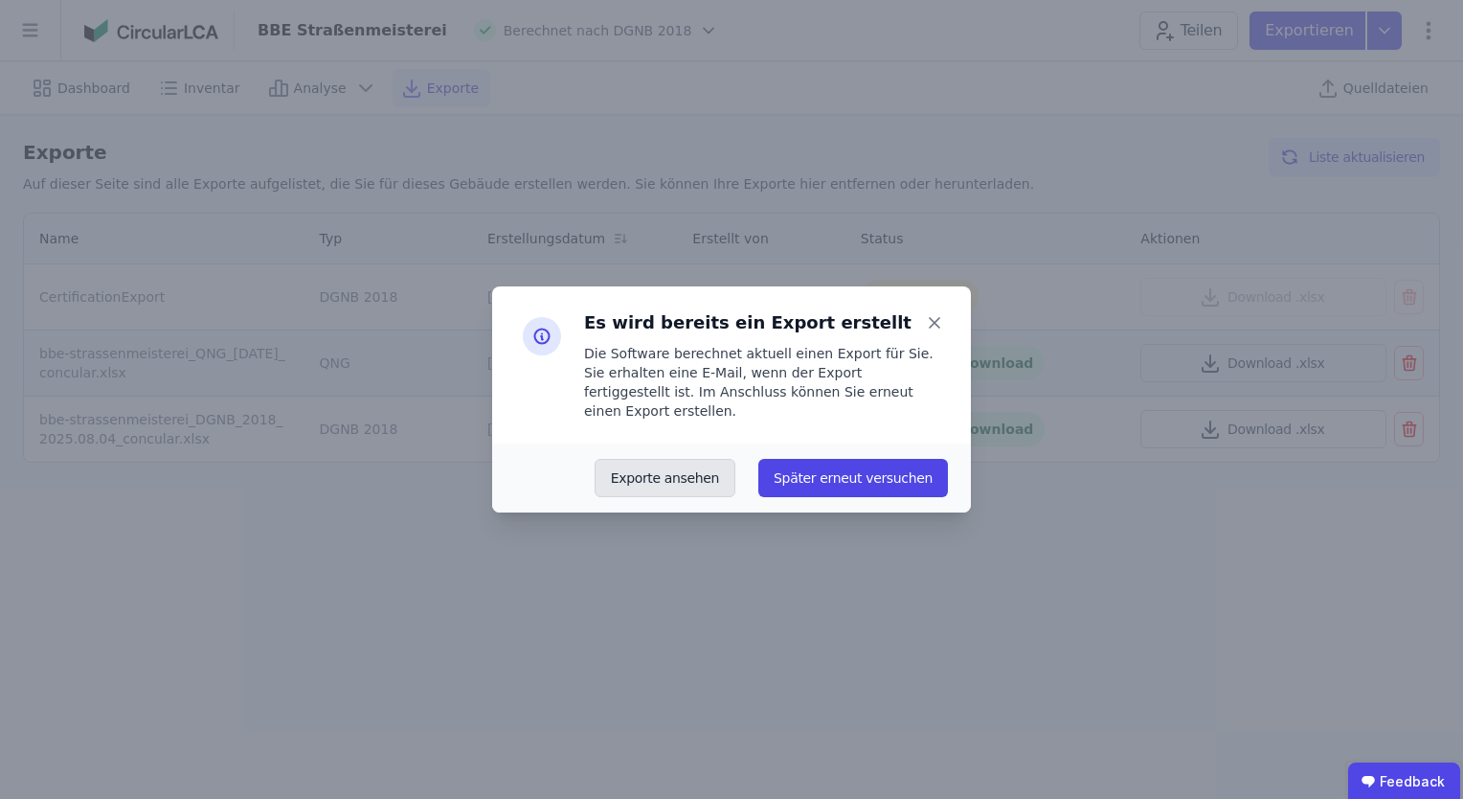
click at [725, 472] on button "Exporte ansehen" at bounding box center [665, 478] width 141 height 38
click at [595, 459] on button "Exporte ansehen" at bounding box center [665, 478] width 141 height 38
click at [858, 469] on button "Später erneut versuchen" at bounding box center [854, 478] width 190 height 38
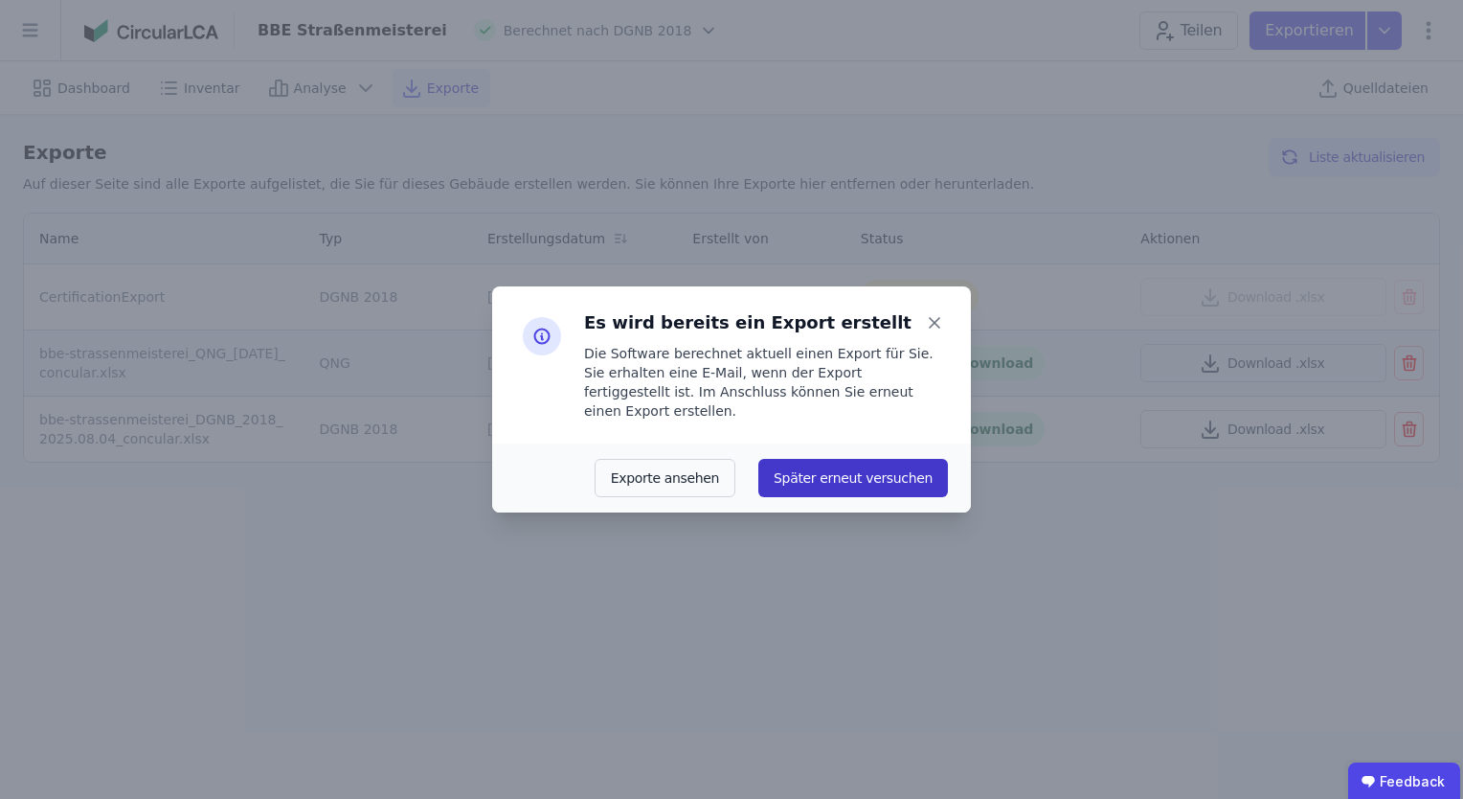
click at [858, 469] on button "Später erneut versuchen" at bounding box center [854, 478] width 190 height 38
click at [709, 467] on button "Exporte ansehen" at bounding box center [665, 478] width 141 height 38
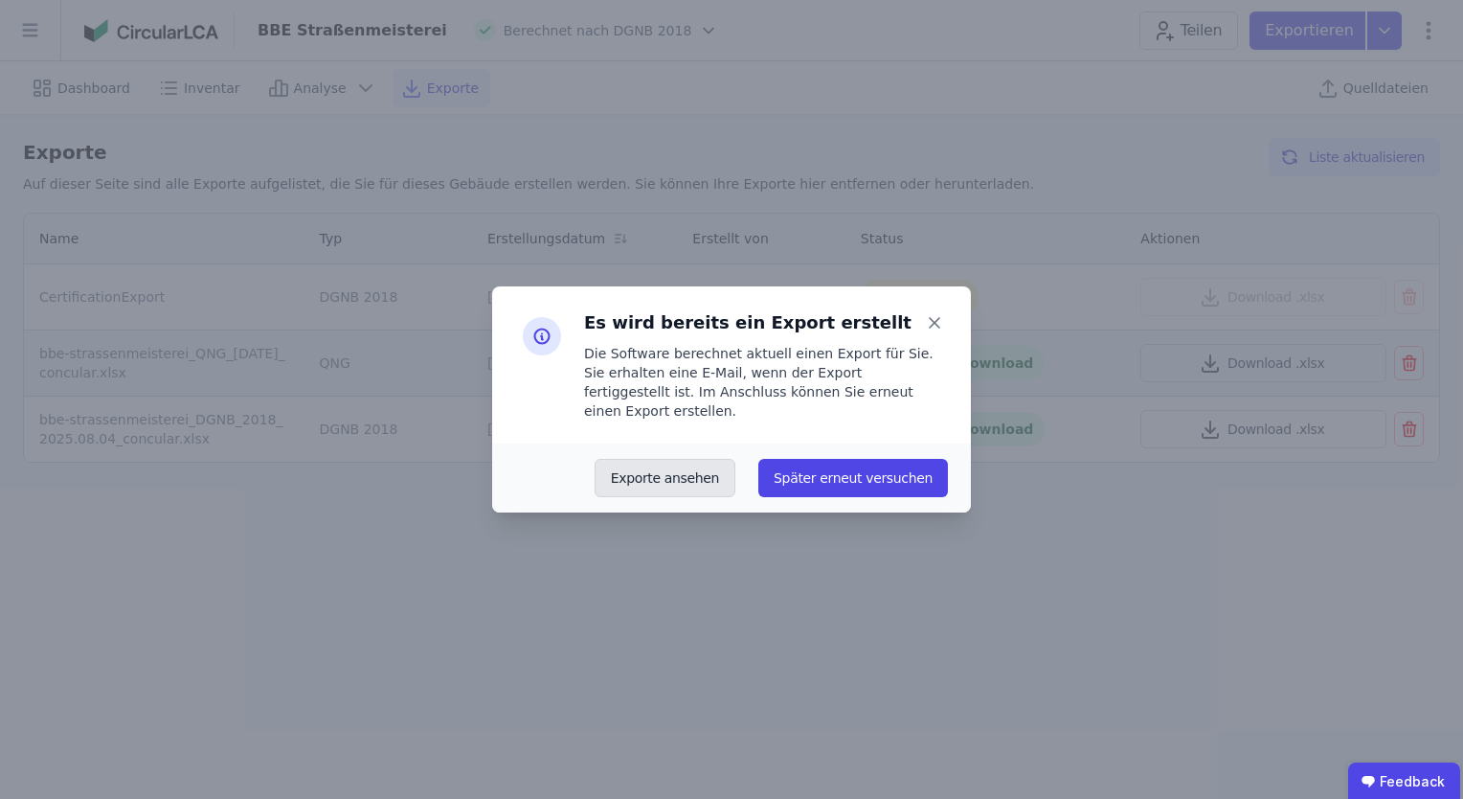
click at [709, 467] on button "Exporte ansehen" at bounding box center [665, 478] width 141 height 38
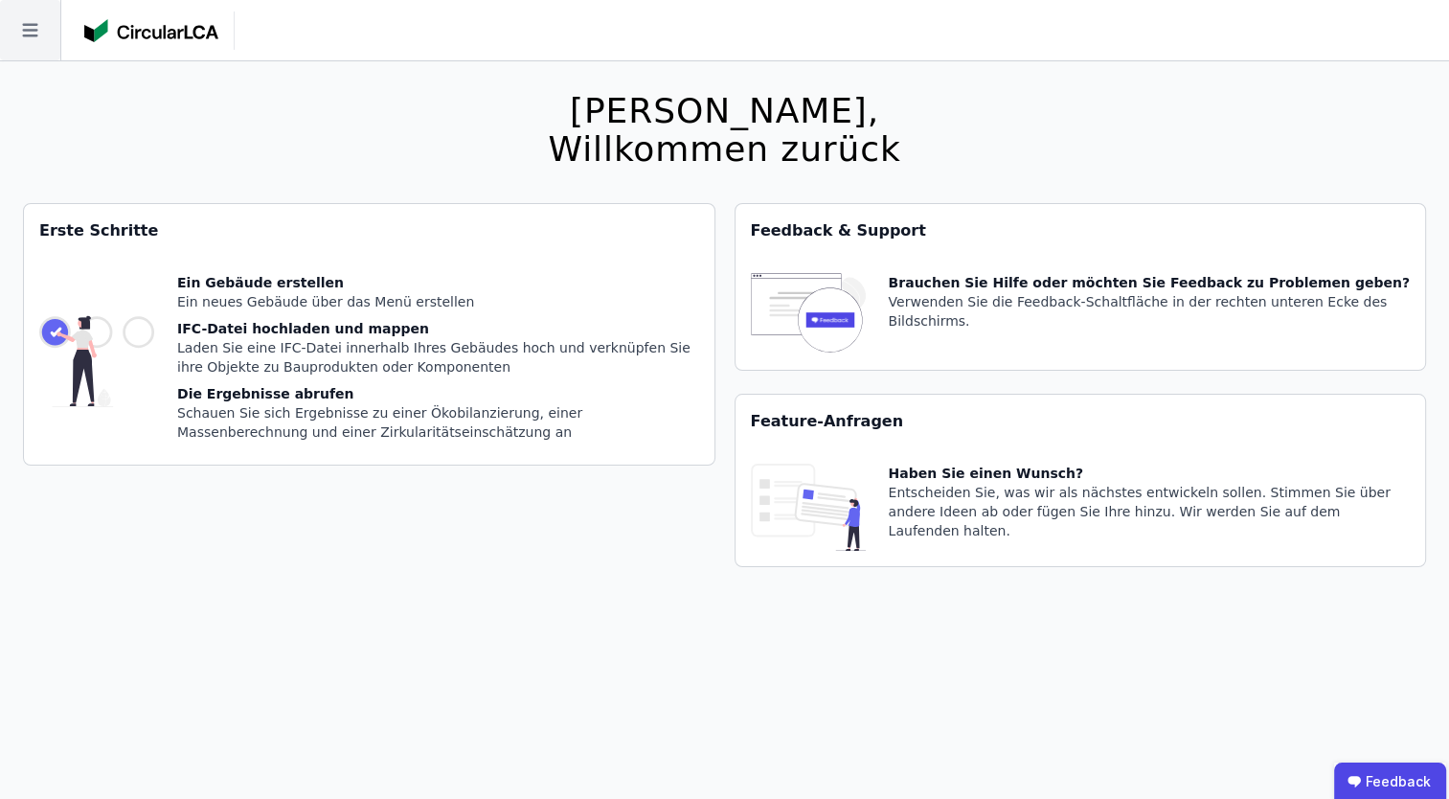
click at [44, 26] on icon at bounding box center [30, 30] width 60 height 60
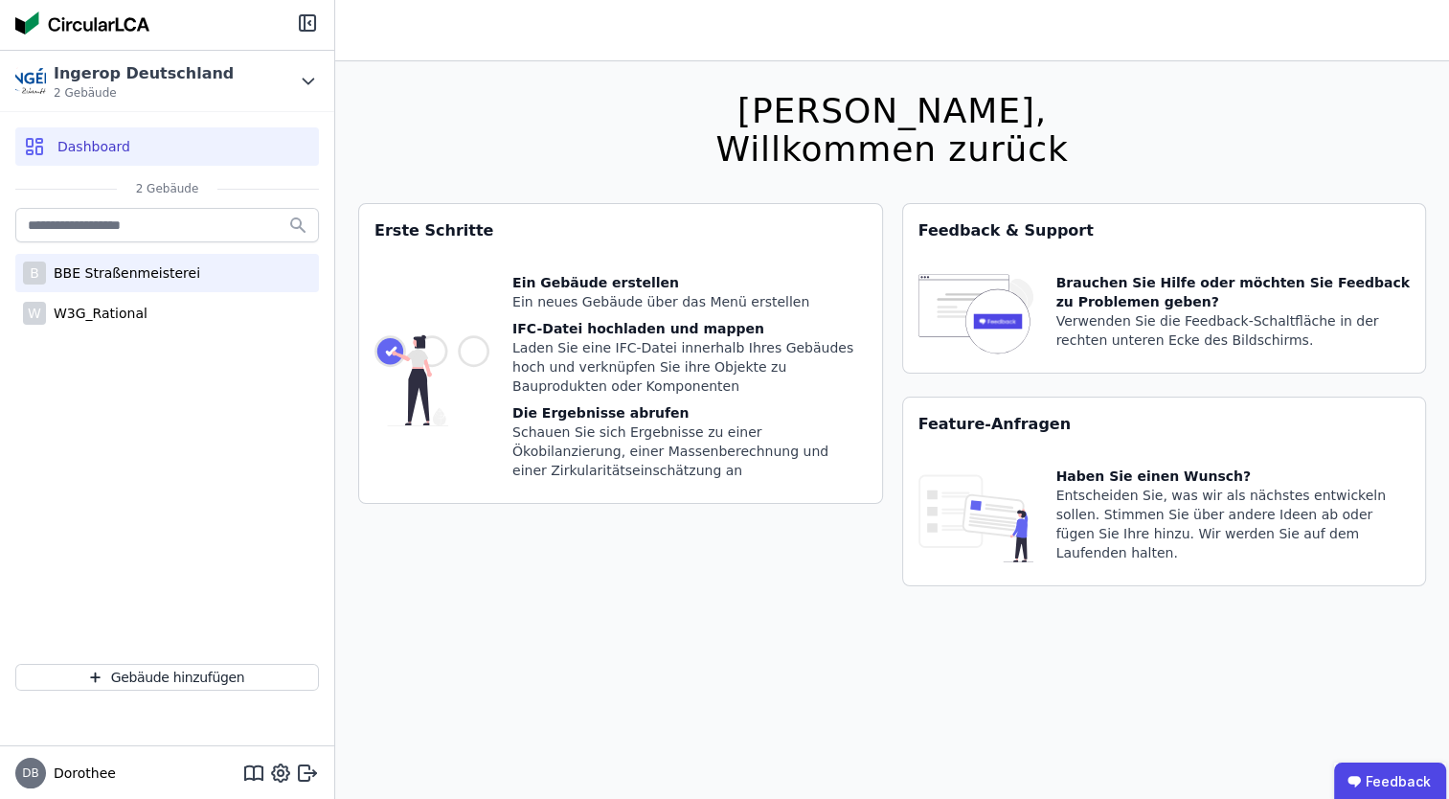
click at [96, 270] on div "BBE Straßenmeisterei" at bounding box center [123, 272] width 154 height 19
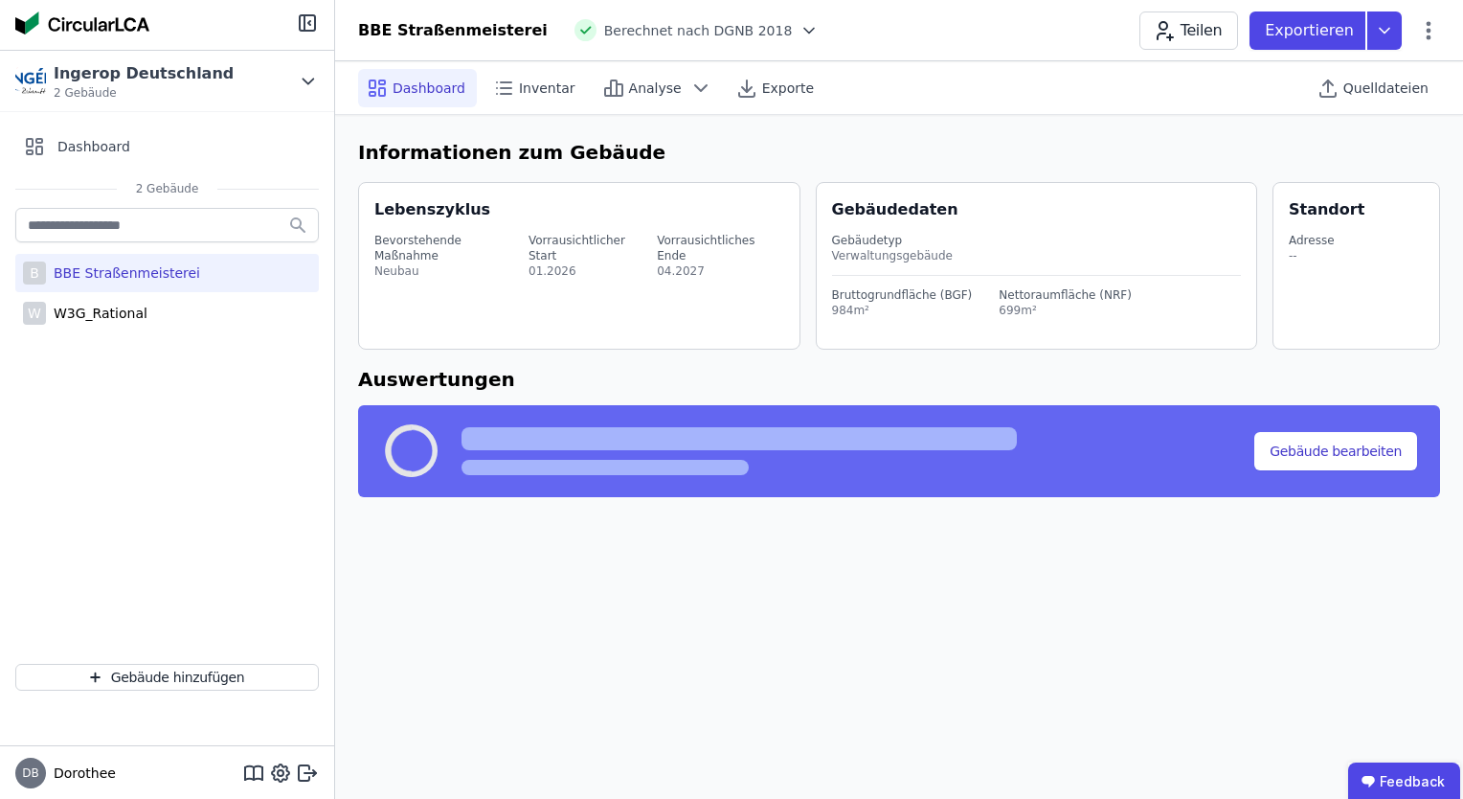
select select "*"
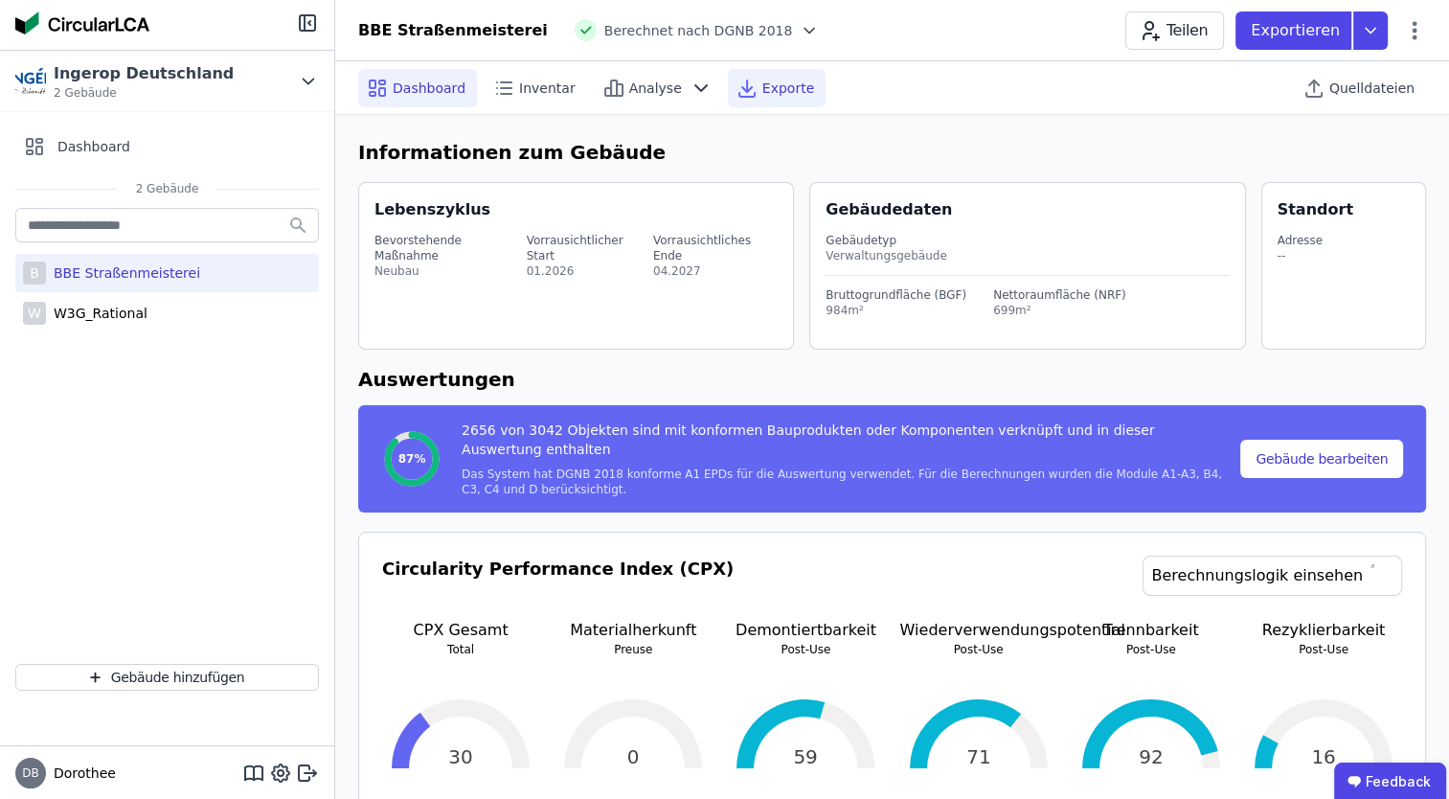
click at [762, 79] on span "Exporte" at bounding box center [788, 88] width 52 height 19
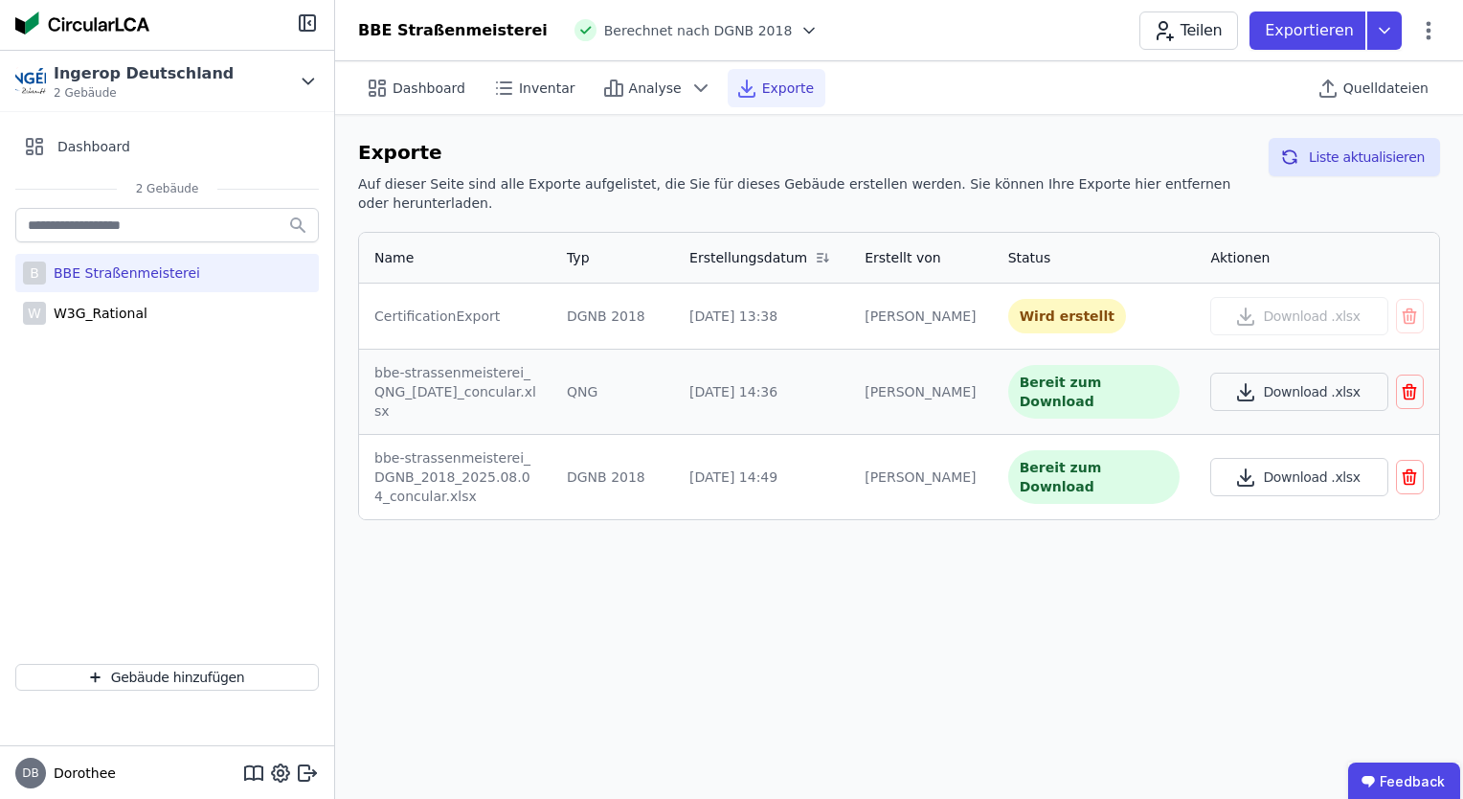
click at [107, 273] on div "BBE Straßenmeisterei" at bounding box center [123, 272] width 154 height 19
select select "*"
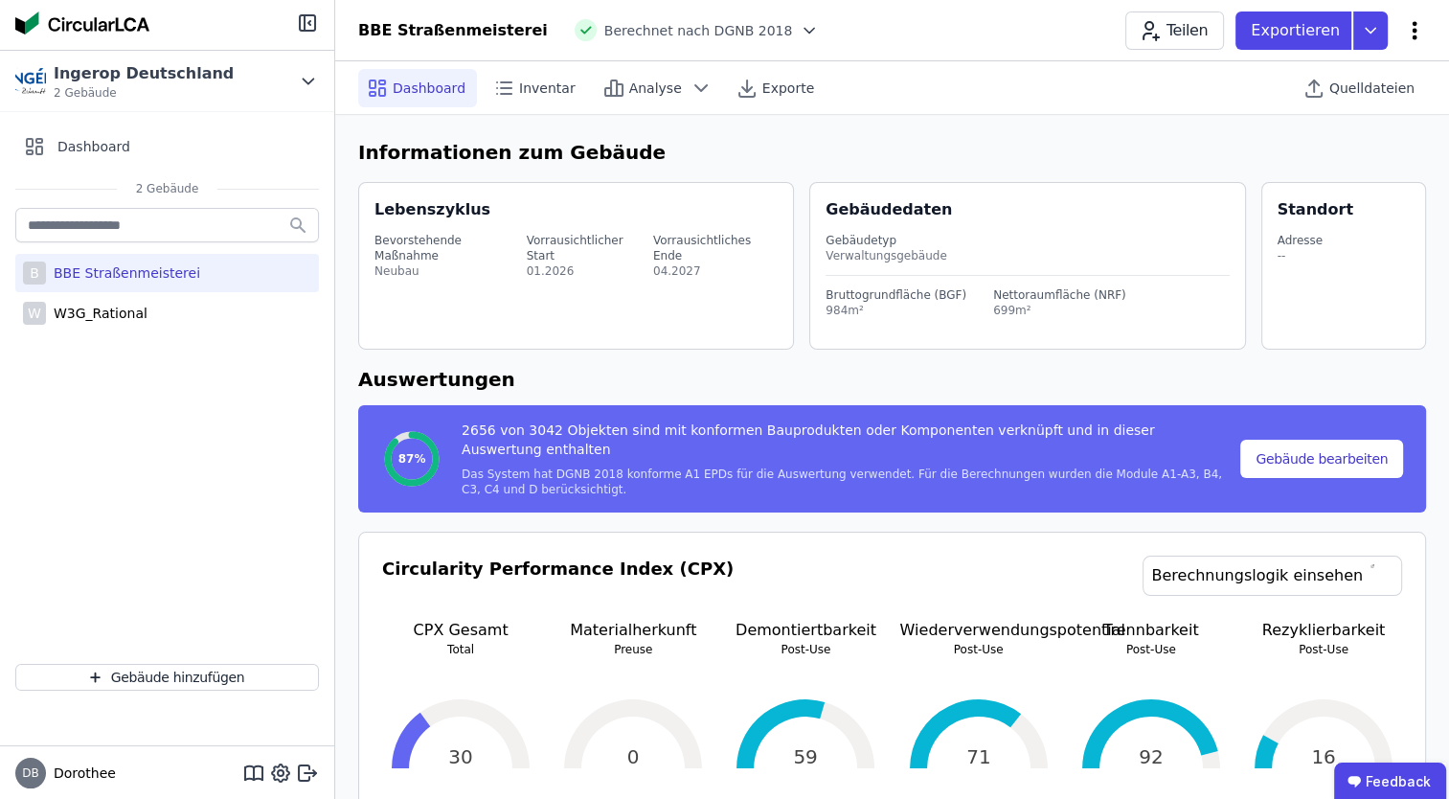
click at [1414, 30] on icon at bounding box center [1415, 30] width 5 height 18
click at [763, 94] on span "Exporte" at bounding box center [788, 88] width 52 height 19
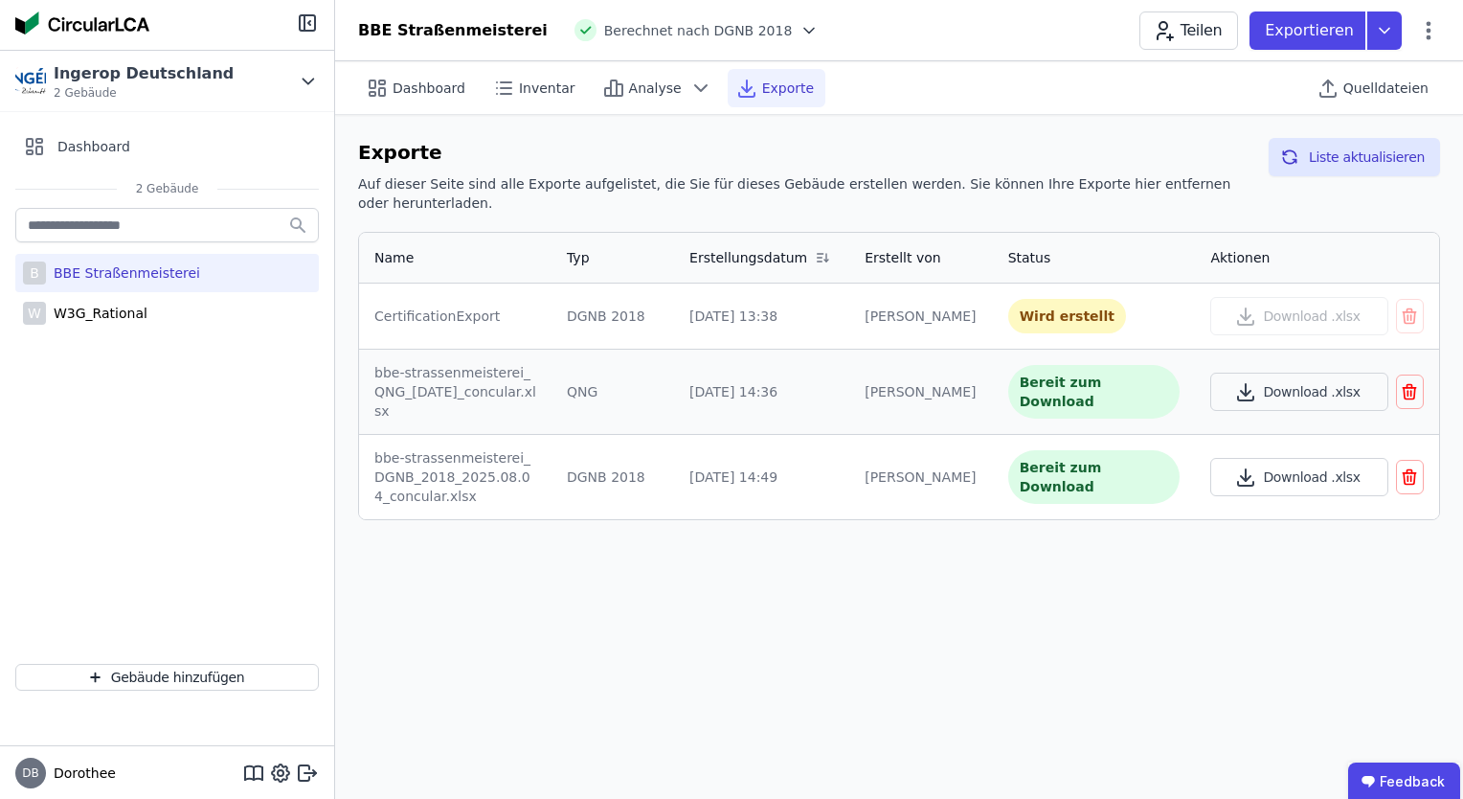
click at [149, 272] on div "BBE Straßenmeisterei" at bounding box center [123, 272] width 154 height 19
select select "*"
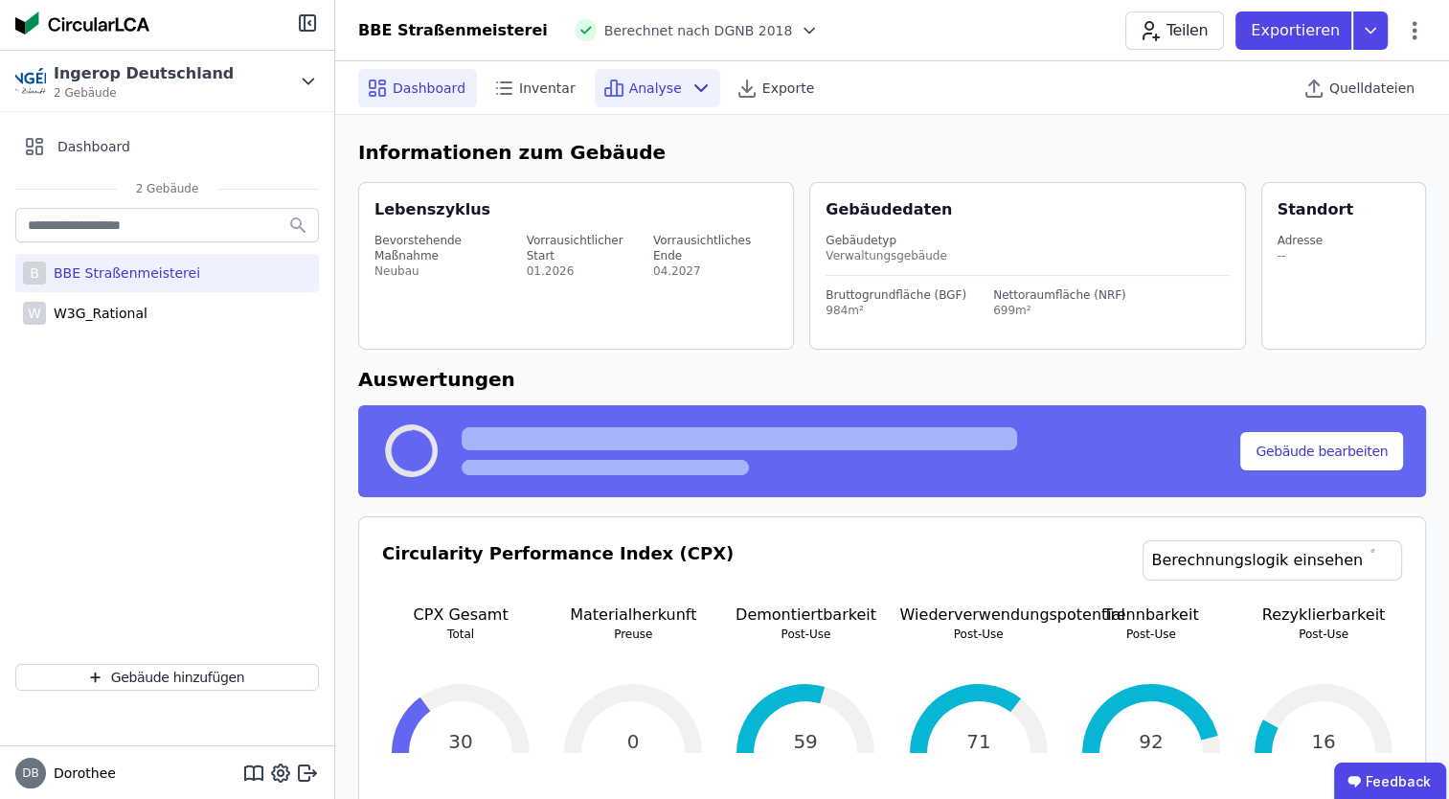
click at [642, 83] on span "Analyse" at bounding box center [655, 88] width 53 height 19
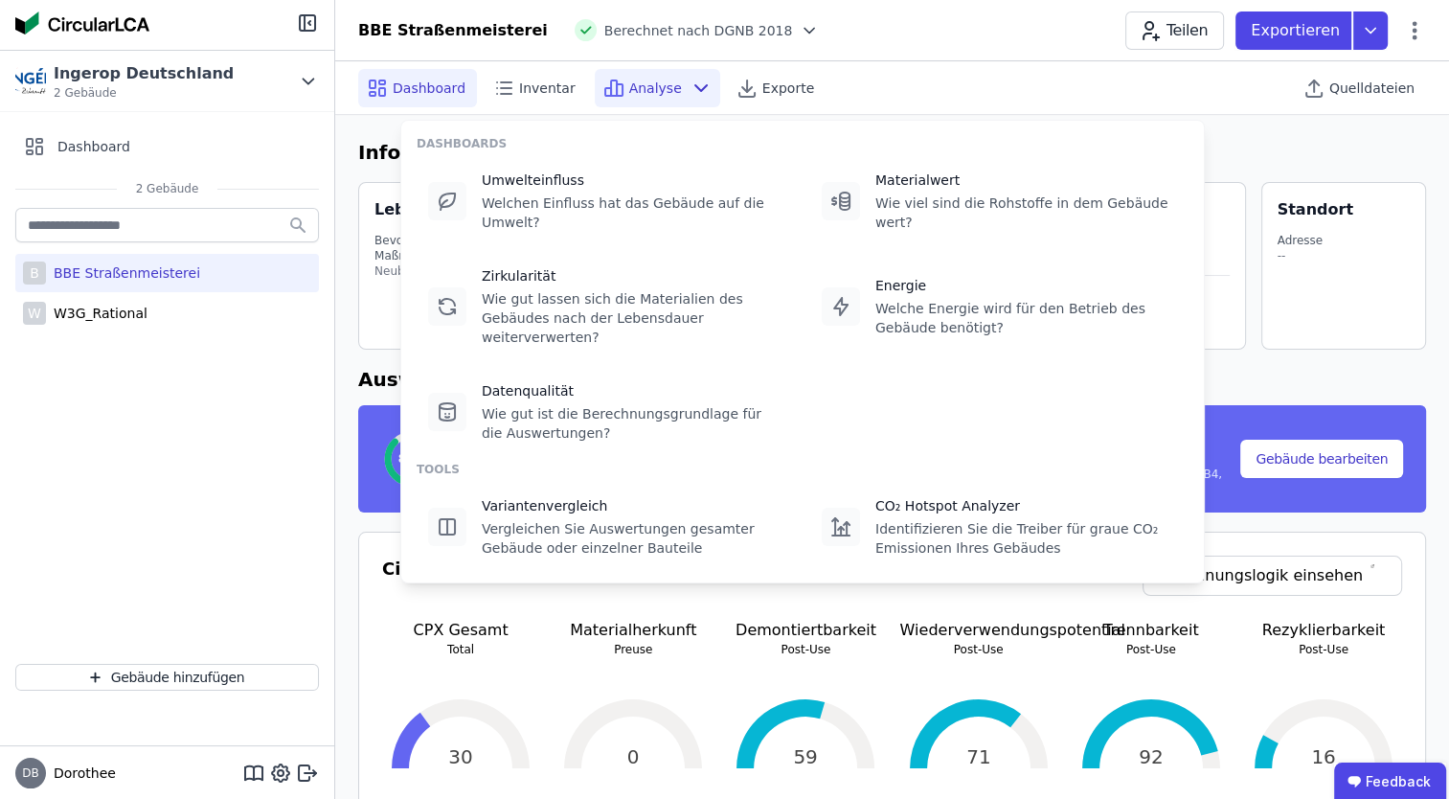
click at [642, 83] on span "Analyse" at bounding box center [655, 88] width 53 height 19
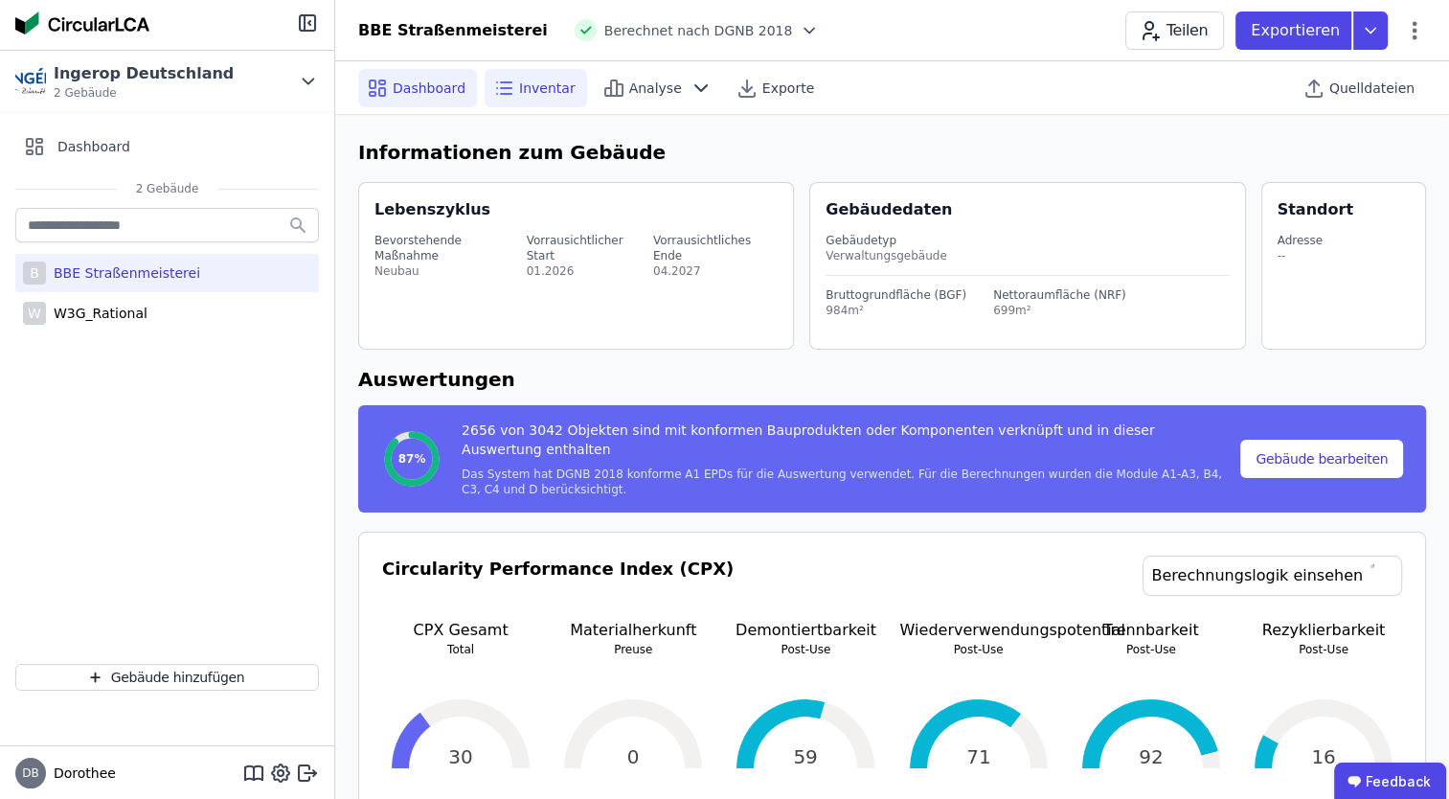
click at [527, 87] on span "Inventar" at bounding box center [547, 88] width 57 height 19
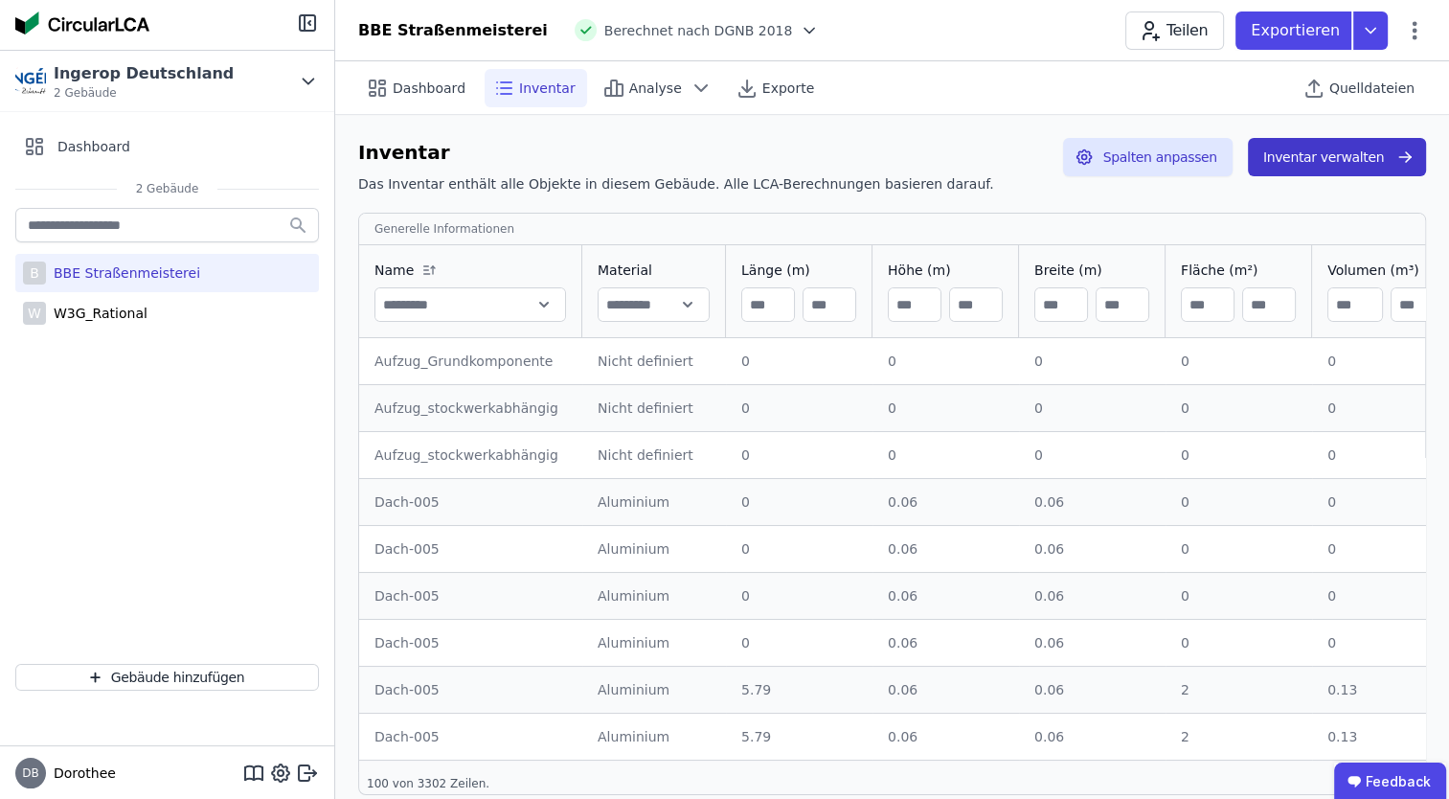
click at [1349, 156] on button "Inventar verwalten" at bounding box center [1337, 157] width 178 height 38
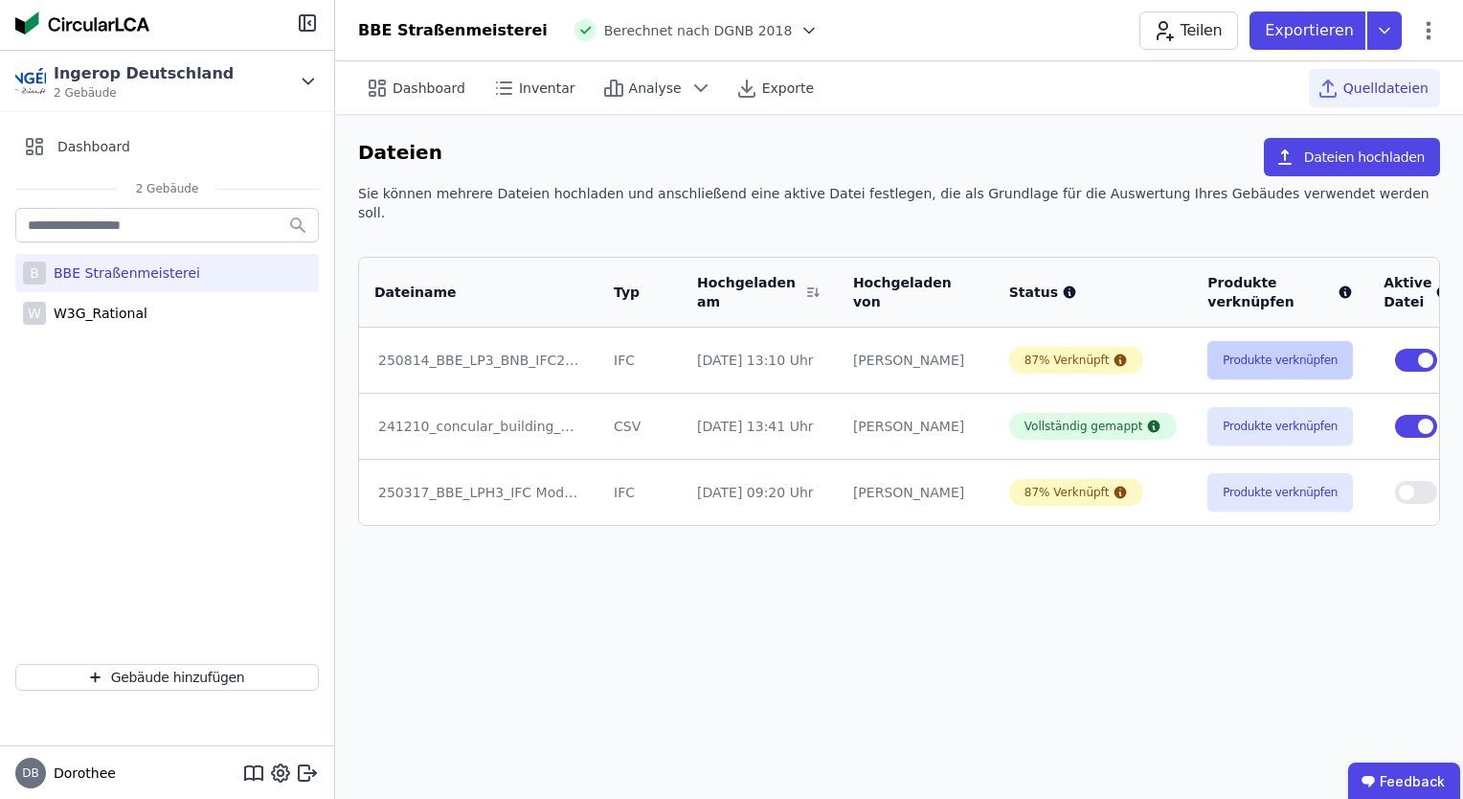
click at [1208, 341] on button "Produkte verknüpfen" at bounding box center [1281, 360] width 146 height 38
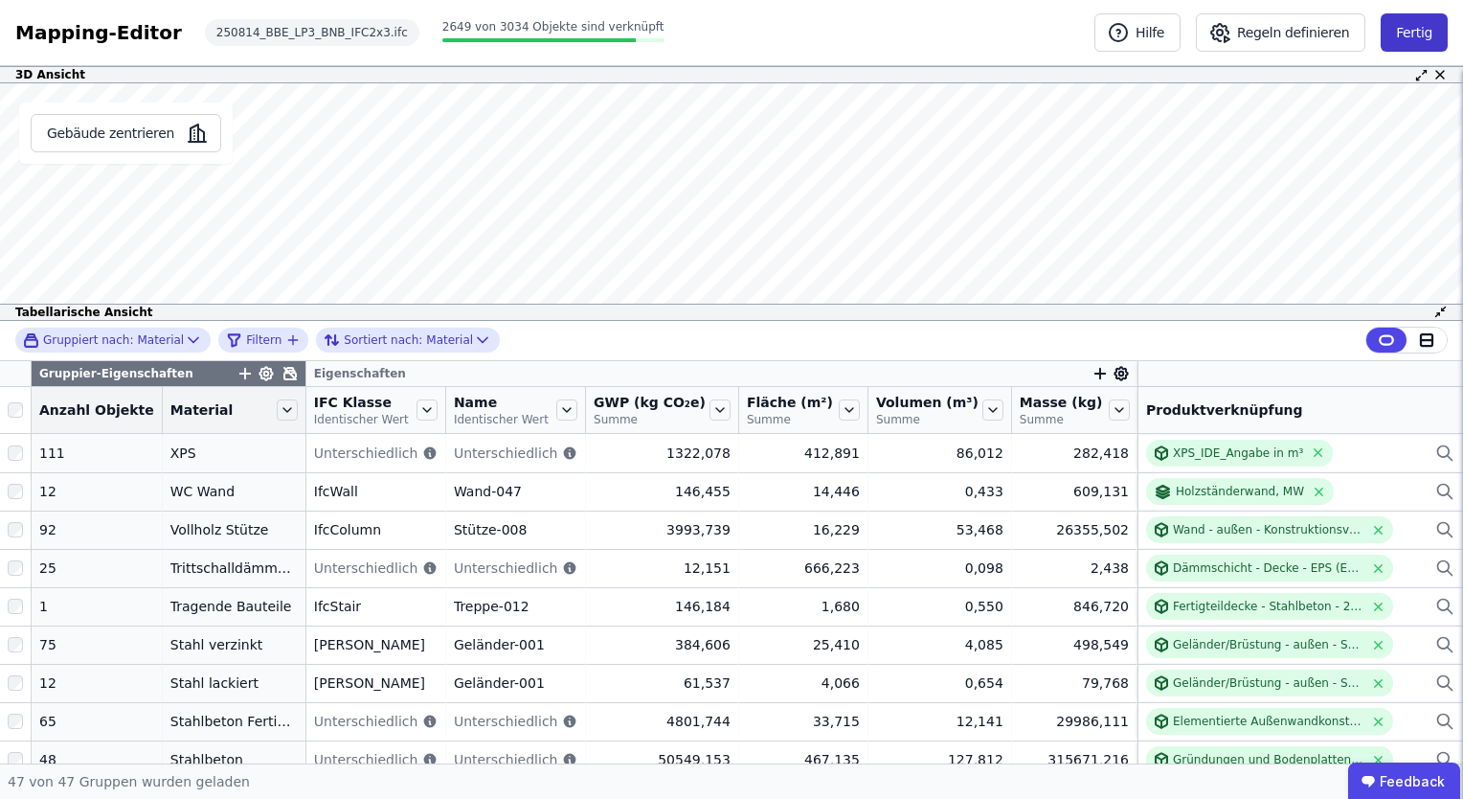
click at [1431, 22] on button "Fertig" at bounding box center [1414, 32] width 67 height 38
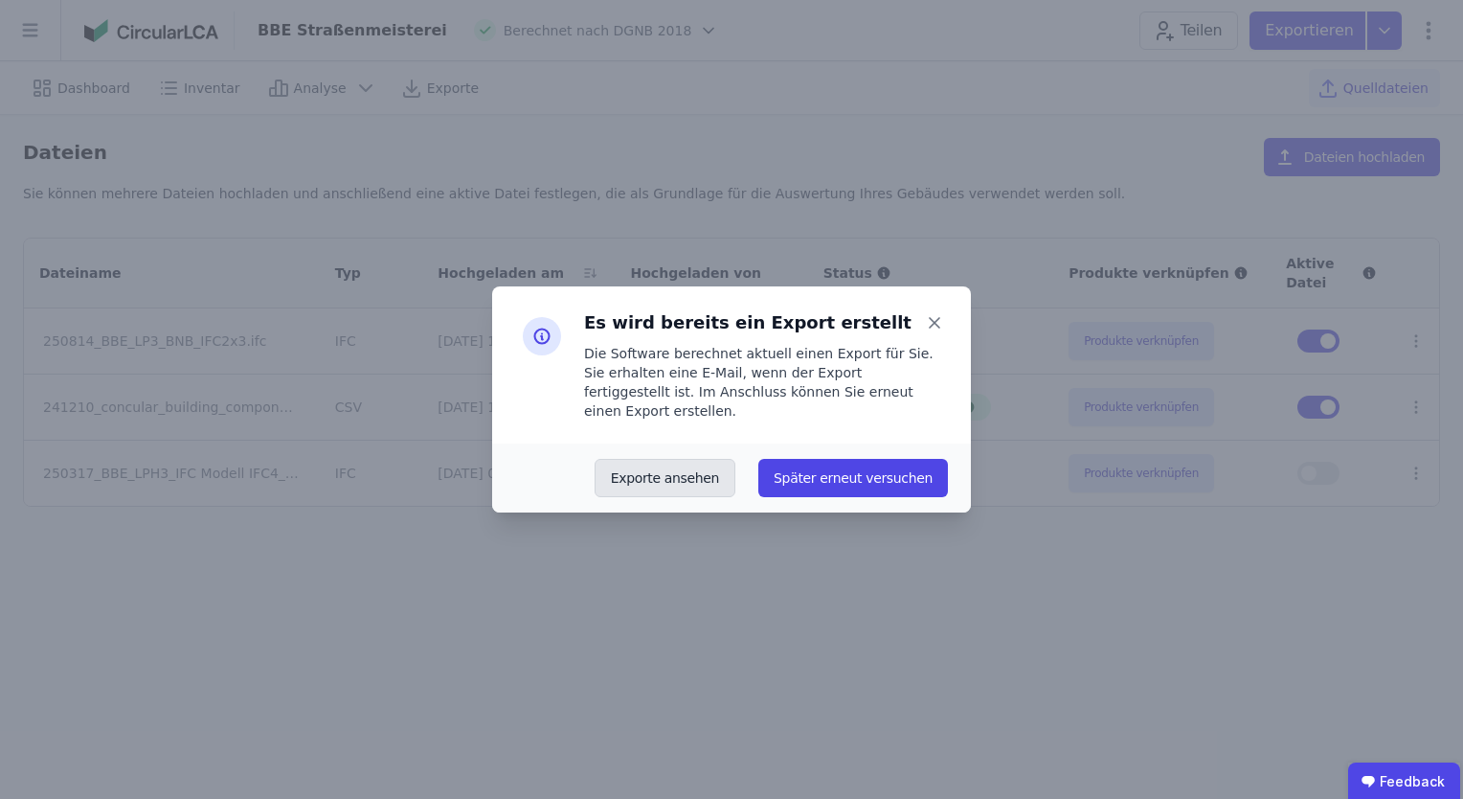
click at [690, 475] on button "Exporte ansehen" at bounding box center [665, 478] width 141 height 38
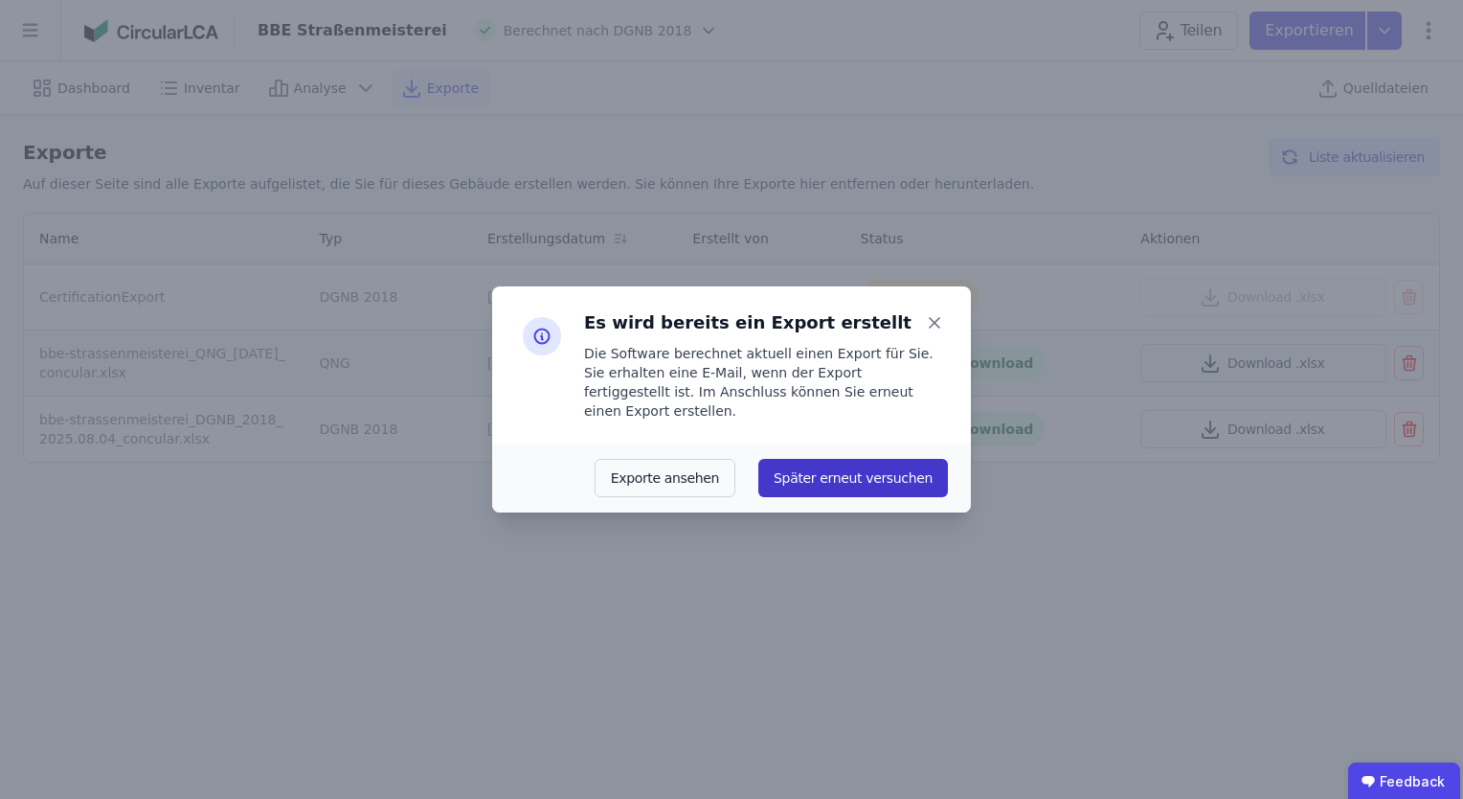
click at [818, 469] on button "Später erneut versuchen" at bounding box center [854, 478] width 190 height 38
click at [934, 335] on icon at bounding box center [934, 322] width 27 height 27
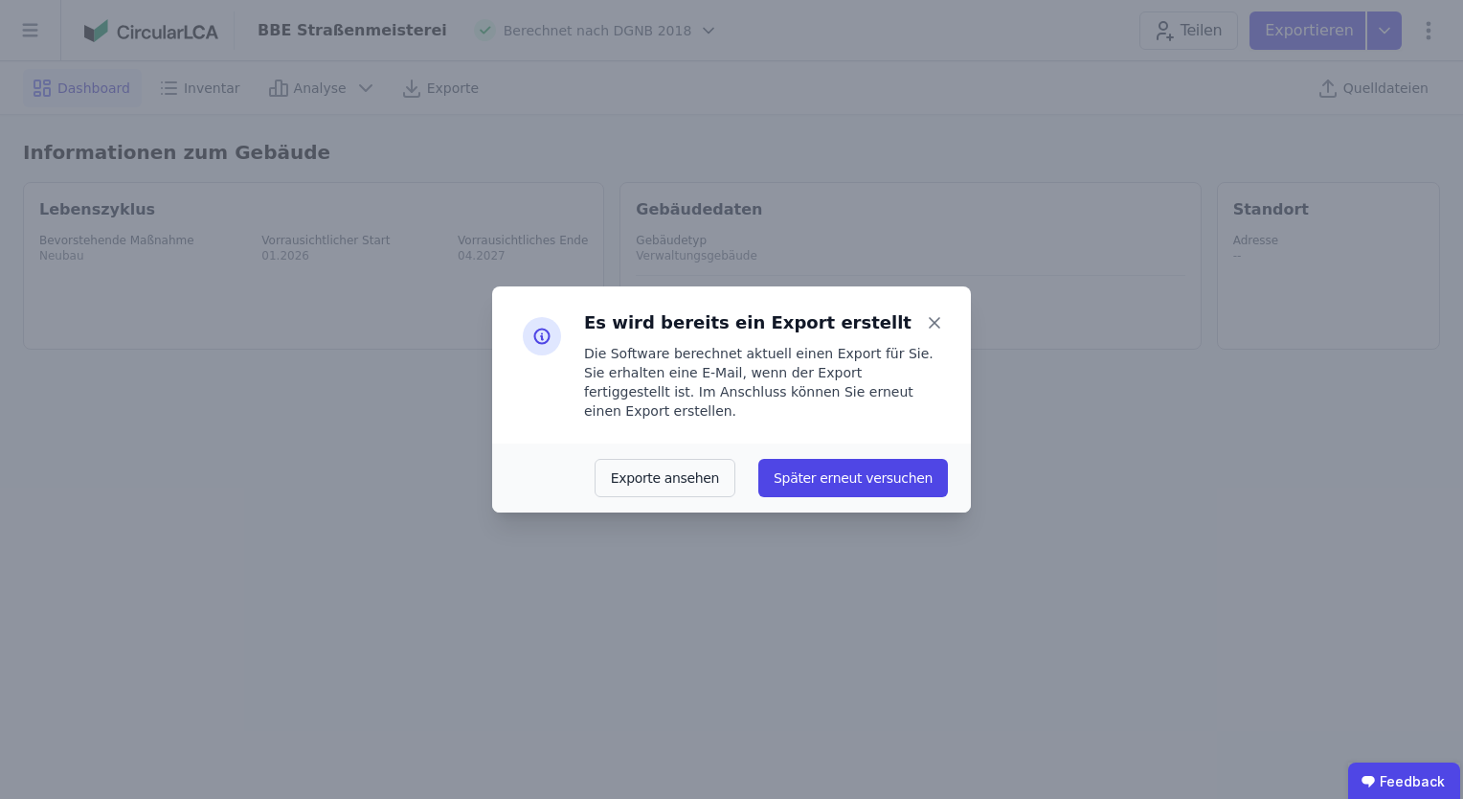
select select "*"
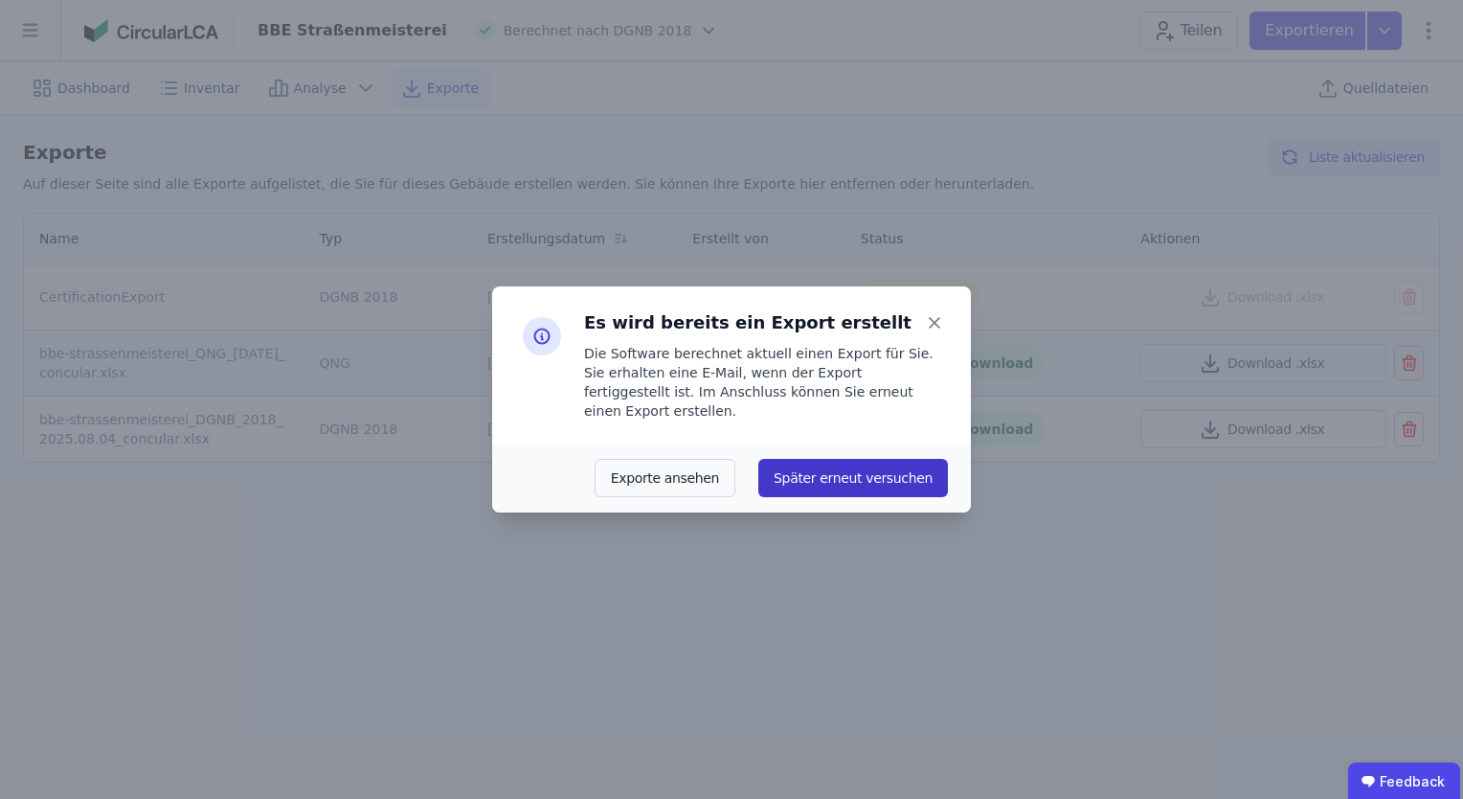
click at [843, 469] on button "Später erneut versuchen" at bounding box center [854, 478] width 190 height 38
click at [931, 329] on icon at bounding box center [934, 322] width 27 height 27
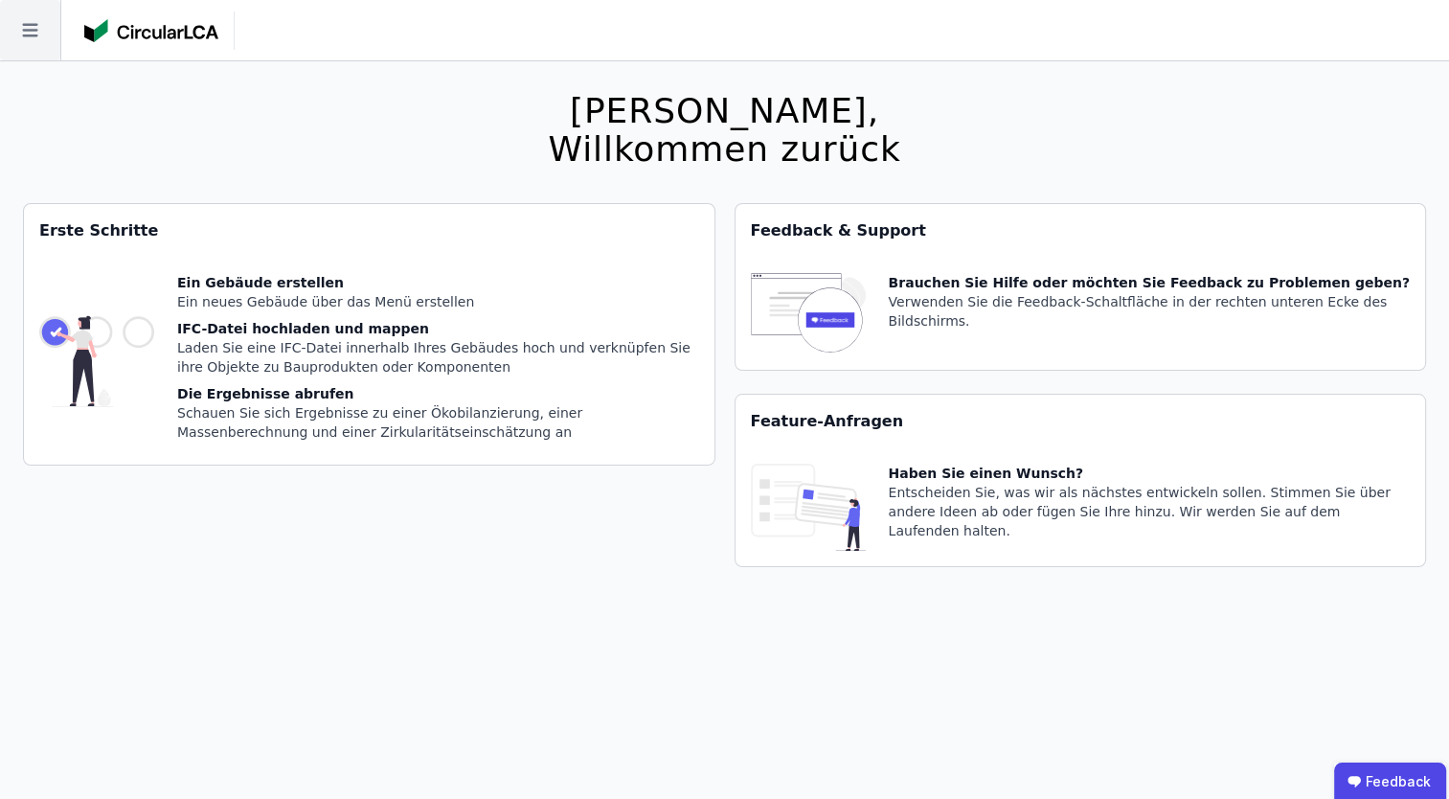
click at [31, 25] on icon at bounding box center [29, 30] width 15 height 13
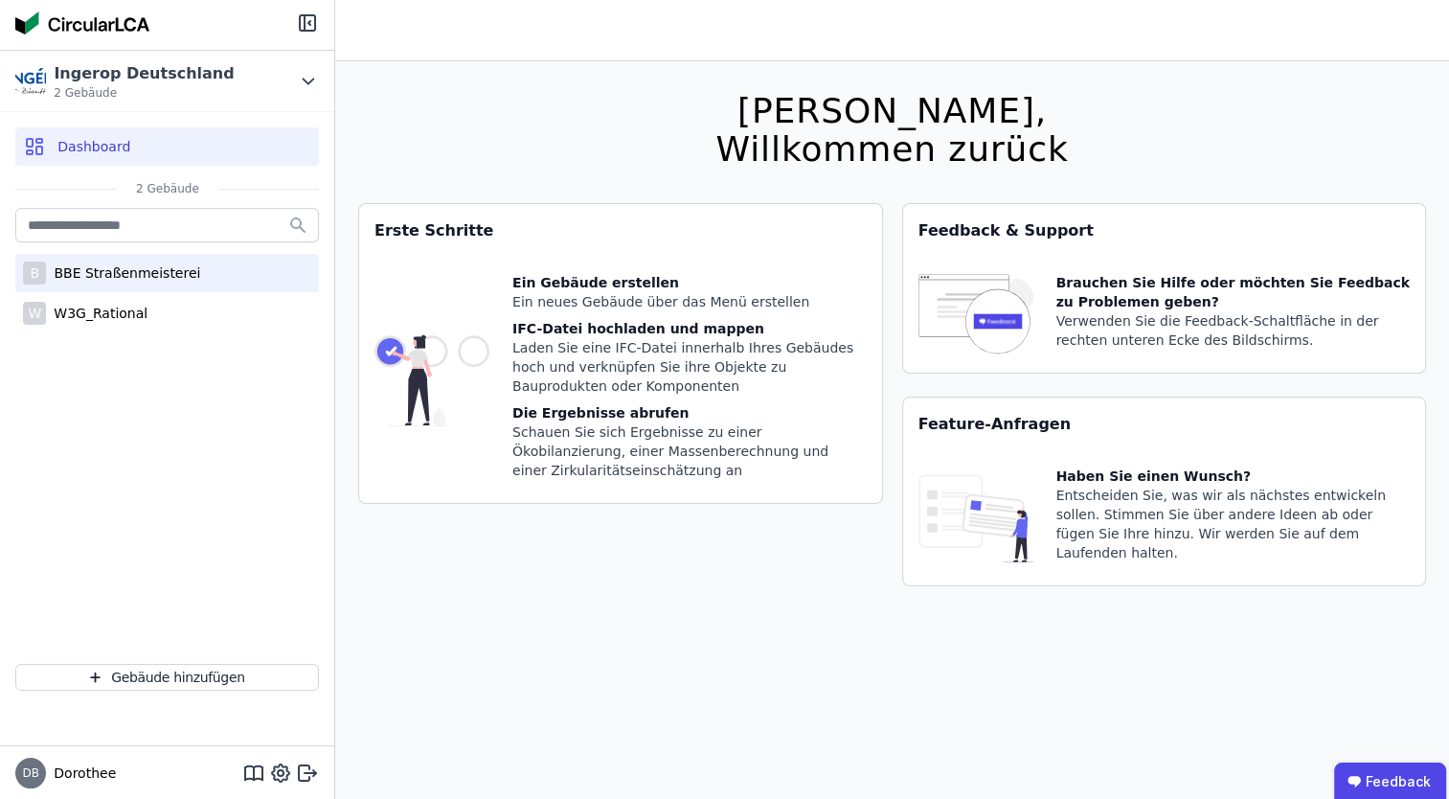
click at [60, 270] on div "BBE Straßenmeisterei" at bounding box center [123, 272] width 154 height 19
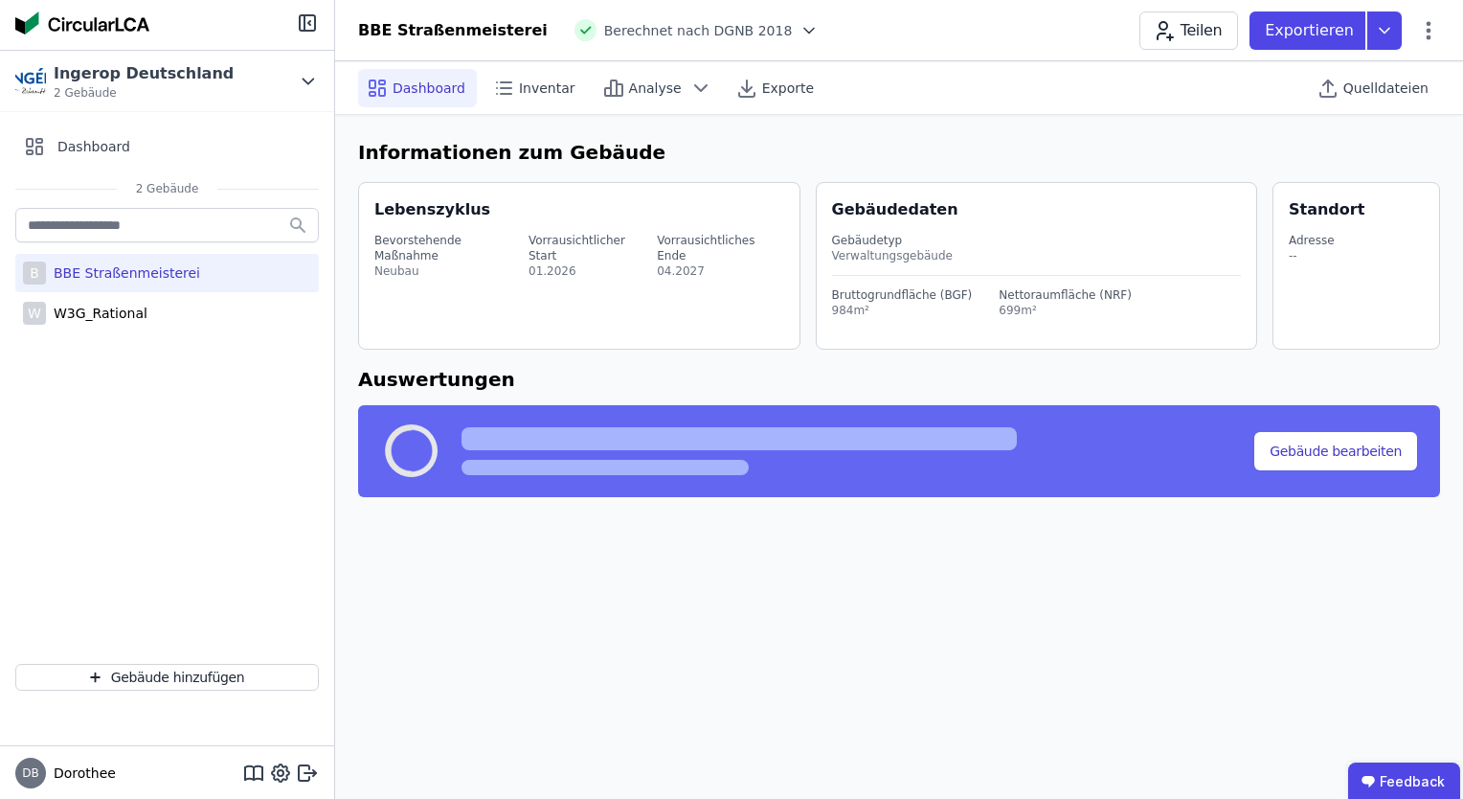
select select "*"
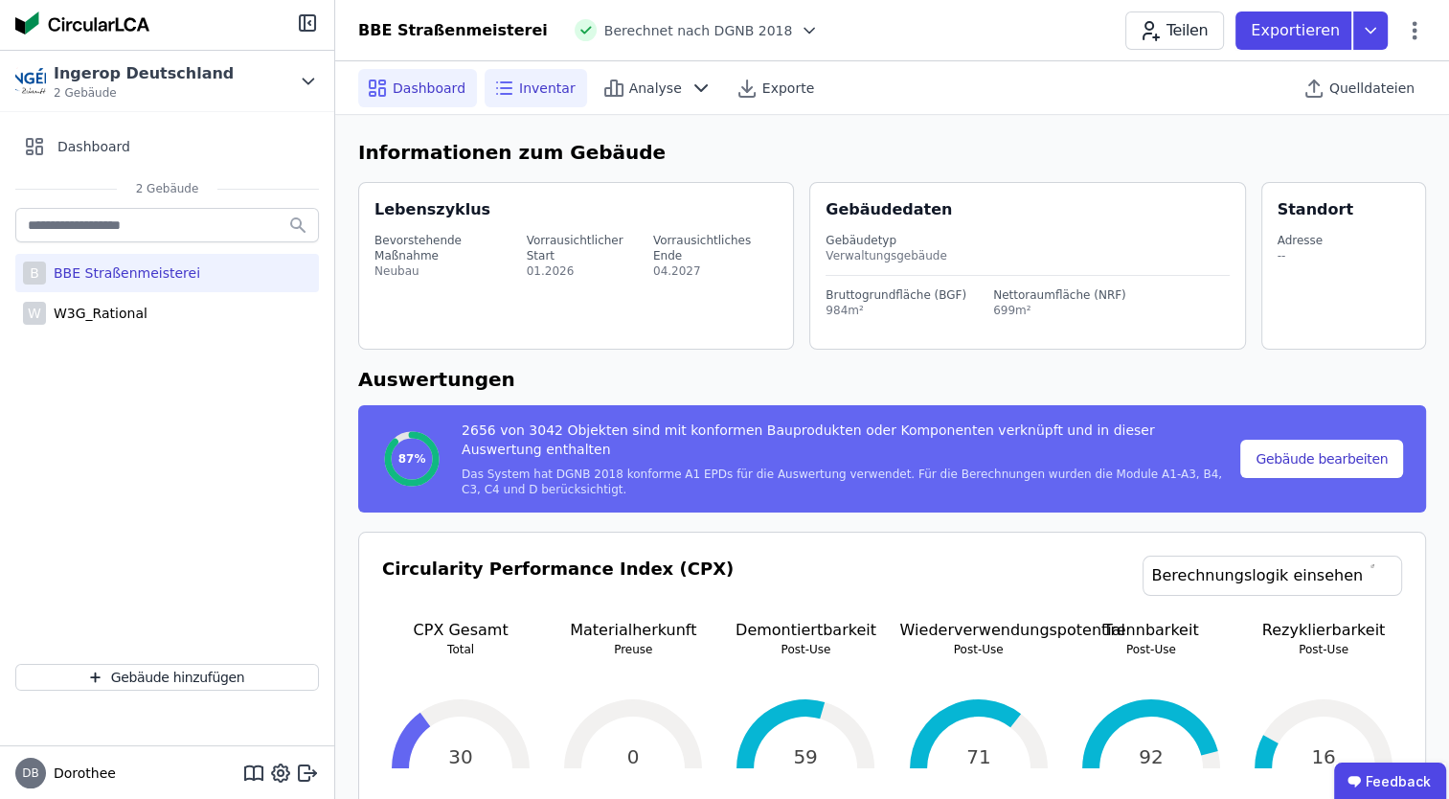
click at [540, 94] on span "Inventar" at bounding box center [547, 88] width 57 height 19
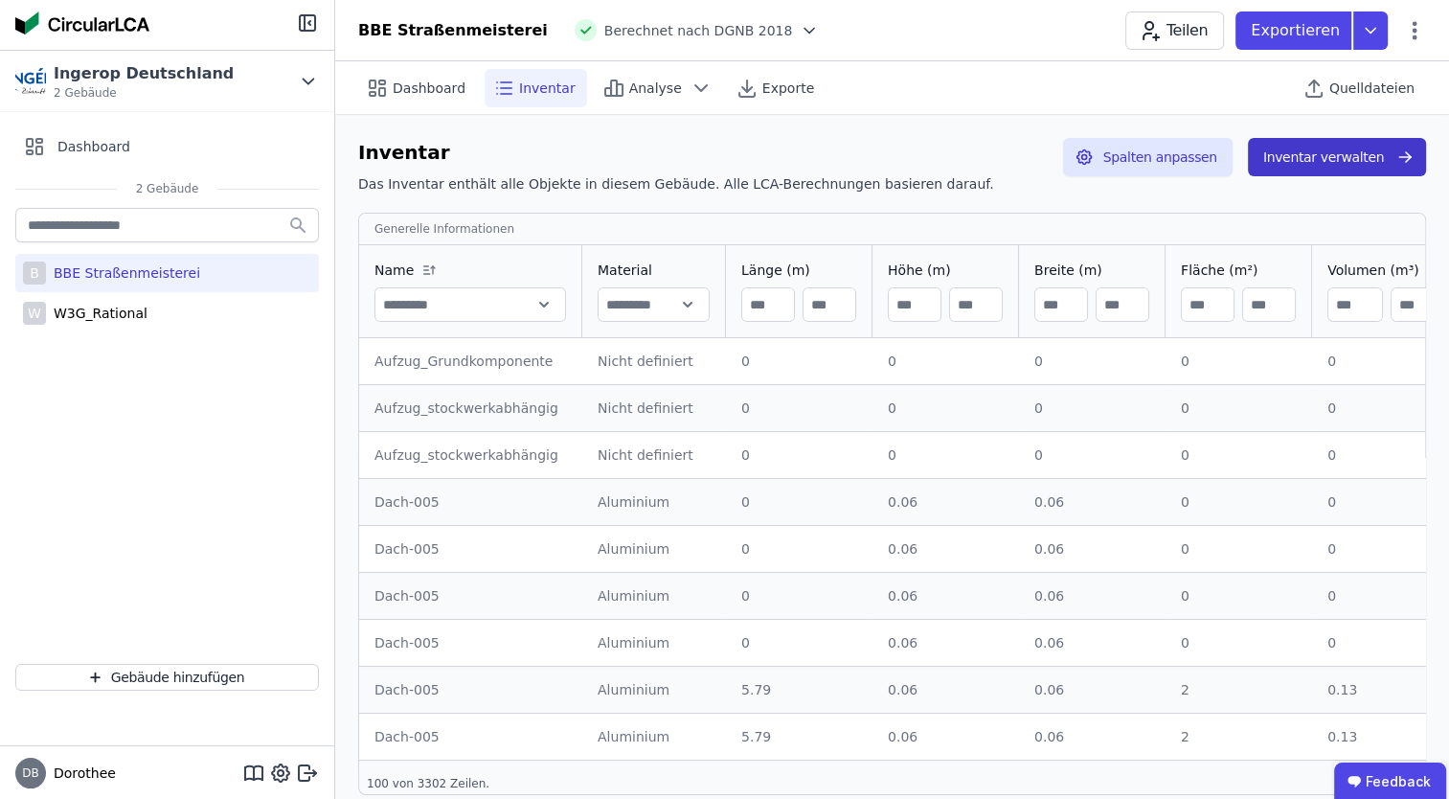
click at [1322, 151] on button "Inventar verwalten" at bounding box center [1337, 157] width 178 height 38
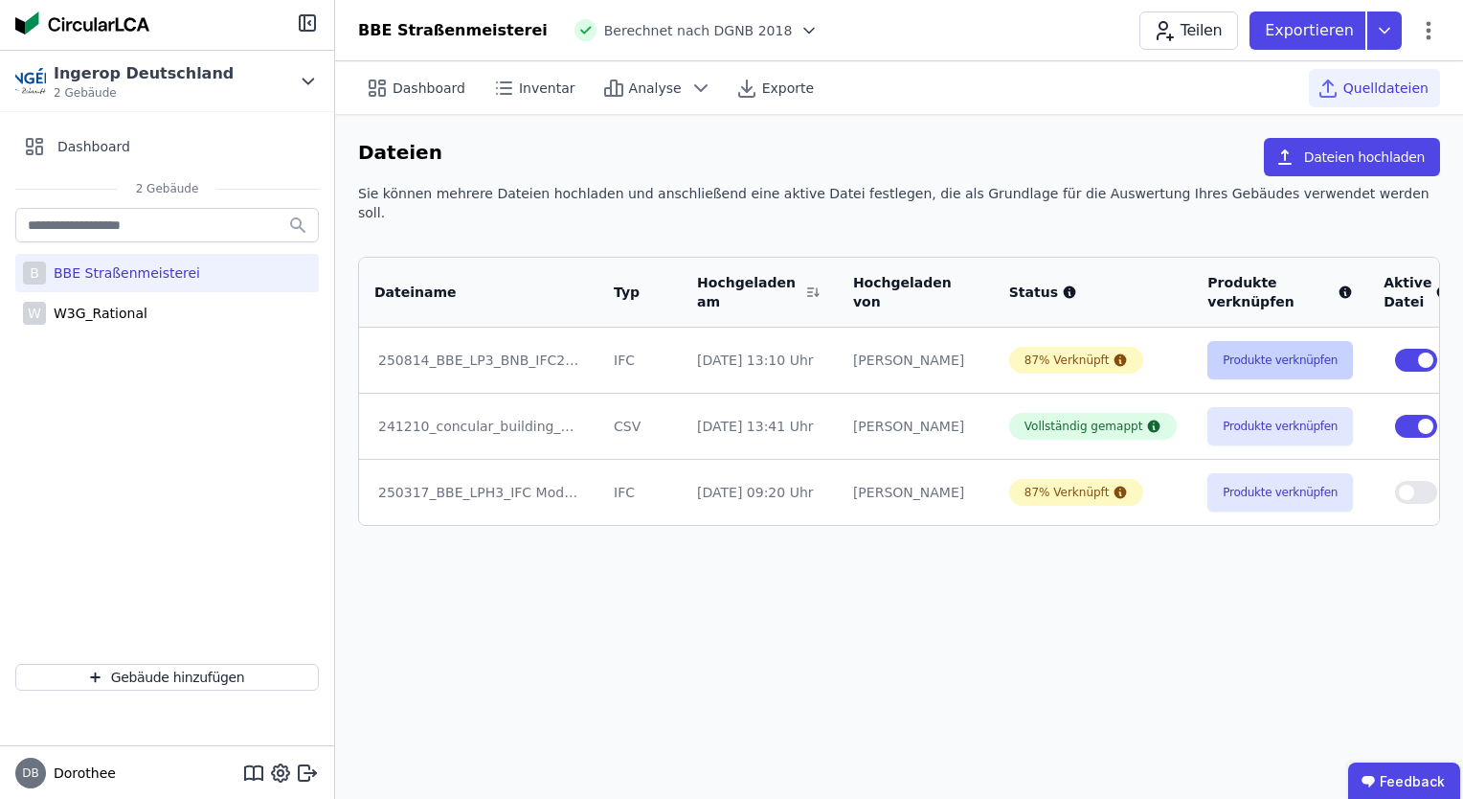
click at [1214, 348] on button "Produkte verknüpfen" at bounding box center [1281, 360] width 146 height 38
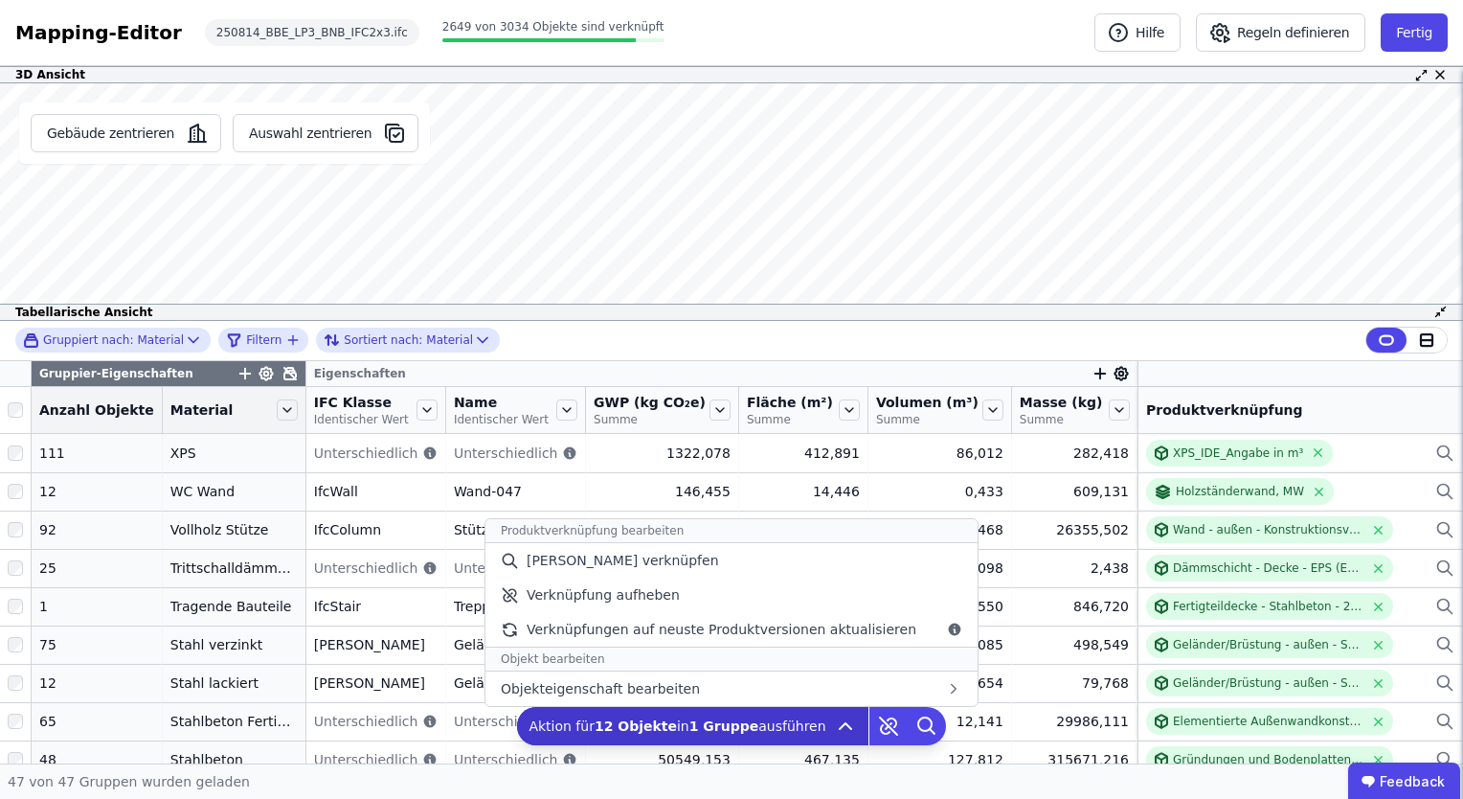
click at [840, 723] on icon at bounding box center [845, 726] width 11 height 6
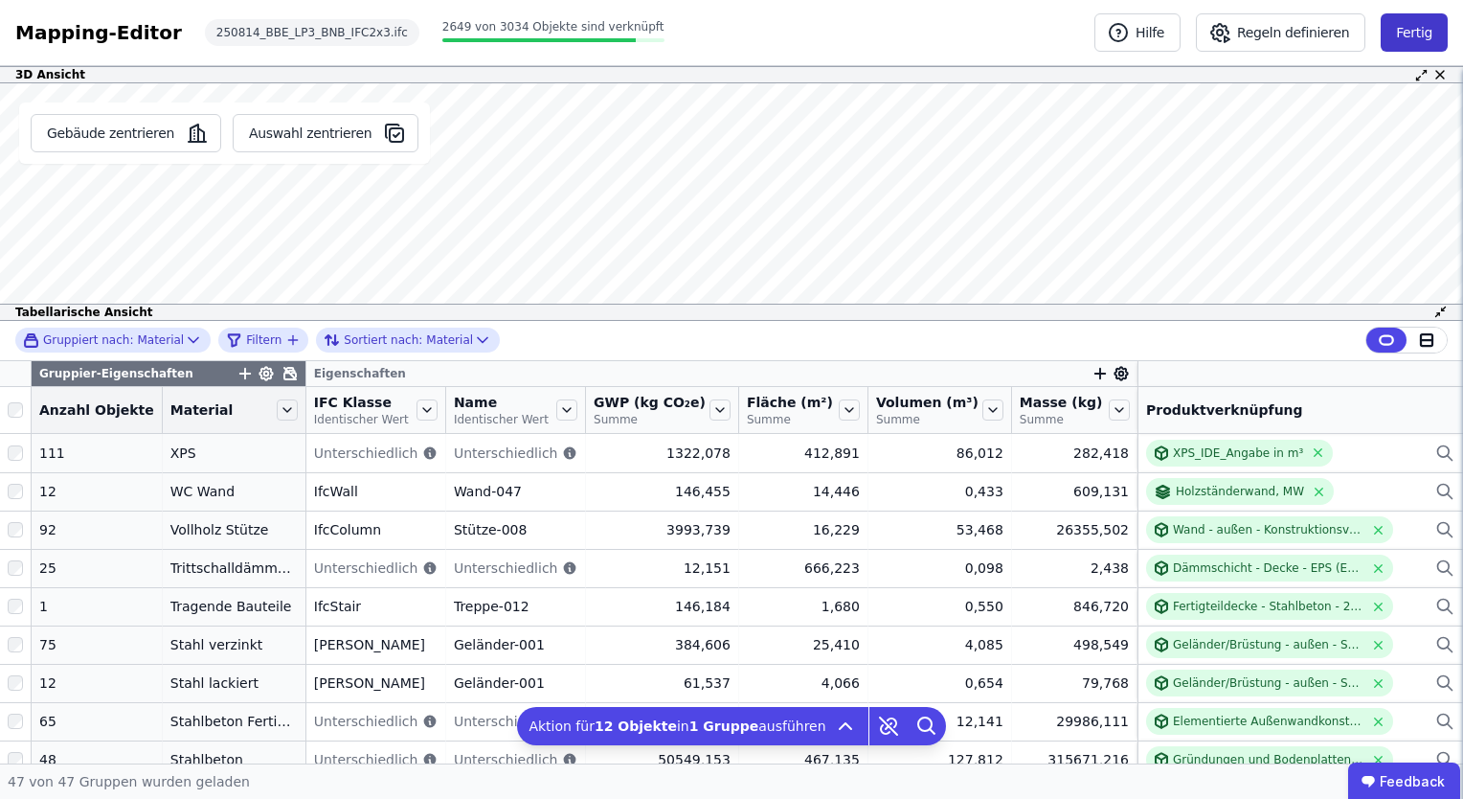
click at [1424, 29] on button "Fertig" at bounding box center [1414, 32] width 67 height 38
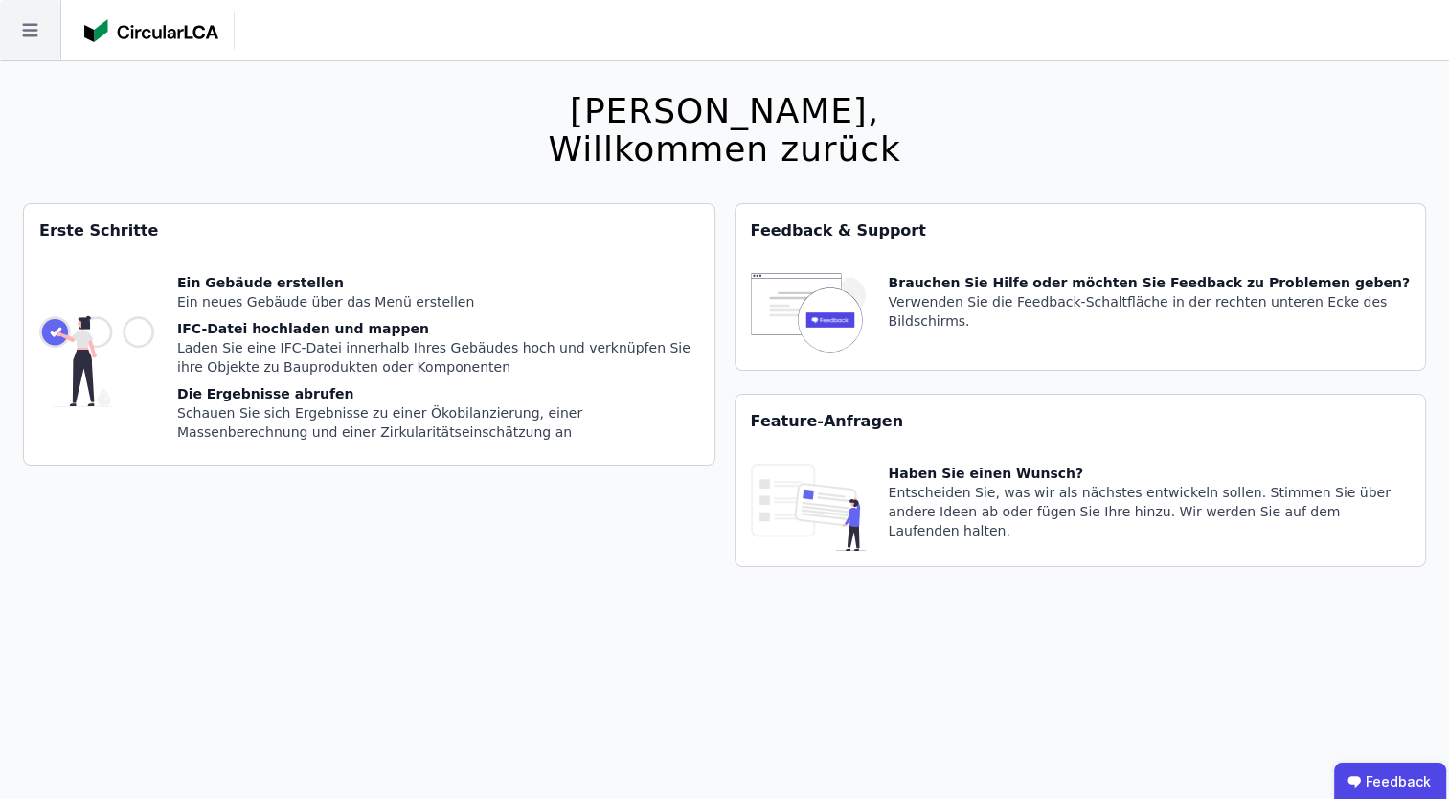
click at [37, 40] on icon at bounding box center [30, 30] width 60 height 60
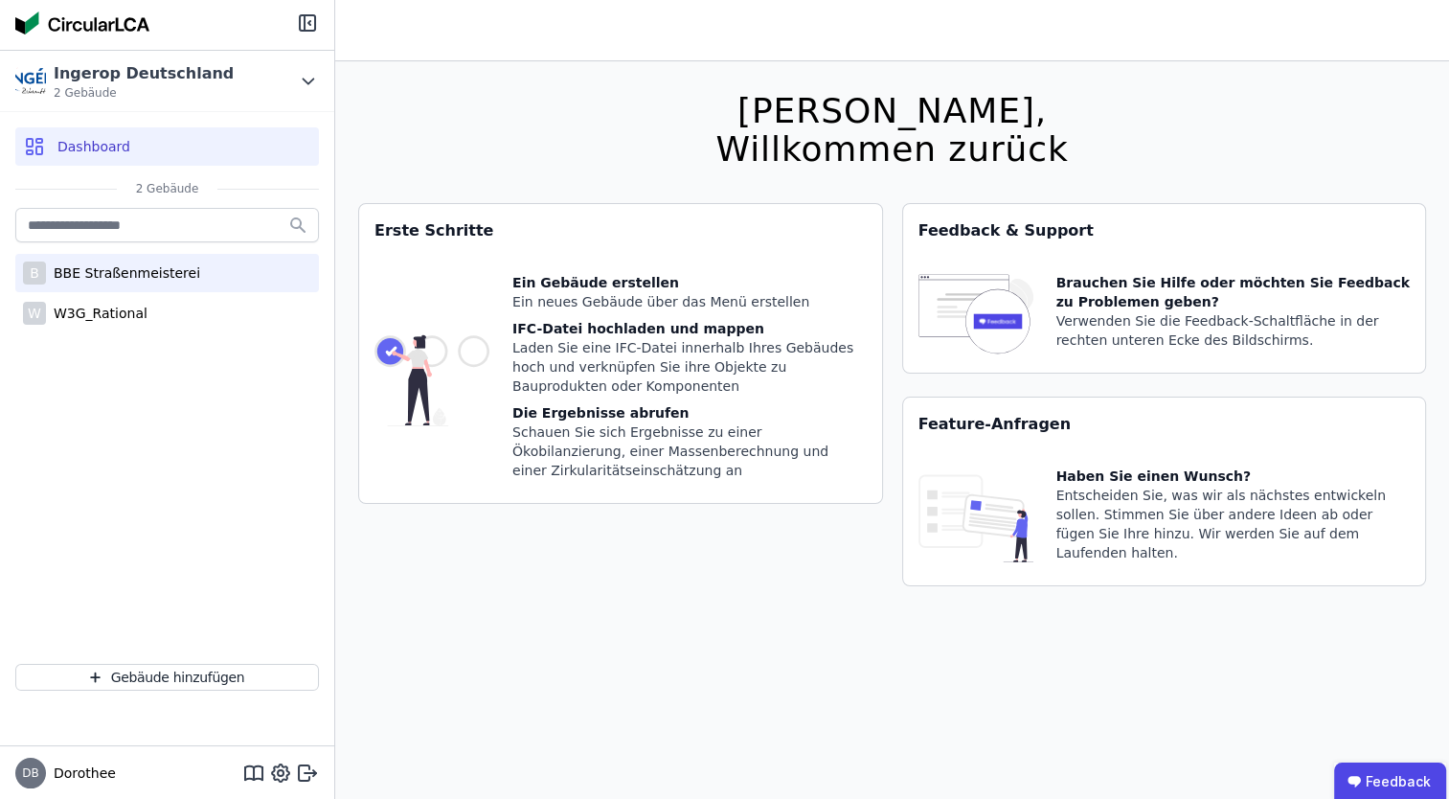
click at [88, 272] on div "BBE Straßenmeisterei" at bounding box center [123, 272] width 154 height 19
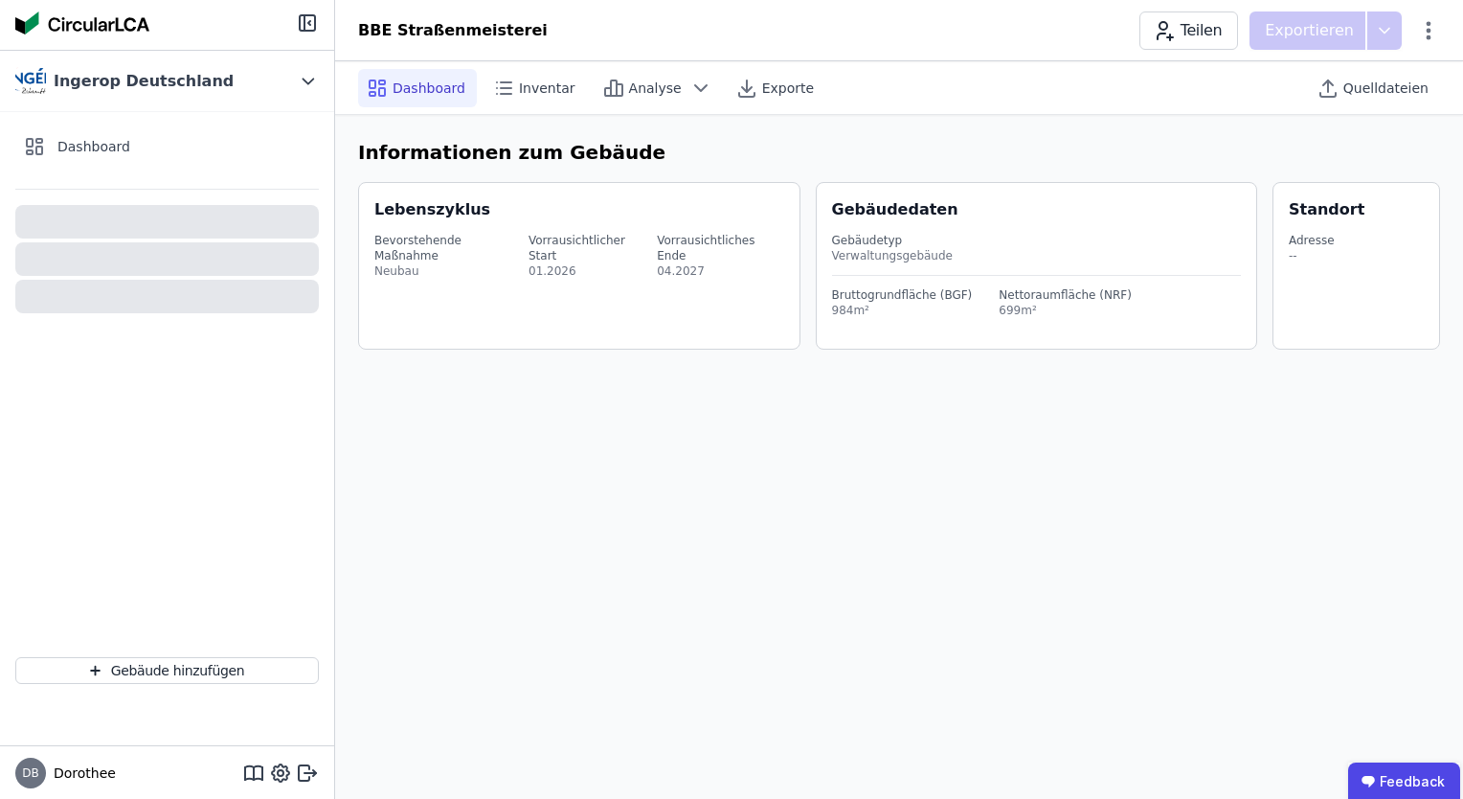
select select "*"
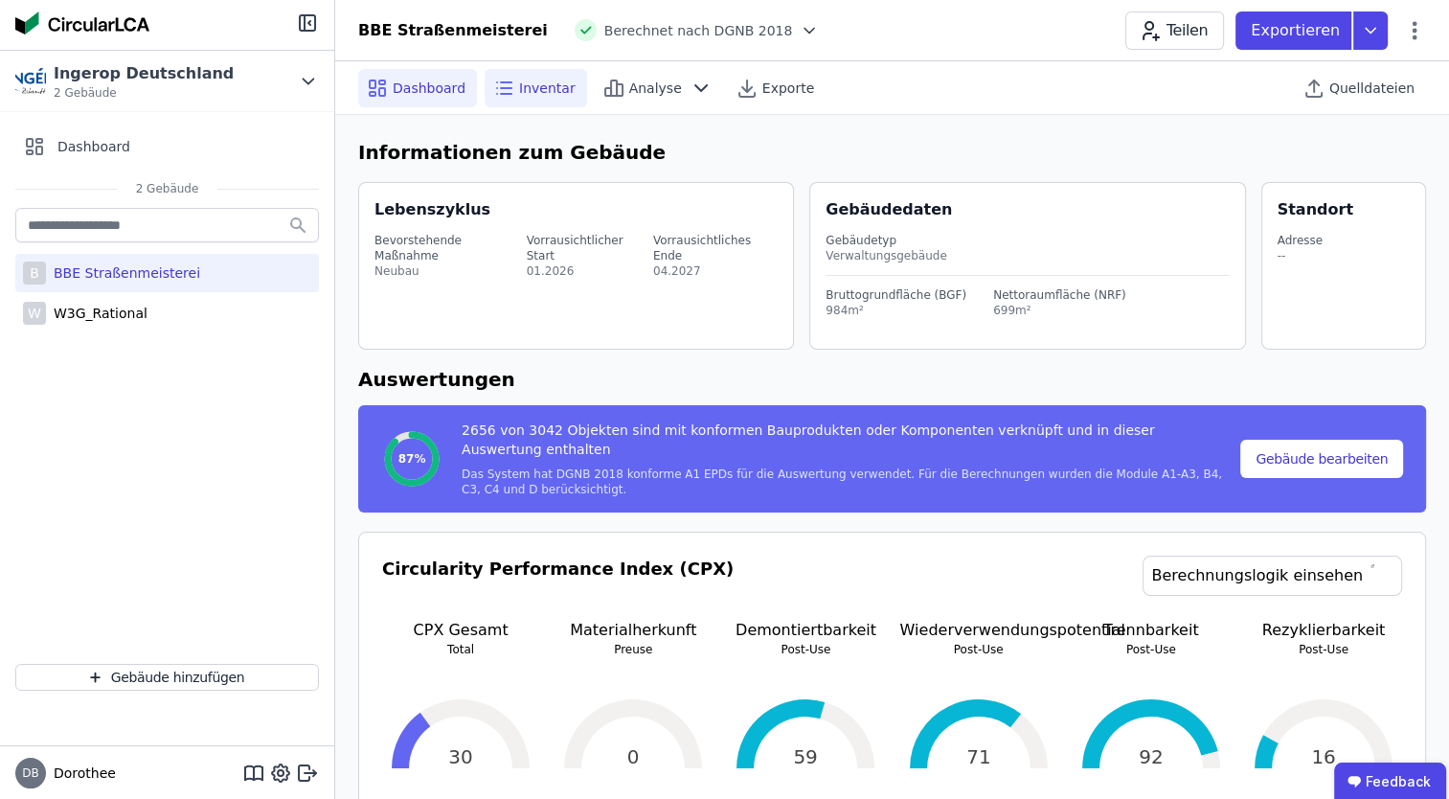
click at [533, 96] on span "Inventar" at bounding box center [547, 88] width 57 height 19
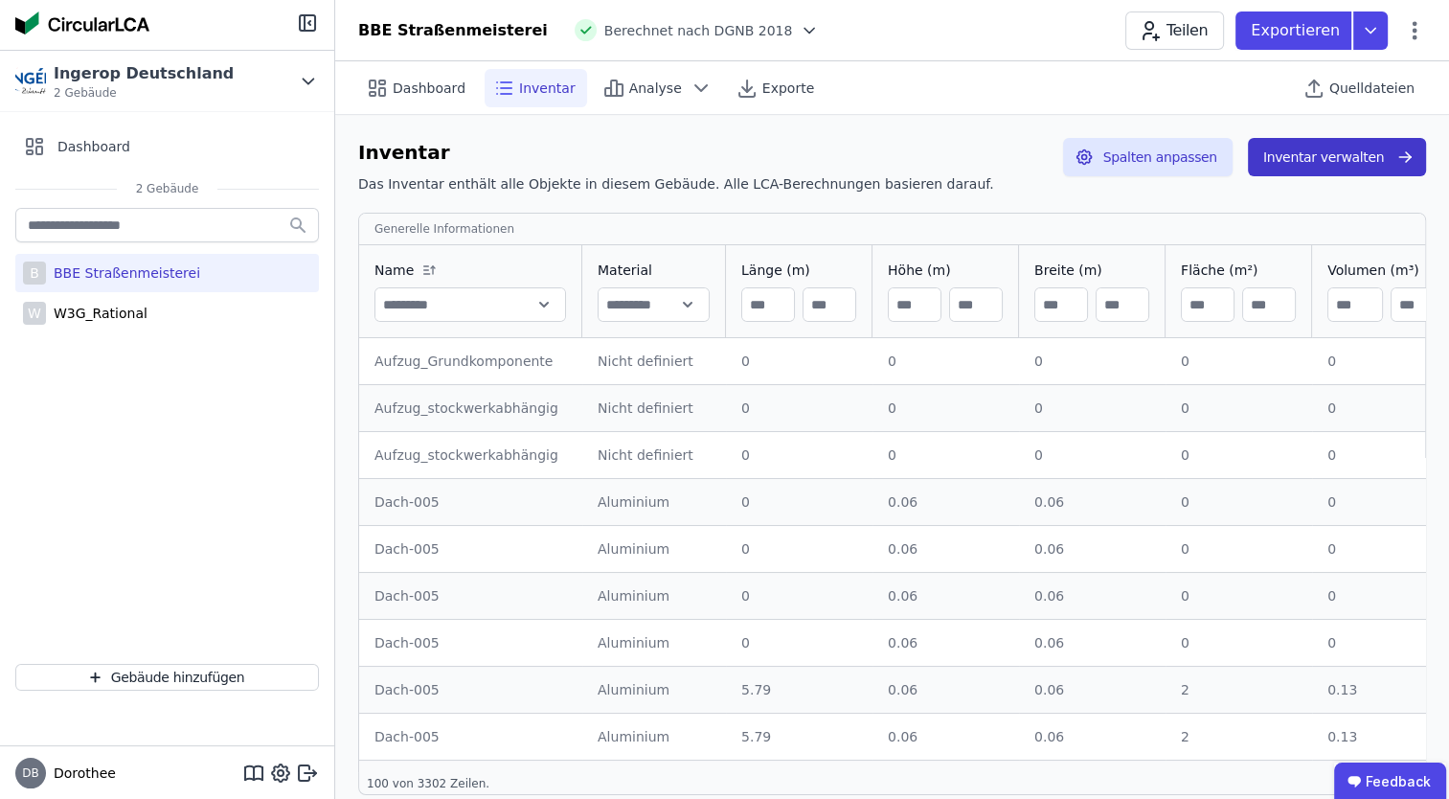
click at [1337, 173] on button "Inventar verwalten" at bounding box center [1337, 157] width 178 height 38
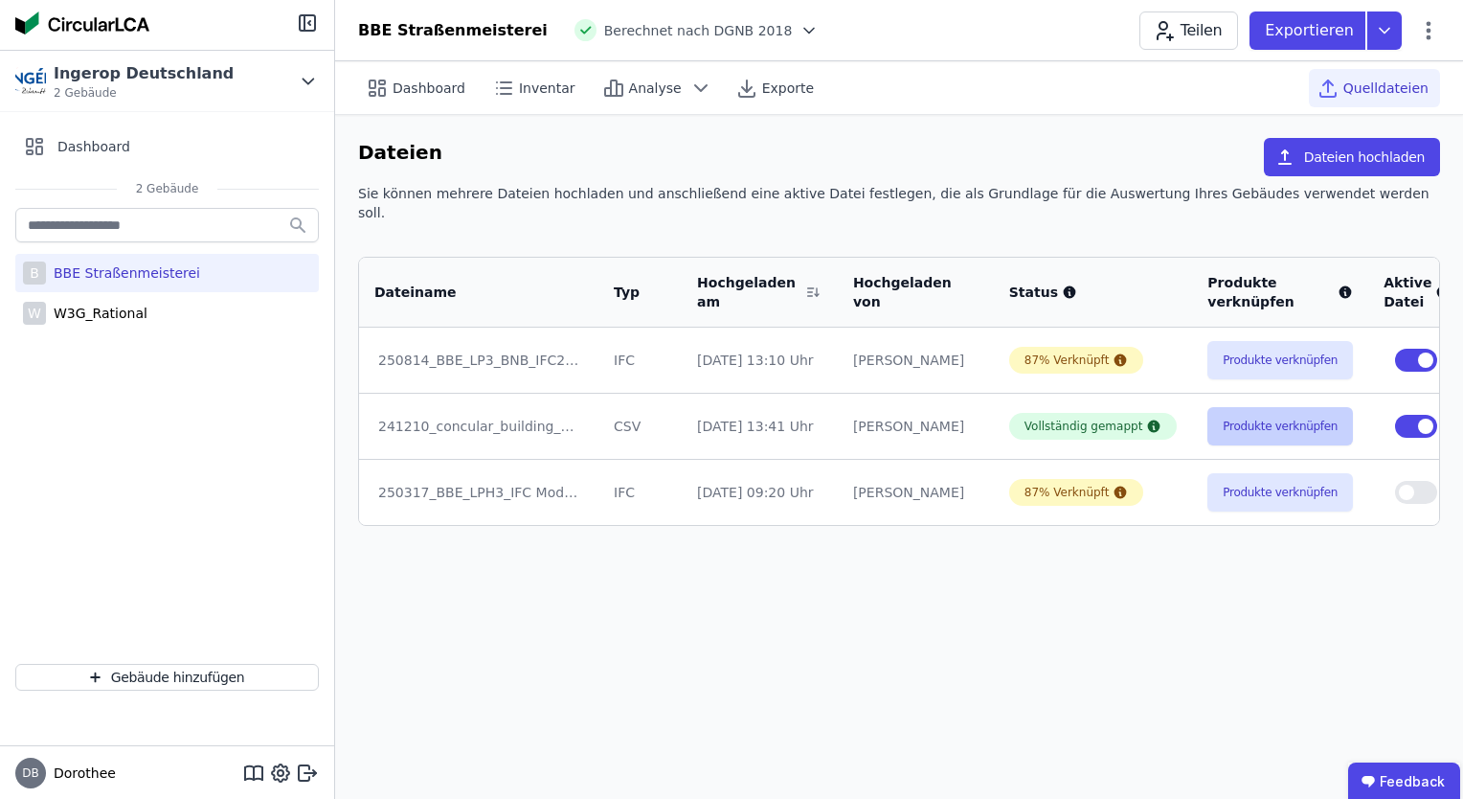
click at [1208, 407] on button "Produkte verknüpfen" at bounding box center [1281, 426] width 146 height 38
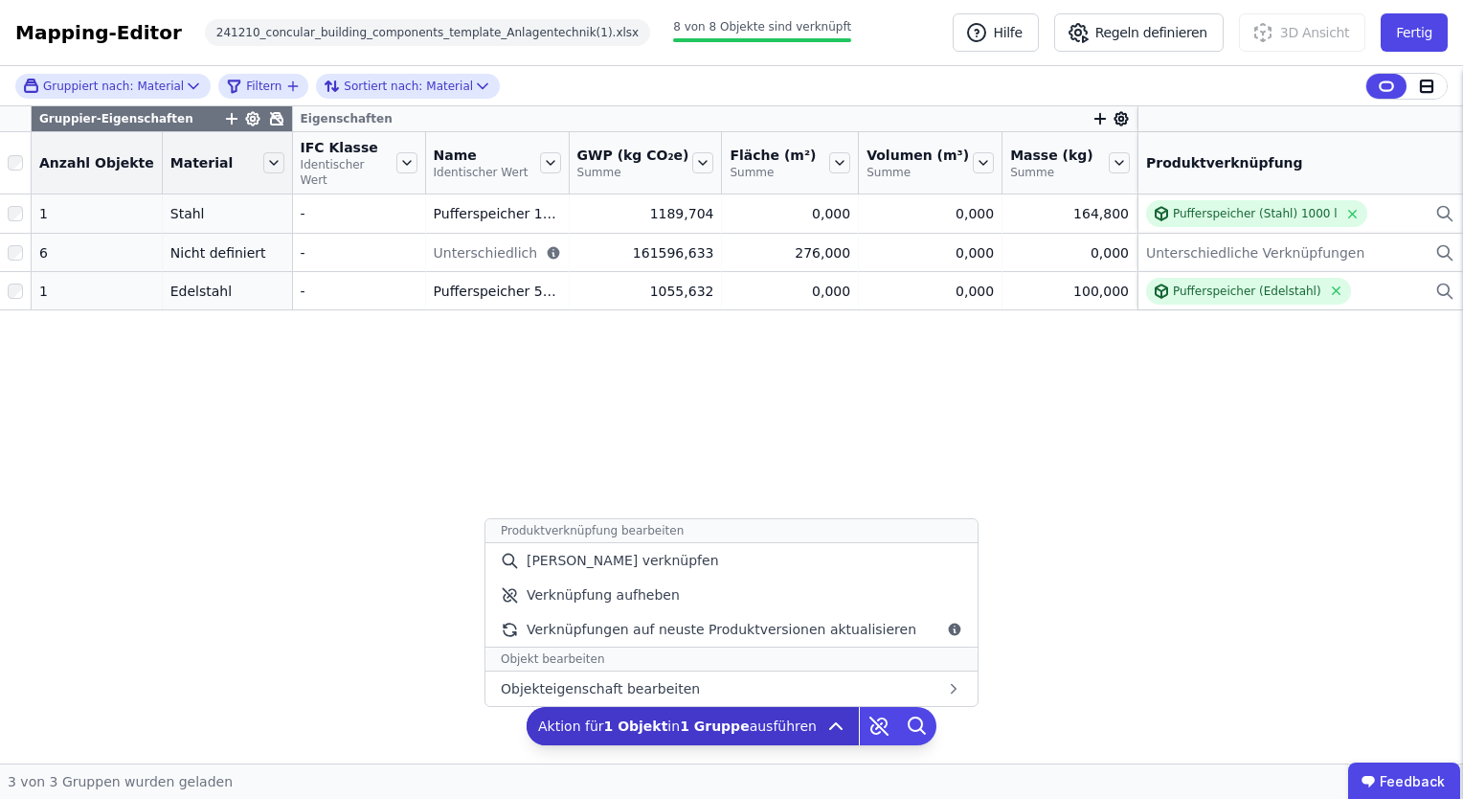
click at [830, 726] on icon at bounding box center [835, 726] width 11 height 6
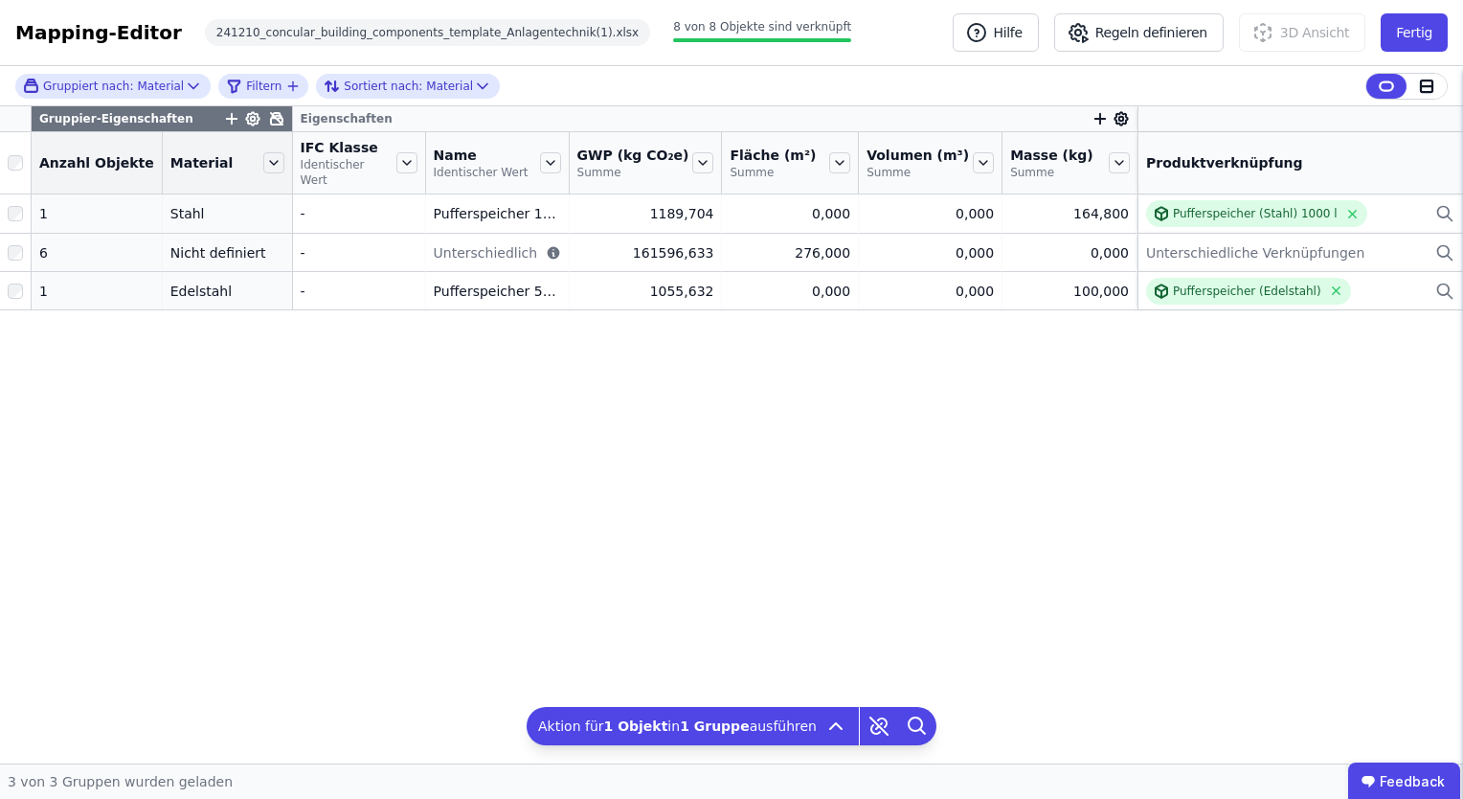
click at [875, 437] on div "Gruppier-Eigenschaften Eigenschaften Anzahl Objekte Material IFC Klasse Identis…" at bounding box center [731, 434] width 1463 height 657
click at [1417, 36] on button "Fertig" at bounding box center [1414, 32] width 67 height 38
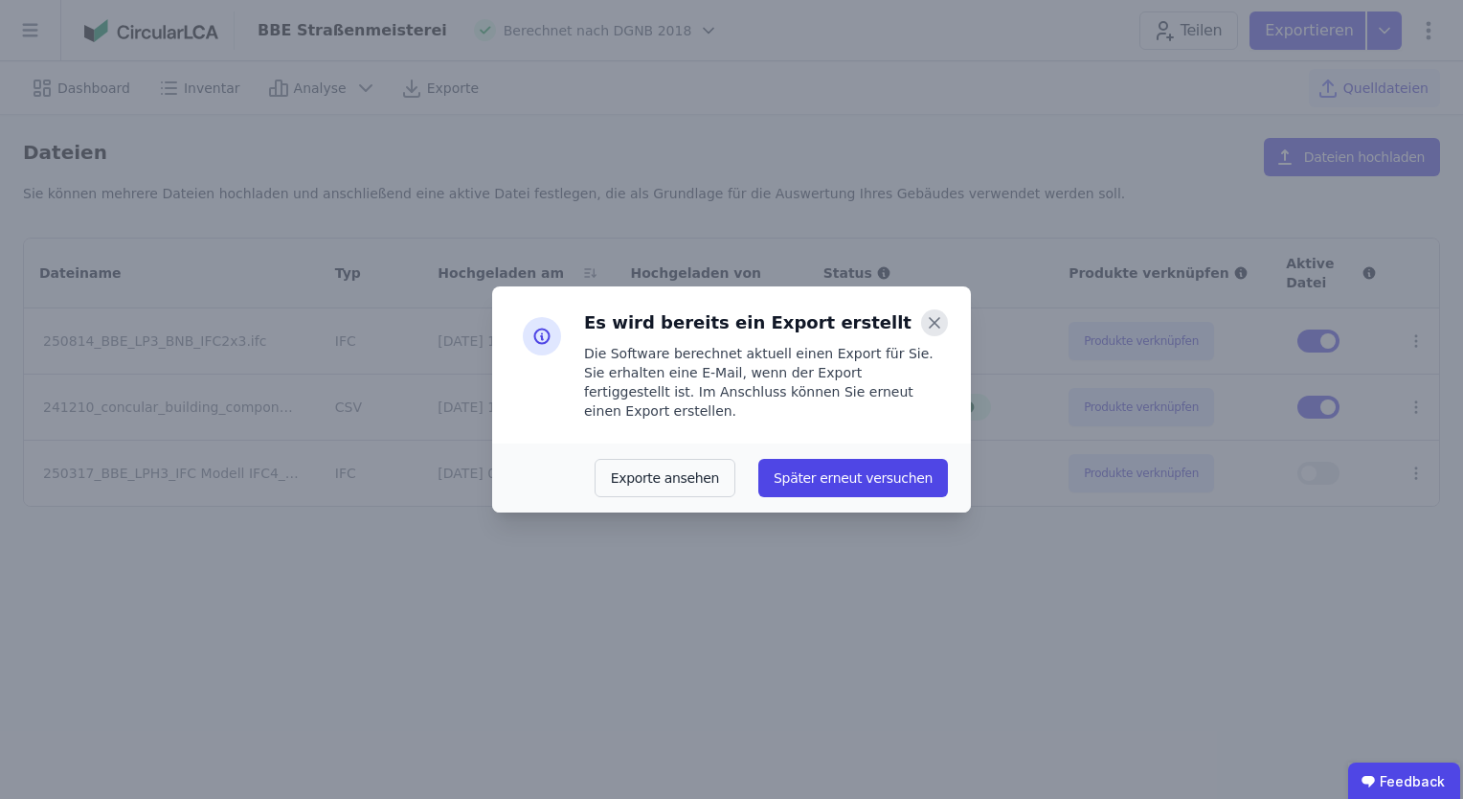
click at [924, 330] on icon at bounding box center [934, 322] width 27 height 27
